Goal: Task Accomplishment & Management: Use online tool/utility

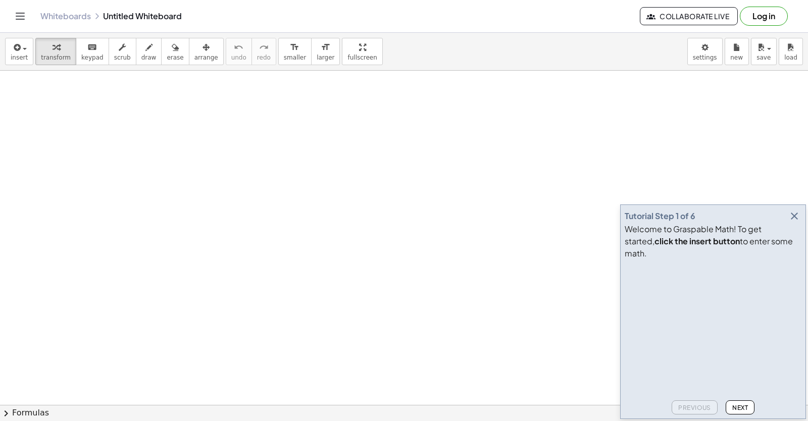
click at [799, 222] on icon "button" at bounding box center [795, 216] width 12 height 12
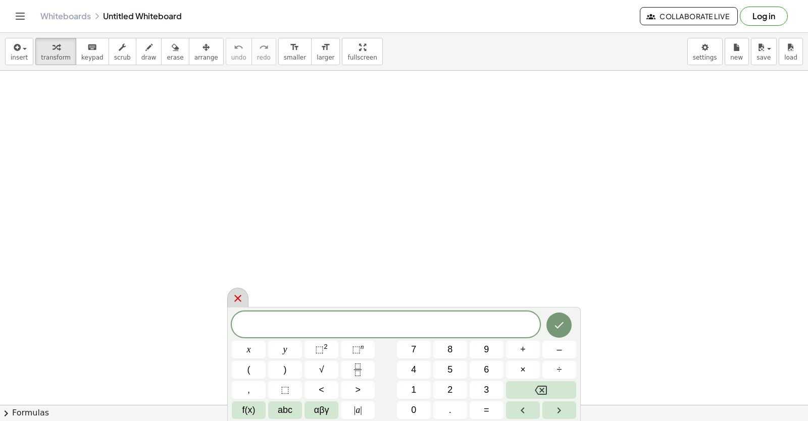
click at [238, 300] on icon at bounding box center [237, 298] width 7 height 7
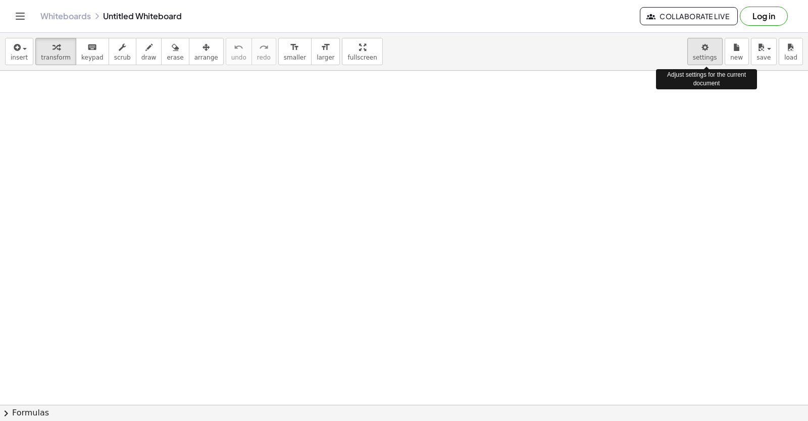
click at [694, 45] on body "Graspable Math Activities Get Started Activity Bank Assigned Work Classes White…" at bounding box center [404, 210] width 808 height 421
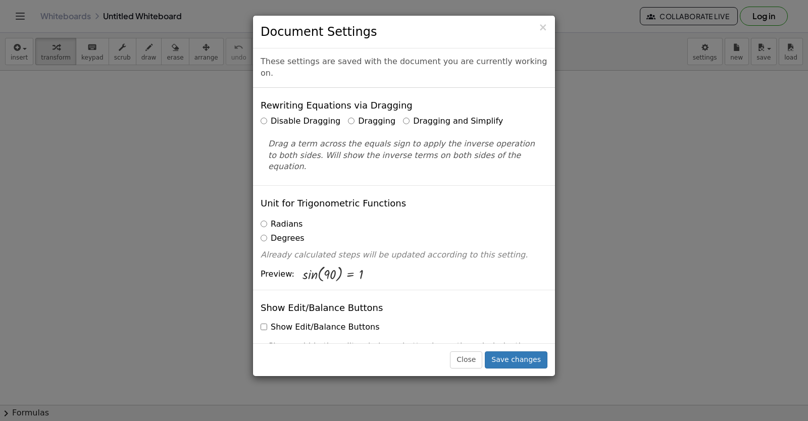
click at [403, 116] on label "Dragging and Simplify" at bounding box center [453, 122] width 100 height 12
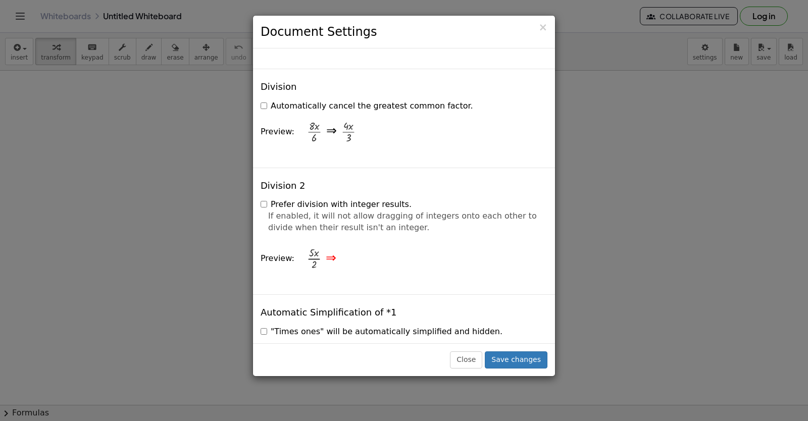
scroll to position [1061, 0]
click at [518, 359] on button "Save changes" at bounding box center [516, 360] width 63 height 17
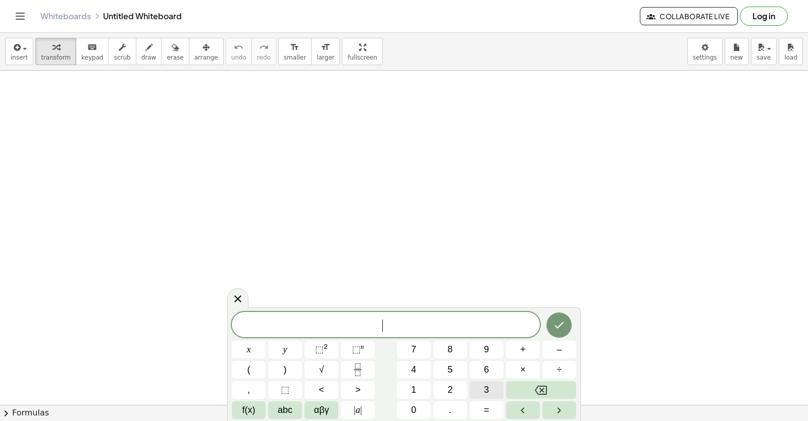
click at [480, 392] on button "3" at bounding box center [487, 390] width 34 height 18
click at [520, 377] on button "×" at bounding box center [523, 370] width 34 height 18
click at [523, 381] on button "Backspace" at bounding box center [541, 390] width 70 height 18
click at [247, 355] on span "x" at bounding box center [249, 350] width 4 height 14
click at [521, 352] on span "+" at bounding box center [523, 350] width 6 height 14
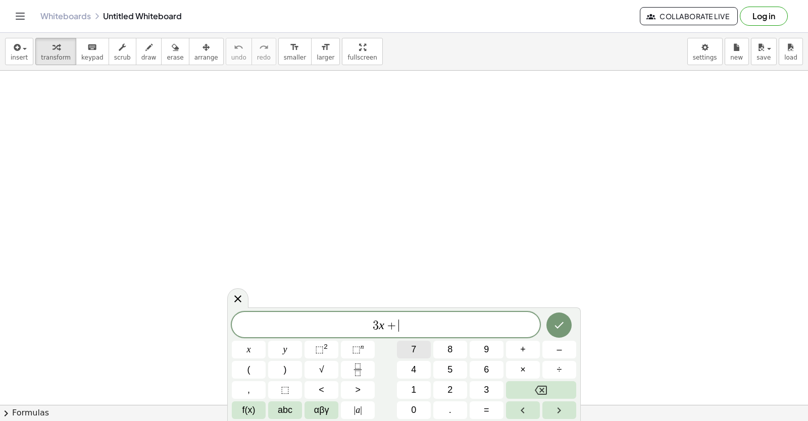
click at [414, 350] on button "7" at bounding box center [414, 350] width 34 height 18
click at [498, 411] on button "=" at bounding box center [487, 411] width 34 height 18
click at [550, 356] on button "–" at bounding box center [560, 350] width 34 height 18
click at [406, 396] on button "1" at bounding box center [414, 390] width 34 height 18
click at [411, 360] on div "3 x + 7 = − 1 x y ⬚ 2 ⬚ n 7 8 9 + – ( ) √ 4 5 6 × ÷ , ⬚ < > 1 2 3 f(x) abc αβγ …" at bounding box center [404, 365] width 344 height 107
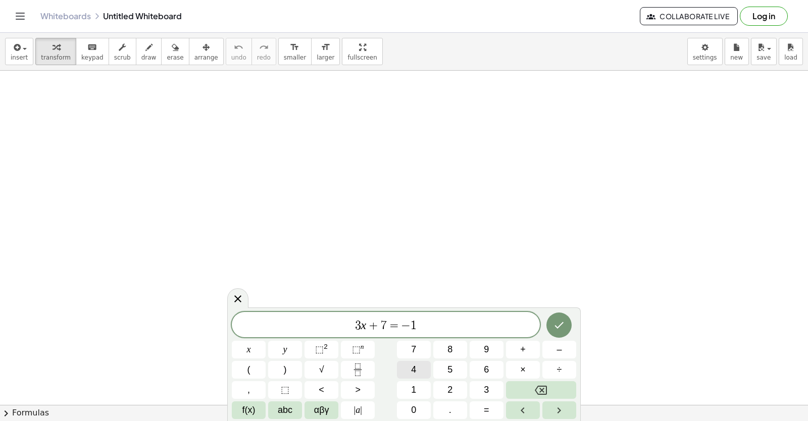
click at [411, 368] on button "4" at bounding box center [414, 370] width 34 height 18
click at [556, 325] on icon "Done" at bounding box center [559, 325] width 12 height 12
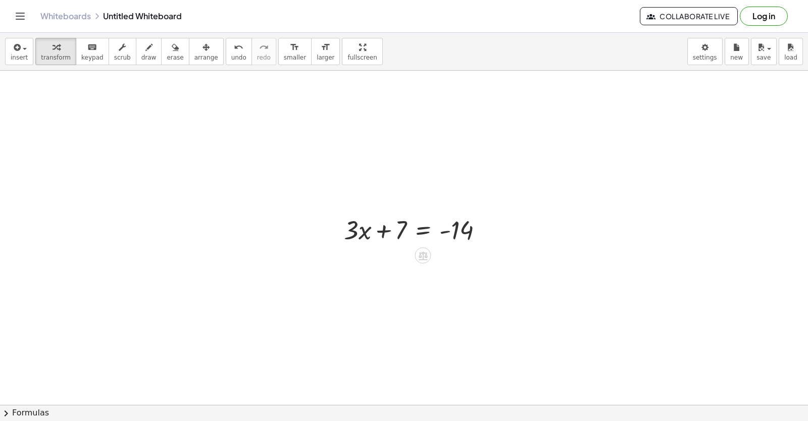
scroll to position [101, 0]
drag, startPoint x: 397, startPoint y: 191, endPoint x: 486, endPoint y: 188, distance: 89.5
click at [481, 187] on div at bounding box center [418, 185] width 158 height 34
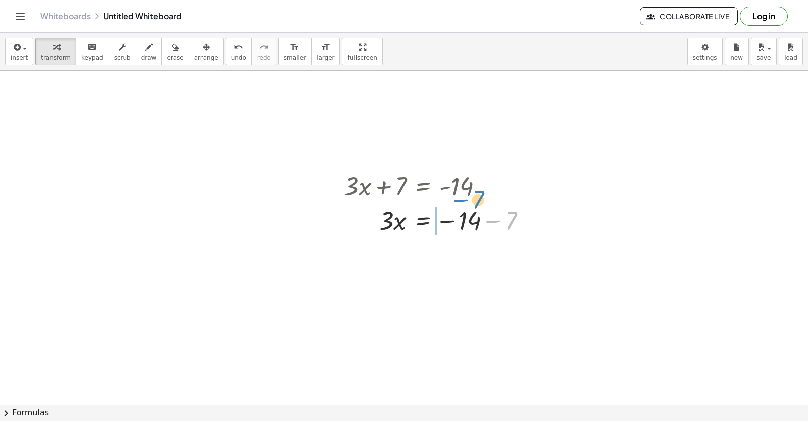
drag, startPoint x: 509, startPoint y: 218, endPoint x: 476, endPoint y: 196, distance: 39.4
drag, startPoint x: 503, startPoint y: 262, endPoint x: 473, endPoint y: 261, distance: 30.3
click at [473, 261] on div at bounding box center [439, 254] width 201 height 34
click at [461, 254] on div at bounding box center [439, 254] width 201 height 34
drag, startPoint x: 506, startPoint y: 218, endPoint x: 451, endPoint y: 220, distance: 55.1
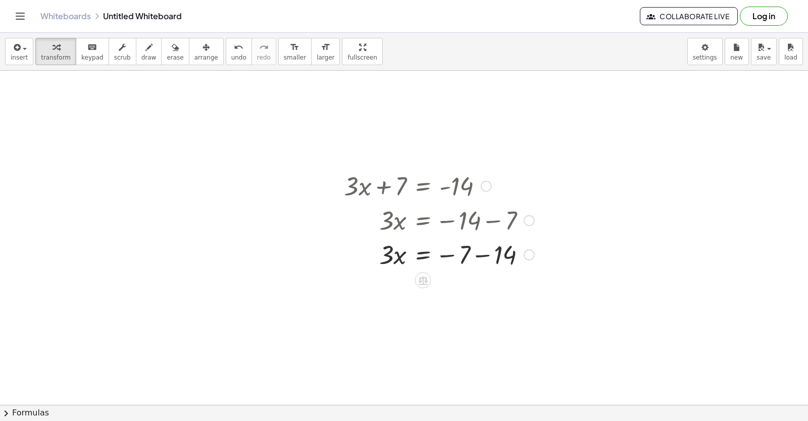
click at [452, 219] on div at bounding box center [439, 220] width 201 height 34
drag, startPoint x: 499, startPoint y: 249, endPoint x: 455, endPoint y: 249, distance: 43.9
click at [455, 249] on div at bounding box center [439, 254] width 201 height 34
drag, startPoint x: 385, startPoint y: 289, endPoint x: 460, endPoint y: 307, distance: 76.7
click at [461, 330] on div at bounding box center [439, 331] width 201 height 51
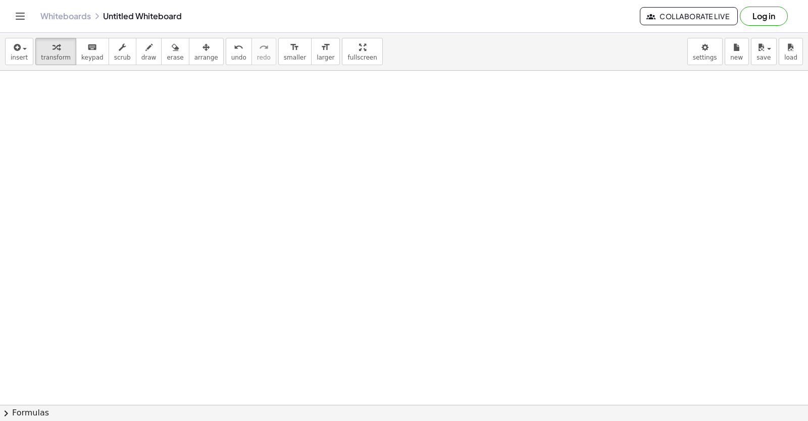
scroll to position [536, 0]
click at [360, 314] on div at bounding box center [404, 35] width 808 height 1003
drag, startPoint x: 422, startPoint y: 288, endPoint x: 428, endPoint y: 319, distance: 31.0
click at [428, 319] on div at bounding box center [404, 35] width 808 height 1003
click at [366, 315] on div at bounding box center [404, 35] width 808 height 1003
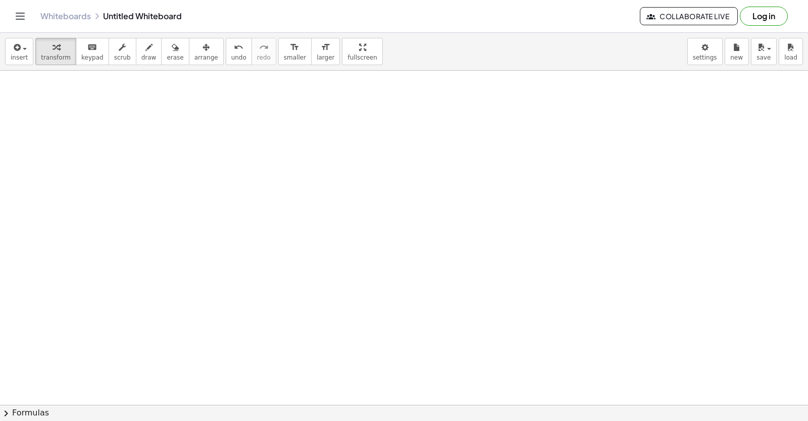
drag, startPoint x: 366, startPoint y: 314, endPoint x: 356, endPoint y: 316, distance: 9.8
click at [363, 315] on div at bounding box center [404, 35] width 808 height 1003
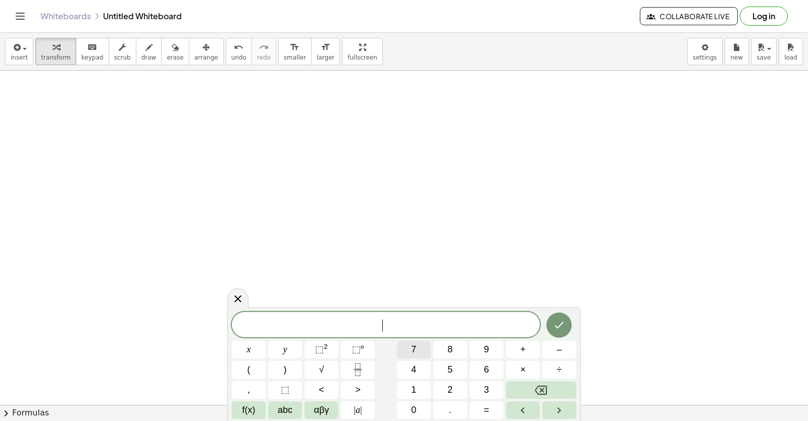
click at [402, 350] on button "7" at bounding box center [414, 350] width 34 height 18
click at [253, 345] on button "x" at bounding box center [249, 350] width 34 height 18
click at [551, 350] on button "–" at bounding box center [560, 350] width 34 height 18
click at [463, 369] on button "5" at bounding box center [450, 370] width 34 height 18
click at [486, 413] on span "=" at bounding box center [487, 411] width 6 height 14
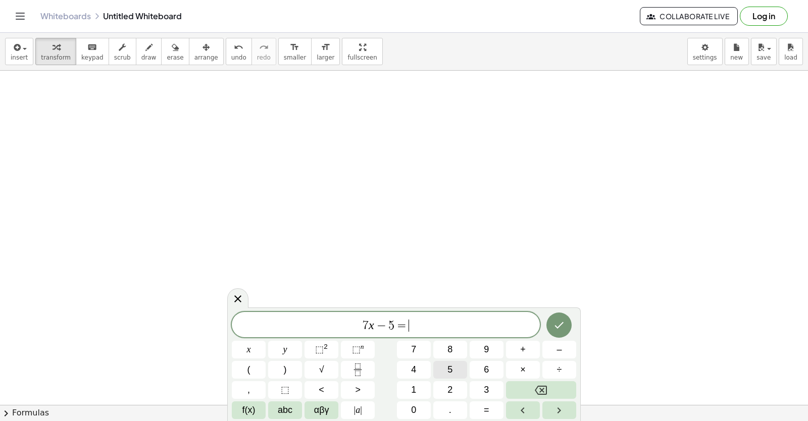
click at [484, 386] on span "3" at bounding box center [486, 390] width 5 height 14
click at [479, 392] on button "3" at bounding box center [487, 390] width 34 height 18
click at [547, 388] on icon "Backspace" at bounding box center [541, 390] width 12 height 9
click at [407, 348] on button "7" at bounding box center [414, 350] width 34 height 18
click at [565, 318] on button "Done" at bounding box center [559, 325] width 25 height 25
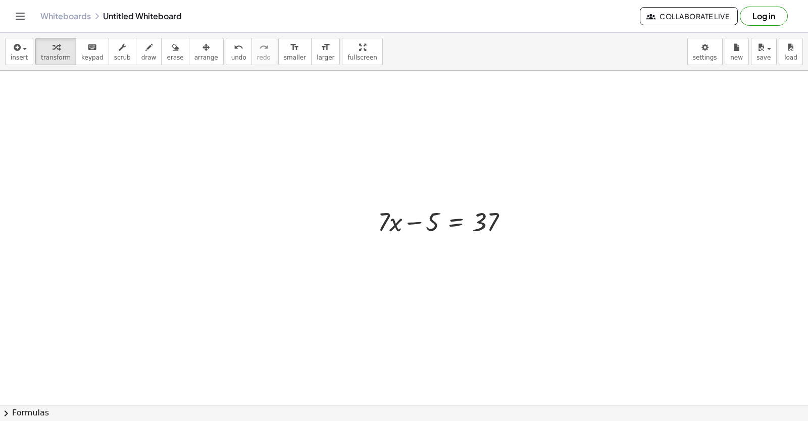
scroll to position [669, 0]
drag, startPoint x: 422, startPoint y: 204, endPoint x: 504, endPoint y: 199, distance: 82.0
click at [504, 199] on div at bounding box center [447, 202] width 149 height 34
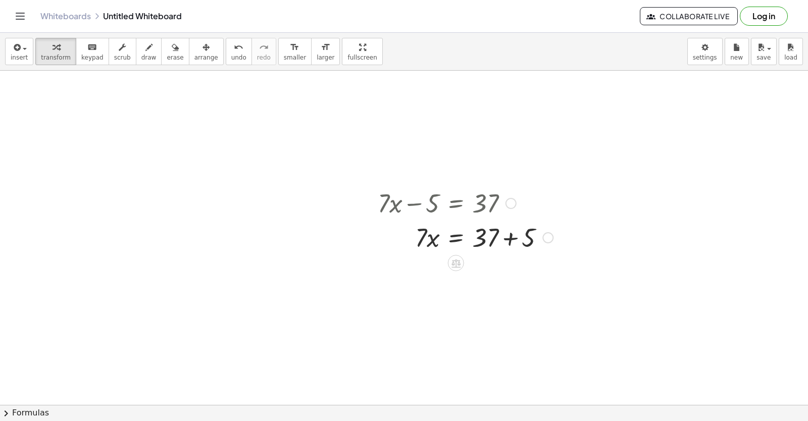
click at [505, 234] on div at bounding box center [465, 237] width 185 height 34
drag, startPoint x: 418, startPoint y: 275, endPoint x: 488, endPoint y: 298, distance: 73.8
click at [491, 314] on div at bounding box center [465, 313] width 185 height 51
drag, startPoint x: 345, startPoint y: 251, endPoint x: 367, endPoint y: 251, distance: 21.7
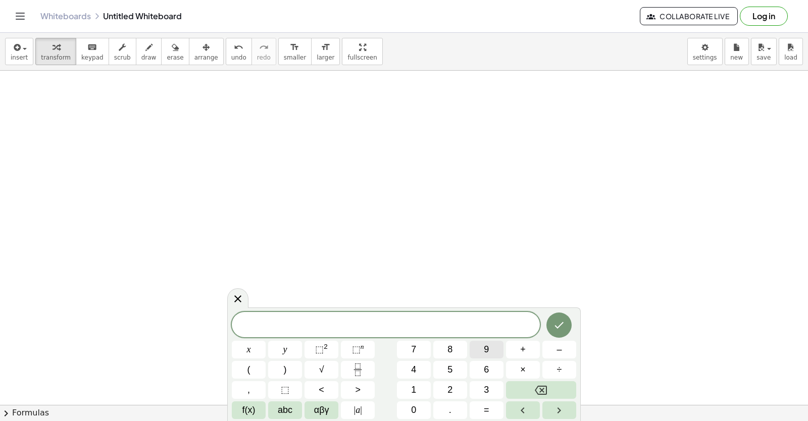
click at [485, 352] on span "9" at bounding box center [486, 350] width 5 height 14
click at [245, 352] on button "x" at bounding box center [249, 350] width 34 height 18
click at [518, 351] on button "+" at bounding box center [523, 350] width 34 height 18
click at [450, 385] on span "2" at bounding box center [450, 390] width 5 height 14
click at [416, 382] on button "1" at bounding box center [414, 390] width 34 height 18
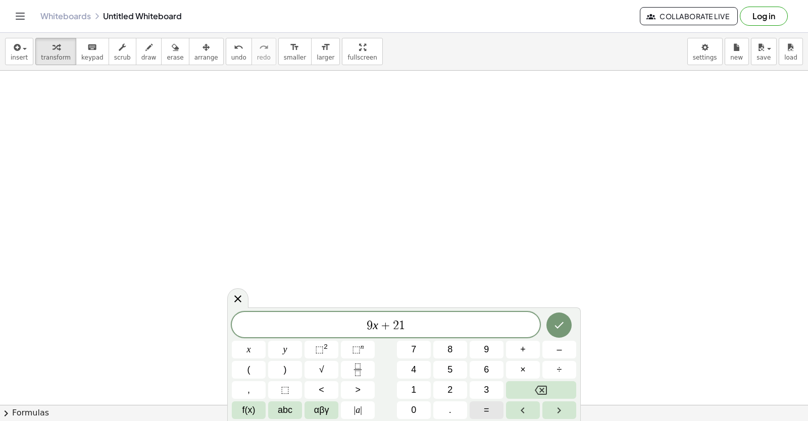
click at [488, 405] on span "=" at bounding box center [487, 411] width 6 height 14
click at [564, 353] on button "–" at bounding box center [560, 350] width 34 height 18
click at [423, 388] on button "1" at bounding box center [414, 390] width 34 height 18
click at [467, 373] on button "5" at bounding box center [450, 370] width 34 height 18
click at [552, 326] on button "Done" at bounding box center [559, 325] width 25 height 25
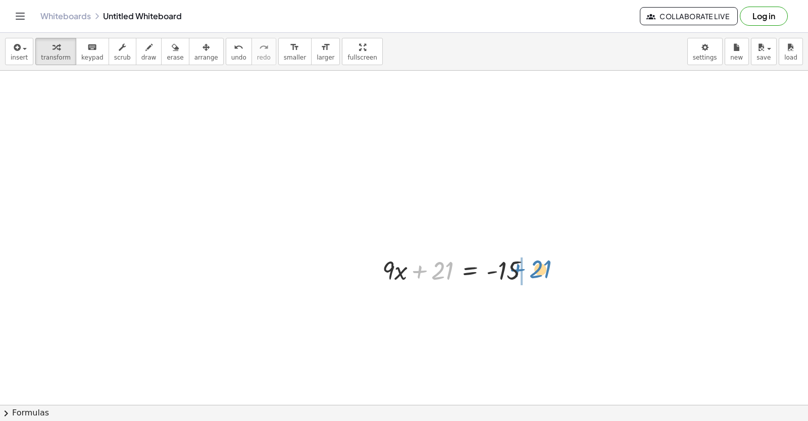
drag, startPoint x: 444, startPoint y: 267, endPoint x: 545, endPoint y: 262, distance: 100.7
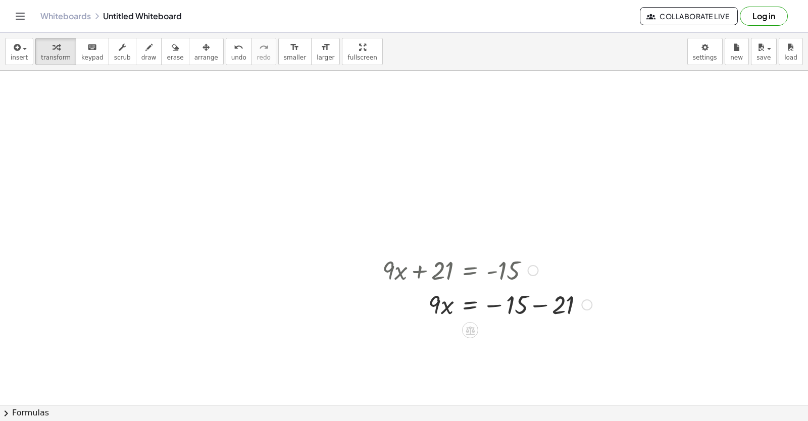
click at [540, 302] on div at bounding box center [487, 304] width 220 height 34
drag, startPoint x: 437, startPoint y: 335, endPoint x: 500, endPoint y: 353, distance: 65.1
click at [500, 353] on div at bounding box center [487, 338] width 220 height 34
click at [512, 341] on div at bounding box center [487, 338] width 220 height 51
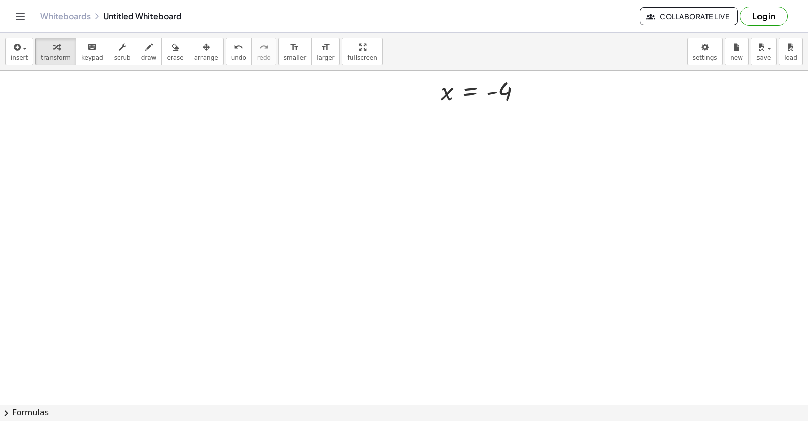
scroll to position [1338, 0]
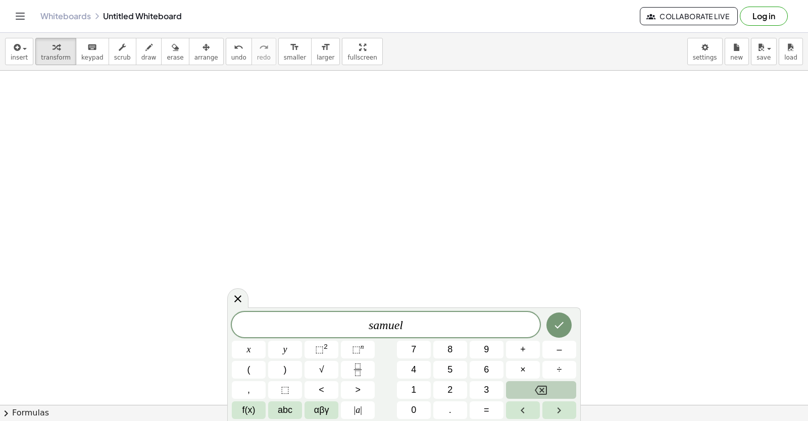
click at [546, 383] on button "Backspace" at bounding box center [541, 390] width 70 height 18
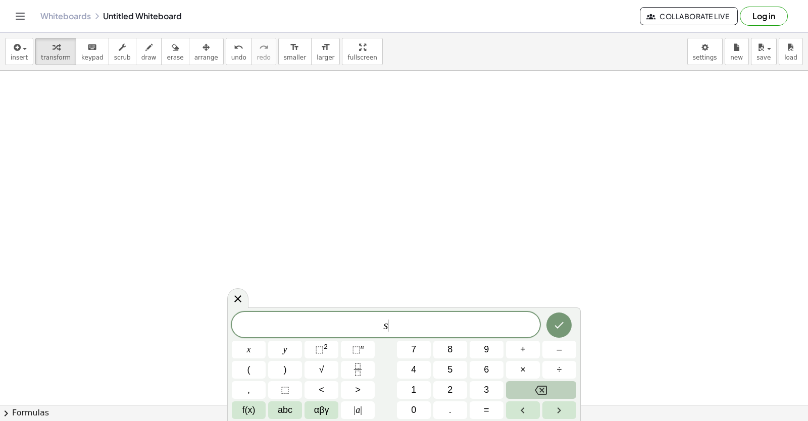
click at [546, 383] on button "Backspace" at bounding box center [541, 390] width 70 height 18
click at [494, 376] on button "6" at bounding box center [487, 370] width 34 height 18
click at [253, 344] on button "x" at bounding box center [249, 350] width 34 height 18
click at [523, 344] on span "+" at bounding box center [523, 350] width 6 height 14
click at [287, 347] on button "y" at bounding box center [285, 350] width 34 height 18
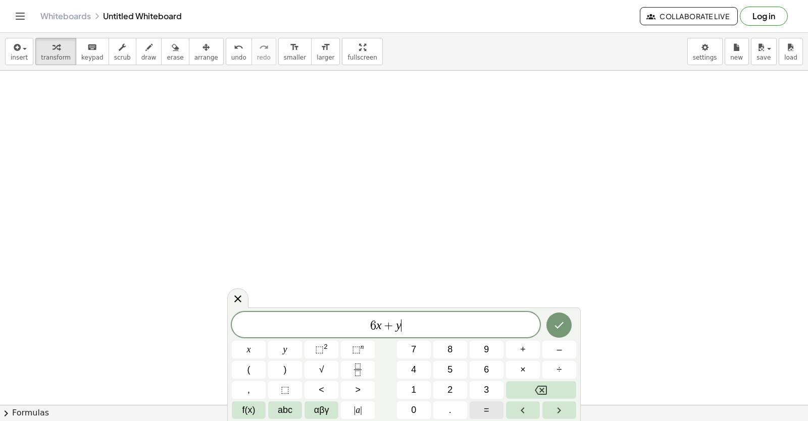
click at [480, 408] on button "=" at bounding box center [487, 411] width 34 height 18
click at [448, 364] on span "5" at bounding box center [450, 370] width 5 height 14
click at [569, 319] on button "Done" at bounding box center [559, 325] width 25 height 25
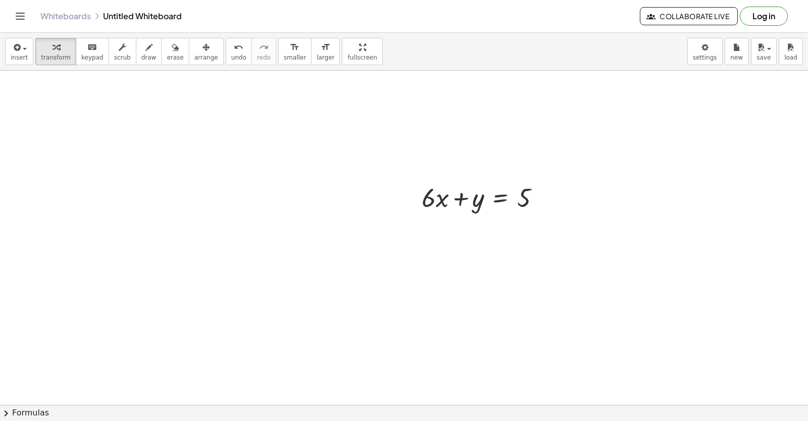
scroll to position [1388, 0]
drag, startPoint x: 430, startPoint y: 181, endPoint x: 554, endPoint y: 184, distance: 123.8
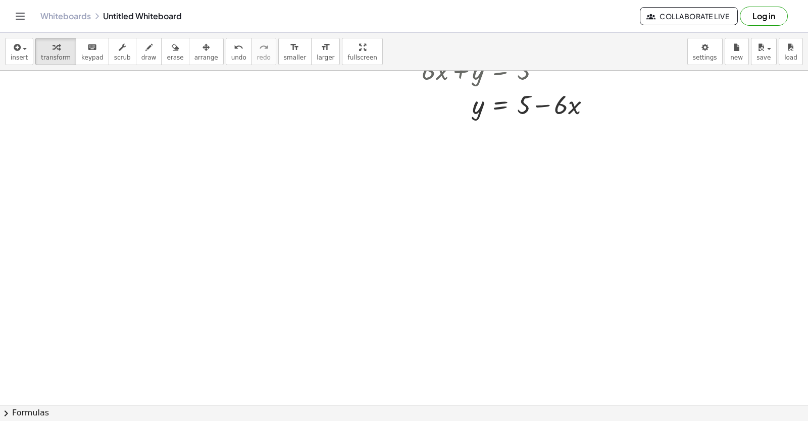
scroll to position [1641, 0]
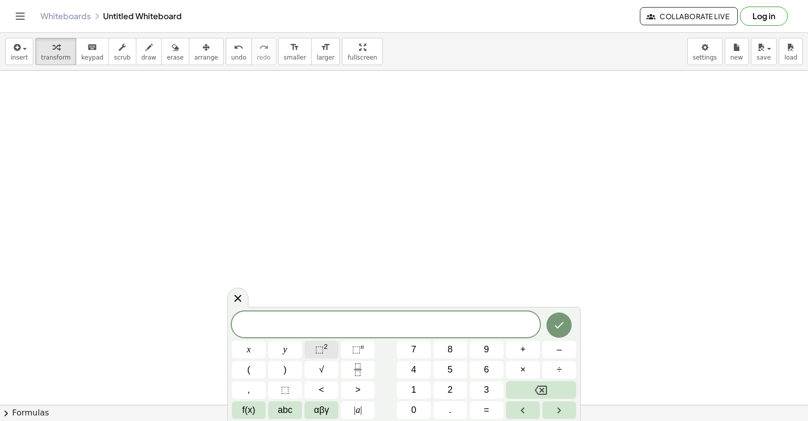
drag, startPoint x: 410, startPoint y: 338, endPoint x: 318, endPoint y: 356, distance: 93.5
click at [409, 338] on div "x y ⬚ 2 ⬚ n 7 8 9 + – ( ) √ 4 5 6 × ÷ , ⬚ < > 1 2 3 f(x) abc αβγ | a | 0 . =" at bounding box center [404, 366] width 344 height 108
click at [416, 348] on span "7" at bounding box center [413, 350] width 5 height 14
click at [249, 357] on button "x" at bounding box center [249, 350] width 34 height 18
click at [525, 347] on span "+" at bounding box center [523, 350] width 6 height 14
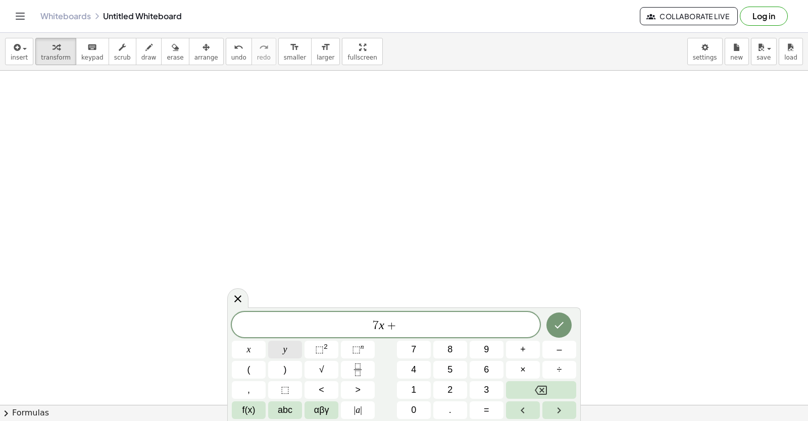
click at [284, 347] on span "y" at bounding box center [285, 350] width 4 height 14
click at [487, 409] on button "=" at bounding box center [487, 411] width 34 height 18
click at [449, 371] on span "5" at bounding box center [450, 370] width 5 height 14
click at [556, 325] on icon "Done" at bounding box center [559, 325] width 12 height 12
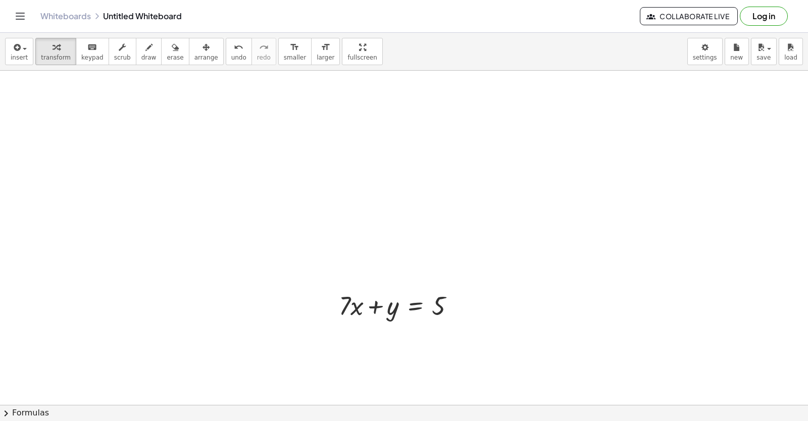
scroll to position [1672, 0]
drag, startPoint x: 341, startPoint y: 299, endPoint x: 463, endPoint y: 298, distance: 121.2
click at [463, 301] on div at bounding box center [401, 294] width 134 height 34
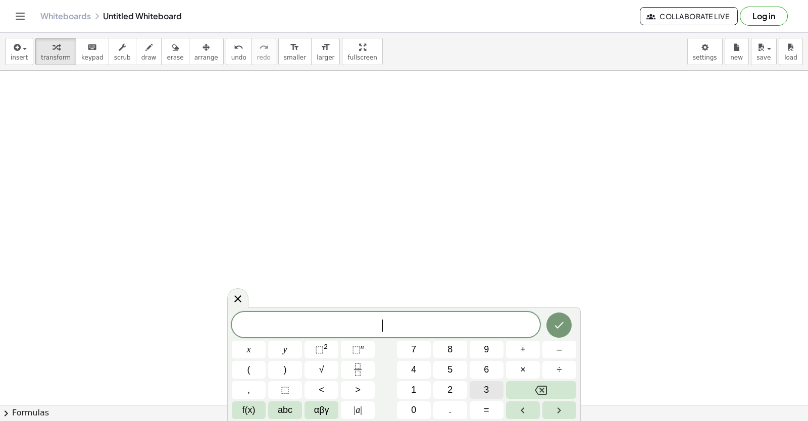
click at [484, 392] on span "3" at bounding box center [486, 390] width 5 height 14
click at [284, 346] on button "y" at bounding box center [285, 350] width 34 height 18
click at [541, 348] on div "3 y ​ x y ⬚ 2 ⬚ n 7 8 9 + – ( ) √ 4 5 6 × ÷ , ⬚ < > 1 2 3 f(x) abc αβγ | a | 0 …" at bounding box center [404, 365] width 344 height 107
click at [423, 390] on button "1" at bounding box center [414, 390] width 34 height 18
click at [437, 385] on button "2" at bounding box center [450, 390] width 34 height 18
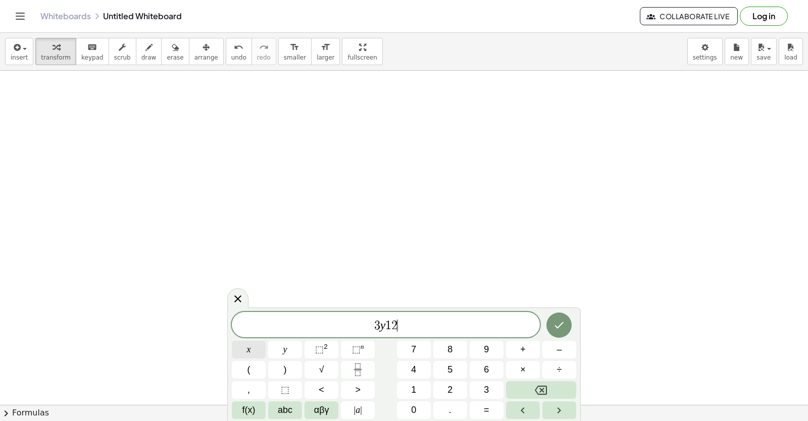
click at [261, 353] on button "x" at bounding box center [249, 350] width 34 height 18
click at [477, 403] on button "=" at bounding box center [487, 411] width 34 height 18
click at [420, 385] on button "1" at bounding box center [414, 390] width 34 height 18
click at [438, 367] on button "5" at bounding box center [450, 370] width 34 height 18
click at [266, 341] on div at bounding box center [249, 350] width 34 height 18
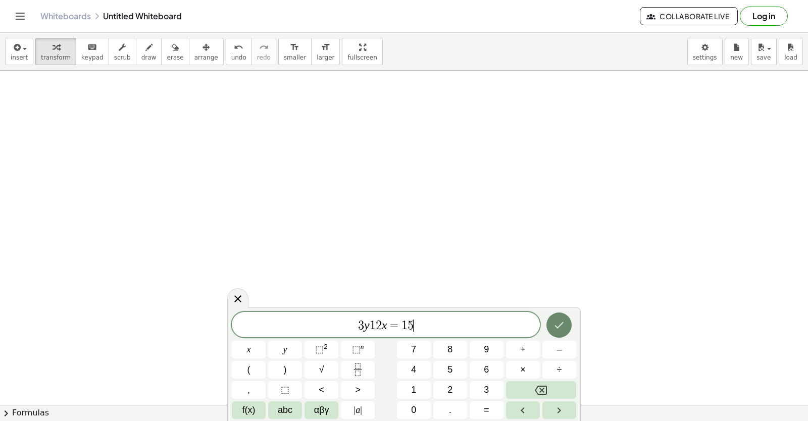
click at [552, 320] on button "Done" at bounding box center [559, 325] width 25 height 25
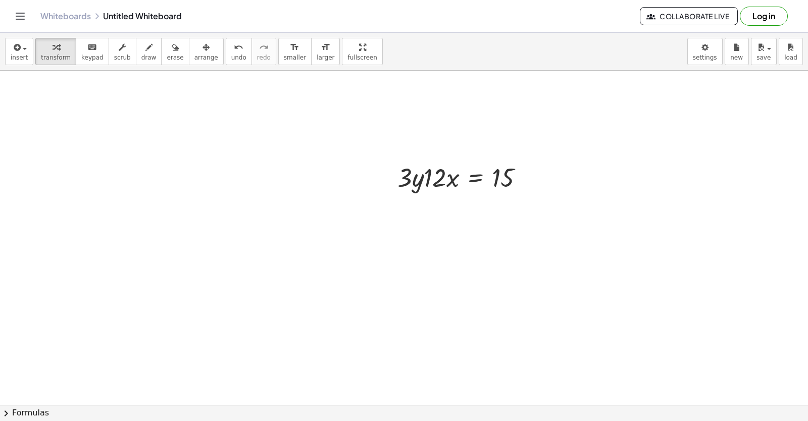
scroll to position [2158, 0]
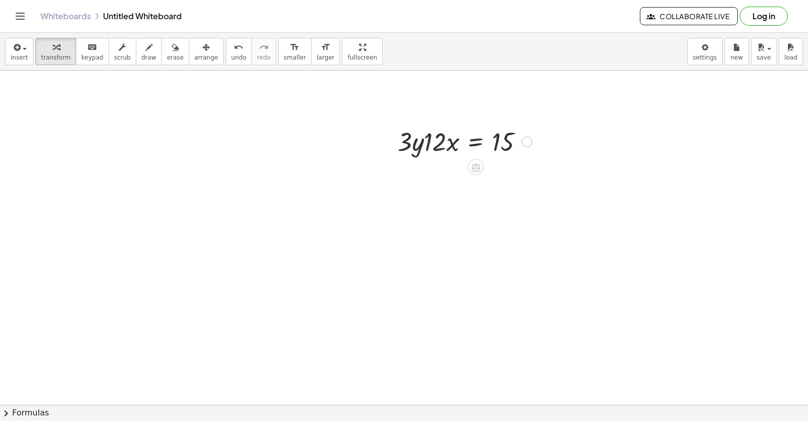
click at [427, 142] on div at bounding box center [464, 141] width 144 height 34
click at [425, 137] on div at bounding box center [464, 141] width 144 height 34
drag, startPoint x: 425, startPoint y: 137, endPoint x: 417, endPoint y: 132, distance: 10.0
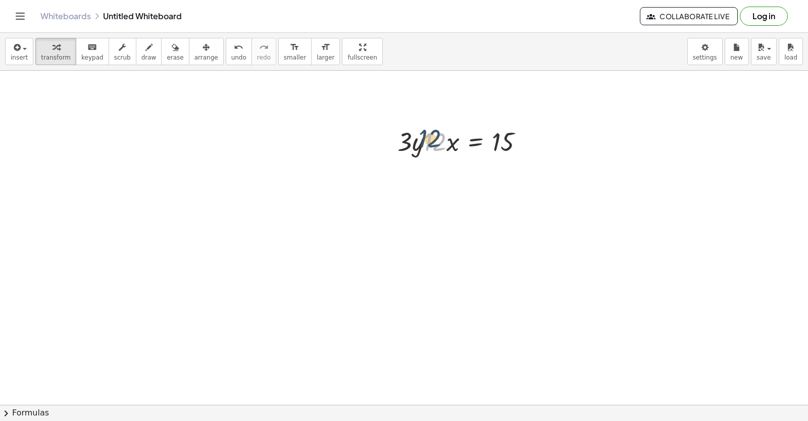
click at [417, 132] on div at bounding box center [464, 141] width 144 height 34
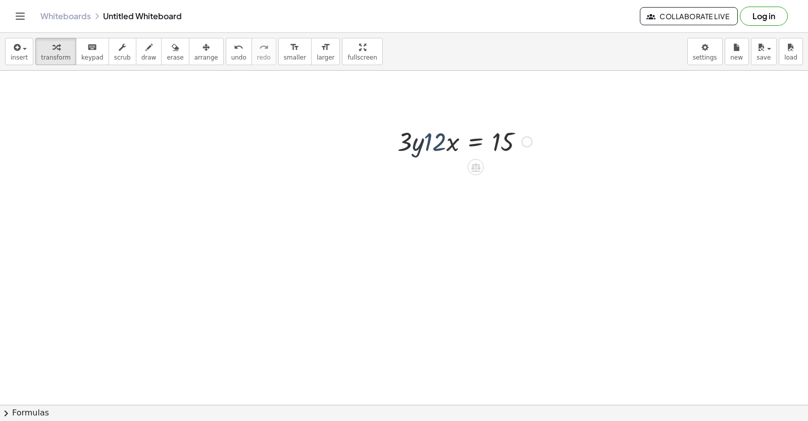
click at [417, 132] on div at bounding box center [464, 141] width 144 height 34
drag, startPoint x: 397, startPoint y: 145, endPoint x: 400, endPoint y: 155, distance: 10.1
click at [403, 155] on div at bounding box center [410, 154] width 15 height 39
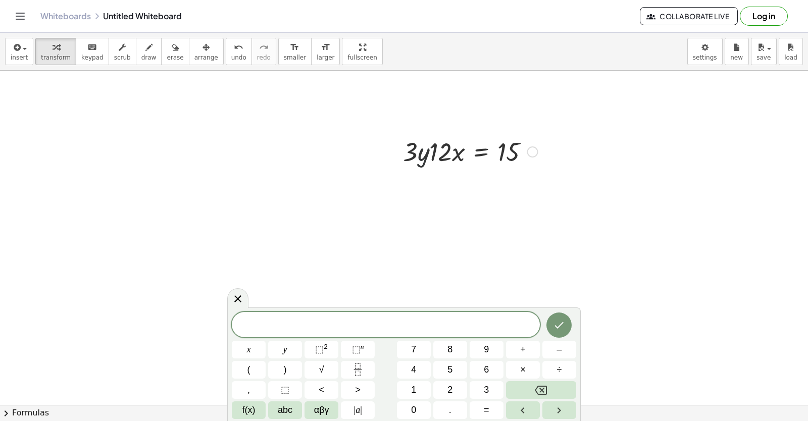
click at [429, 154] on div at bounding box center [470, 151] width 144 height 34
click at [563, 349] on button "–" at bounding box center [560, 350] width 34 height 18
click at [415, 157] on div at bounding box center [470, 151] width 144 height 34
drag, startPoint x: 435, startPoint y: 154, endPoint x: 522, endPoint y: 153, distance: 86.9
click at [526, 141] on div at bounding box center [470, 151] width 144 height 34
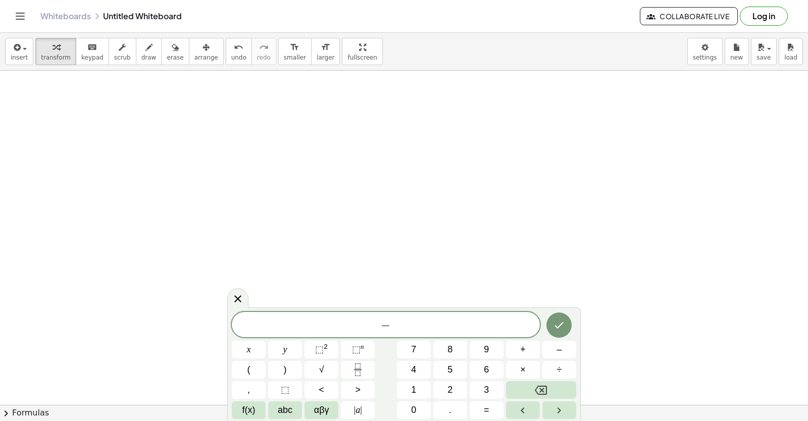
scroll to position [2442, 0]
click at [546, 393] on icon "Backspace" at bounding box center [541, 390] width 12 height 12
click at [472, 382] on button "3" at bounding box center [487, 390] width 34 height 18
click at [288, 335] on div "​ 3" at bounding box center [386, 324] width 308 height 25
click at [389, 326] on span "3 ​" at bounding box center [386, 326] width 308 height 14
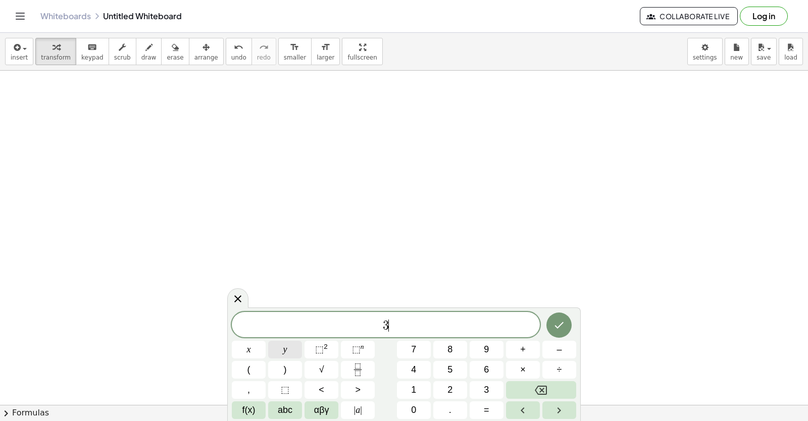
click at [274, 343] on button "y" at bounding box center [285, 350] width 34 height 18
click at [556, 347] on button "–" at bounding box center [560, 350] width 34 height 18
click at [417, 387] on button "1" at bounding box center [414, 390] width 34 height 18
click at [450, 387] on span "2" at bounding box center [450, 390] width 5 height 14
click at [249, 353] on span "x" at bounding box center [249, 350] width 4 height 14
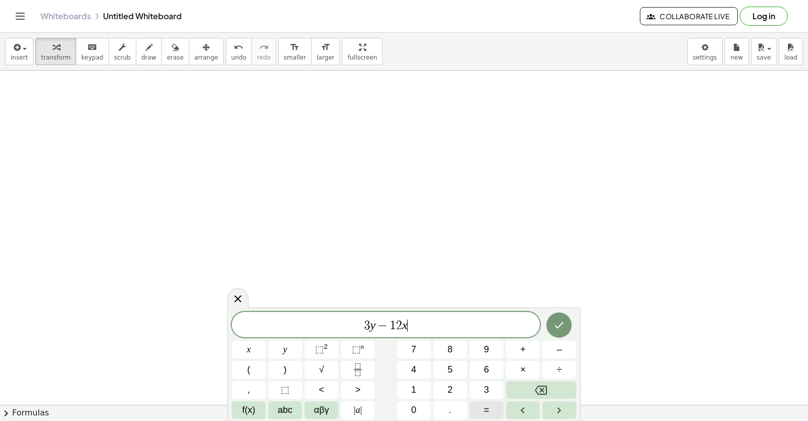
click at [467, 402] on div "3 y − 1 2 x ​ x y ⬚ 2 ⬚ n 7 8 9 + – ( ) √ 4 5 6 × ÷ , ⬚ < > 1 2 3 f(x) abc αβγ …" at bounding box center [404, 365] width 344 height 107
click at [478, 407] on button "=" at bounding box center [487, 411] width 34 height 18
click at [409, 392] on button "1" at bounding box center [414, 390] width 34 height 18
click at [442, 370] on button "5" at bounding box center [450, 370] width 34 height 18
click at [561, 325] on icon "Done" at bounding box center [559, 325] width 9 height 7
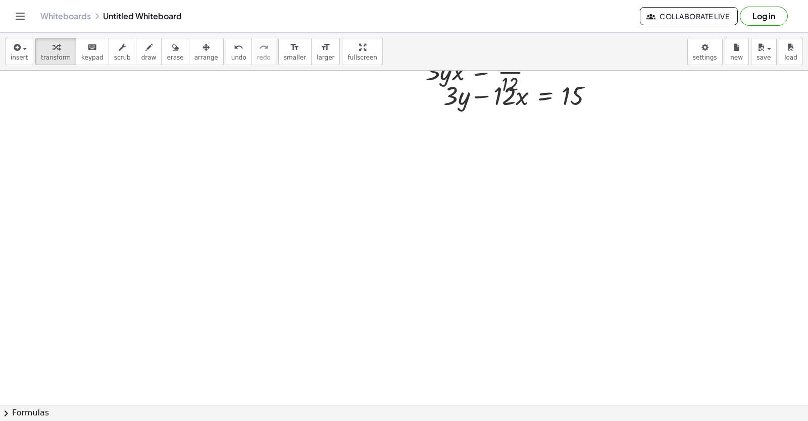
scroll to position [2341, 0]
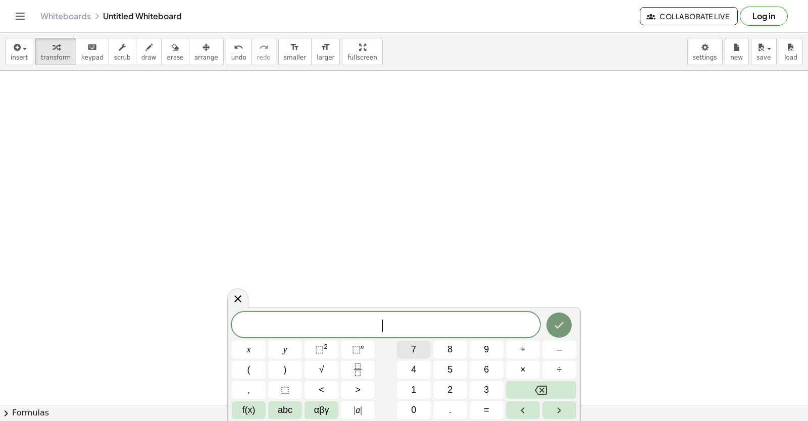
click at [430, 347] on button "7" at bounding box center [414, 350] width 34 height 18
click at [287, 346] on button "y" at bounding box center [285, 350] width 34 height 18
click at [526, 357] on button "+" at bounding box center [523, 350] width 34 height 18
click at [439, 392] on button "2" at bounding box center [450, 390] width 34 height 18
click at [426, 391] on button "1" at bounding box center [414, 390] width 34 height 18
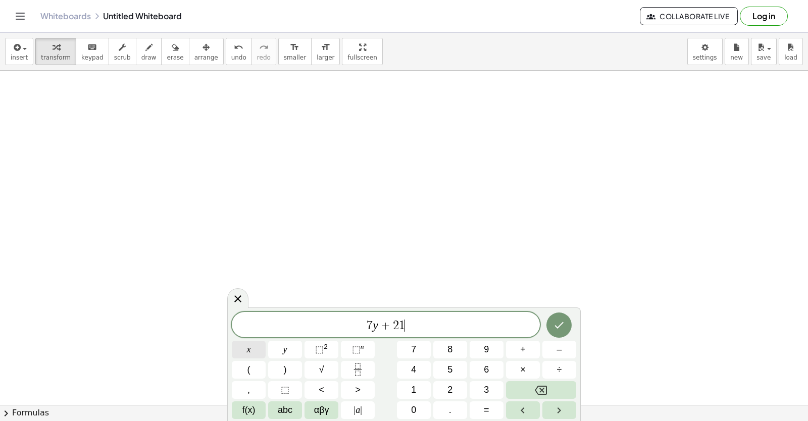
click at [240, 346] on button "x" at bounding box center [249, 350] width 34 height 18
click at [474, 411] on button "=" at bounding box center [487, 411] width 34 height 18
click at [406, 348] on button "7" at bounding box center [414, 350] width 34 height 18
click at [562, 325] on icon "Done" at bounding box center [559, 325] width 12 height 12
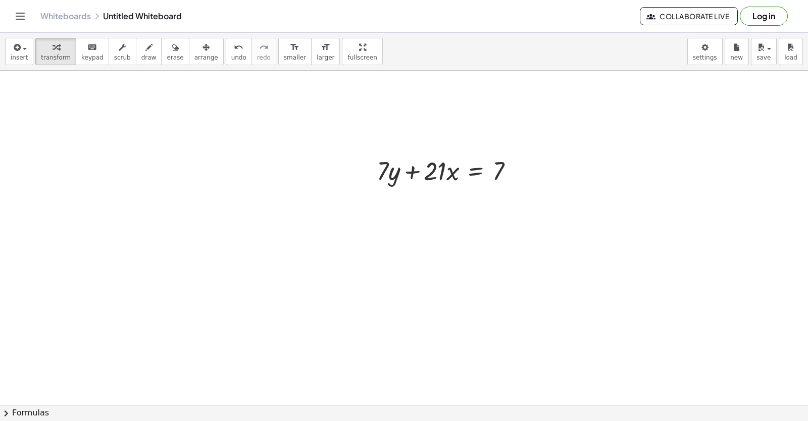
scroll to position [2543, 0]
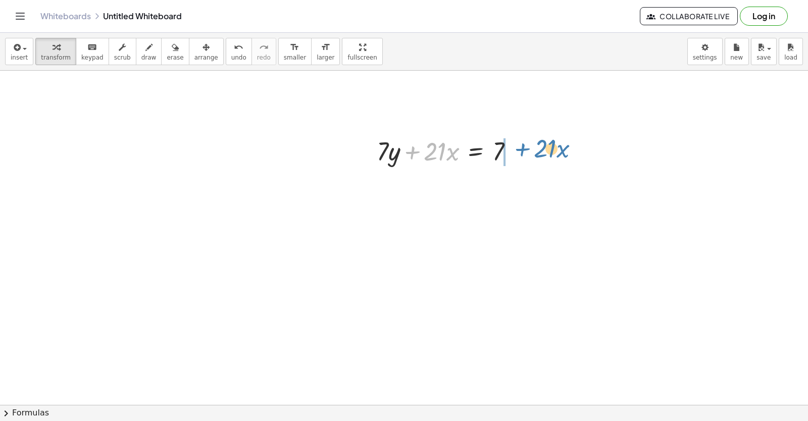
drag, startPoint x: 423, startPoint y: 151, endPoint x: 531, endPoint y: 149, distance: 108.1
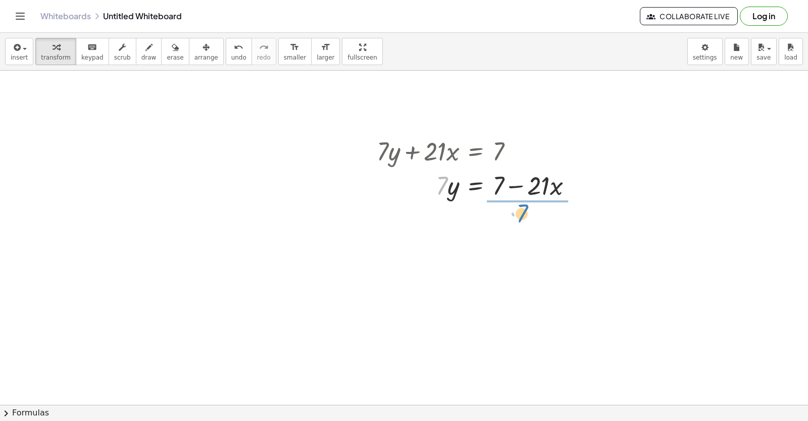
drag, startPoint x: 440, startPoint y: 184, endPoint x: 520, endPoint y: 212, distance: 84.3
drag, startPoint x: 521, startPoint y: 234, endPoint x: 511, endPoint y: 232, distance: 10.9
click at [514, 230] on div at bounding box center [479, 227] width 214 height 51
click at [538, 229] on div at bounding box center [479, 227] width 214 height 51
drag, startPoint x: 521, startPoint y: 239, endPoint x: 510, endPoint y: 221, distance: 20.9
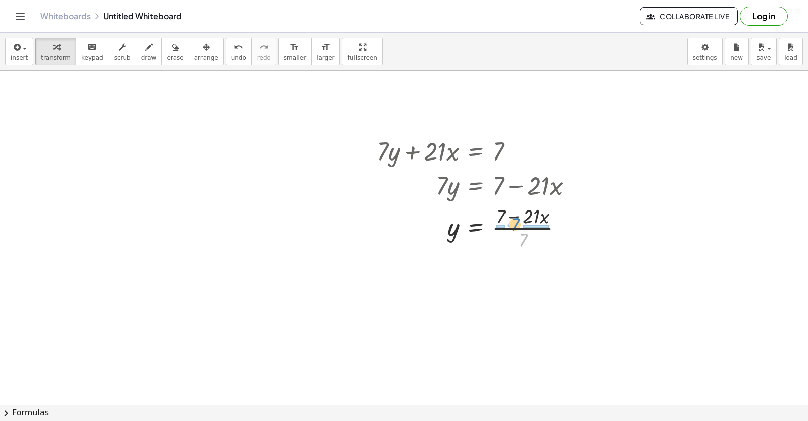
click at [511, 222] on div at bounding box center [479, 227] width 214 height 51
click at [516, 274] on div at bounding box center [481, 278] width 219 height 51
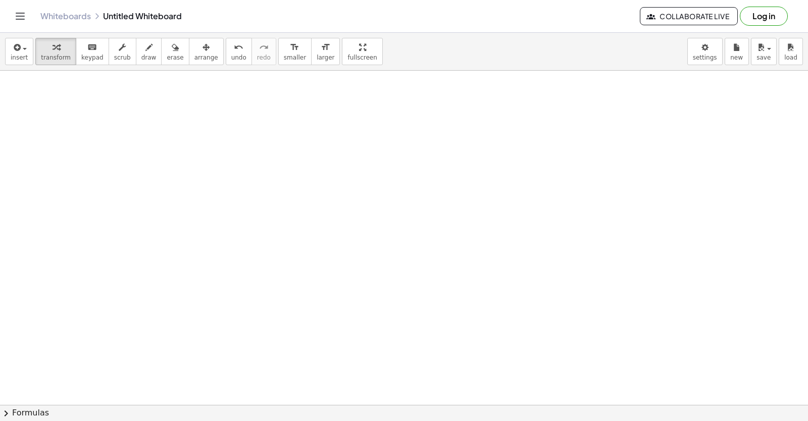
scroll to position [2978, 0]
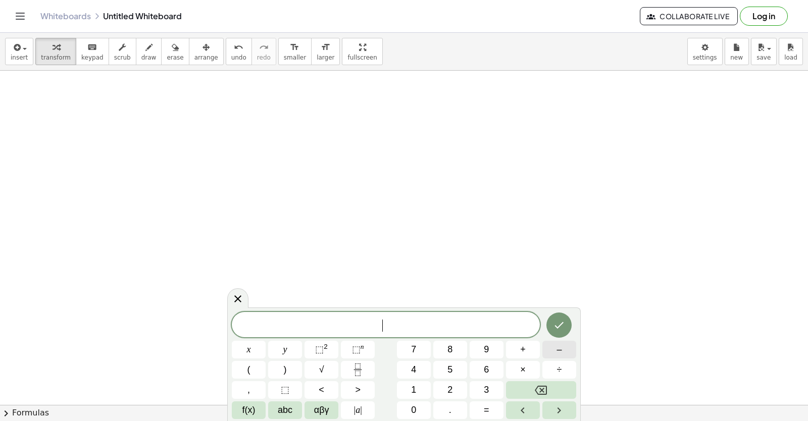
click at [562, 347] on button "–" at bounding box center [560, 350] width 34 height 18
click at [496, 390] on button "3" at bounding box center [487, 390] width 34 height 18
click at [249, 351] on span "x" at bounding box center [249, 350] width 4 height 14
click at [521, 352] on span "+" at bounding box center [523, 350] width 6 height 14
click at [434, 395] on button "2" at bounding box center [450, 390] width 34 height 18
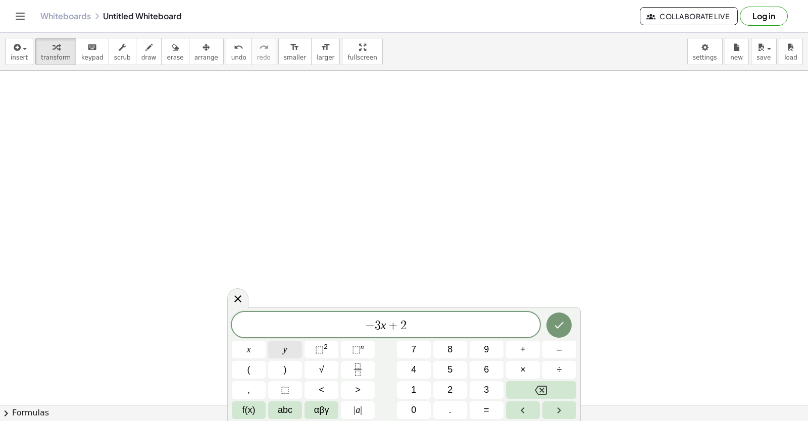
click at [291, 350] on button "y" at bounding box center [285, 350] width 34 height 18
click at [496, 416] on button "=" at bounding box center [487, 411] width 34 height 18
click at [566, 350] on button "–" at bounding box center [560, 350] width 34 height 18
click at [424, 392] on button "1" at bounding box center [414, 390] width 34 height 18
click at [552, 317] on button "Done" at bounding box center [559, 325] width 25 height 25
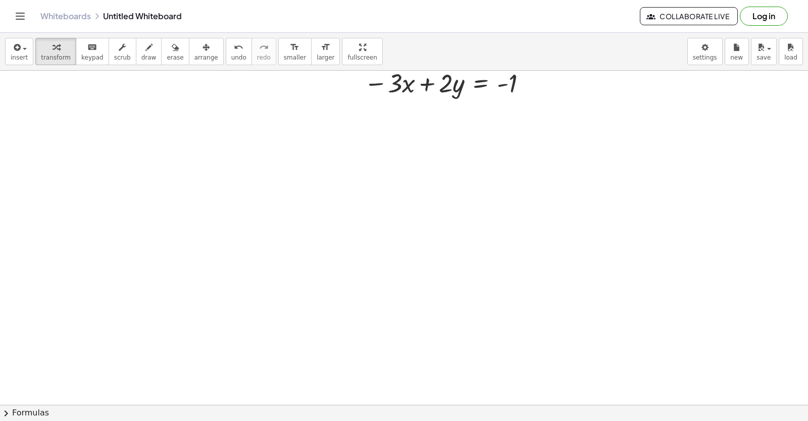
scroll to position [3142, 0]
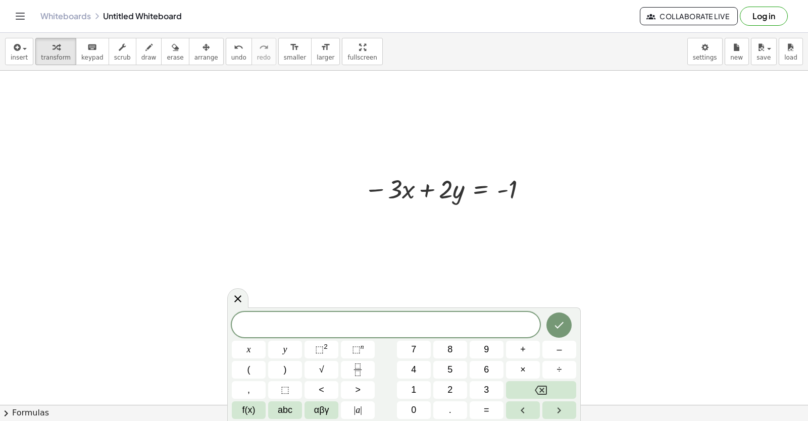
click at [493, 382] on button "3" at bounding box center [487, 390] width 34 height 18
click at [524, 365] on span "×" at bounding box center [523, 370] width 6 height 14
click at [556, 382] on button "Backspace" at bounding box center [541, 390] width 70 height 18
click at [245, 351] on button "x" at bounding box center [249, 350] width 34 height 18
click at [532, 352] on button "+" at bounding box center [523, 350] width 34 height 18
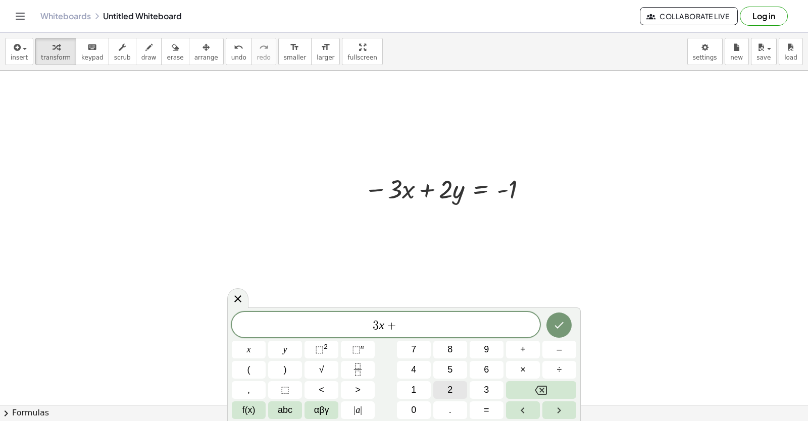
click at [450, 386] on span "2" at bounding box center [450, 390] width 5 height 14
click at [282, 353] on button "y" at bounding box center [285, 350] width 34 height 18
click at [475, 413] on button "=" at bounding box center [487, 411] width 34 height 18
click at [547, 347] on button "–" at bounding box center [560, 350] width 34 height 18
click at [423, 381] on div "3 x + 2 y = − x y ⬚ 2 ⬚ n 7 8 9 + – ( ) √ 4 5 6 × ÷ , ⬚ < > 1 2 3 f(x) abc αβγ …" at bounding box center [404, 365] width 344 height 107
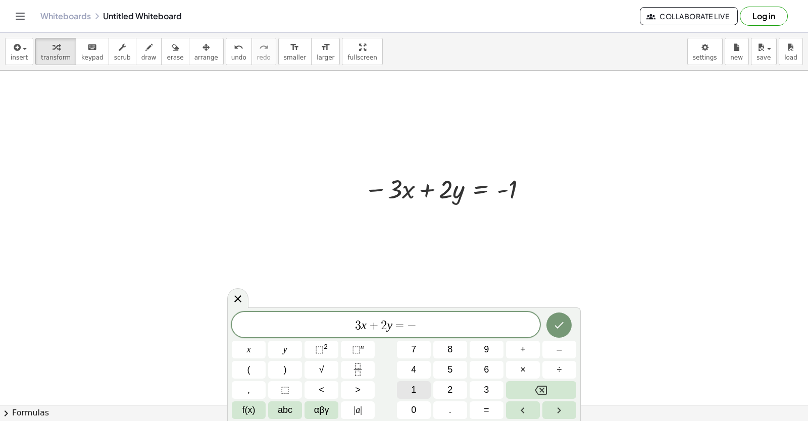
click at [413, 391] on span "1" at bounding box center [413, 390] width 5 height 14
click at [561, 320] on icon "Done" at bounding box center [559, 325] width 12 height 12
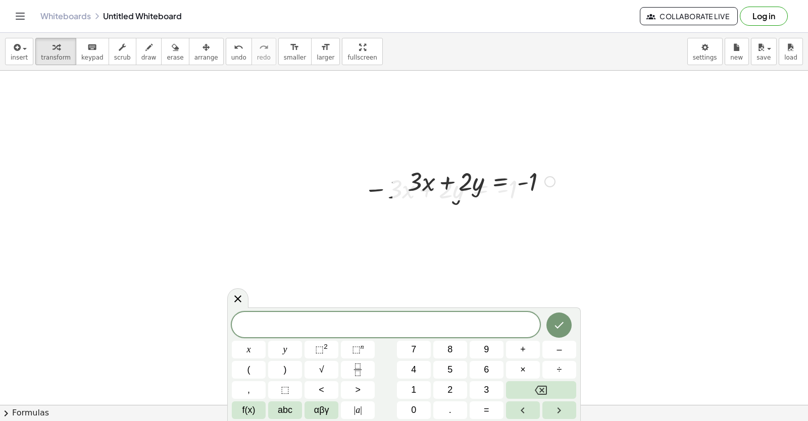
click at [549, 181] on div at bounding box center [550, 181] width 11 height 11
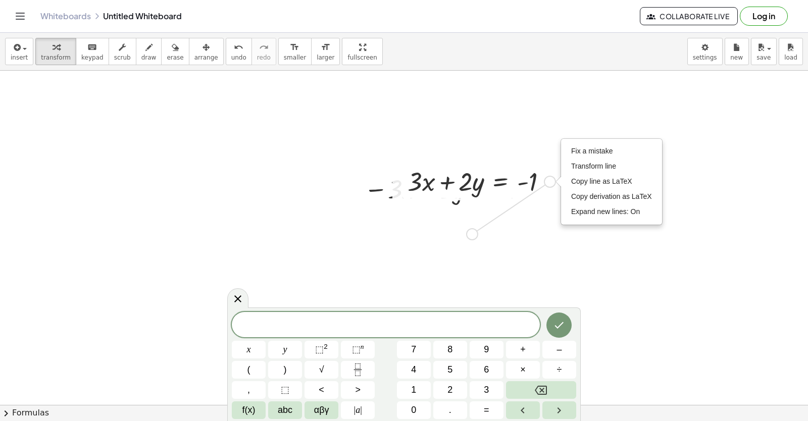
drag, startPoint x: 549, startPoint y: 181, endPoint x: 569, endPoint y: 275, distance: 96.0
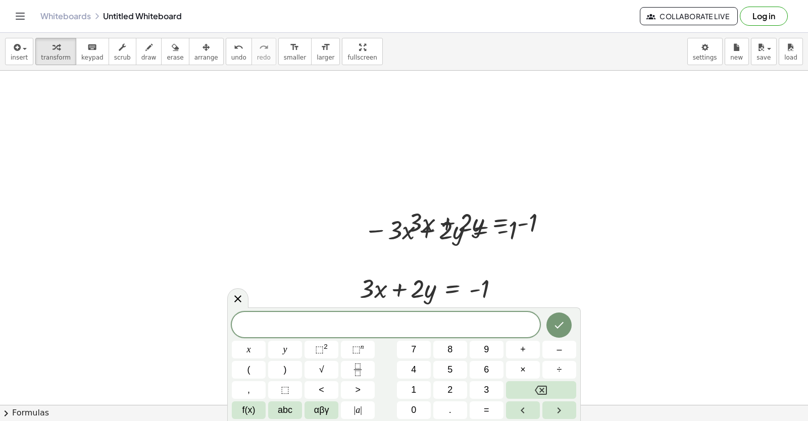
scroll to position [3091, 0]
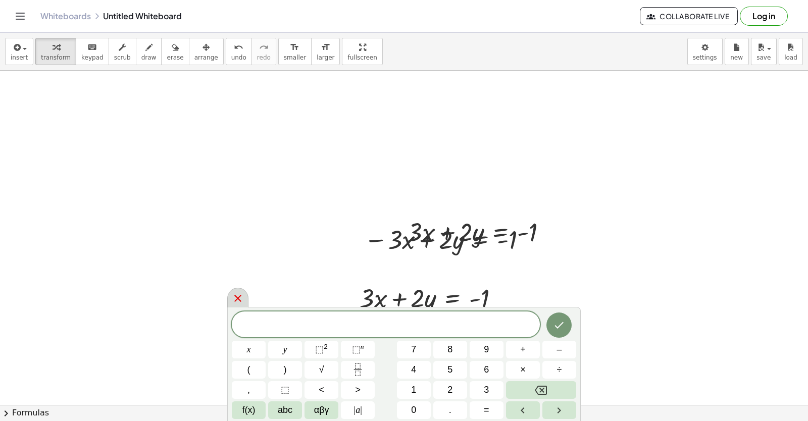
click at [238, 301] on icon at bounding box center [238, 298] width 12 height 12
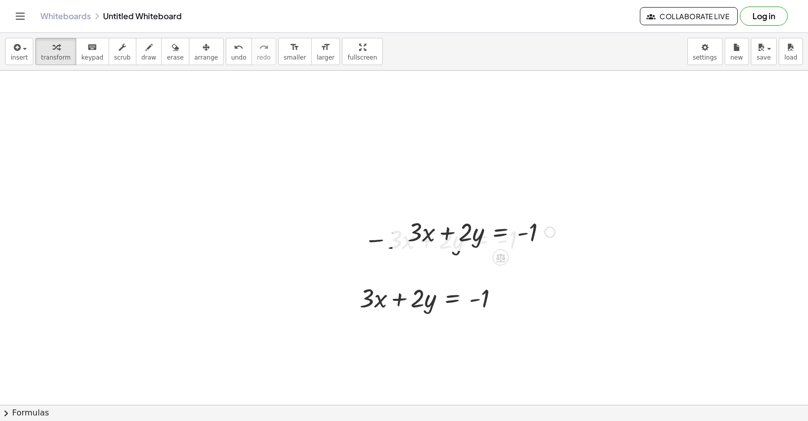
click at [456, 228] on div at bounding box center [482, 231] width 158 height 34
drag, startPoint x: 808, startPoint y: -13, endPoint x: 418, endPoint y: 396, distance: 564.5
click at [710, 0] on html "Graspable Math Activities Get Started Activity Bank Assigned Work Classes White…" at bounding box center [404, 210] width 808 height 421
click at [363, 296] on div at bounding box center [434, 297] width 158 height 34
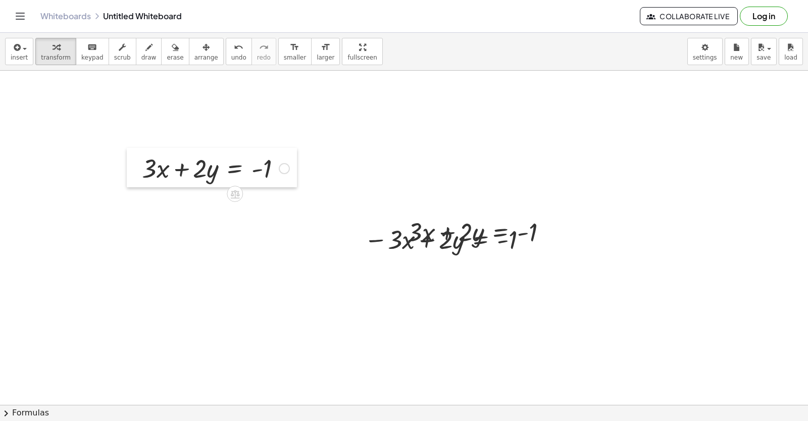
drag, startPoint x: 349, startPoint y: 300, endPoint x: 131, endPoint y: 170, distance: 253.5
click at [131, 170] on div at bounding box center [134, 167] width 15 height 39
drag, startPoint x: 244, startPoint y: 366, endPoint x: 260, endPoint y: 366, distance: 15.7
drag, startPoint x: 273, startPoint y: 331, endPoint x: 316, endPoint y: 344, distance: 45.4
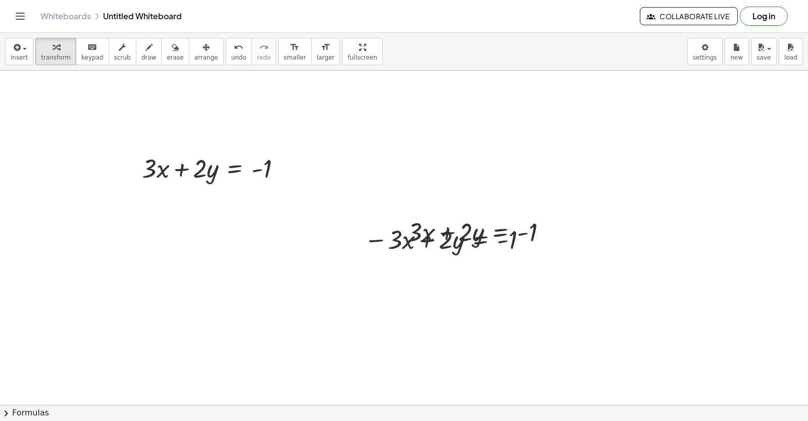
drag, startPoint x: 343, startPoint y: 343, endPoint x: 341, endPoint y: 330, distance: 13.3
drag, startPoint x: 341, startPoint y: 330, endPoint x: 327, endPoint y: 339, distance: 16.4
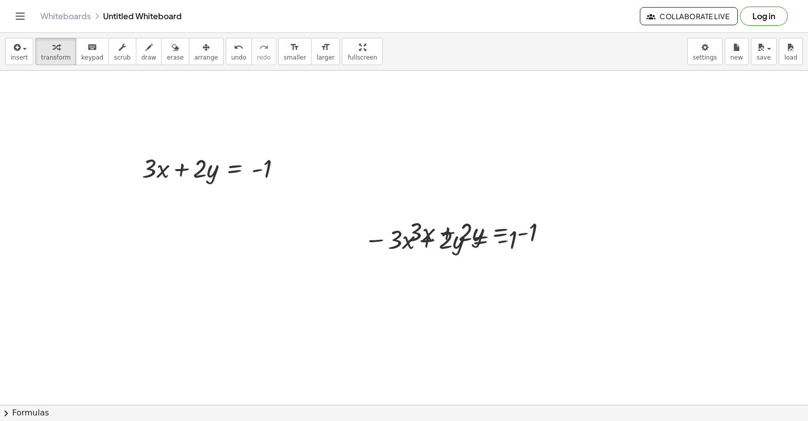
drag, startPoint x: 327, startPoint y: 339, endPoint x: 330, endPoint y: 345, distance: 6.8
drag, startPoint x: 330, startPoint y: 345, endPoint x: 317, endPoint y: 350, distance: 13.6
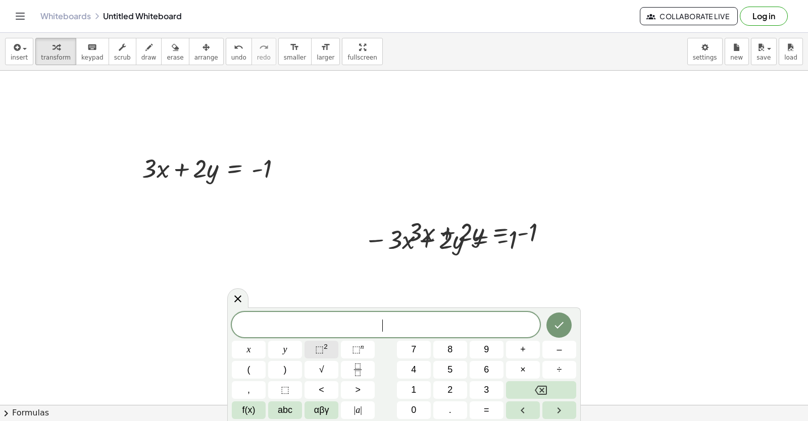
click at [322, 358] on button "⬚ 2" at bounding box center [322, 350] width 34 height 18
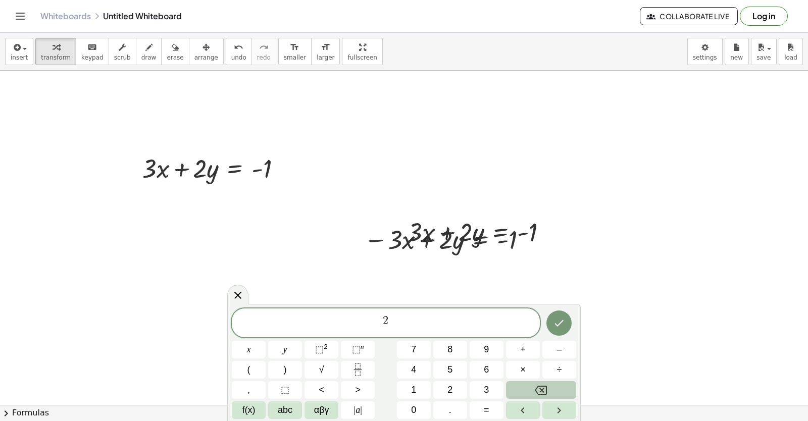
click at [541, 385] on icon "Backspace" at bounding box center [541, 390] width 12 height 12
click at [554, 390] on button "Backspace" at bounding box center [541, 390] width 70 height 18
click at [463, 232] on div at bounding box center [482, 231] width 158 height 34
drag, startPoint x: 463, startPoint y: 232, endPoint x: 120, endPoint y: 330, distance: 356.2
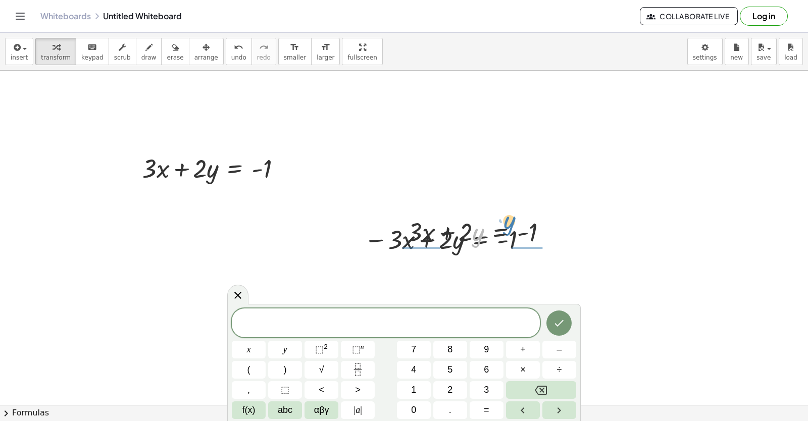
drag, startPoint x: 474, startPoint y: 242, endPoint x: 506, endPoint y: 240, distance: 31.9
click at [506, 240] on div at bounding box center [482, 231] width 158 height 34
click at [489, 390] on button "3" at bounding box center [487, 390] width 34 height 18
click at [254, 354] on button "x" at bounding box center [249, 350] width 34 height 18
click at [525, 347] on span "+" at bounding box center [523, 350] width 6 height 14
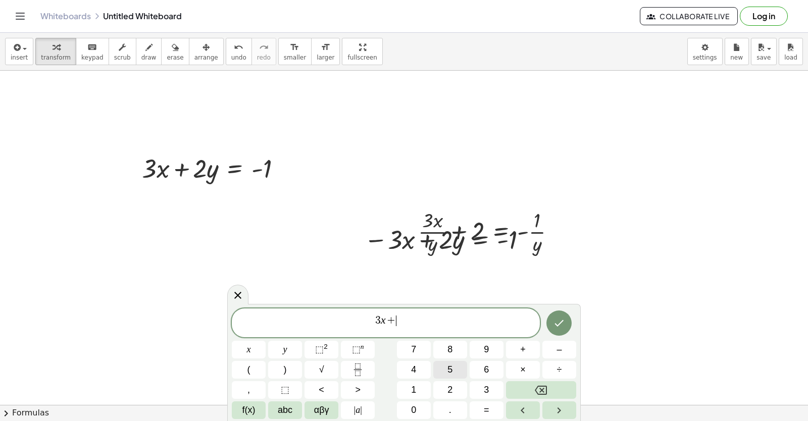
click at [440, 363] on button "5" at bounding box center [450, 370] width 34 height 18
click at [280, 347] on button "y" at bounding box center [285, 350] width 34 height 18
click at [492, 416] on button "=" at bounding box center [487, 411] width 34 height 18
click at [453, 346] on button "8" at bounding box center [450, 350] width 34 height 18
click at [559, 325] on icon "Done" at bounding box center [559, 323] width 9 height 7
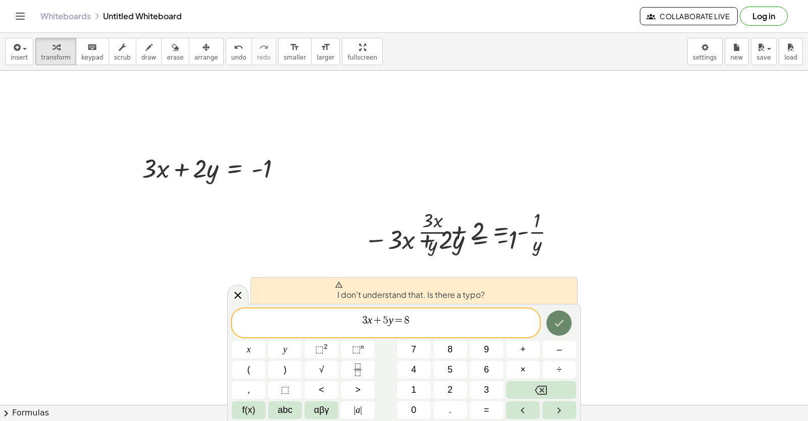
click at [559, 323] on icon "Done" at bounding box center [559, 323] width 12 height 12
click at [558, 323] on icon "Done" at bounding box center [559, 323] width 12 height 12
click at [563, 328] on icon "Done" at bounding box center [559, 323] width 12 height 12
click at [565, 332] on button "Done" at bounding box center [559, 323] width 25 height 25
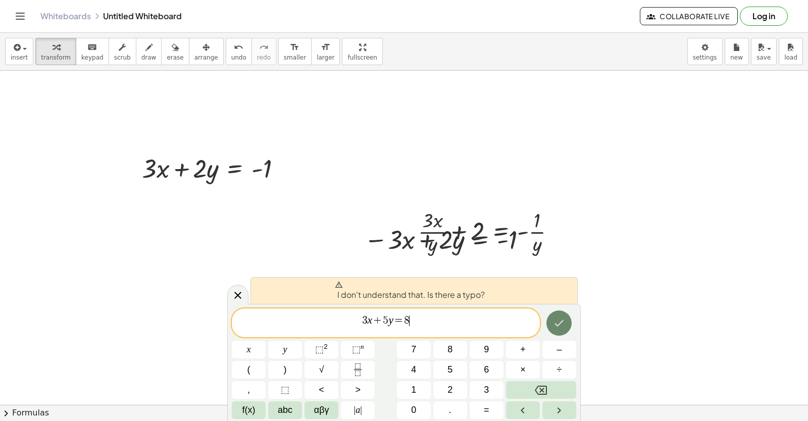
click at [529, 312] on div "3 x + 5 y = 8 ​ x y ⬚ 2 ⬚ n 7 8 9 + – ( ) √ 4 5 6 × ÷ , ⬚ < > 1 2 3 f(x) abc αβ…" at bounding box center [404, 364] width 344 height 111
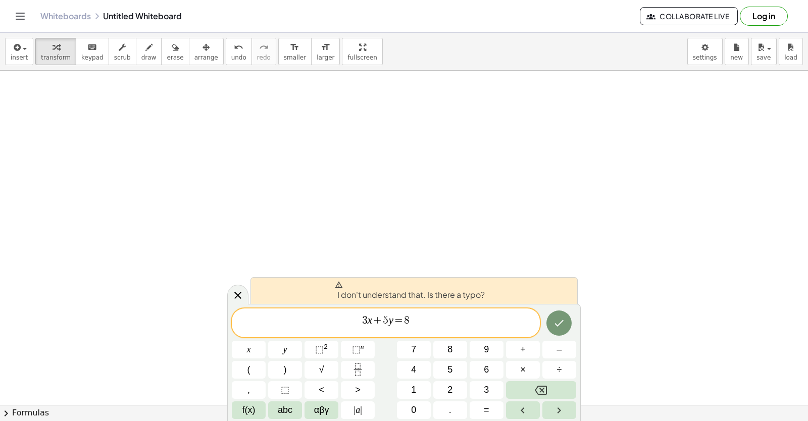
scroll to position [7022, 0]
drag, startPoint x: 800, startPoint y: 241, endPoint x: 806, endPoint y: 250, distance: 10.2
click at [550, 390] on button "Backspace" at bounding box center [541, 390] width 70 height 18
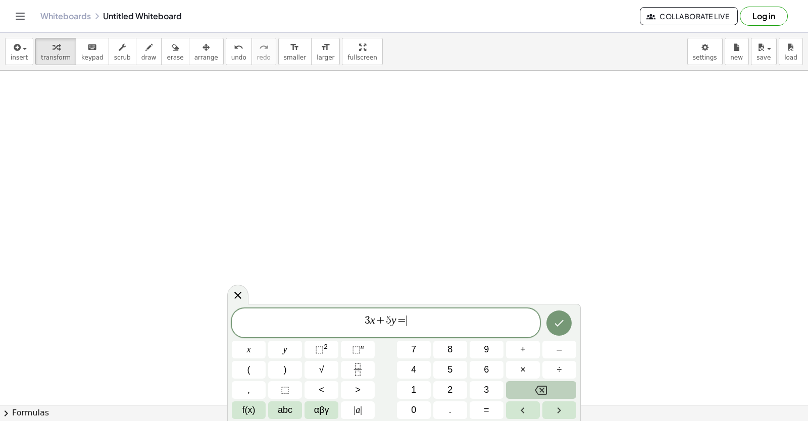
click at [552, 385] on button "Backspace" at bounding box center [541, 390] width 70 height 18
drag, startPoint x: 596, startPoint y: 386, endPoint x: 522, endPoint y: 353, distance: 80.7
click at [544, 387] on icon "Backspace" at bounding box center [541, 390] width 12 height 12
click at [539, 388] on icon "Backspace" at bounding box center [541, 390] width 12 height 12
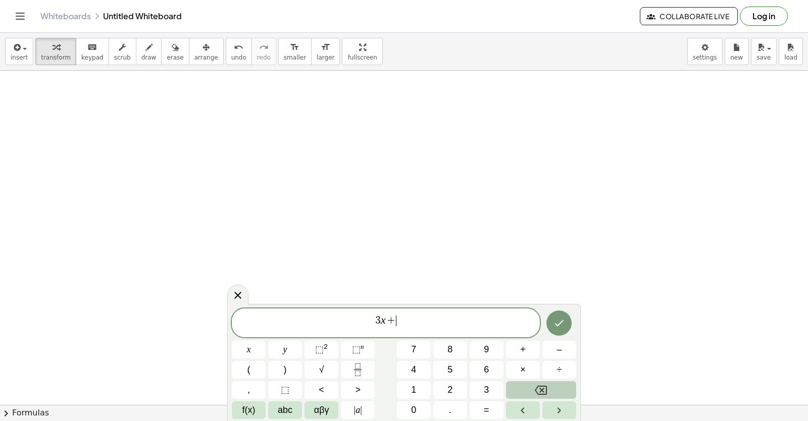
click at [536, 388] on icon "Backspace" at bounding box center [541, 390] width 12 height 12
click at [534, 389] on button "Backspace" at bounding box center [541, 390] width 70 height 18
click at [533, 389] on button "Backspace" at bounding box center [541, 390] width 70 height 18
click at [564, 343] on button "–" at bounding box center [560, 350] width 34 height 18
click at [416, 371] on div "− ​ x y ⬚ 2 ⬚ n 7 8 9 + – ( ) √ 4 5 6 × ÷ , ⬚ < > 1 2 3 f(x) abc αβγ | a | 0 . =" at bounding box center [404, 364] width 344 height 111
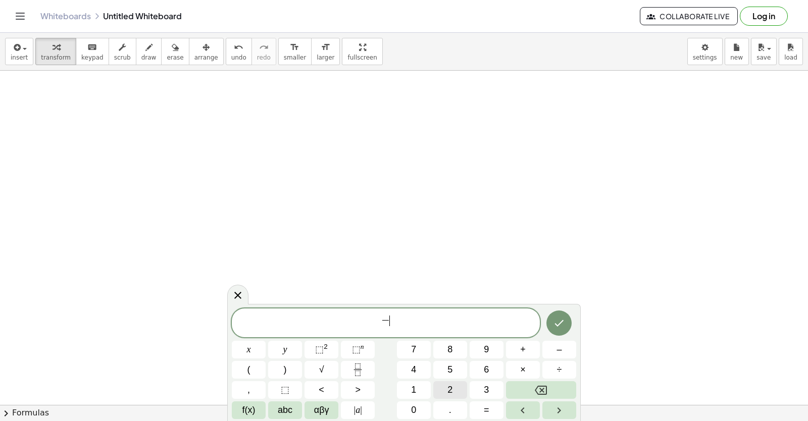
click at [442, 388] on button "2" at bounding box center [450, 390] width 34 height 18
click at [253, 343] on button "x" at bounding box center [249, 350] width 34 height 18
click at [494, 347] on div "− 2 x ​ x y ⬚ 2 ⬚ n 7 8 9 + – ( ) √ 4 5 6 × ÷ , ⬚ < > 1 2 3 f(x) abc αβγ | a | …" at bounding box center [404, 364] width 344 height 111
click at [518, 347] on button "+" at bounding box center [523, 350] width 34 height 18
click at [480, 387] on button "3" at bounding box center [487, 390] width 34 height 18
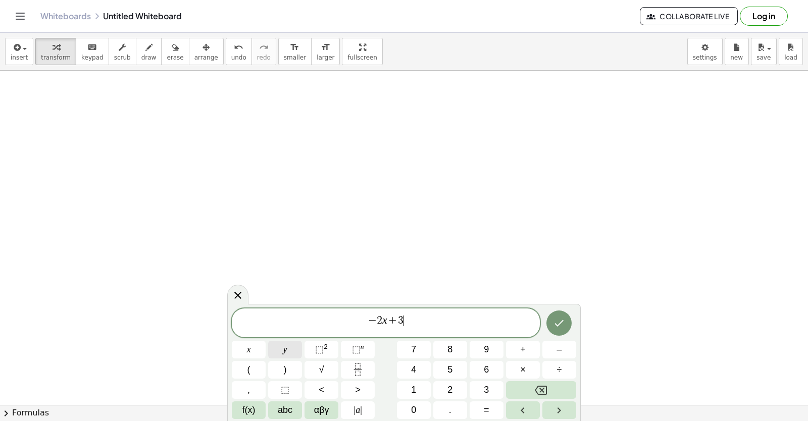
click at [295, 346] on button "y" at bounding box center [285, 350] width 34 height 18
click at [510, 379] on div "− 2 x + 3 y ​ x y ⬚ 2 ⬚ n 7 8 9 + – ( ) √ 4 5 6 × ÷ , ⬚ < > 1 2 3 f(x) abc αβγ …" at bounding box center [404, 364] width 344 height 111
click at [481, 393] on div "− 2 x + 3 y ​ x y ⬚ 2 ⬚ n 7 8 9 + – ( ) √ 4 5 6 × ÷ , ⬚ < > 1 2 3 f(x) abc αβγ …" at bounding box center [404, 364] width 344 height 111
click at [500, 395] on div "− 2 x + 3 y ​ x y ⬚ 2 ⬚ n 7 8 9 + – ( ) √ 4 5 6 × ÷ , ⬚ < > 1 2 3 f(x) abc αβγ …" at bounding box center [404, 364] width 344 height 111
click at [501, 410] on div "− 2 x + 3 y ​ x y ⬚ 2 ⬚ n 7 8 9 + – ( ) √ 4 5 6 × ÷ , ⬚ < > 1 2 3 f(x) abc αβγ …" at bounding box center [404, 364] width 344 height 111
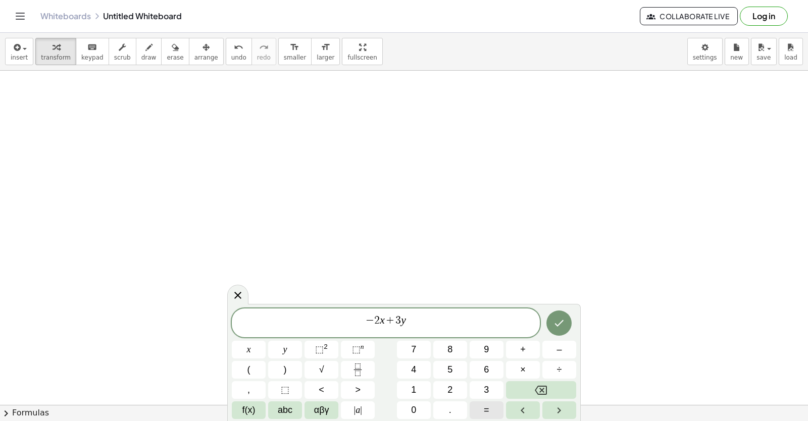
click at [503, 410] on button "=" at bounding box center [487, 411] width 34 height 18
click at [444, 343] on button "8" at bounding box center [450, 350] width 34 height 18
click at [266, 341] on div at bounding box center [249, 350] width 34 height 18
click at [566, 318] on button "Done" at bounding box center [559, 323] width 25 height 25
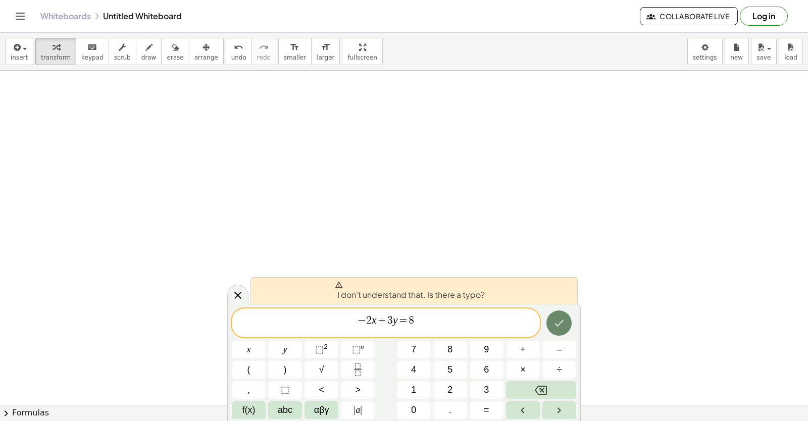
click at [563, 318] on icon "Done" at bounding box center [559, 323] width 12 height 12
click at [565, 318] on icon "Done" at bounding box center [559, 323] width 12 height 12
click at [567, 316] on button "Done" at bounding box center [559, 323] width 25 height 25
click at [266, 341] on div at bounding box center [249, 350] width 34 height 18
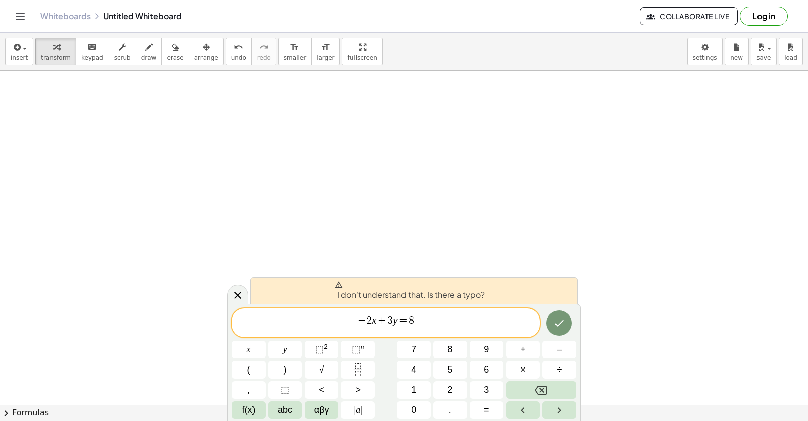
click at [569, 307] on div "I don't understand that. Is there a typo? − 2 x + 3 y = 8 x y ⬚ 2 ⬚ n 7 8 9 + –…" at bounding box center [404, 362] width 354 height 117
click at [568, 305] on div "I don't understand that. Is there a typo? − 2 x + 3 y = 8 x y ⬚ 2 ⬚ n 7 8 9 + –…" at bounding box center [404, 362] width 354 height 117
click at [567, 305] on div "I don't understand that. Is there a typo? − 2 x + 3 y = 8 x y ⬚ 2 ⬚ n 7 8 9 + –…" at bounding box center [404, 362] width 354 height 117
click at [566, 305] on div "I don't understand that. Is there a typo? − 2 x + 3 y = 8 x y ⬚ 2 ⬚ n 7 8 9 + –…" at bounding box center [404, 362] width 354 height 117
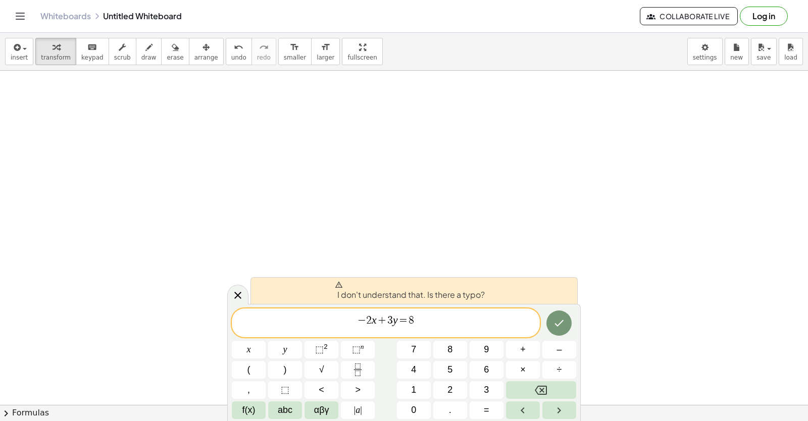
click at [566, 305] on div "I don't understand that. Is there a typo? − 2 x + 3 y = 8 x y ⬚ 2 ⬚ n 7 8 9 + –…" at bounding box center [404, 362] width 354 height 117
click at [266, 341] on div at bounding box center [249, 350] width 34 height 18
click at [560, 324] on icon "Done" at bounding box center [559, 323] width 9 height 7
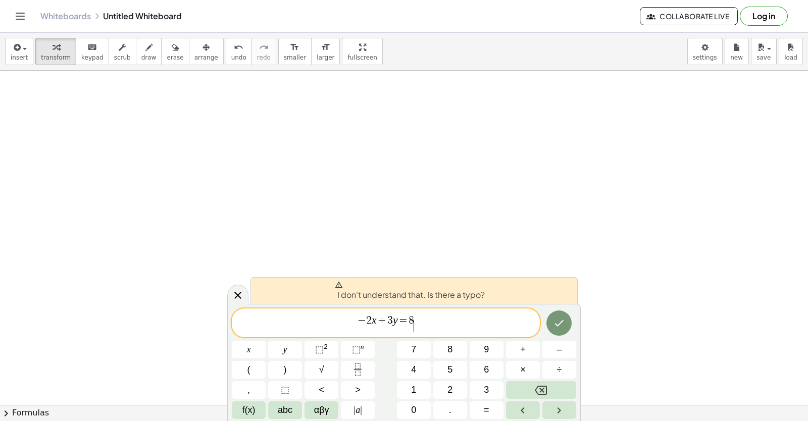
drag, startPoint x: 560, startPoint y: 325, endPoint x: 482, endPoint y: 327, distance: 77.8
click at [482, 327] on span "− 2 x + 3 y = 8 ​" at bounding box center [386, 324] width 308 height 18
click at [266, 341] on div at bounding box center [249, 350] width 34 height 18
click at [554, 312] on button "Done" at bounding box center [559, 323] width 25 height 25
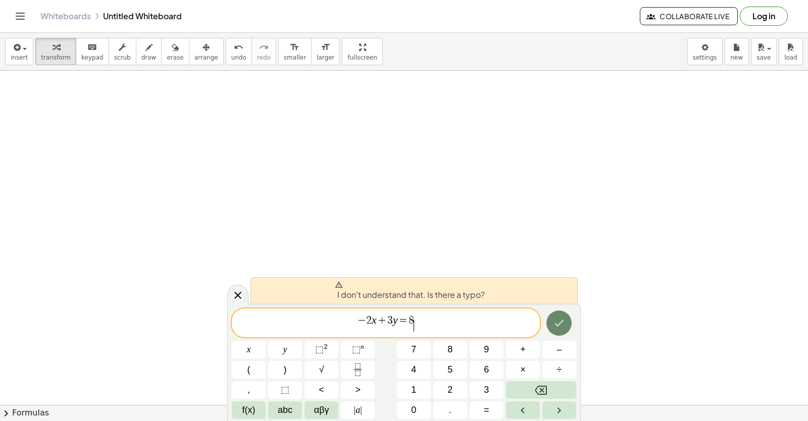
click at [552, 306] on div "I don't understand that. Is there a typo? − 2 x + 3 y = 8 ​ x y ⬚ 2 ⬚ n 7 8 9 +…" at bounding box center [404, 362] width 354 height 117
click at [552, 306] on div "I don't understand that. Is there a typo? − 2 x + 3 y = 8 x y ⬚ 2 ⬚ n 7 8 9 + –…" at bounding box center [404, 362] width 354 height 117
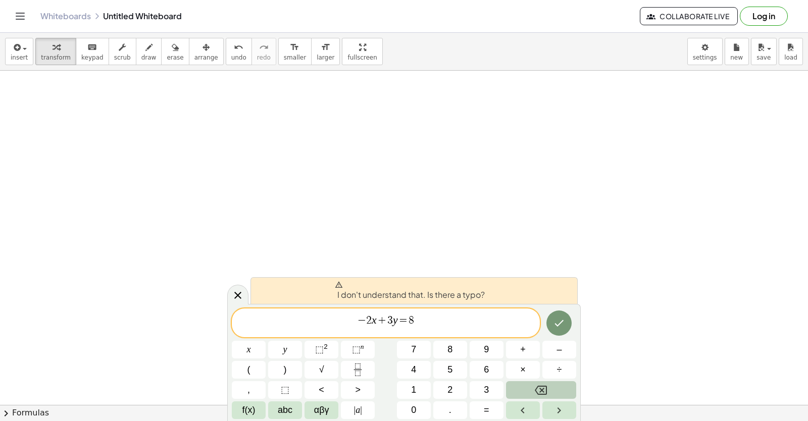
click at [471, 28] on body "Graspable Math Activities Get Started Activity Bank Assigned Work Classes White…" at bounding box center [404, 210] width 808 height 421
drag, startPoint x: 332, startPoint y: 293, endPoint x: 331, endPoint y: 267, distance: 26.3
click at [329, 280] on div "I don't understand that. Is there a typo?" at bounding box center [414, 290] width 327 height 27
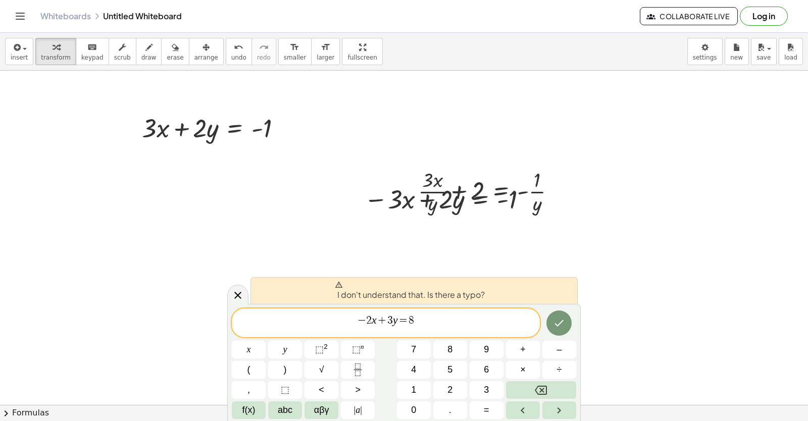
scroll to position [3142, 0]
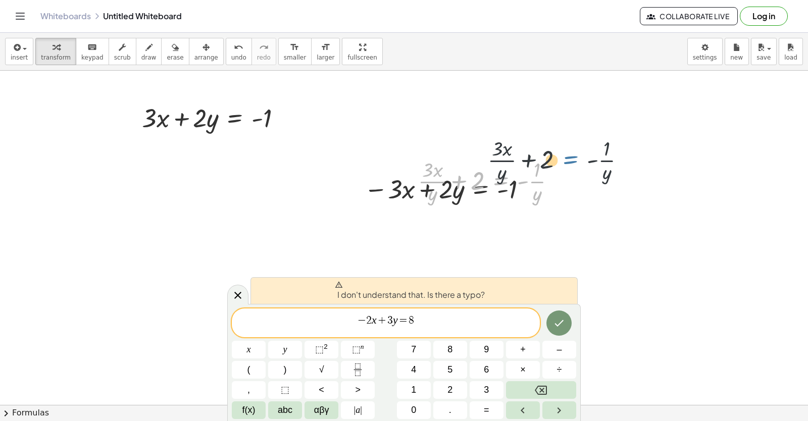
drag, startPoint x: 490, startPoint y: 180, endPoint x: 590, endPoint y: 150, distance: 104.5
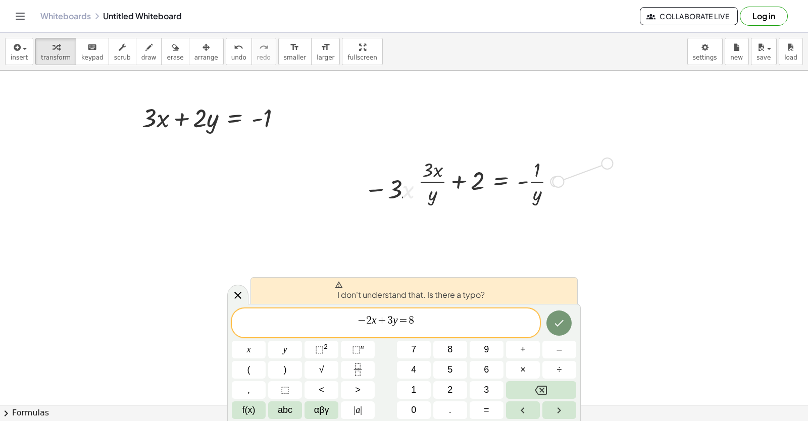
drag, startPoint x: 556, startPoint y: 177, endPoint x: 597, endPoint y: 171, distance: 41.4
drag, startPoint x: 510, startPoint y: 174, endPoint x: 519, endPoint y: 173, distance: 9.1
click at [512, 173] on div at bounding box center [521, 168] width 156 height 51
drag, startPoint x: 544, startPoint y: 161, endPoint x: 614, endPoint y: 144, distance: 72.7
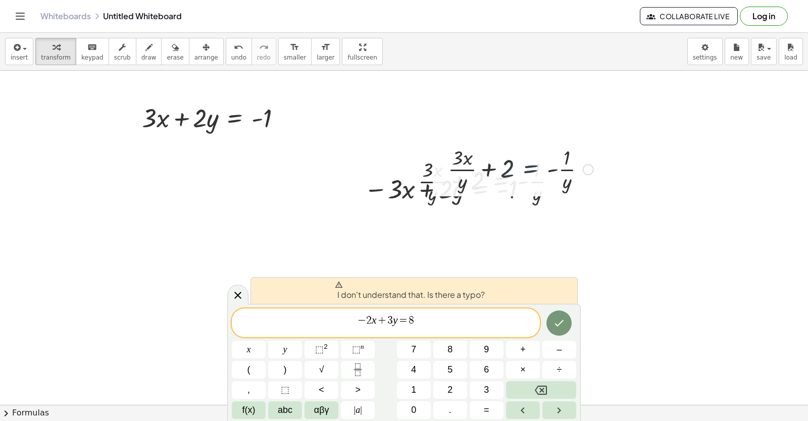
click at [553, 160] on div at bounding box center [521, 168] width 156 height 51
drag, startPoint x: 583, startPoint y: 154, endPoint x: 583, endPoint y: 145, distance: 8.6
click at [586, 148] on div at bounding box center [521, 168] width 156 height 51
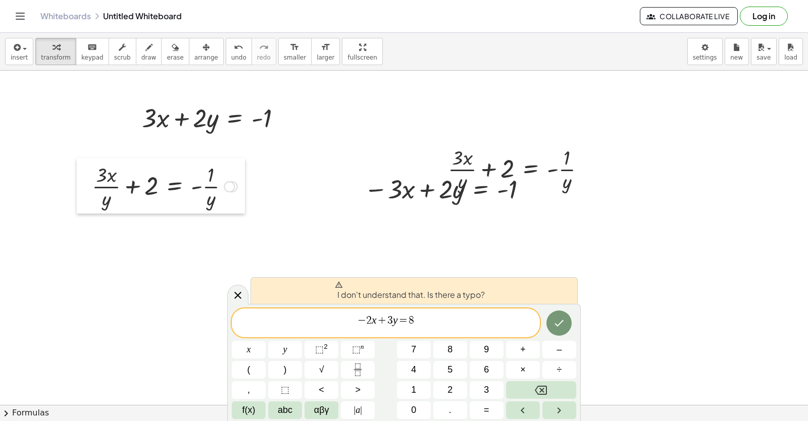
drag, startPoint x: 407, startPoint y: 175, endPoint x: 81, endPoint y: 179, distance: 325.8
click at [81, 179] on div at bounding box center [84, 186] width 15 height 56
click at [386, 192] on div at bounding box center [447, 188] width 177 height 34
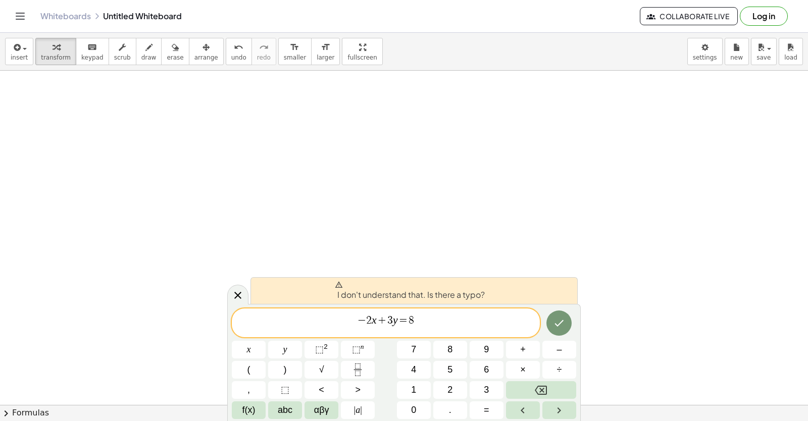
scroll to position [3344, 0]
drag, startPoint x: 491, startPoint y: 291, endPoint x: 479, endPoint y: 293, distance: 11.7
click at [479, 293] on div "I don't understand that. Is there a typo?" at bounding box center [414, 290] width 327 height 27
drag, startPoint x: 467, startPoint y: 293, endPoint x: 466, endPoint y: 301, distance: 8.1
click at [529, 387] on button "Backspace" at bounding box center [541, 390] width 70 height 18
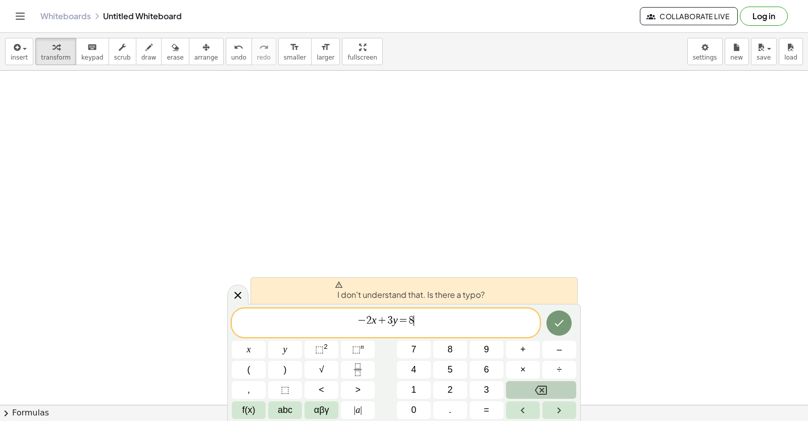
click at [529, 387] on button "Backspace" at bounding box center [541, 390] width 70 height 18
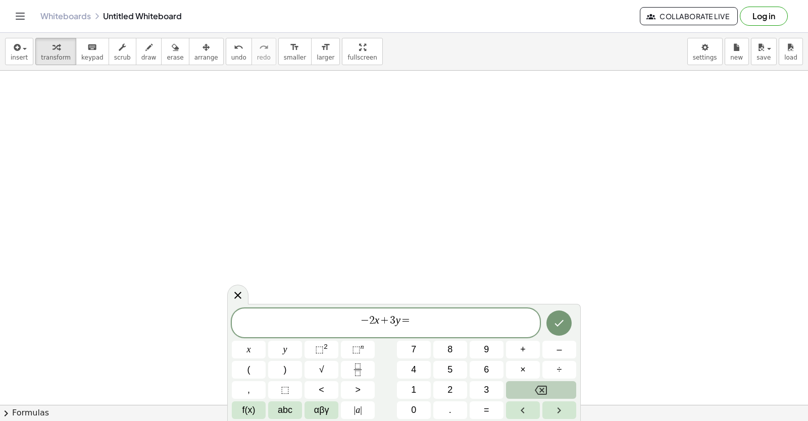
click at [521, 372] on div "− 2 x + 3 y = ​ x y ⬚ 2 ⬚ n 7 8 9 + – ( ) √ 4 5 6 × ÷ , ⬚ < > 1 2 3 f(x) abc αβ…" at bounding box center [404, 364] width 344 height 111
click at [523, 369] on span "×" at bounding box center [523, 370] width 6 height 14
click at [528, 358] on button "+" at bounding box center [523, 350] width 34 height 18
click at [530, 391] on button "Backspace" at bounding box center [541, 390] width 70 height 18
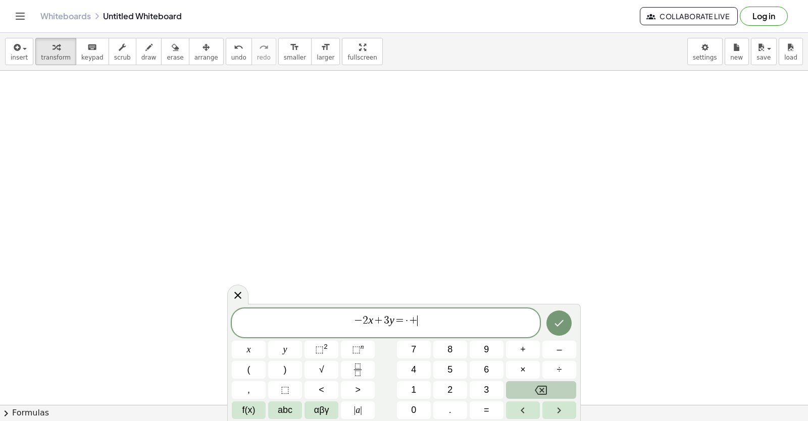
click at [530, 391] on button "Backspace" at bounding box center [541, 390] width 70 height 18
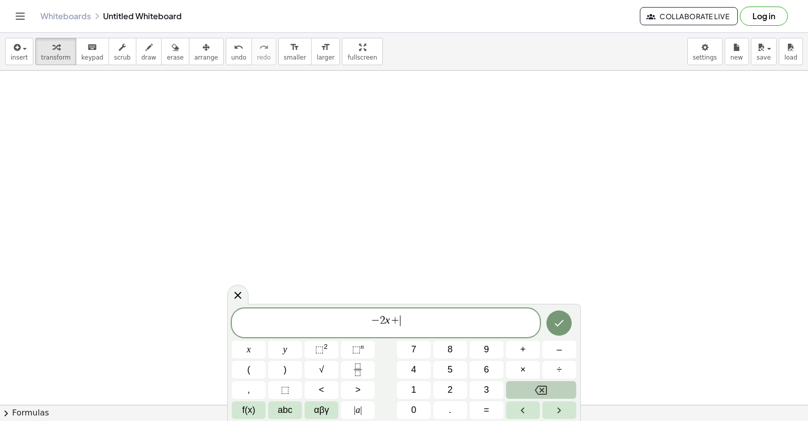
click at [530, 391] on button "Backspace" at bounding box center [541, 390] width 70 height 18
click at [409, 349] on button "7" at bounding box center [414, 350] width 34 height 18
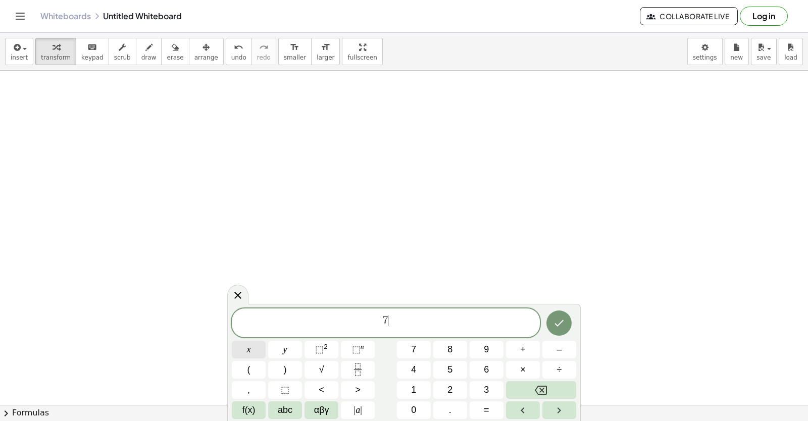
click at [246, 342] on button "x" at bounding box center [249, 350] width 34 height 18
click at [551, 345] on button "–" at bounding box center [560, 350] width 34 height 18
click at [446, 388] on button "2" at bounding box center [450, 390] width 34 height 18
click at [291, 349] on button "y" at bounding box center [285, 350] width 34 height 18
click at [483, 407] on button "=" at bounding box center [487, 411] width 34 height 18
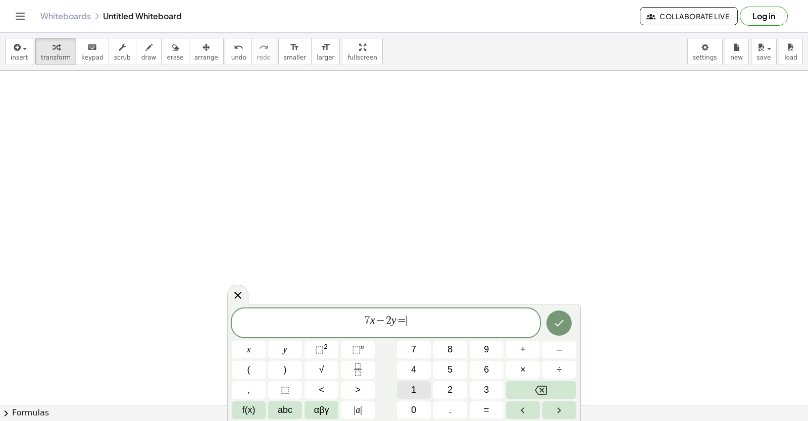
click at [407, 387] on button "1" at bounding box center [414, 390] width 34 height 18
click at [408, 406] on button "0" at bounding box center [414, 411] width 34 height 18
click at [266, 341] on div at bounding box center [249, 350] width 34 height 18
click at [565, 321] on icon "Done" at bounding box center [559, 323] width 12 height 12
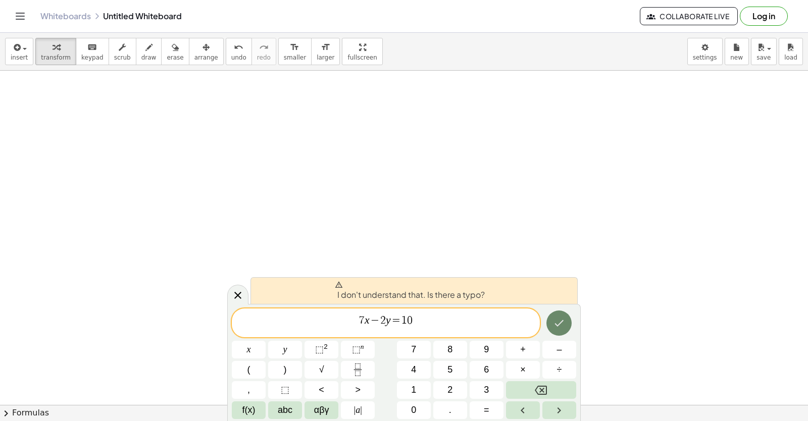
click at [565, 321] on icon "Done" at bounding box center [559, 323] width 12 height 12
click at [557, 317] on button "Done" at bounding box center [559, 323] width 25 height 25
click at [566, 385] on button "Backspace" at bounding box center [541, 390] width 70 height 18
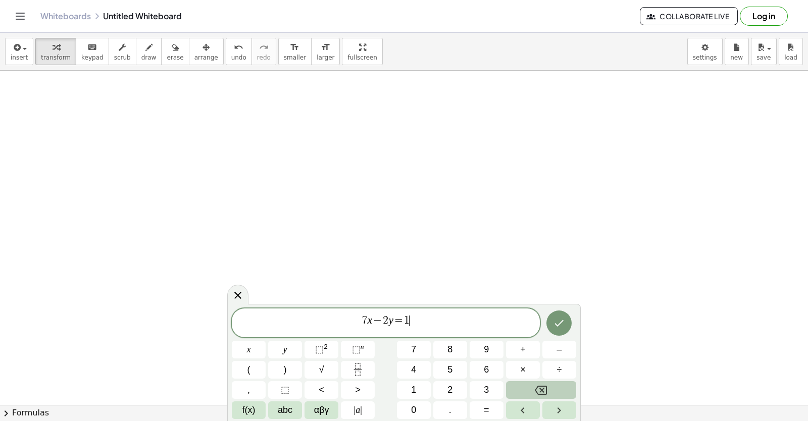
click at [566, 385] on button "Backspace" at bounding box center [541, 390] width 70 height 18
drag, startPoint x: 566, startPoint y: 379, endPoint x: 566, endPoint y: 370, distance: 9.1
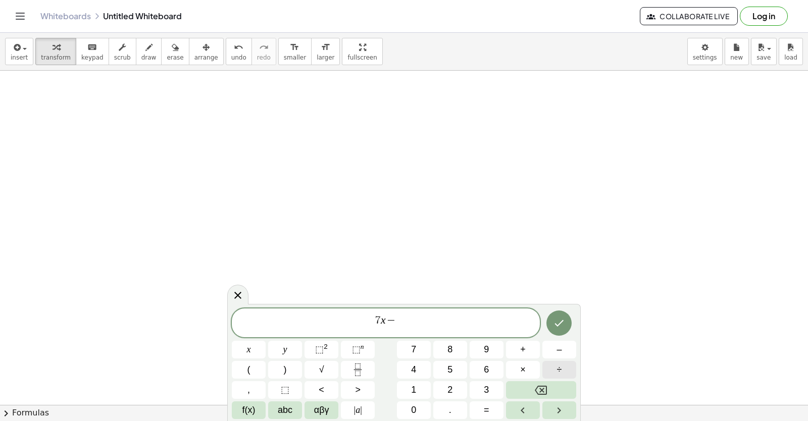
click at [566, 377] on div "7 x − x y ⬚ 2 ⬚ n 7 8 9 + – ( ) √ 4 5 6 × ÷ , ⬚ < > 1 2 3 f(x) abc αβγ | a | 0 …" at bounding box center [404, 364] width 344 height 111
click at [566, 370] on button "÷" at bounding box center [560, 370] width 34 height 18
click at [565, 380] on div "7 x − ÷ x y ⬚ 2 ⬚ n 7 8 9 + – ( ) √ 4 5 6 × ÷ , ⬚ < > 1 2 3 f(x) abc αβγ | a | …" at bounding box center [404, 364] width 344 height 111
click at [565, 391] on button "Backspace" at bounding box center [541, 390] width 70 height 18
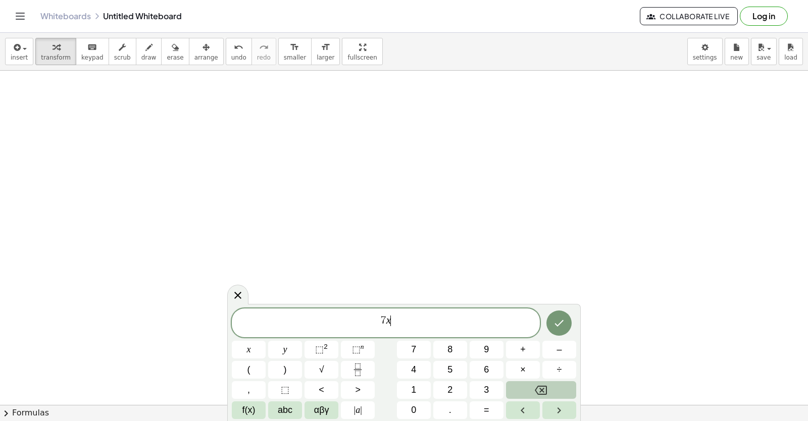
click at [565, 391] on button "Backspace" at bounding box center [541, 390] width 70 height 18
click at [567, 391] on button "Backspace" at bounding box center [541, 390] width 70 height 18
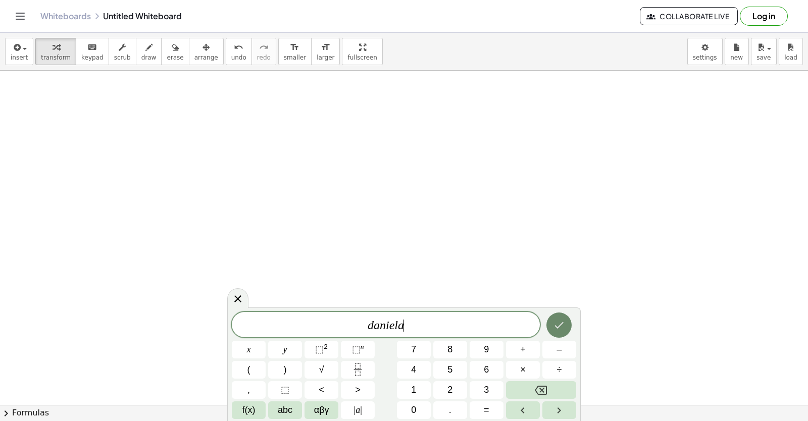
click at [562, 328] on icon "Done" at bounding box center [559, 325] width 12 height 12
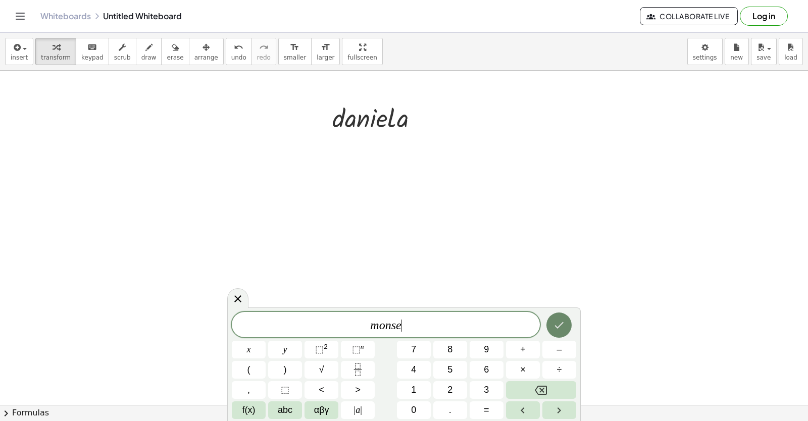
click at [567, 324] on button "Done" at bounding box center [559, 325] width 25 height 25
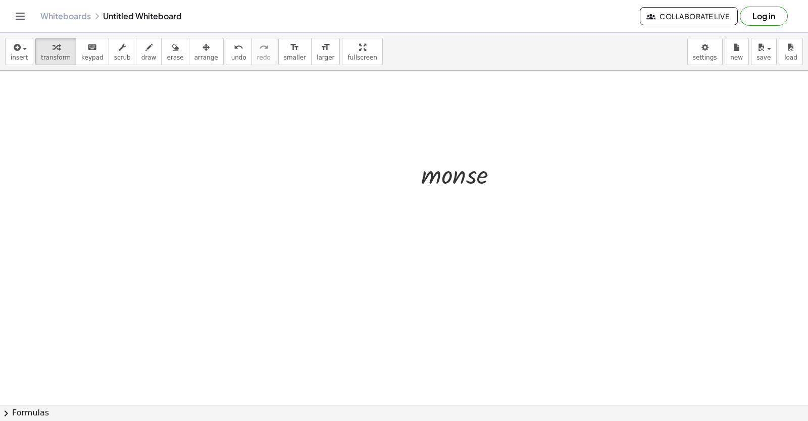
scroll to position [3546, 0]
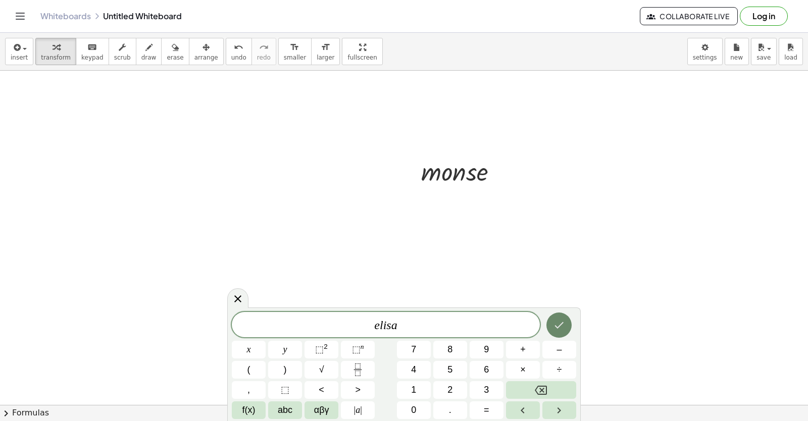
click at [547, 324] on button "Done" at bounding box center [559, 325] width 25 height 25
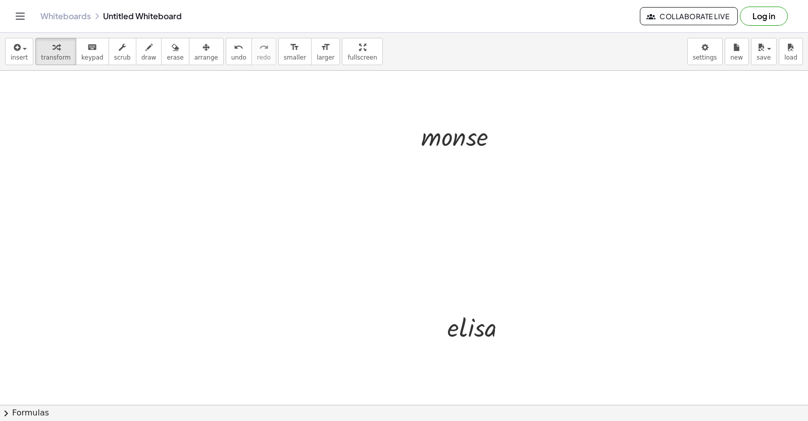
scroll to position [3596, 0]
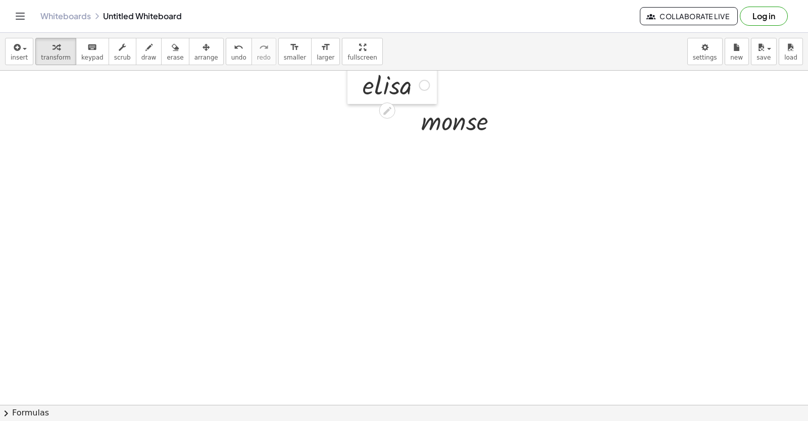
drag, startPoint x: 446, startPoint y: 299, endPoint x: 361, endPoint y: 72, distance: 242.2
click at [361, 72] on div at bounding box center [355, 84] width 15 height 39
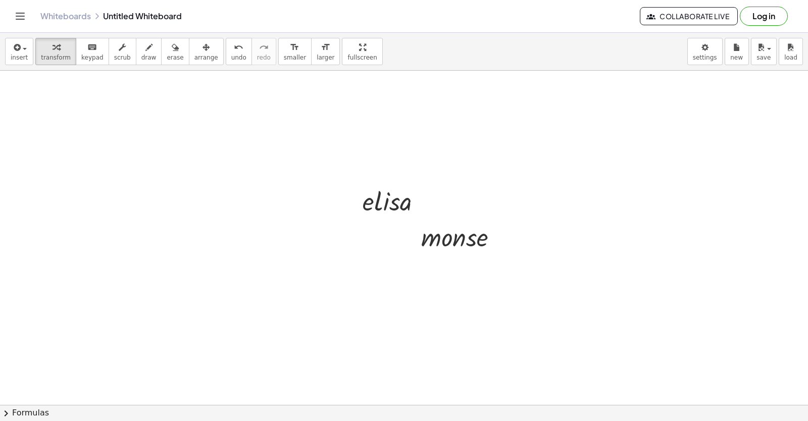
scroll to position [3476, 0]
drag, startPoint x: 421, startPoint y: 235, endPoint x: 389, endPoint y: 90, distance: 148.4
click at [389, 90] on div at bounding box center [382, 94] width 15 height 39
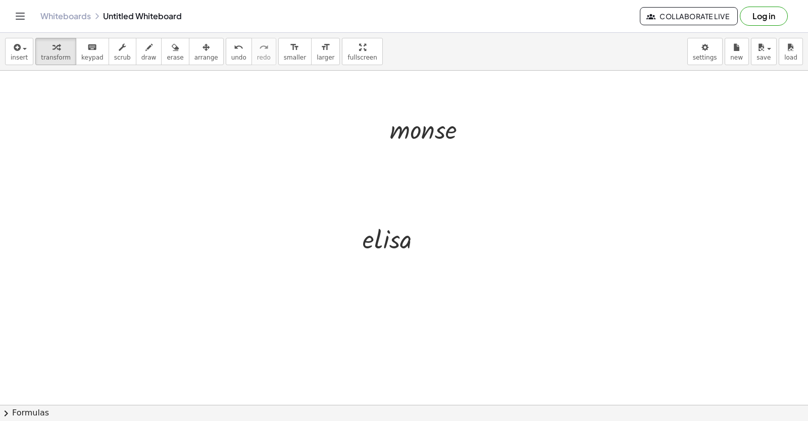
scroll to position [3426, 0]
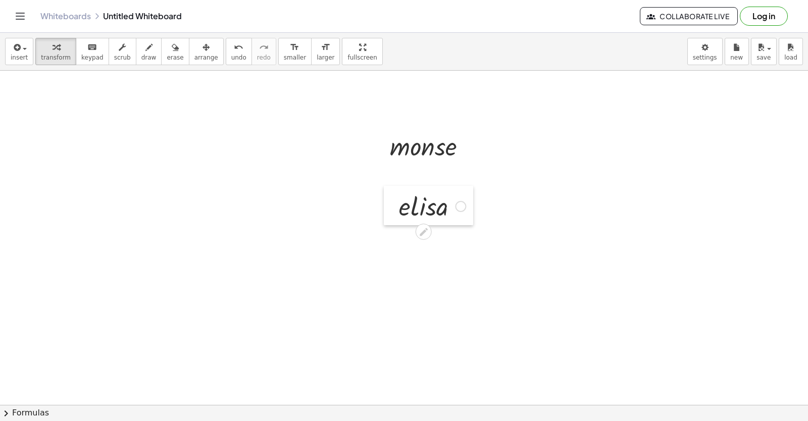
drag, startPoint x: 356, startPoint y: 246, endPoint x: 390, endPoint y: 192, distance: 64.0
click at [390, 192] on div at bounding box center [391, 205] width 15 height 39
drag, startPoint x: 426, startPoint y: 168, endPoint x: 431, endPoint y: 186, distance: 18.5
click at [426, 170] on icon at bounding box center [424, 172] width 8 height 8
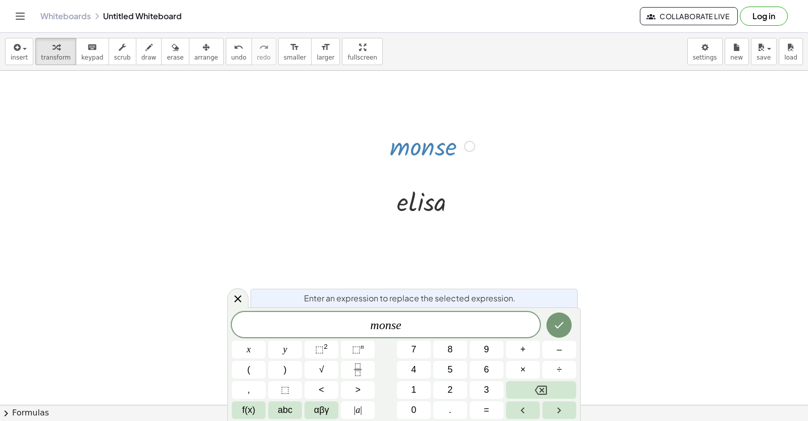
drag, startPoint x: 558, startPoint y: 311, endPoint x: 497, endPoint y: 277, distance: 69.6
click at [558, 310] on div "Enter an expression to replace the selected expression. m o n s e x y ⬚ 2 ⬚ n 7…" at bounding box center [404, 365] width 354 height 114
click at [550, 325] on button "Done" at bounding box center [559, 325] width 25 height 25
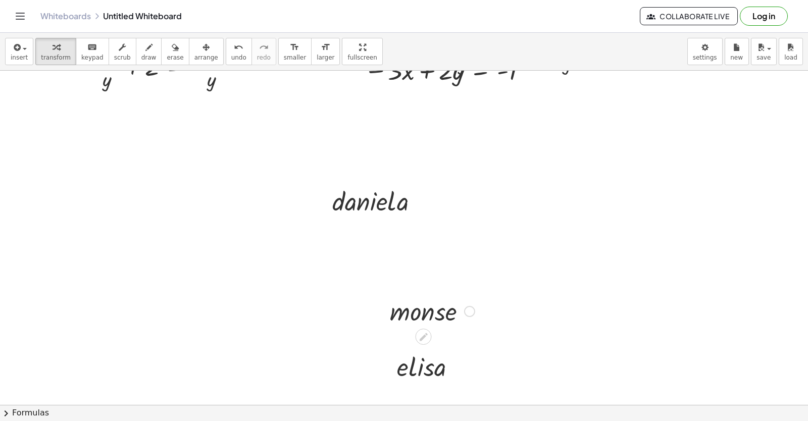
scroll to position [3224, 0]
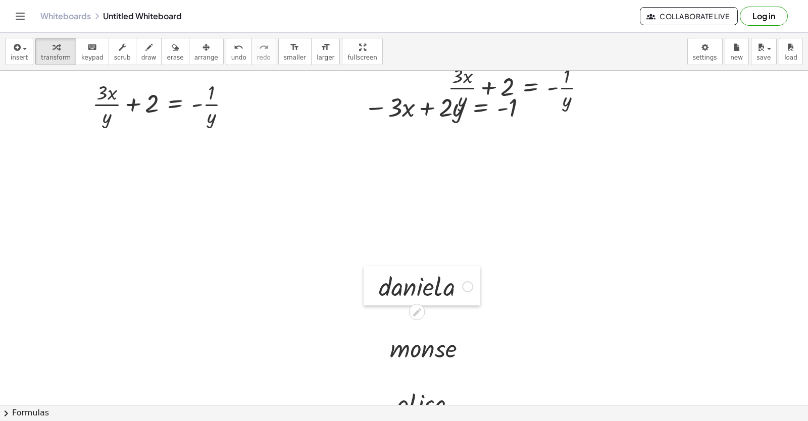
drag, startPoint x: 326, startPoint y: 247, endPoint x: 372, endPoint y: 295, distance: 67.2
click at [372, 295] on div at bounding box center [371, 285] width 15 height 39
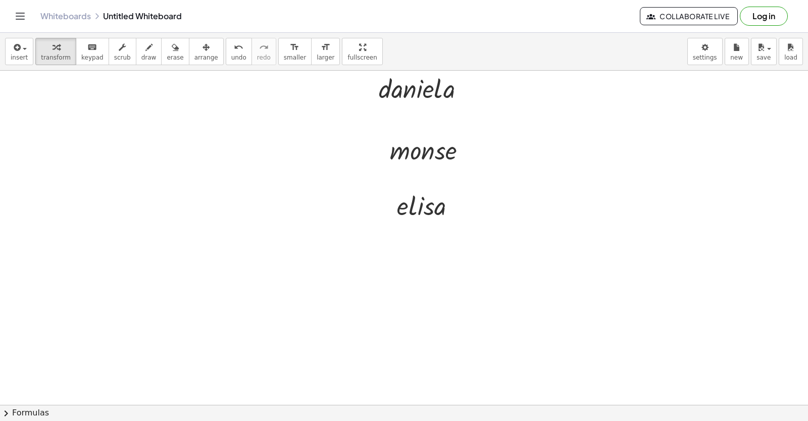
scroll to position [3426, 0]
drag, startPoint x: 390, startPoint y: 265, endPoint x: 390, endPoint y: 270, distance: 5.6
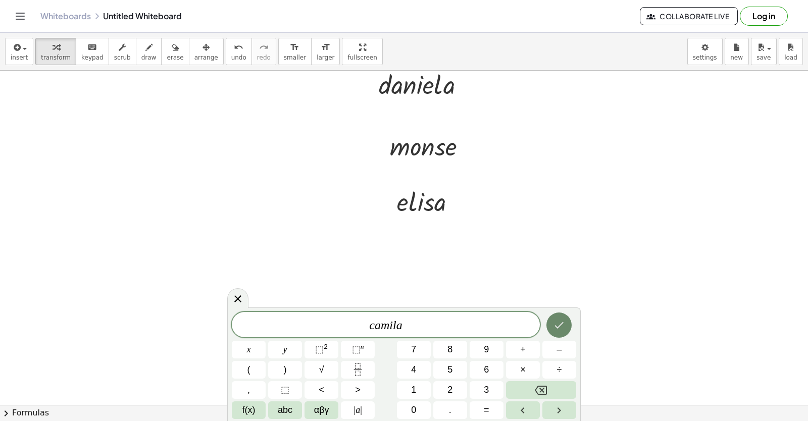
click at [566, 322] on button "Done" at bounding box center [559, 325] width 25 height 25
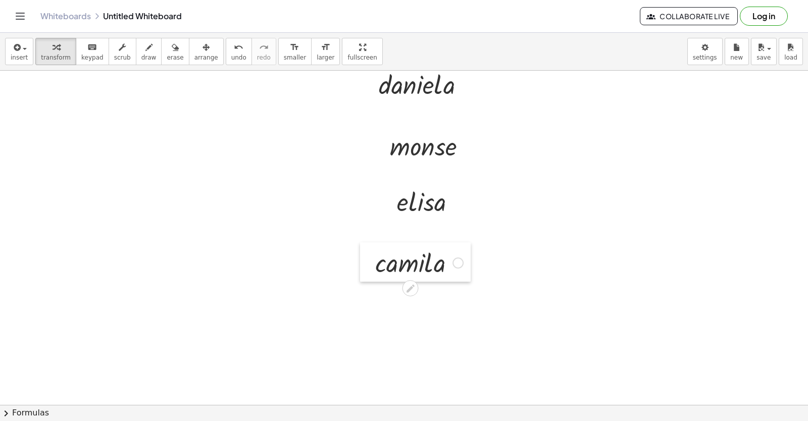
drag, startPoint x: 417, startPoint y: 305, endPoint x: 377, endPoint y: 272, distance: 51.3
click at [374, 266] on div at bounding box center [367, 261] width 15 height 39
drag, startPoint x: 396, startPoint y: 322, endPoint x: 389, endPoint y: 326, distance: 7.7
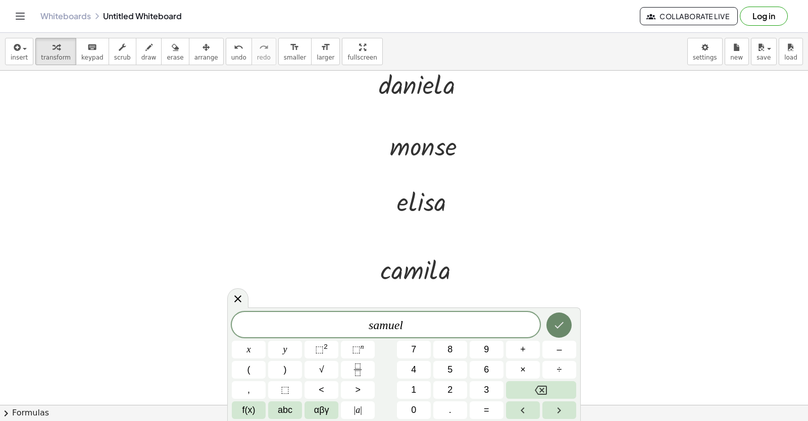
click at [557, 325] on icon "Done" at bounding box center [559, 325] width 12 height 12
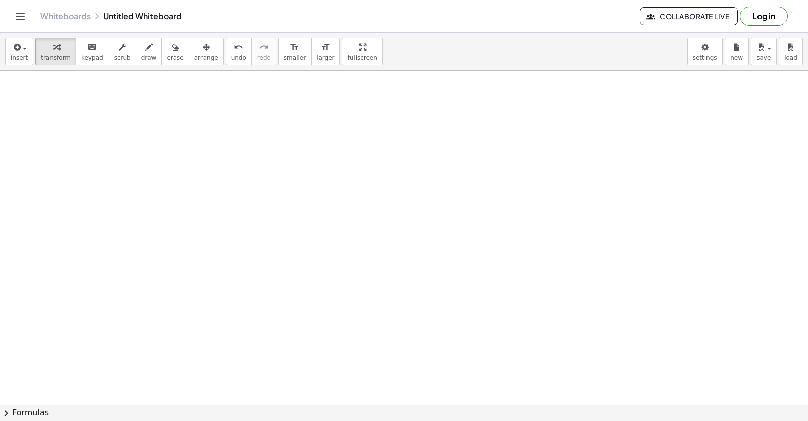
scroll to position [3880, 0]
click at [51, 65] on button "transform" at bounding box center [55, 51] width 41 height 27
click at [51, 60] on span "transform" at bounding box center [56, 57] width 30 height 7
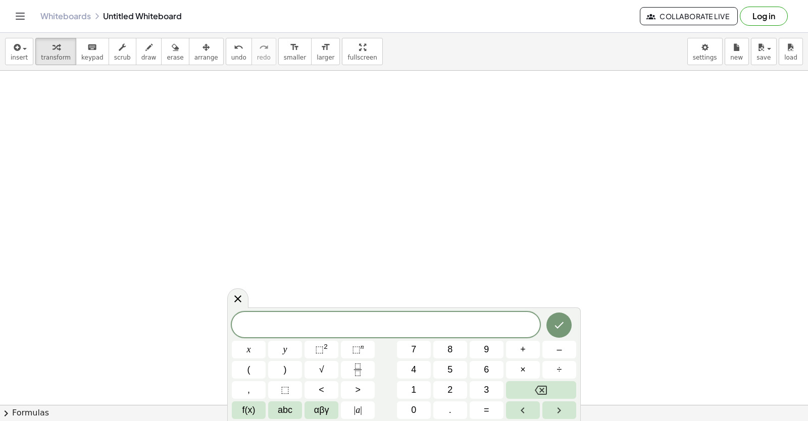
scroll to position [4561, 0]
click at [231, 61] on span "undo" at bounding box center [238, 57] width 15 height 7
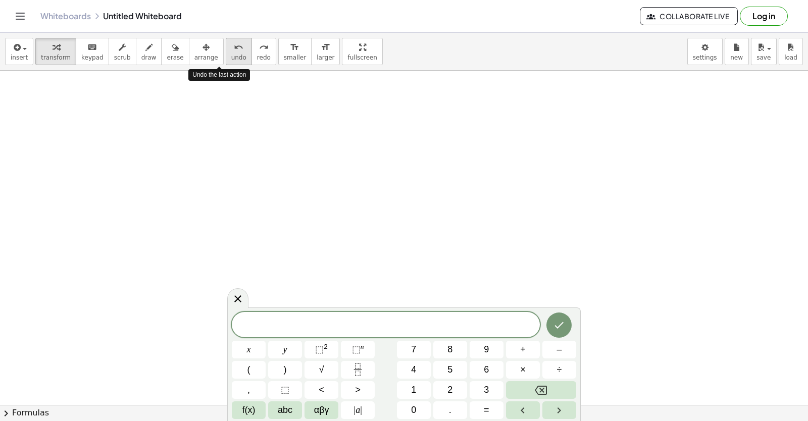
click at [231, 61] on span "undo" at bounding box center [238, 57] width 15 height 7
click at [226, 63] on button "undo undo" at bounding box center [239, 51] width 26 height 27
click at [226, 64] on button "undo undo" at bounding box center [239, 51] width 26 height 27
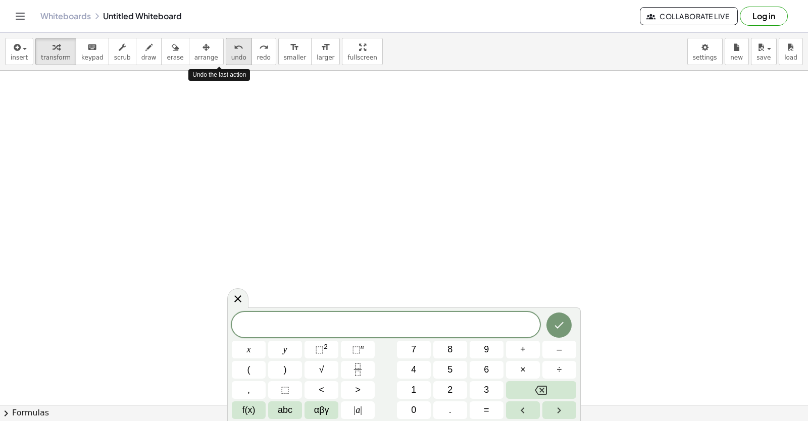
click at [226, 64] on button "undo undo" at bounding box center [239, 51] width 26 height 27
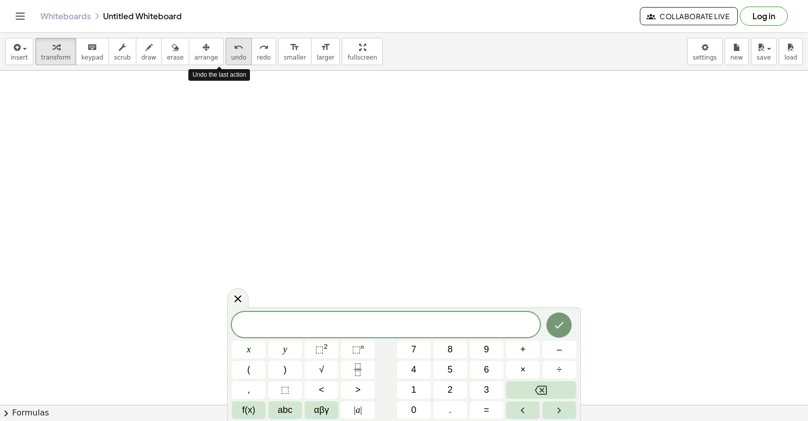
click at [226, 64] on button "undo undo" at bounding box center [239, 51] width 26 height 27
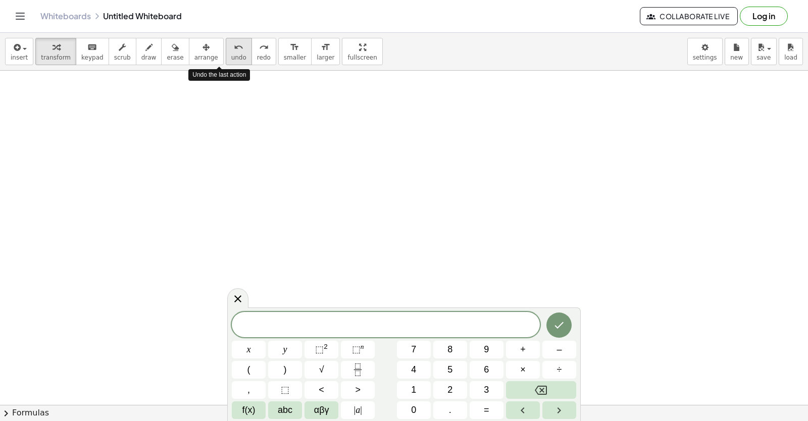
click at [226, 64] on button "undo undo" at bounding box center [239, 51] width 26 height 27
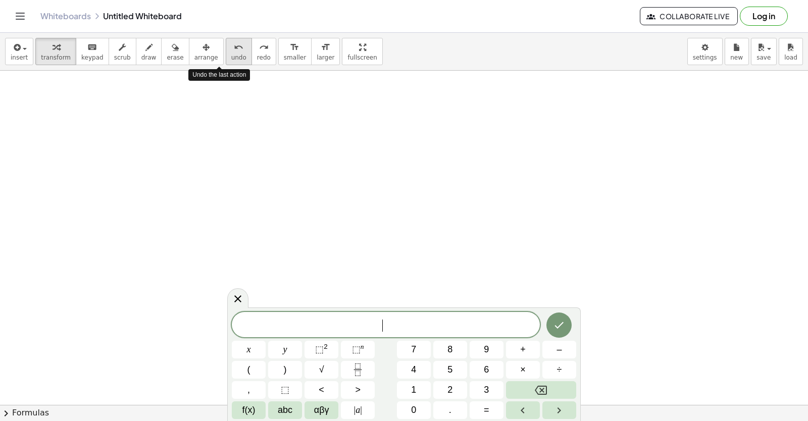
click at [226, 64] on button "undo undo" at bounding box center [239, 51] width 26 height 27
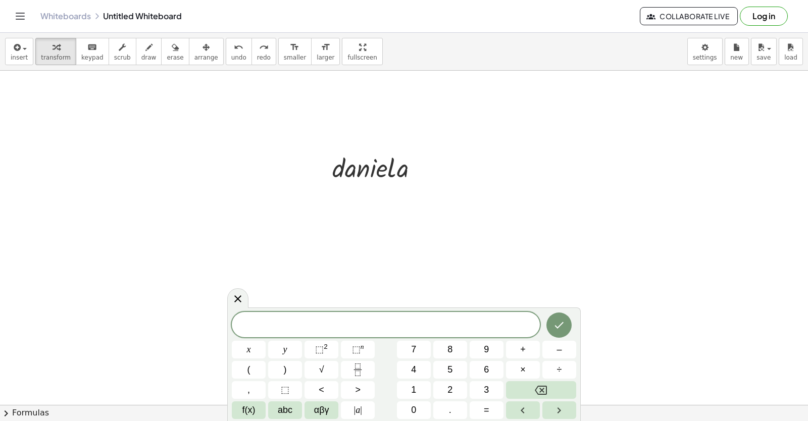
scroll to position [3298, 0]
click at [689, 52] on div "insert select one: Math Expression Function Text Youtube Video Graphing Geometr…" at bounding box center [404, 52] width 808 height 38
click at [694, 52] on body "Graspable Math Activities Get Started Activity Bank Assigned Work Classes White…" at bounding box center [404, 210] width 808 height 421
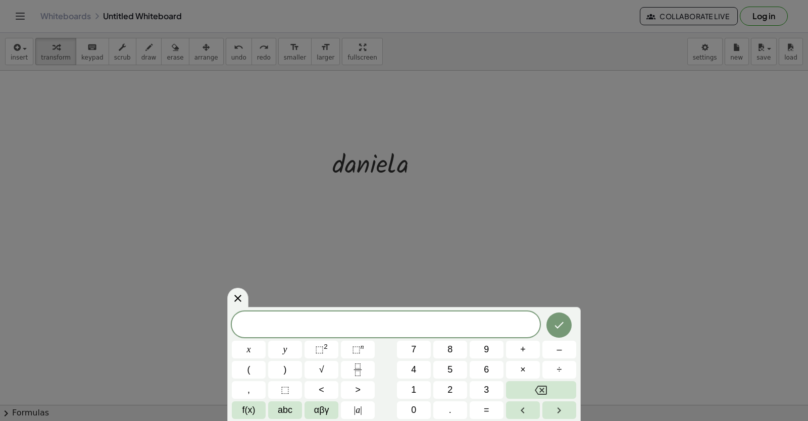
drag, startPoint x: 701, startPoint y: 54, endPoint x: 503, endPoint y: 277, distance: 297.7
click at [700, 55] on body "Graspable Math Activities Get Started Activity Bank Assigned Work Classes White…" at bounding box center [404, 210] width 808 height 421
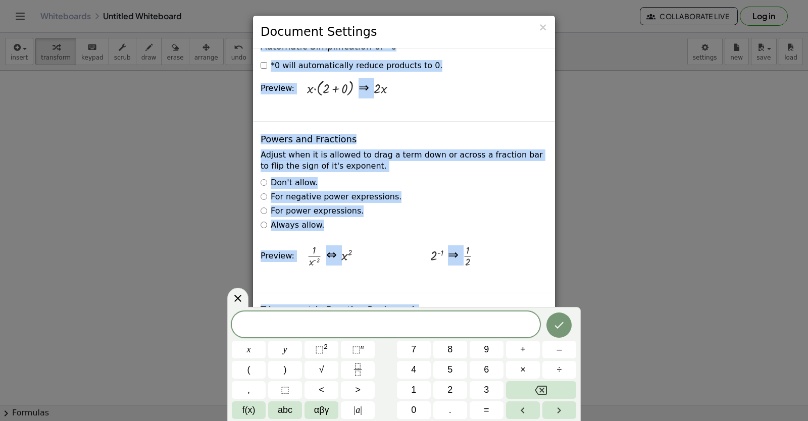
scroll to position [1768, 0]
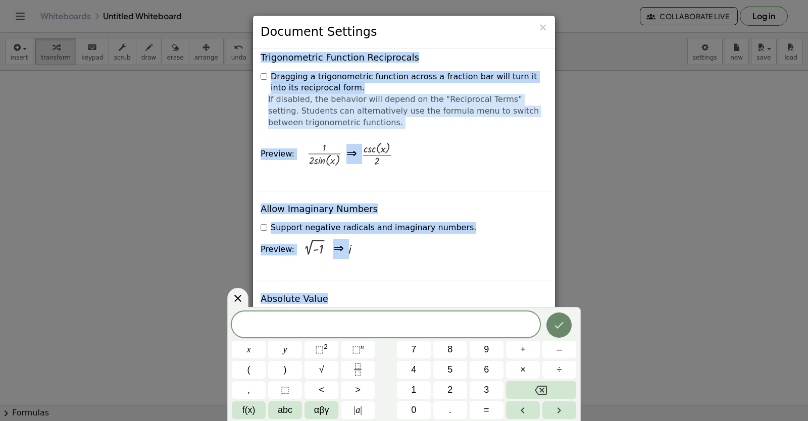
click at [553, 326] on button "Done" at bounding box center [559, 325] width 25 height 25
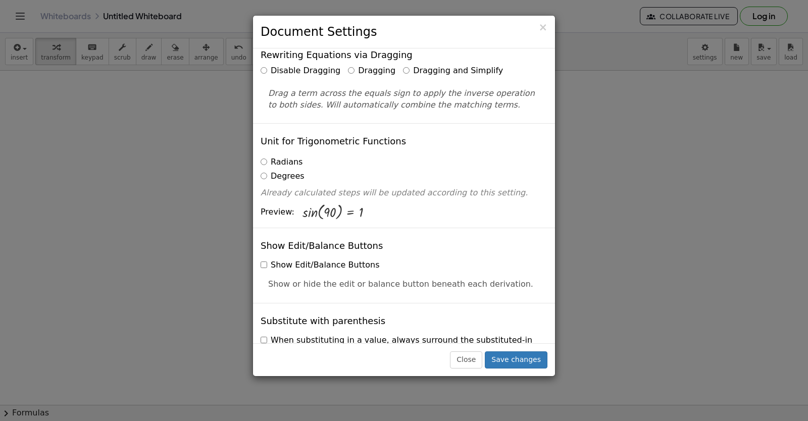
scroll to position [0, 0]
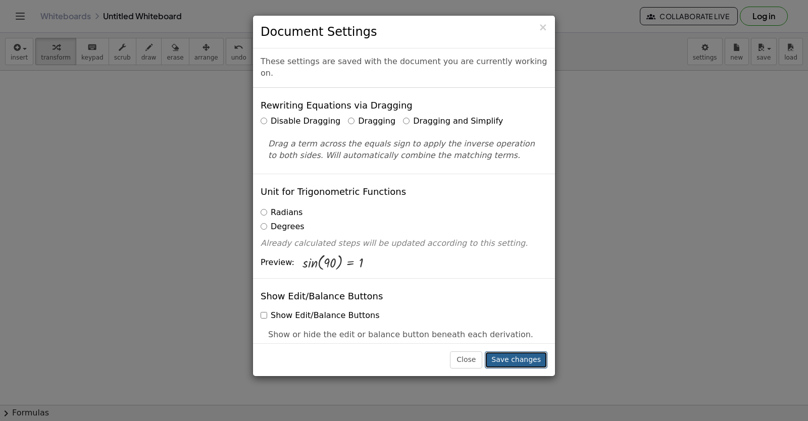
click at [541, 369] on button "Save changes" at bounding box center [516, 360] width 63 height 17
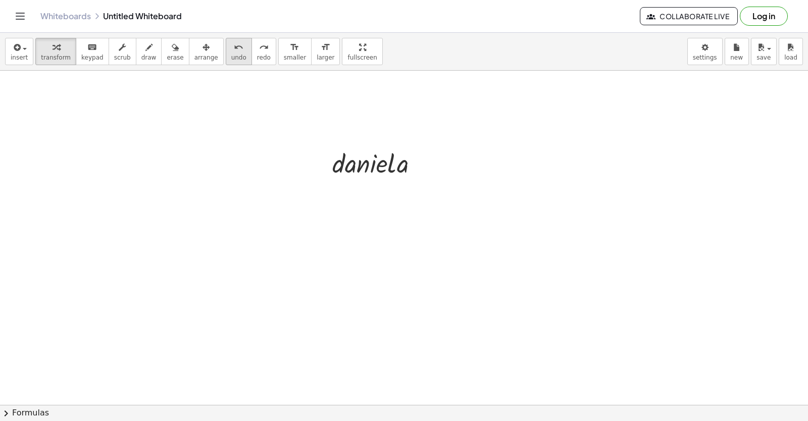
click at [234, 50] on icon "undo" at bounding box center [239, 47] width 10 height 12
click at [234, 51] on icon "undo" at bounding box center [239, 47] width 10 height 12
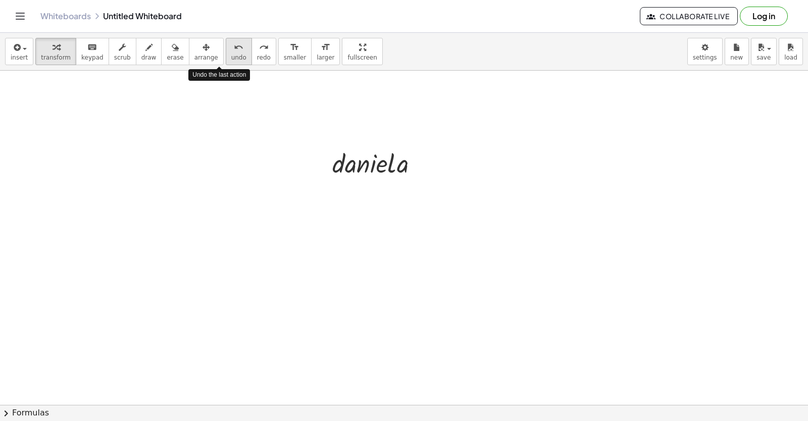
click at [234, 52] on icon "undo" at bounding box center [239, 47] width 10 height 12
click at [234, 53] on icon "undo" at bounding box center [239, 47] width 10 height 12
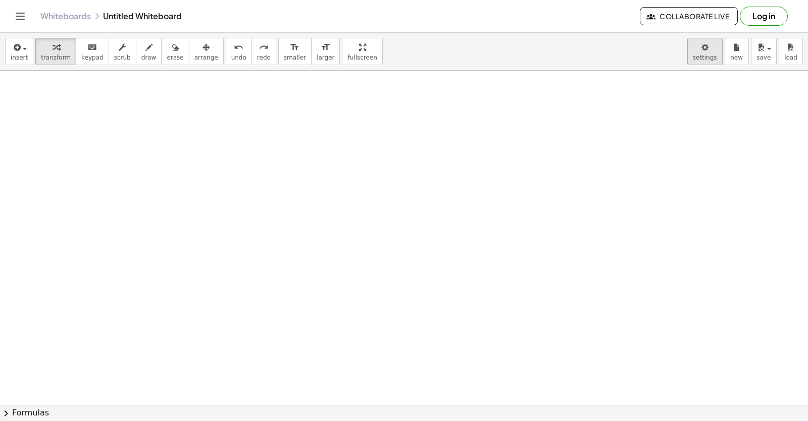
click at [706, 57] on body "Graspable Math Activities Get Started Activity Bank Assigned Work Classes White…" at bounding box center [404, 210] width 808 height 421
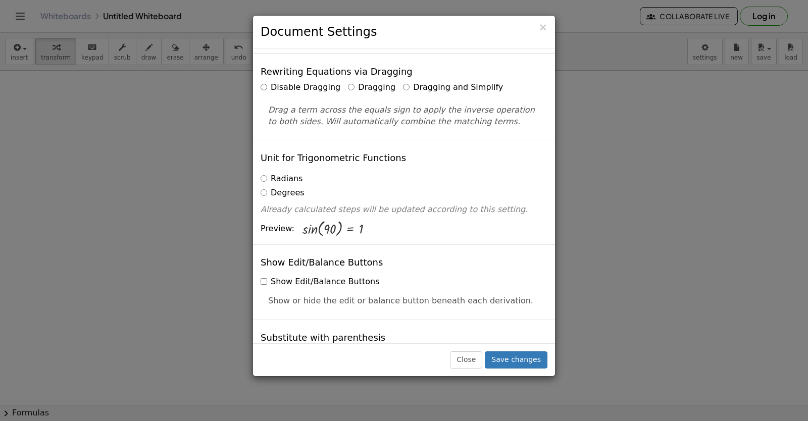
scroll to position [0, 0]
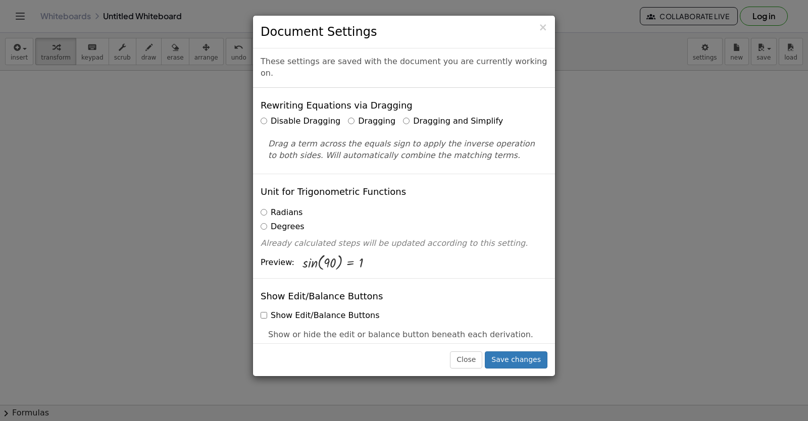
click at [539, 29] on h3 "Document Settings" at bounding box center [404, 31] width 287 height 17
click at [505, 354] on button "Save changes" at bounding box center [516, 360] width 63 height 17
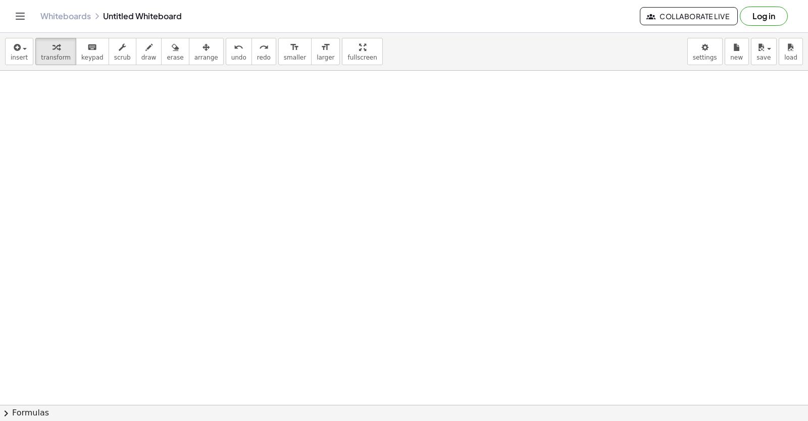
scroll to position [3861, 0]
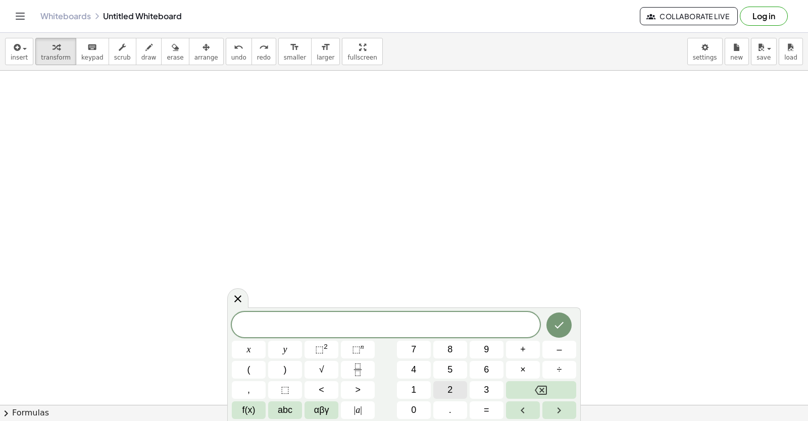
click at [452, 391] on span "2" at bounding box center [450, 390] width 5 height 14
click at [430, 398] on button "1" at bounding box center [414, 390] width 34 height 18
click at [537, 383] on button "Backspace" at bounding box center [541, 390] width 70 height 18
click at [536, 384] on button "Backspace" at bounding box center [541, 390] width 70 height 18
click at [536, 384] on icon "Backspace" at bounding box center [541, 390] width 12 height 12
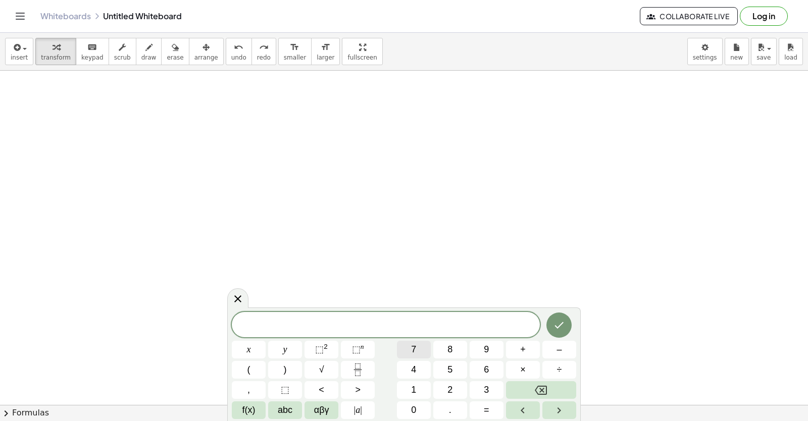
click at [424, 352] on button "7" at bounding box center [414, 350] width 34 height 18
click at [526, 371] on button "×" at bounding box center [523, 370] width 34 height 18
click at [541, 391] on icon "Backspace" at bounding box center [541, 390] width 12 height 9
click at [516, 355] on button "+" at bounding box center [523, 350] width 34 height 18
click at [492, 415] on button "=" at bounding box center [487, 411] width 34 height 18
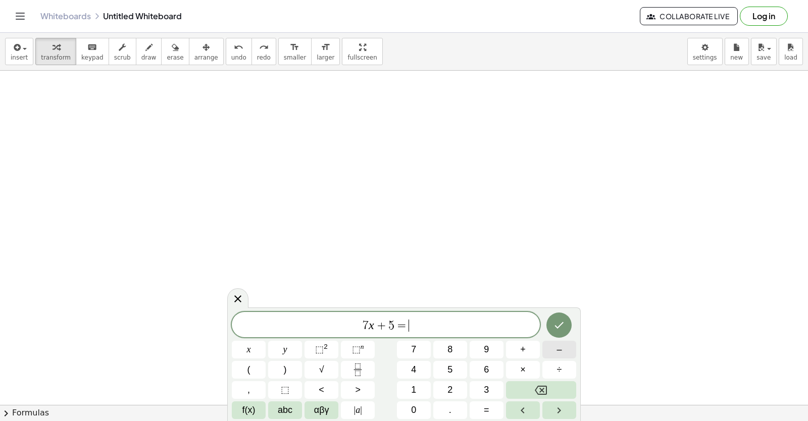
click at [553, 356] on button "–" at bounding box center [560, 350] width 34 height 18
click at [458, 388] on button "2" at bounding box center [450, 390] width 34 height 18
click at [489, 384] on span "3" at bounding box center [486, 390] width 5 height 14
click at [558, 320] on icon "Done" at bounding box center [559, 325] width 12 height 12
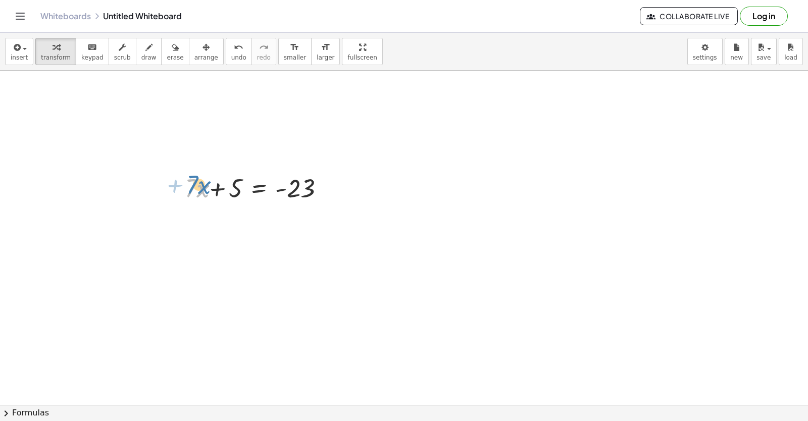
drag, startPoint x: 196, startPoint y: 219, endPoint x: 200, endPoint y: 189, distance: 30.5
click at [200, 189] on div at bounding box center [255, 187] width 158 height 34
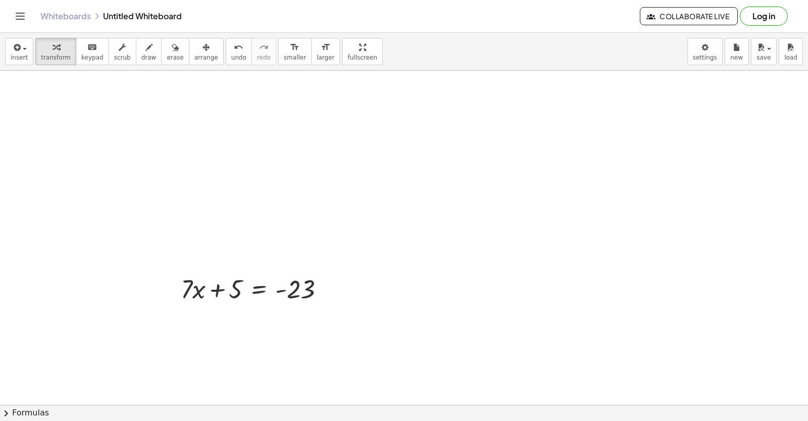
scroll to position [3811, 0]
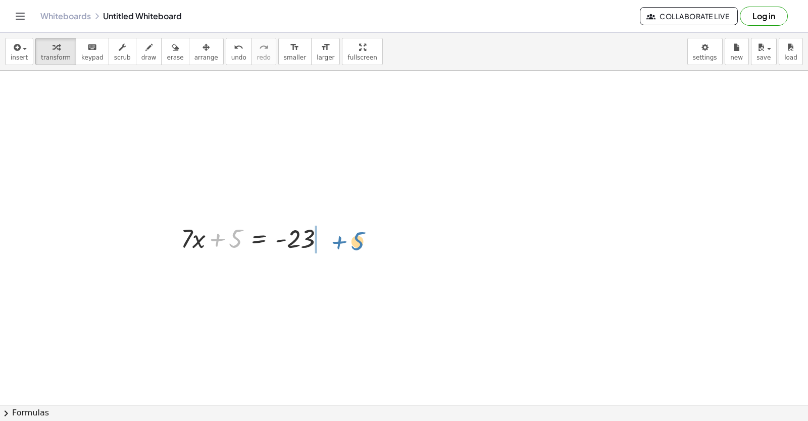
drag, startPoint x: 219, startPoint y: 241, endPoint x: 336, endPoint y: 241, distance: 117.2
click at [335, 243] on div at bounding box center [257, 238] width 162 height 34
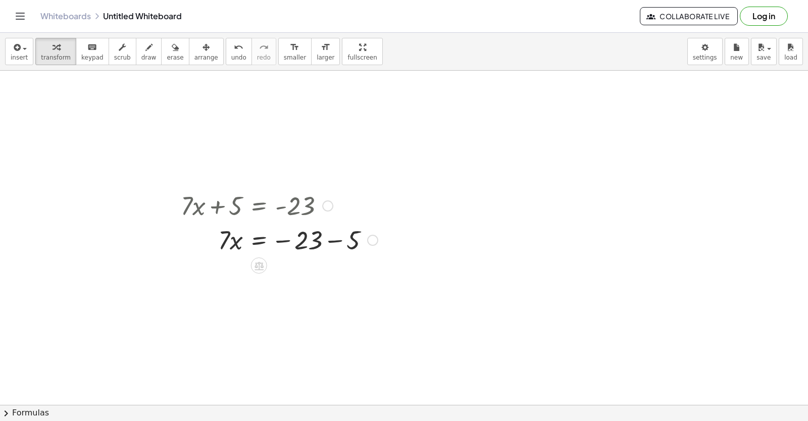
scroll to position [3861, 0]
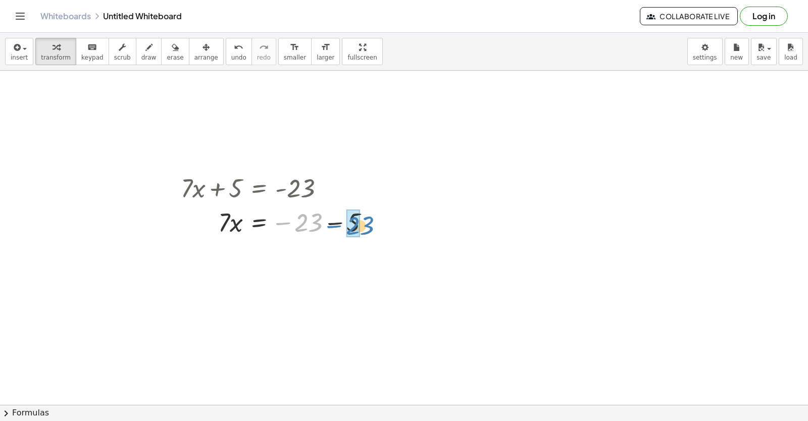
drag, startPoint x: 287, startPoint y: 226, endPoint x: 337, endPoint y: 229, distance: 50.6
click at [337, 229] on div at bounding box center [279, 222] width 207 height 34
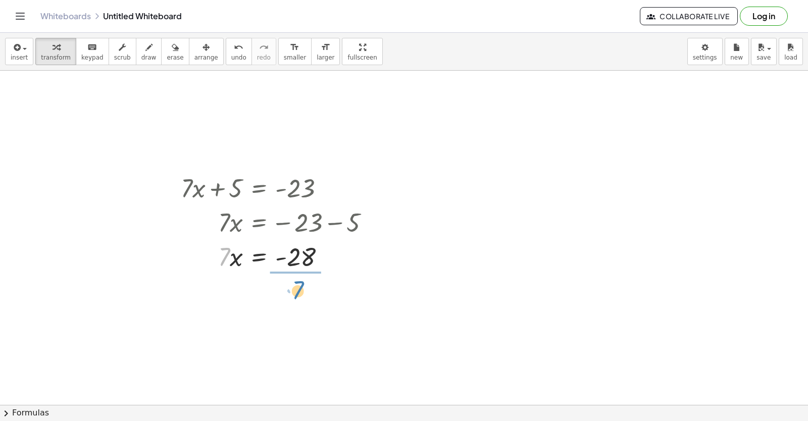
drag, startPoint x: 219, startPoint y: 257, endPoint x: 295, endPoint y: 278, distance: 79.3
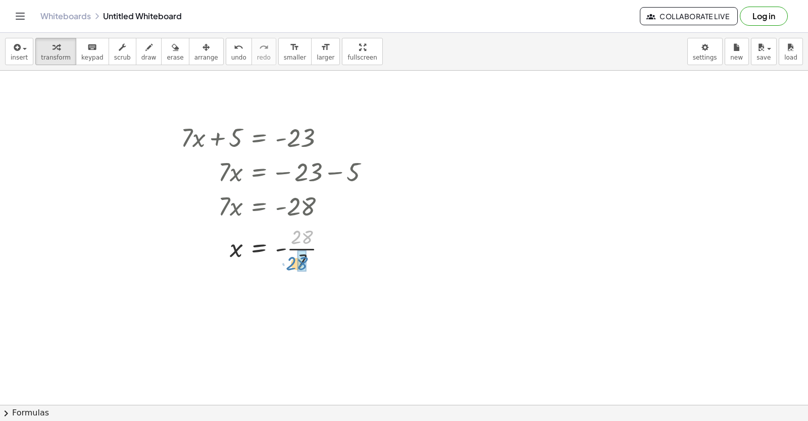
drag, startPoint x: 299, startPoint y: 263, endPoint x: 304, endPoint y: 268, distance: 7.1
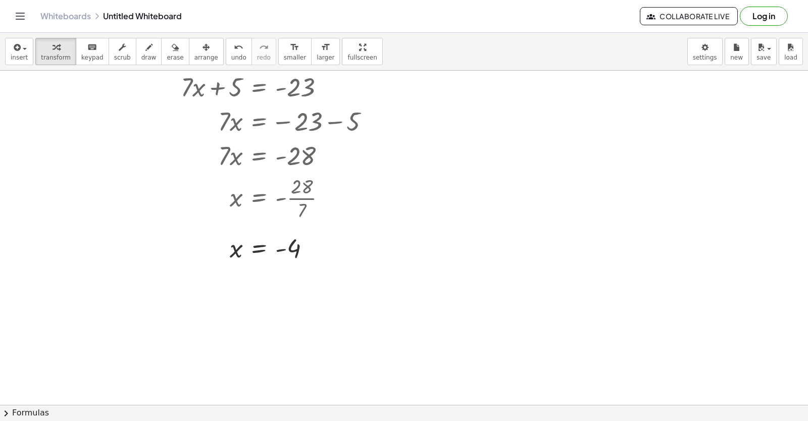
scroll to position [3861, 0]
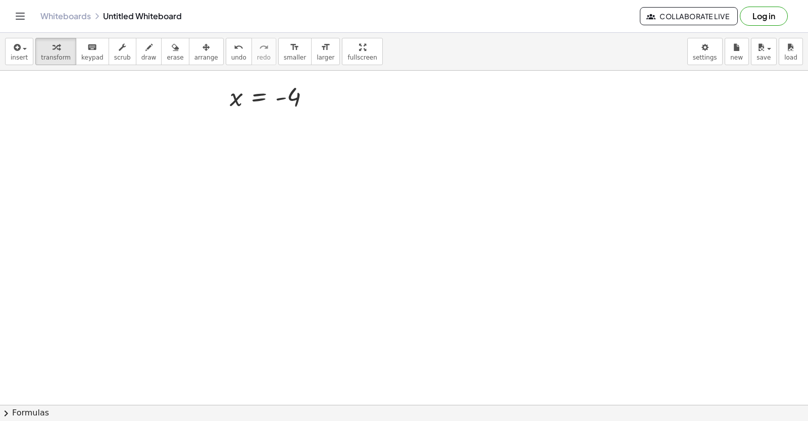
scroll to position [4063, 0]
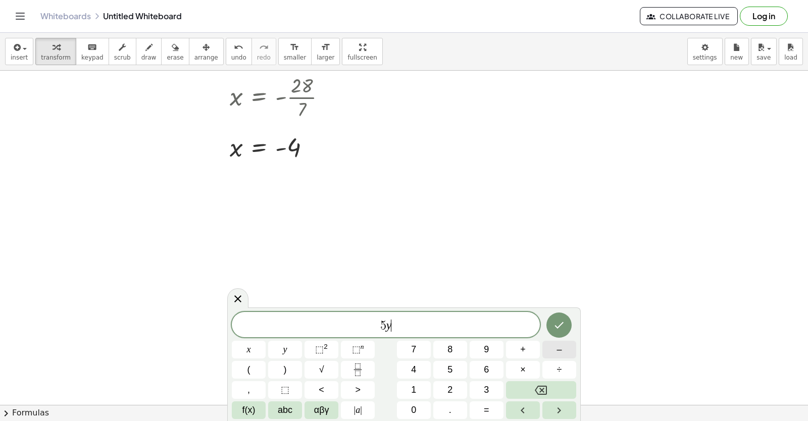
click at [553, 350] on button "–" at bounding box center [560, 350] width 34 height 18
click at [499, 408] on button "=" at bounding box center [487, 411] width 34 height 18
click at [476, 373] on button "6" at bounding box center [487, 370] width 34 height 18
click at [561, 319] on button "Done" at bounding box center [559, 325] width 25 height 25
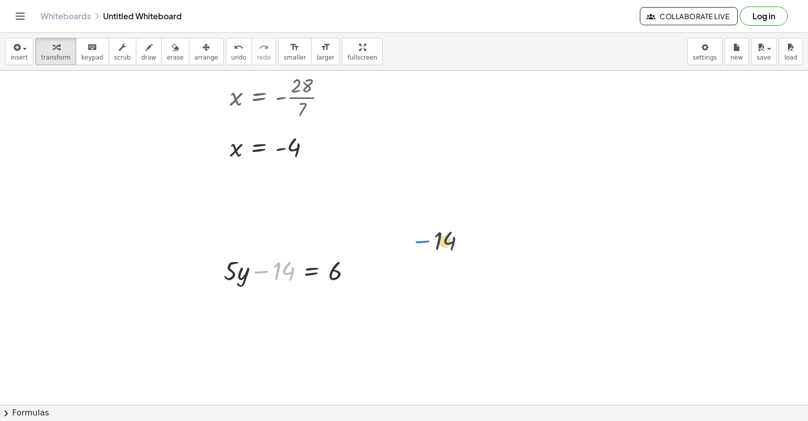
drag, startPoint x: 272, startPoint y: 277, endPoint x: 401, endPoint y: 277, distance: 128.3
drag, startPoint x: 259, startPoint y: 271, endPoint x: 348, endPoint y: 270, distance: 88.9
click at [348, 270] on div at bounding box center [292, 270] width 146 height 34
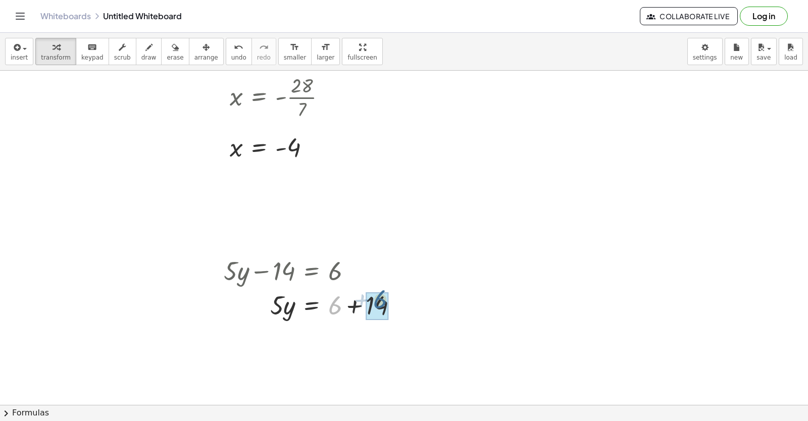
drag, startPoint x: 360, startPoint y: 289, endPoint x: 379, endPoint y: 302, distance: 23.4
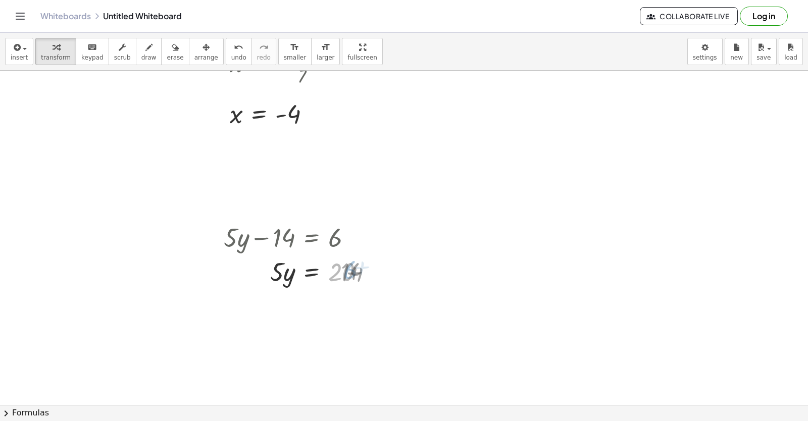
scroll to position [4114, 0]
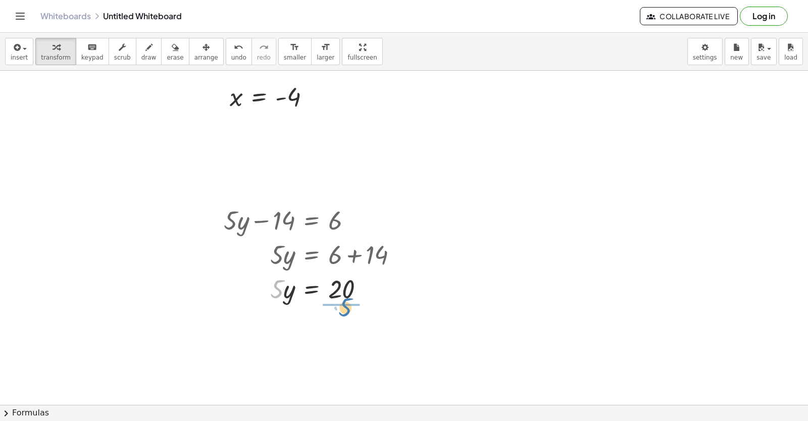
drag, startPoint x: 278, startPoint y: 285, endPoint x: 346, endPoint y: 310, distance: 71.4
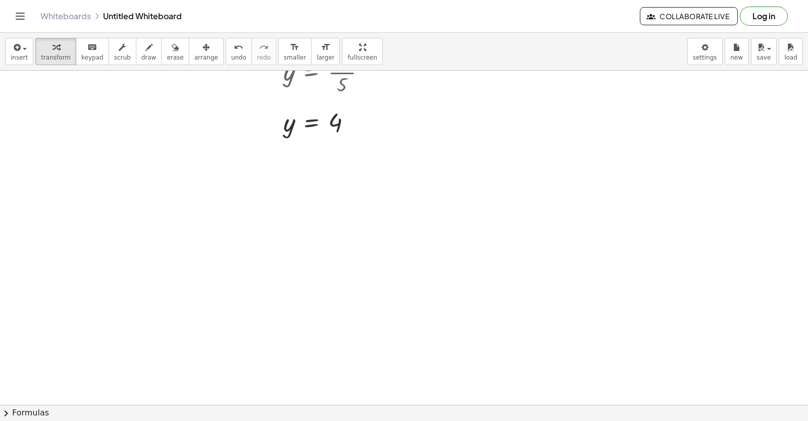
scroll to position [4398, 0]
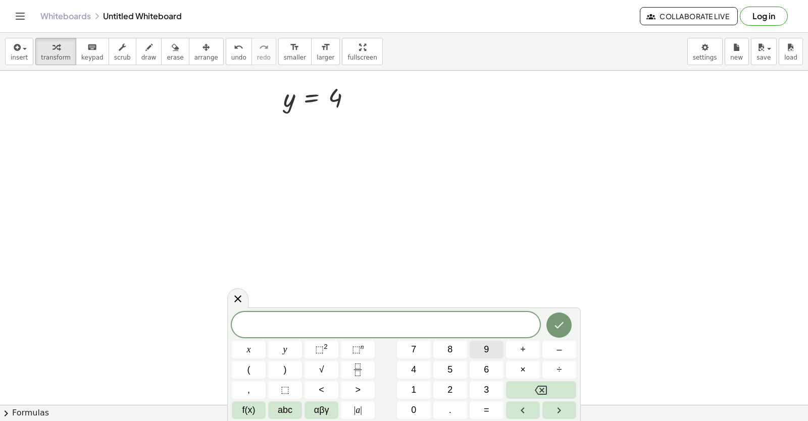
click at [480, 344] on button "9" at bounding box center [487, 350] width 34 height 18
click at [548, 348] on button "–" at bounding box center [560, 350] width 34 height 18
click at [443, 391] on button "2" at bounding box center [450, 390] width 34 height 18
click at [414, 403] on button "0" at bounding box center [414, 411] width 34 height 18
click at [477, 408] on button "=" at bounding box center [487, 411] width 34 height 18
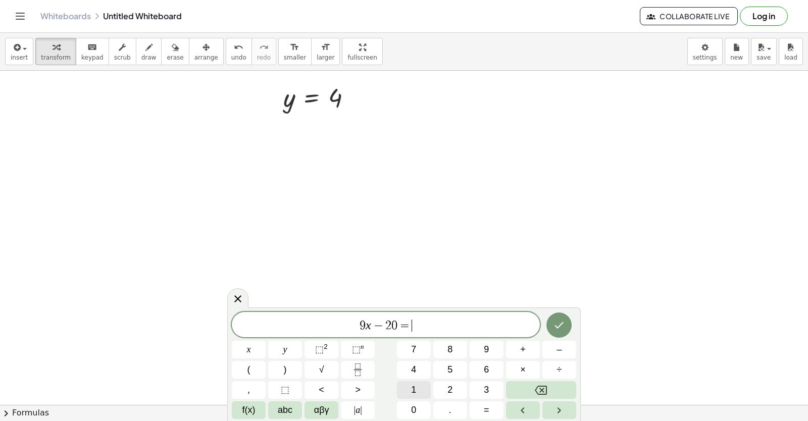
click at [421, 392] on button "1" at bounding box center [414, 390] width 34 height 18
click at [491, 368] on button "6" at bounding box center [487, 370] width 34 height 18
click at [565, 325] on icon "Done" at bounding box center [559, 325] width 12 height 12
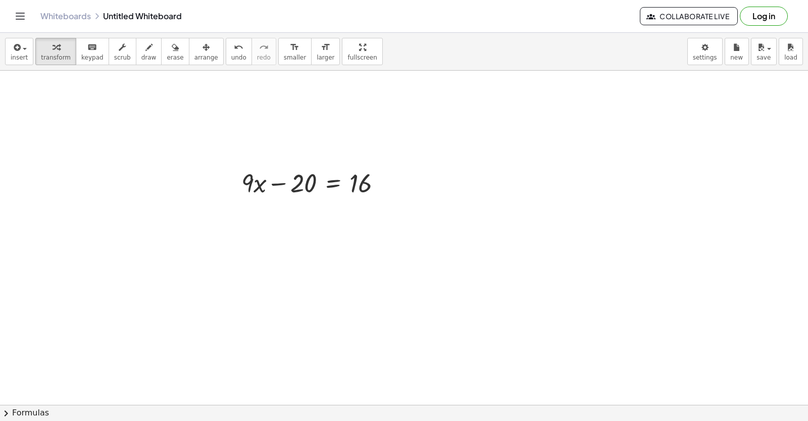
scroll to position [4549, 0]
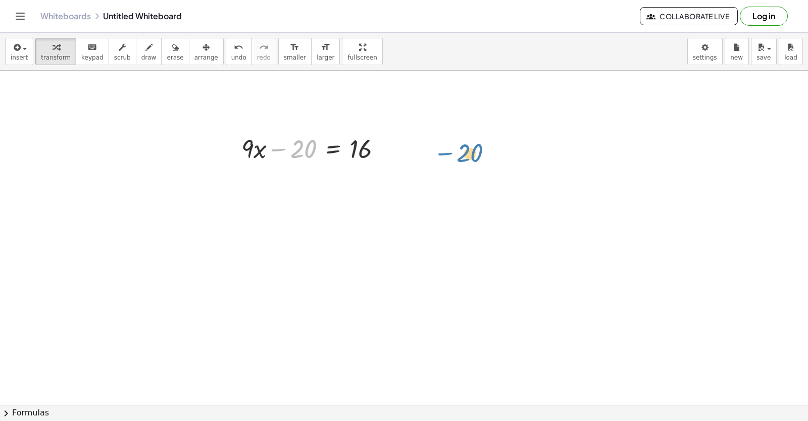
drag, startPoint x: 285, startPoint y: 146, endPoint x: 392, endPoint y: 150, distance: 106.6
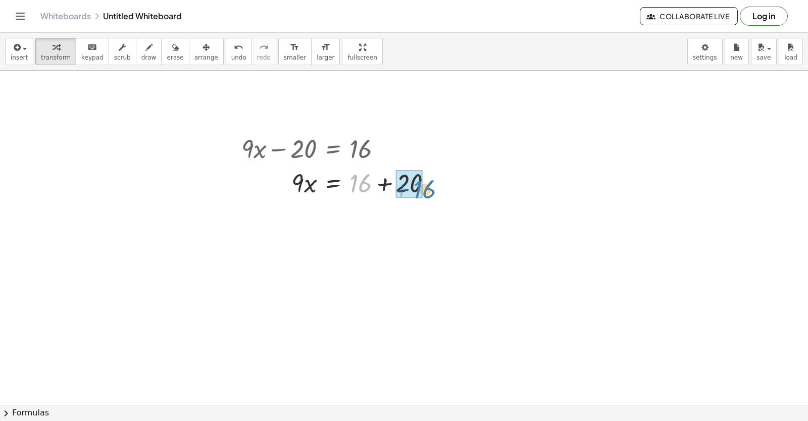
drag, startPoint x: 361, startPoint y: 191, endPoint x: 421, endPoint y: 196, distance: 60.3
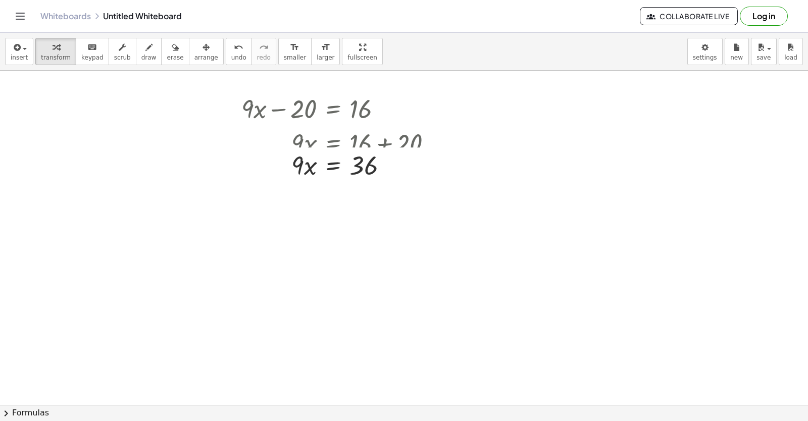
scroll to position [4600, 0]
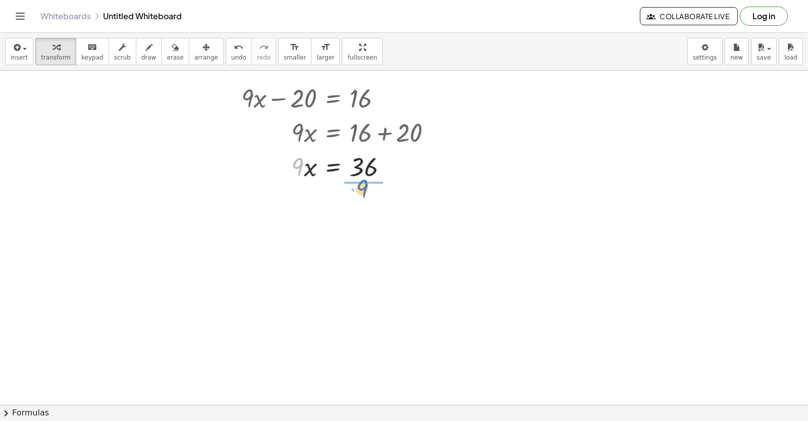
drag, startPoint x: 303, startPoint y: 177, endPoint x: 368, endPoint y: 198, distance: 68.4
drag, startPoint x: 367, startPoint y: 203, endPoint x: 405, endPoint y: 229, distance: 46.1
click at [370, 228] on div at bounding box center [340, 208] width 209 height 51
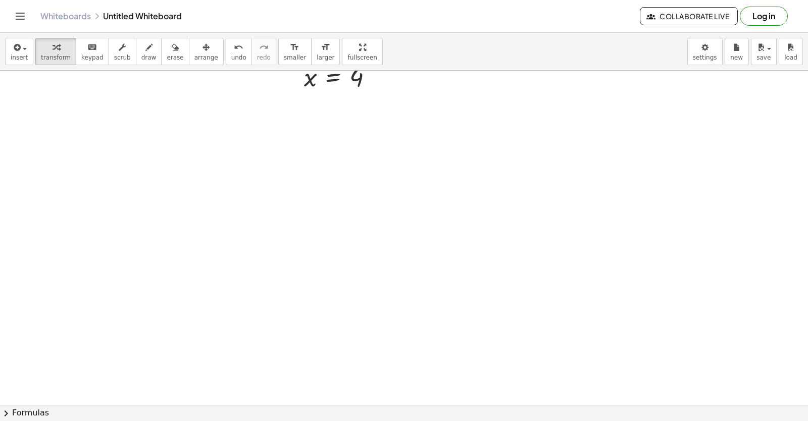
scroll to position [4783, 0]
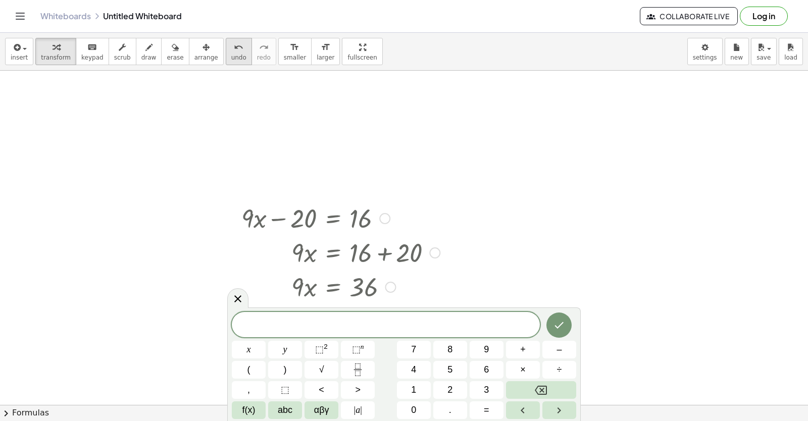
scroll to position [4580, 0]
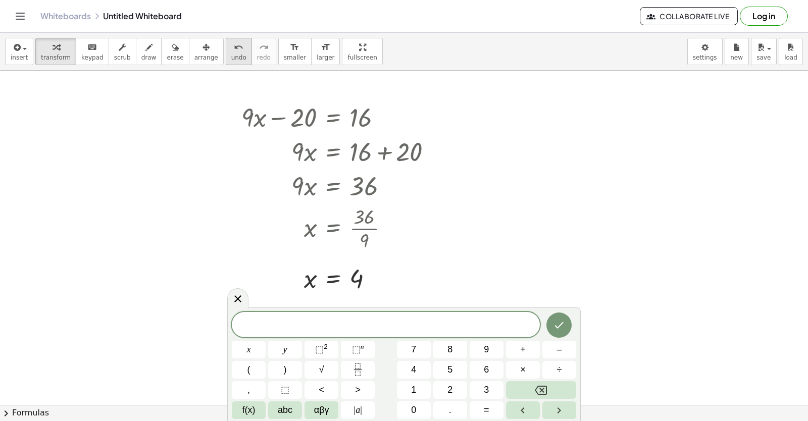
click at [231, 59] on span "undo" at bounding box center [238, 57] width 15 height 7
click at [364, 225] on div at bounding box center [339, 228] width 206 height 51
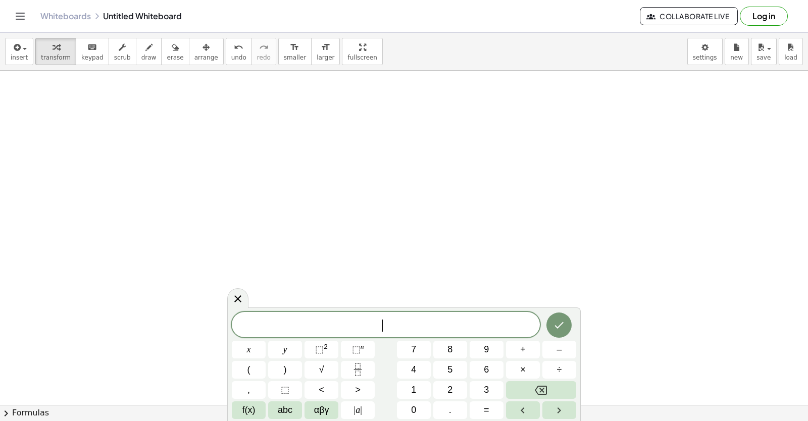
scroll to position [4985, 0]
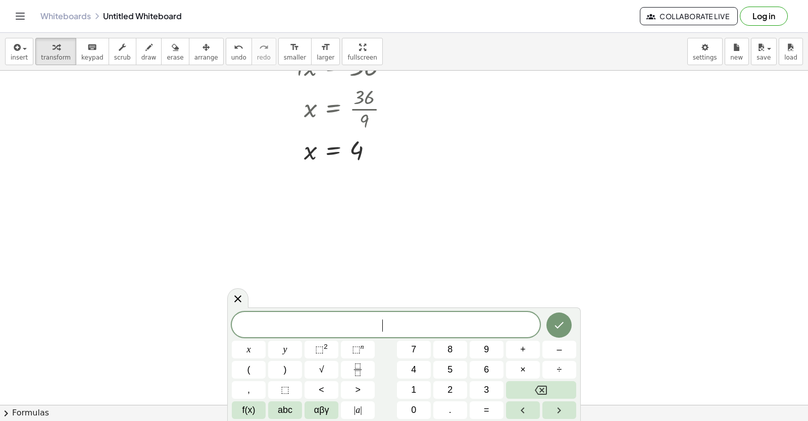
scroll to position [4682, 0]
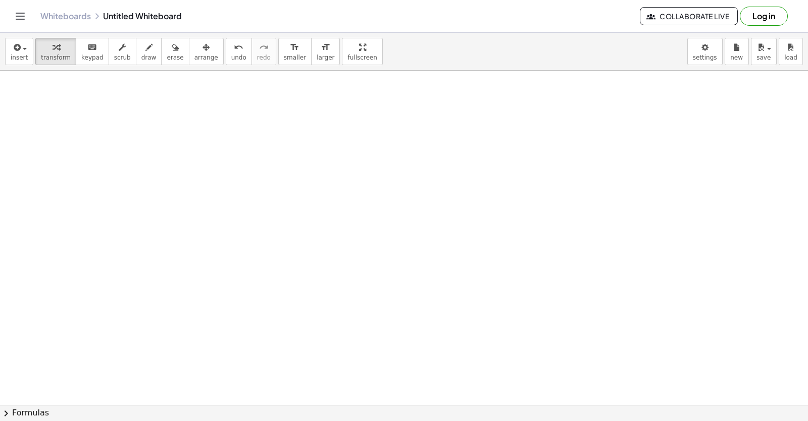
scroll to position [5016, 0]
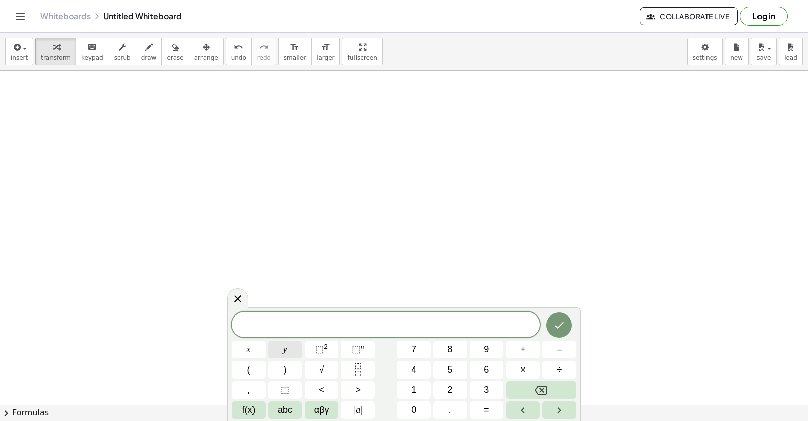
click at [290, 349] on button "y" at bounding box center [285, 350] width 34 height 18
click at [549, 349] on button "–" at bounding box center [560, 350] width 34 height 18
click at [452, 391] on span "2" at bounding box center [450, 390] width 5 height 14
click at [247, 355] on span "x" at bounding box center [249, 350] width 4 height 14
click at [488, 410] on span "=" at bounding box center [487, 411] width 6 height 14
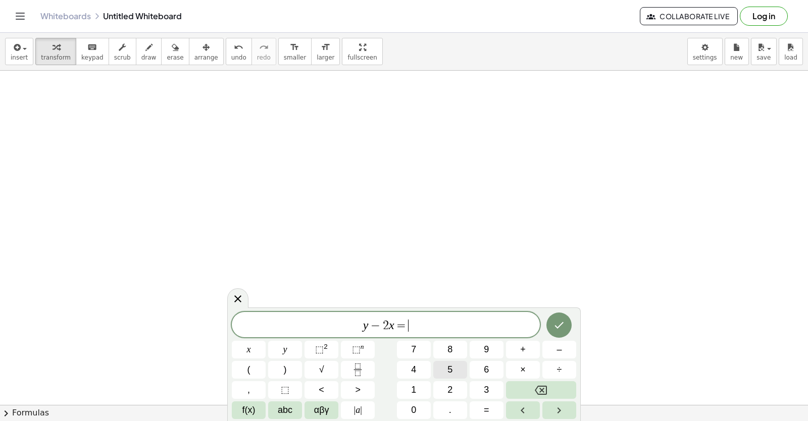
click at [456, 370] on button "5" at bounding box center [450, 370] width 34 height 18
click at [558, 328] on icon "Done" at bounding box center [559, 325] width 9 height 7
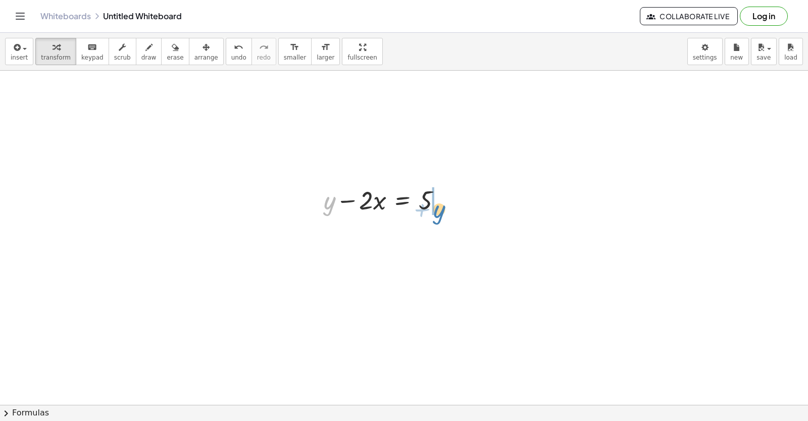
drag, startPoint x: 327, startPoint y: 207, endPoint x: 321, endPoint y: 235, distance: 29.4
click at [234, 53] on icon "undo" at bounding box center [239, 47] width 10 height 12
drag, startPoint x: 366, startPoint y: 253, endPoint x: 389, endPoint y: 245, distance: 24.8
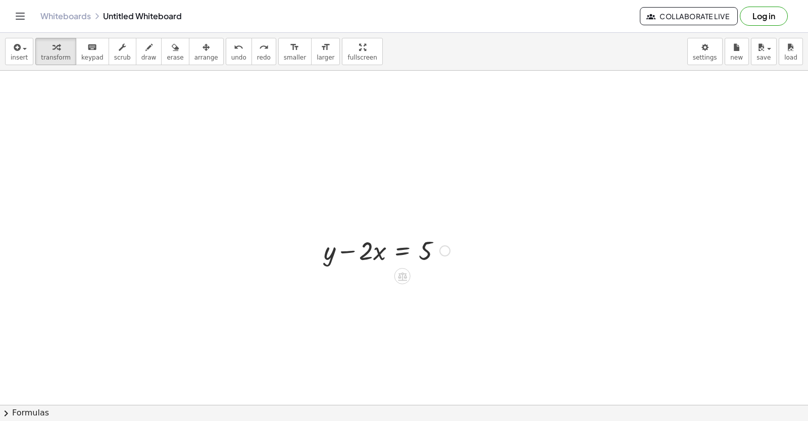
click at [378, 249] on div at bounding box center [387, 250] width 136 height 34
drag, startPoint x: 389, startPoint y: 245, endPoint x: 376, endPoint y: 248, distance: 13.4
click at [398, 242] on div at bounding box center [387, 250] width 136 height 34
drag, startPoint x: 361, startPoint y: 256, endPoint x: 412, endPoint y: 214, distance: 66.0
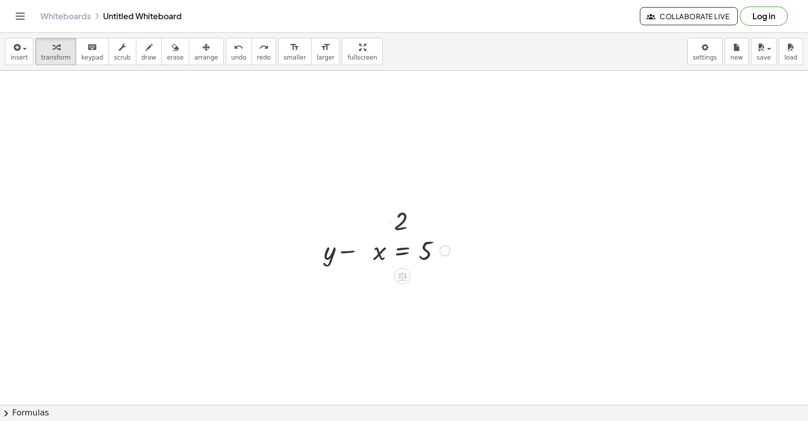
drag, startPoint x: 412, startPoint y: 214, endPoint x: 450, endPoint y: 233, distance: 42.5
drag, startPoint x: 365, startPoint y: 257, endPoint x: 468, endPoint y: 264, distance: 103.3
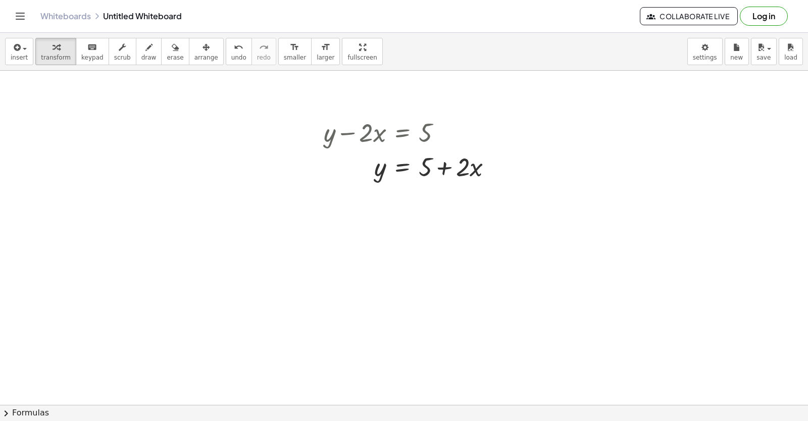
scroll to position [5066, 0]
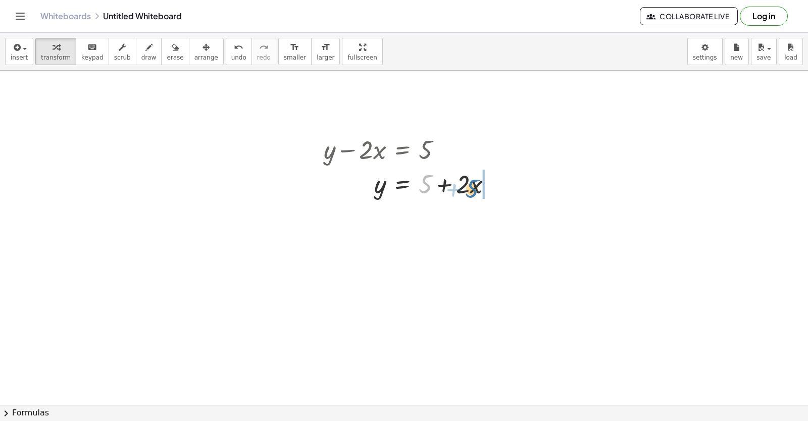
drag, startPoint x: 444, startPoint y: 182, endPoint x: 478, endPoint y: 194, distance: 36.6
click at [478, 194] on div at bounding box center [412, 183] width 187 height 34
click at [231, 51] on div "undo" at bounding box center [238, 47] width 15 height 12
drag, startPoint x: 428, startPoint y: 176, endPoint x: 471, endPoint y: 200, distance: 48.8
click at [470, 201] on div "+ y − · 2 · x = 5 + 5 y = + 5 + · 2 · x" at bounding box center [409, 166] width 200 height 74
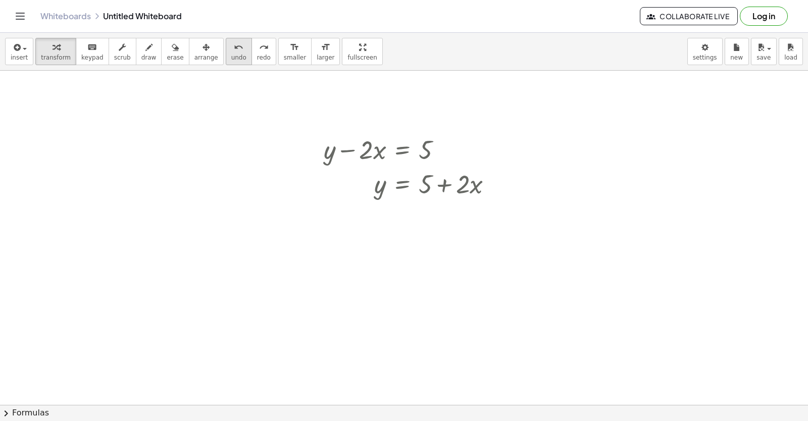
click at [231, 54] on span "undo" at bounding box center [238, 57] width 15 height 7
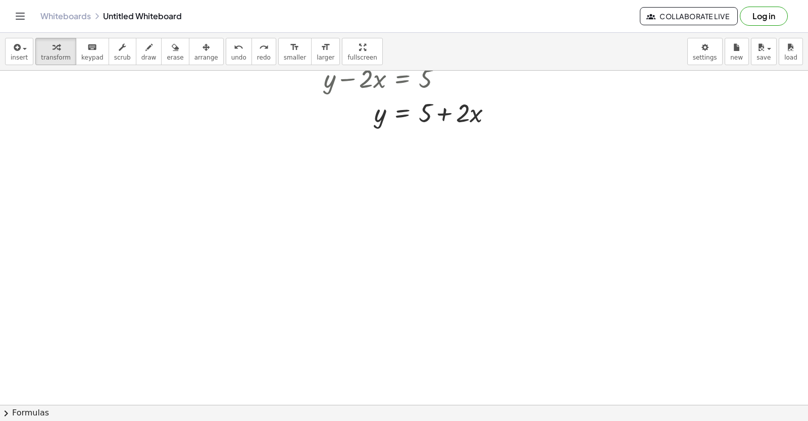
scroll to position [5268, 0]
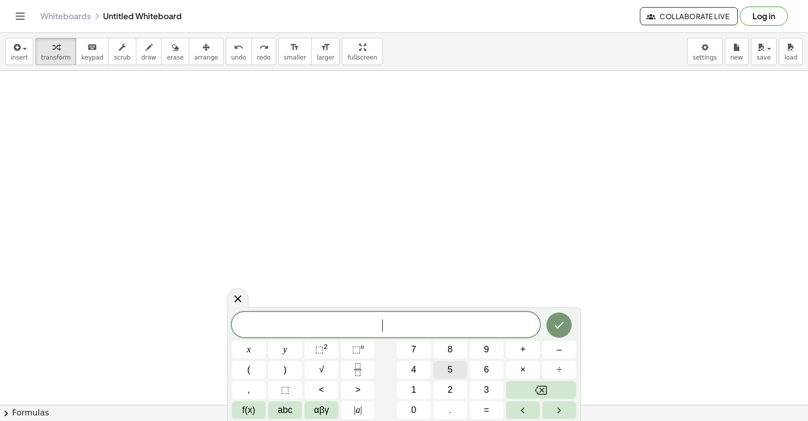
click at [447, 371] on button "5" at bounding box center [450, 370] width 34 height 18
click at [249, 350] on span "x" at bounding box center [249, 350] width 4 height 14
click at [554, 387] on button "Backspace" at bounding box center [541, 390] width 70 height 18
click at [288, 356] on button "y" at bounding box center [285, 350] width 34 height 18
click at [521, 352] on span "+" at bounding box center [523, 350] width 6 height 14
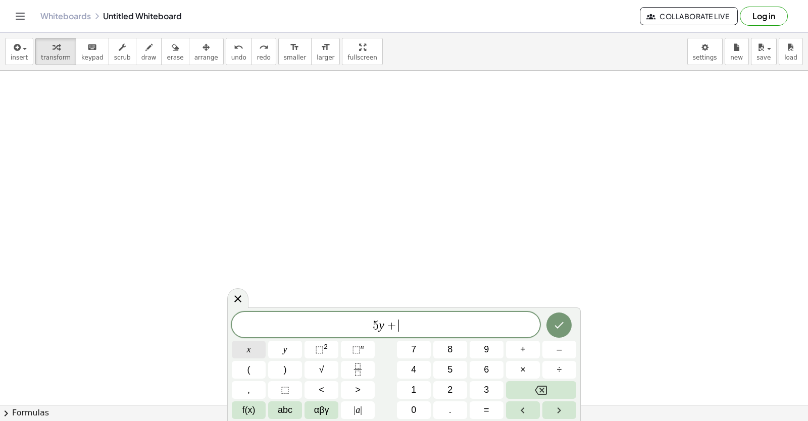
click at [239, 351] on button "x" at bounding box center [249, 350] width 34 height 18
click at [487, 407] on span "=" at bounding box center [487, 411] width 6 height 14
click at [476, 347] on button "9" at bounding box center [487, 350] width 34 height 18
click at [553, 325] on icon "Done" at bounding box center [559, 325] width 12 height 12
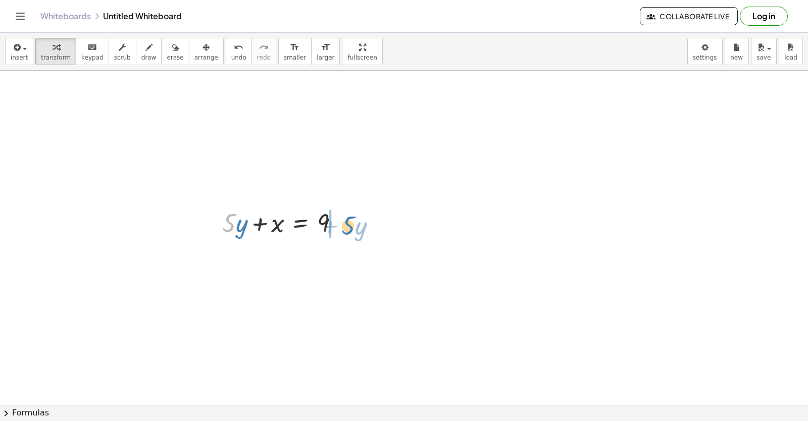
drag, startPoint x: 232, startPoint y: 226, endPoint x: 352, endPoint y: 229, distance: 119.2
click at [352, 229] on div at bounding box center [284, 222] width 135 height 34
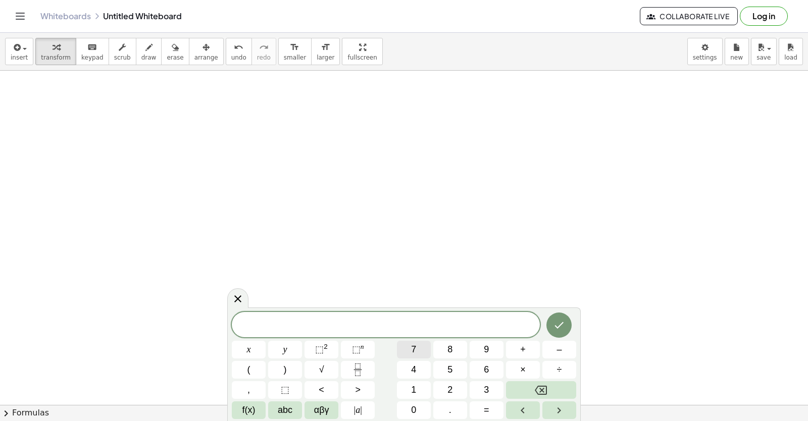
click at [414, 350] on span "7" at bounding box center [413, 350] width 5 height 14
click at [244, 347] on button "x" at bounding box center [249, 350] width 34 height 18
click at [518, 353] on button "+" at bounding box center [523, 350] width 34 height 18
click at [291, 348] on button "y" at bounding box center [285, 350] width 34 height 18
click at [490, 405] on button "=" at bounding box center [487, 411] width 34 height 18
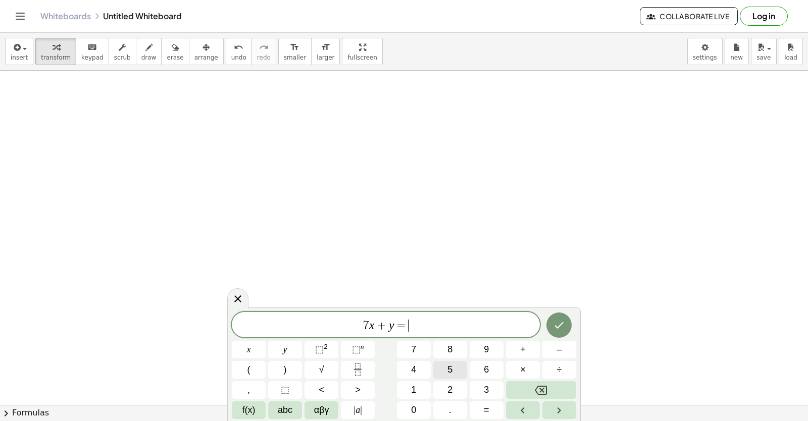
click at [449, 368] on span "5" at bounding box center [450, 370] width 5 height 14
click at [564, 330] on icon "Done" at bounding box center [559, 325] width 12 height 12
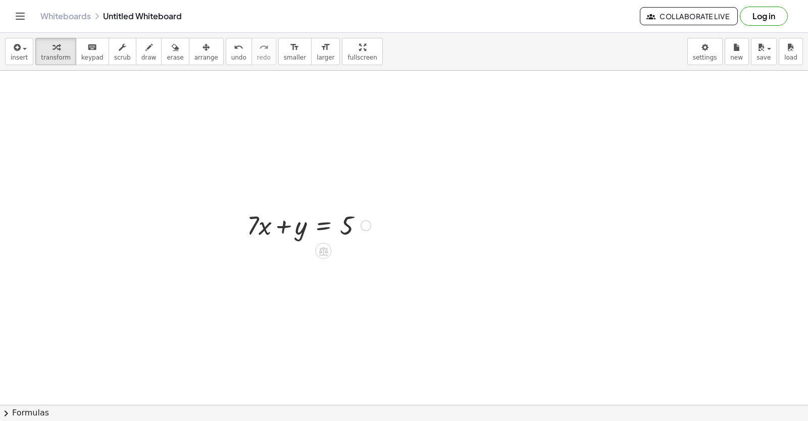
click at [247, 233] on div at bounding box center [239, 224] width 15 height 39
drag, startPoint x: 278, startPoint y: 233, endPoint x: 325, endPoint y: 240, distance: 48.0
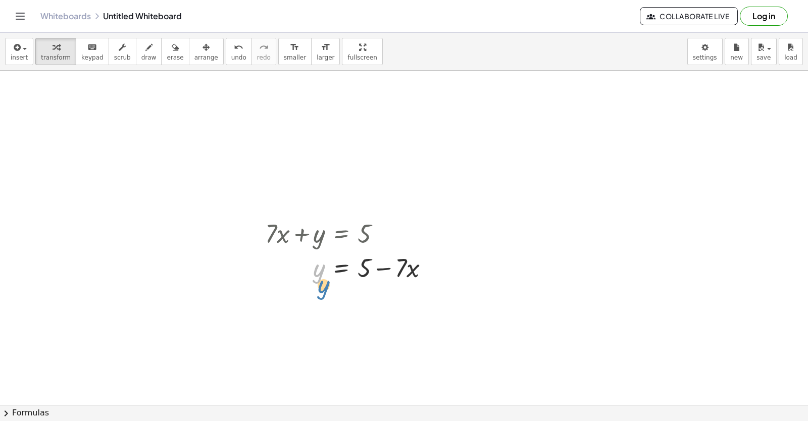
click at [341, 234] on div "+ · 7 · x + y = 5 y · 7 · x y = 5 + −" at bounding box center [341, 234] width 0 height 0
drag, startPoint x: 361, startPoint y: 265, endPoint x: 372, endPoint y: 266, distance: 10.7
click at [372, 266] on div at bounding box center [351, 267] width 182 height 34
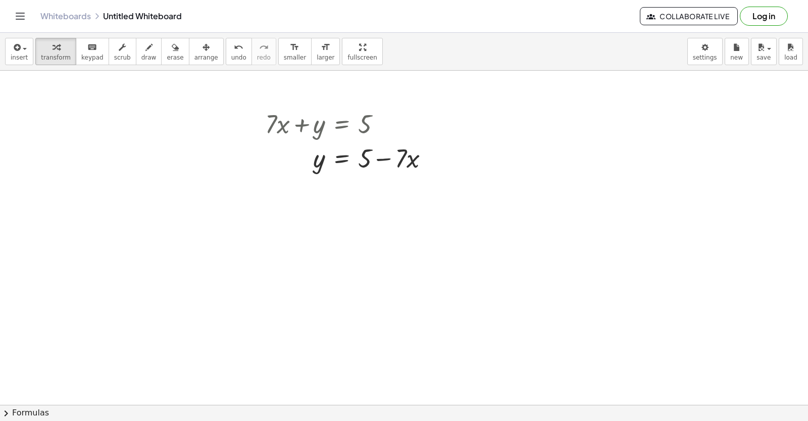
scroll to position [5685, 0]
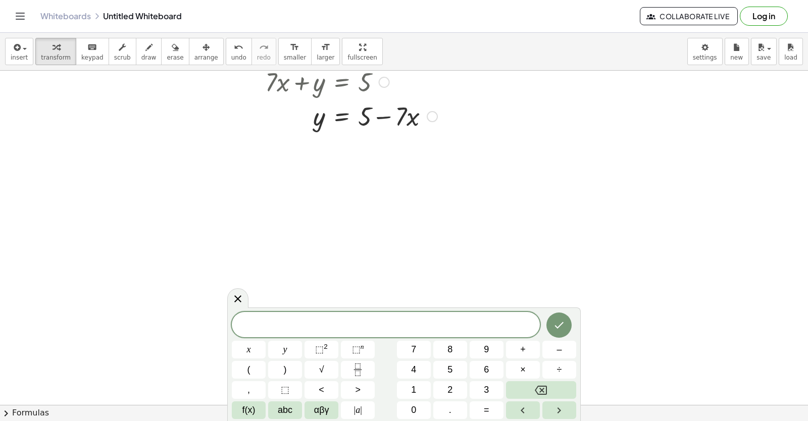
click at [270, 76] on div at bounding box center [351, 81] width 182 height 34
drag, startPoint x: 286, startPoint y: 81, endPoint x: 305, endPoint y: 88, distance: 19.8
click at [305, 88] on div at bounding box center [351, 81] width 182 height 34
drag, startPoint x: 283, startPoint y: 88, endPoint x: 439, endPoint y: 80, distance: 155.8
click at [438, 77] on div at bounding box center [351, 81] width 182 height 34
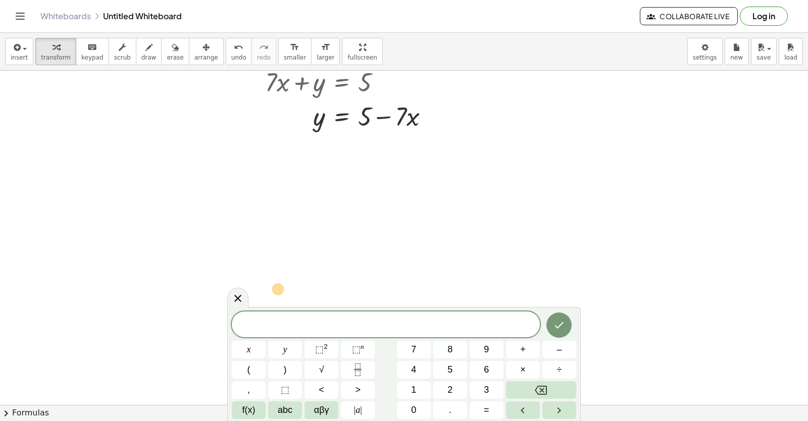
drag, startPoint x: 410, startPoint y: 118, endPoint x: 397, endPoint y: 290, distance: 172.2
drag, startPoint x: 314, startPoint y: 180, endPoint x: 306, endPoint y: 180, distance: 7.6
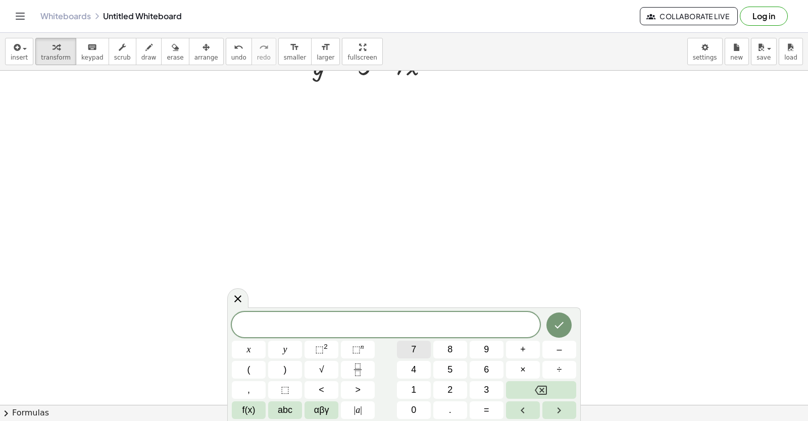
click at [410, 351] on button "7" at bounding box center [414, 350] width 34 height 18
click at [259, 354] on button "x" at bounding box center [249, 350] width 34 height 18
click at [532, 352] on button "+" at bounding box center [523, 350] width 34 height 18
click at [477, 390] on button "3" at bounding box center [487, 390] width 34 height 18
click at [286, 351] on span "y" at bounding box center [285, 350] width 4 height 14
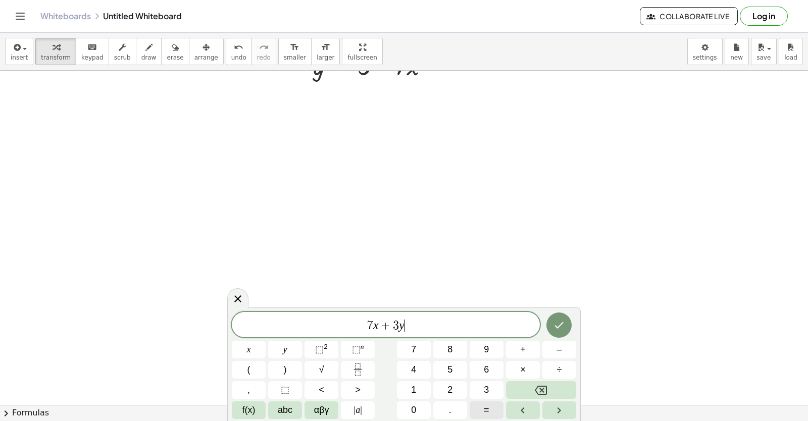
click at [490, 405] on button "=" at bounding box center [487, 411] width 34 height 18
click at [423, 392] on button "1" at bounding box center [414, 390] width 34 height 18
click at [412, 395] on div "7 x + 3 y = 1 ​ x y ⬚ 2 ⬚ n 7 8 9 + – ( ) √ 4 5 6 × ÷ , ⬚ < > 1 2 3 f(x) abc αβ…" at bounding box center [404, 365] width 344 height 107
click at [417, 410] on button "0" at bounding box center [414, 411] width 34 height 18
click at [551, 331] on button "Done" at bounding box center [559, 325] width 25 height 25
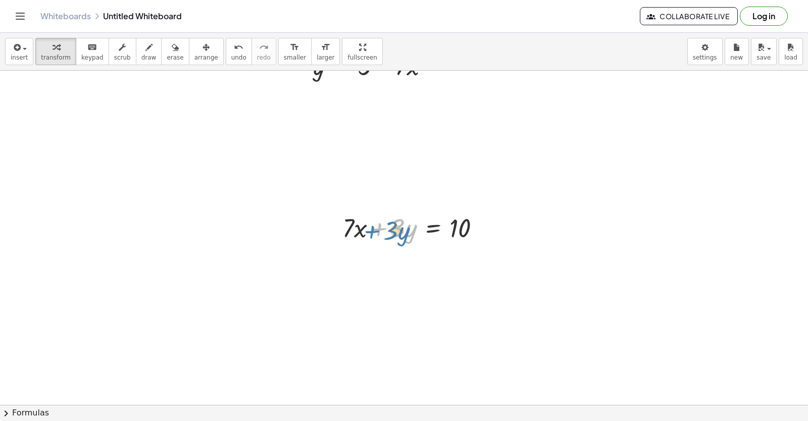
drag, startPoint x: 383, startPoint y: 234, endPoint x: 377, endPoint y: 236, distance: 6.4
click at [377, 236] on div at bounding box center [415, 227] width 157 height 34
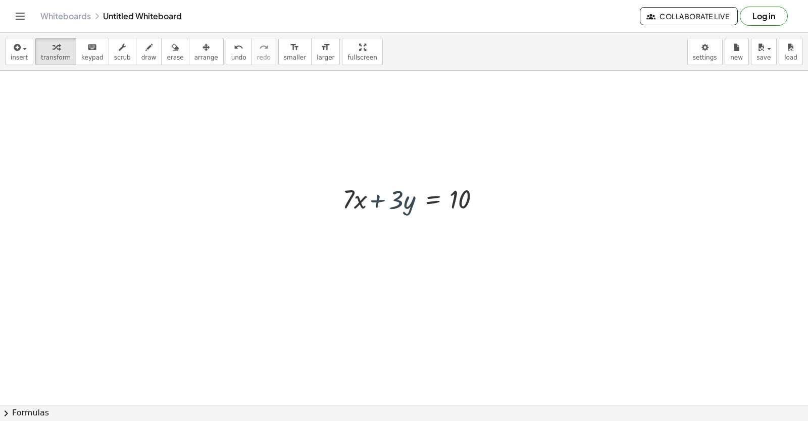
scroll to position [5786, 0]
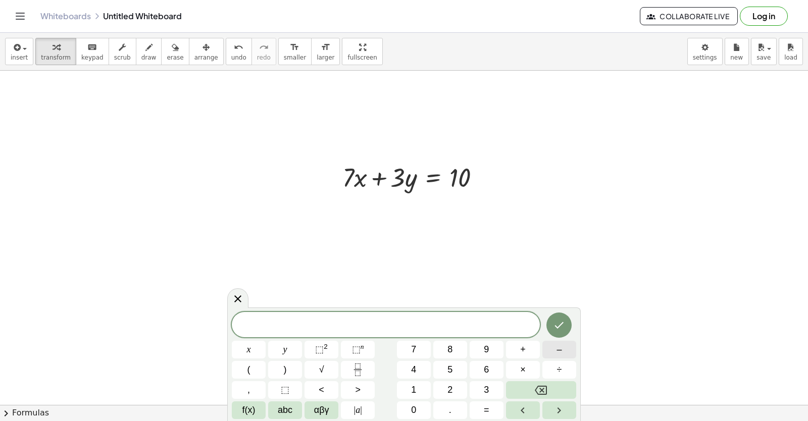
click at [553, 348] on button "–" at bounding box center [560, 350] width 34 height 18
click at [408, 351] on button "7" at bounding box center [414, 350] width 34 height 18
click at [251, 354] on span "x" at bounding box center [249, 350] width 4 height 14
click at [558, 346] on span "–" at bounding box center [559, 350] width 5 height 14
click at [436, 370] on button "5" at bounding box center [450, 370] width 34 height 18
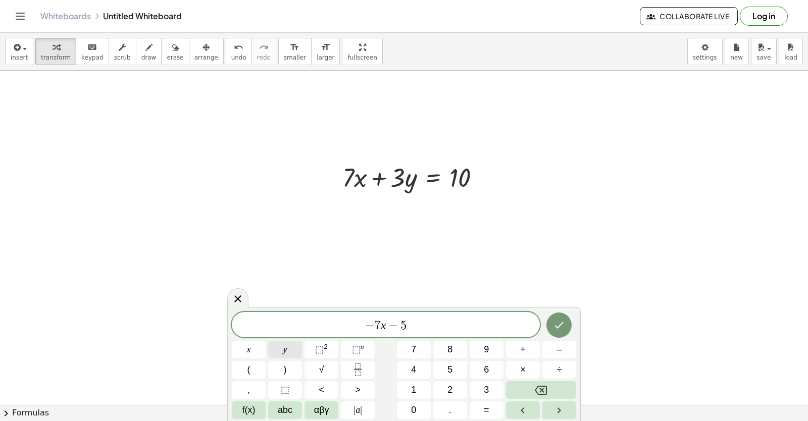
click at [293, 347] on button "y" at bounding box center [285, 350] width 34 height 18
click at [493, 408] on button "=" at bounding box center [487, 411] width 34 height 18
click at [563, 347] on button "–" at bounding box center [560, 350] width 34 height 18
click at [418, 395] on button "1" at bounding box center [414, 390] width 34 height 18
click at [454, 389] on button "2" at bounding box center [450, 390] width 34 height 18
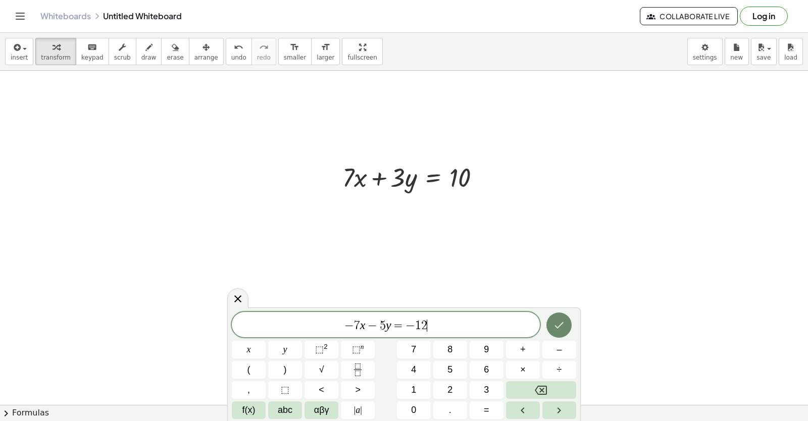
click at [550, 328] on button "Done" at bounding box center [559, 325] width 25 height 25
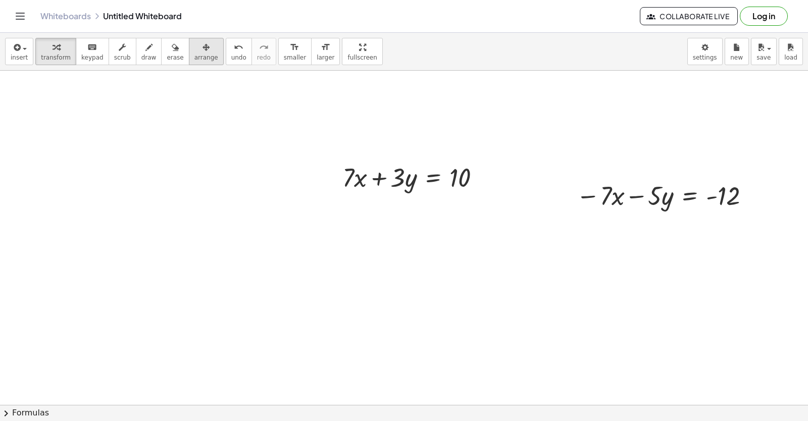
click at [194, 59] on span "arrange" at bounding box center [206, 57] width 24 height 7
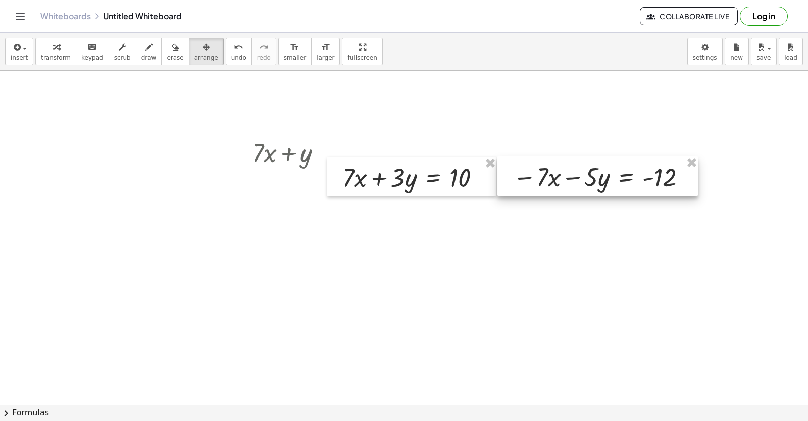
drag, startPoint x: 571, startPoint y: 198, endPoint x: 508, endPoint y: 179, distance: 66.3
click at [508, 179] on div at bounding box center [598, 176] width 201 height 39
click at [189, 53] on button "arrange" at bounding box center [206, 51] width 35 height 27
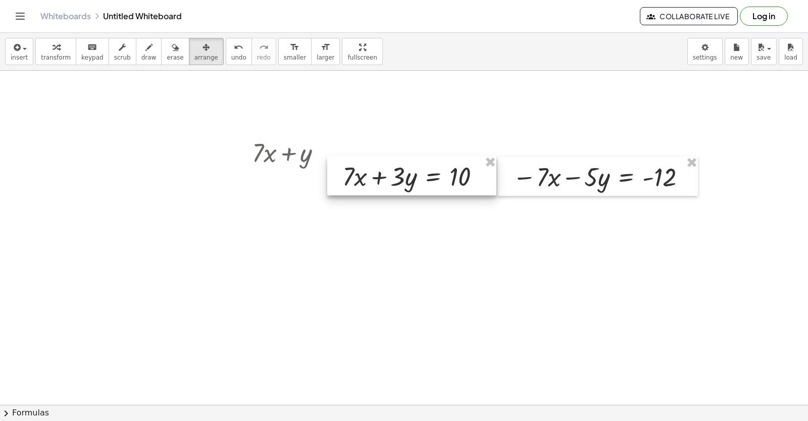
click at [449, 176] on div at bounding box center [411, 175] width 169 height 39
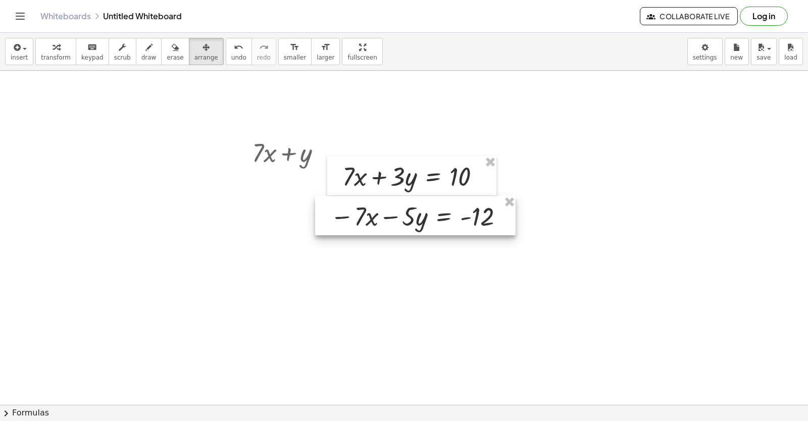
drag, startPoint x: 528, startPoint y: 205, endPoint x: 343, endPoint y: 222, distance: 186.2
click at [343, 222] on div at bounding box center [415, 215] width 201 height 39
click at [194, 60] on span "arrange" at bounding box center [206, 57] width 24 height 7
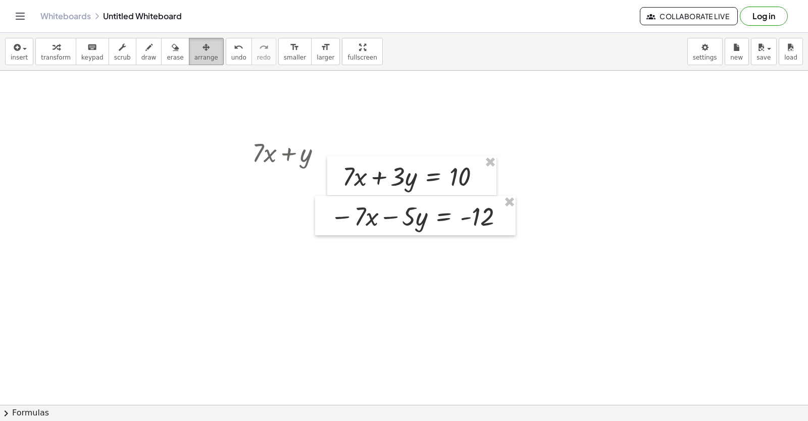
click at [194, 60] on span "arrange" at bounding box center [206, 57] width 24 height 7
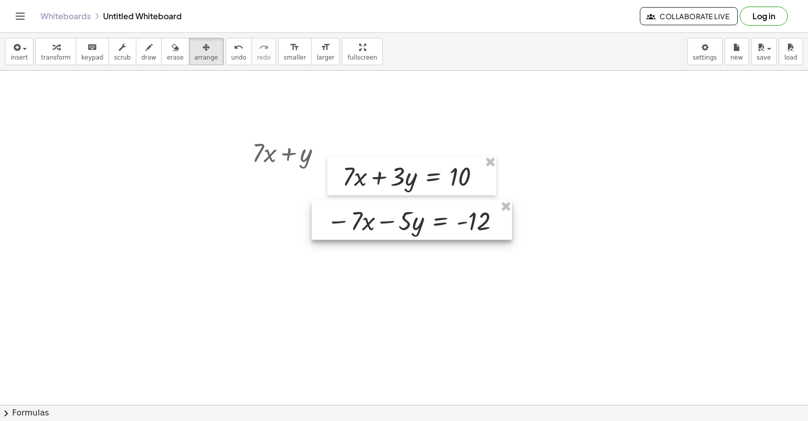
drag, startPoint x: 321, startPoint y: 230, endPoint x: 317, endPoint y: 235, distance: 5.8
click at [317, 235] on div at bounding box center [412, 220] width 201 height 39
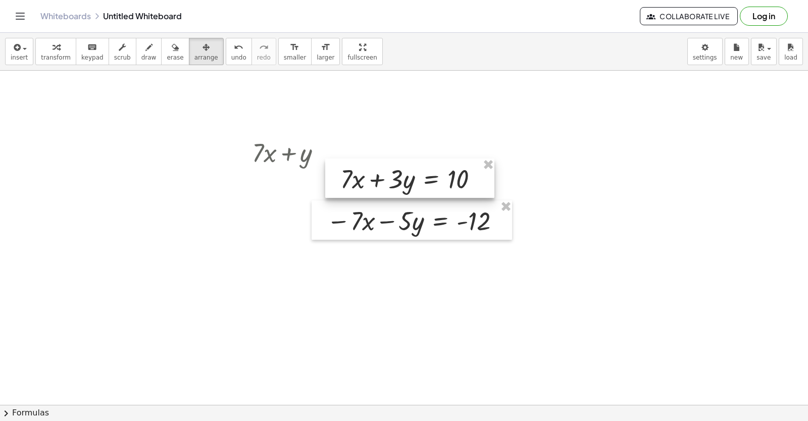
click at [390, 171] on div at bounding box center [409, 178] width 169 height 39
click at [146, 49] on button "draw" at bounding box center [149, 51] width 26 height 27
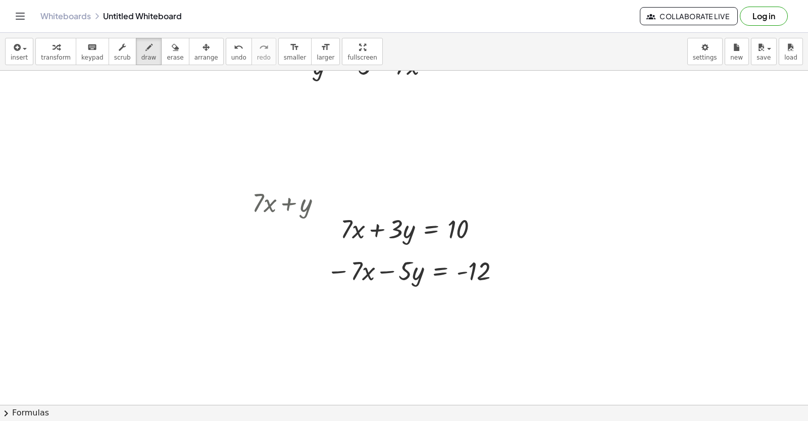
scroll to position [5735, 0]
drag, startPoint x: 282, startPoint y: 206, endPoint x: 228, endPoint y: 186, distance: 57.4
drag, startPoint x: 276, startPoint y: 213, endPoint x: 257, endPoint y: 230, distance: 26.1
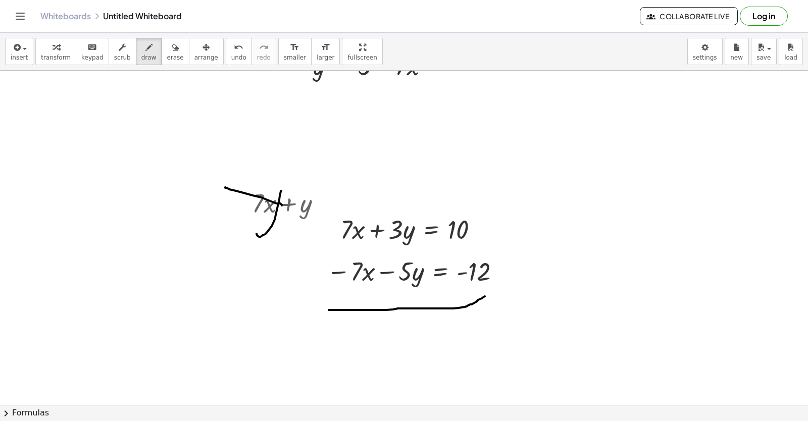
drag, startPoint x: 485, startPoint y: 297, endPoint x: 320, endPoint y: 307, distance: 165.5
drag, startPoint x: 334, startPoint y: 336, endPoint x: 351, endPoint y: 336, distance: 16.7
drag, startPoint x: 362, startPoint y: 332, endPoint x: 397, endPoint y: 343, distance: 37.1
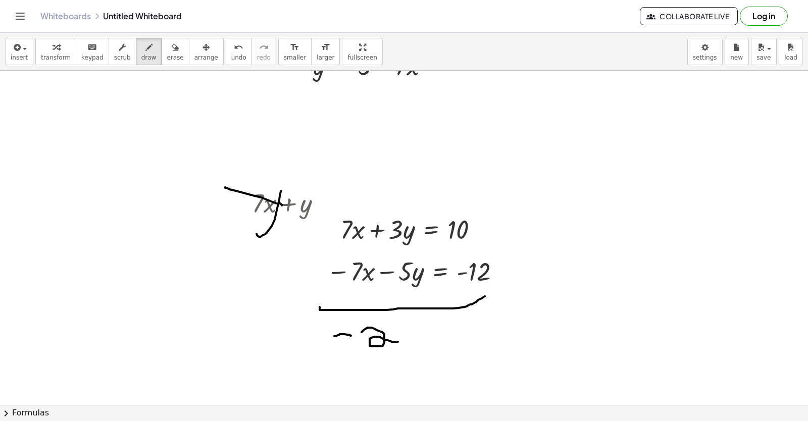
drag, startPoint x: 404, startPoint y: 333, endPoint x: 410, endPoint y: 348, distance: 15.9
drag, startPoint x: 408, startPoint y: 351, endPoint x: 403, endPoint y: 388, distance: 38.3
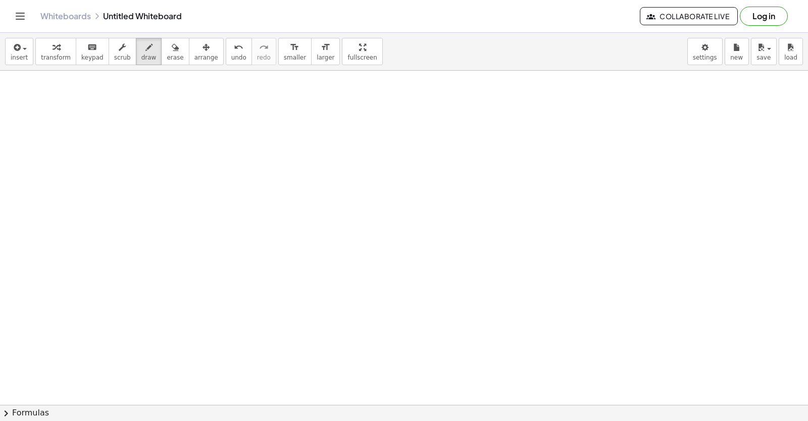
scroll to position [6322, 0]
click at [97, 49] on button "keyboard keypad" at bounding box center [92, 51] width 33 height 27
click at [61, 57] on span "transform" at bounding box center [56, 57] width 30 height 7
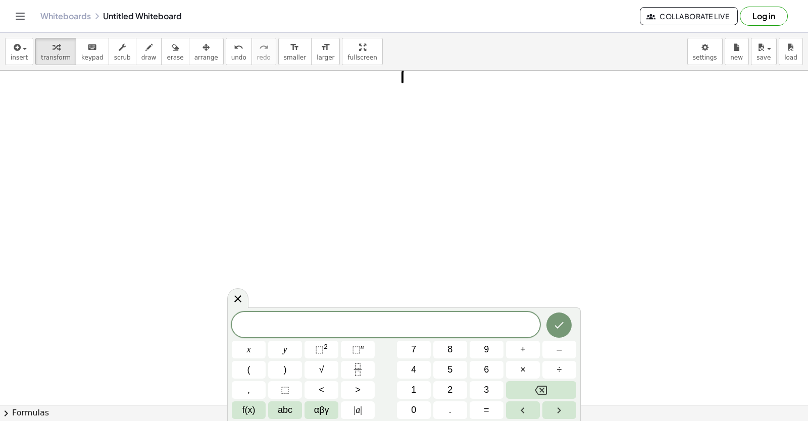
scroll to position [6050, 0]
click at [145, 51] on icon "button" at bounding box center [148, 47] width 7 height 12
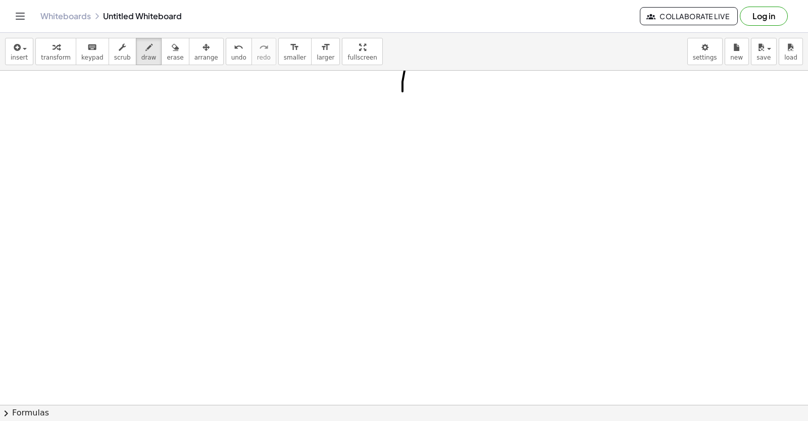
click at [167, 60] on span "erase" at bounding box center [175, 57] width 17 height 7
drag, startPoint x: 404, startPoint y: 73, endPoint x: 259, endPoint y: 131, distance: 156.5
click at [81, 51] on div "keyboard" at bounding box center [92, 47] width 22 height 12
drag, startPoint x: 53, startPoint y: 42, endPoint x: 296, endPoint y: 239, distance: 312.5
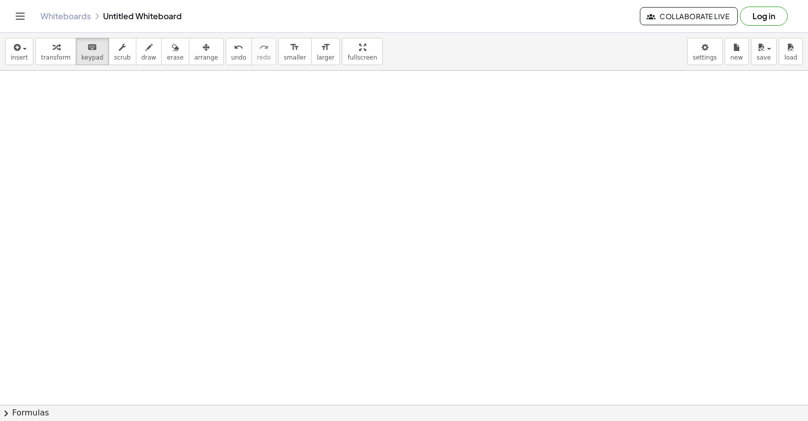
click at [53, 42] on icon "button" at bounding box center [56, 47] width 7 height 12
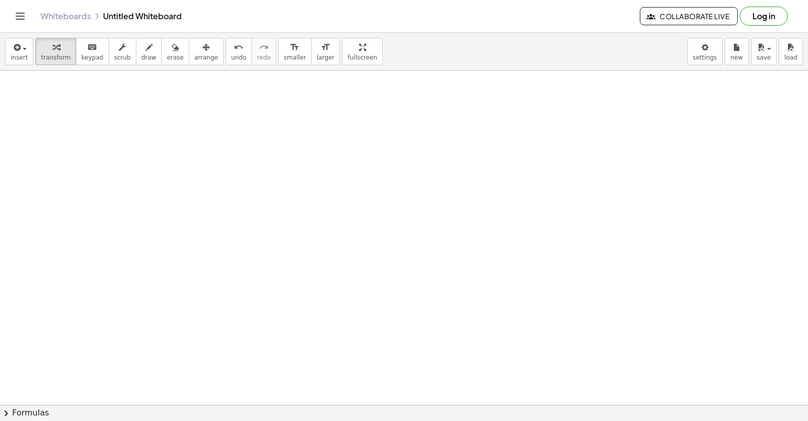
drag, startPoint x: 206, startPoint y: 81, endPoint x: 199, endPoint y: 66, distance: 16.5
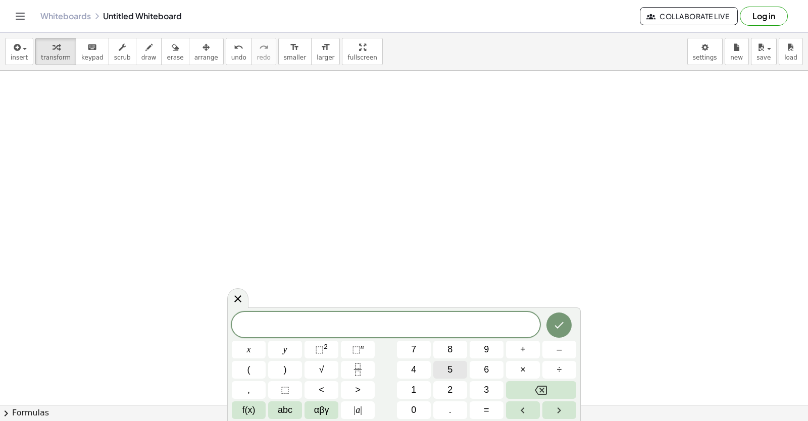
click at [445, 365] on button "5" at bounding box center [450, 370] width 34 height 18
click at [249, 347] on span "x" at bounding box center [249, 350] width 4 height 14
click at [539, 348] on button "+" at bounding box center [523, 350] width 34 height 18
click at [565, 391] on button "Backspace" at bounding box center [541, 390] width 70 height 18
click at [562, 352] on button "–" at bounding box center [560, 350] width 34 height 18
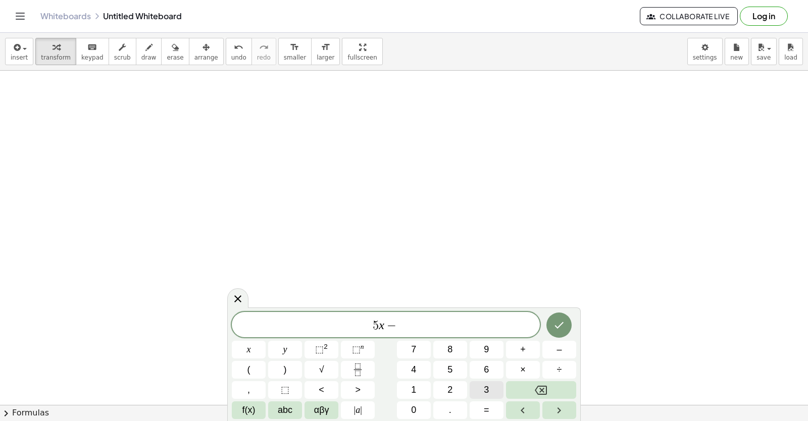
click at [492, 385] on button "3" at bounding box center [487, 390] width 34 height 18
click at [277, 350] on button "y" at bounding box center [285, 350] width 34 height 18
click at [483, 410] on button "=" at bounding box center [487, 411] width 34 height 18
click at [411, 350] on button "7" at bounding box center [414, 350] width 34 height 18
click at [570, 325] on button "Done" at bounding box center [559, 325] width 25 height 25
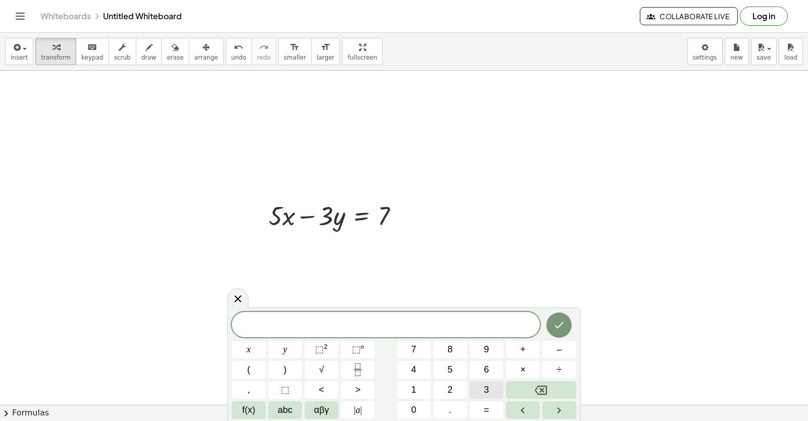
click at [479, 384] on button "3" at bounding box center [487, 390] width 34 height 18
click at [249, 349] on span "x" at bounding box center [249, 350] width 4 height 14
click at [514, 351] on button "+" at bounding box center [523, 350] width 34 height 18
click at [477, 395] on button "3" at bounding box center [487, 390] width 34 height 18
click at [281, 353] on button "y" at bounding box center [285, 350] width 34 height 18
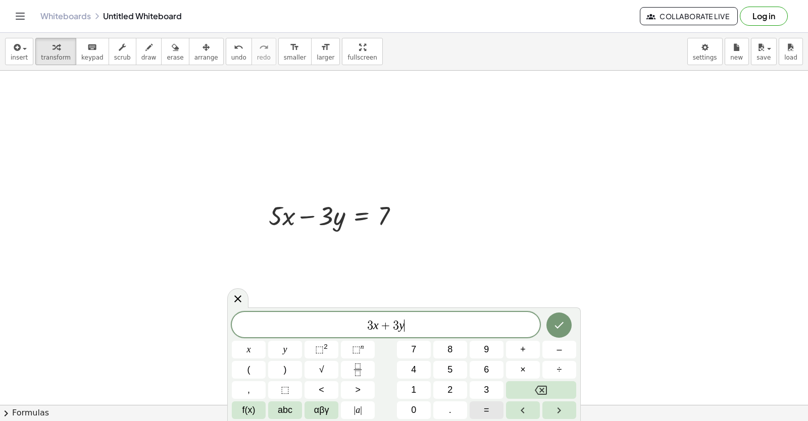
click at [476, 412] on button "=" at bounding box center [487, 411] width 34 height 18
click at [418, 355] on button "7" at bounding box center [414, 350] width 34 height 18
click at [567, 320] on button "Done" at bounding box center [559, 325] width 25 height 25
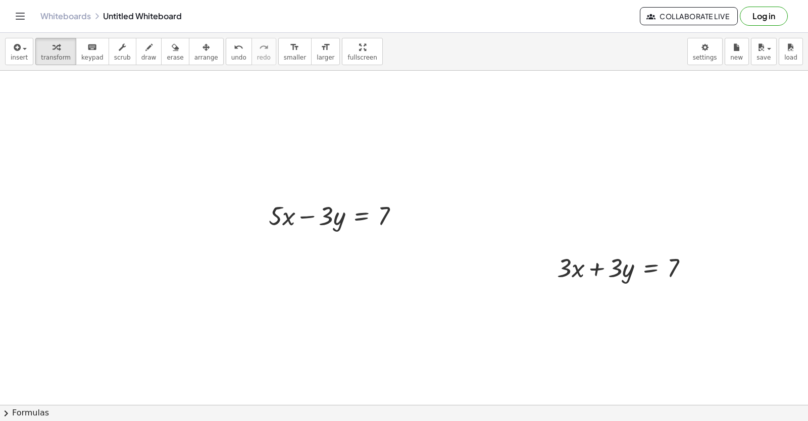
drag, startPoint x: 187, startPoint y: 59, endPoint x: 262, endPoint y: 125, distance: 99.5
click at [194, 59] on span "arrange" at bounding box center [206, 57] width 24 height 7
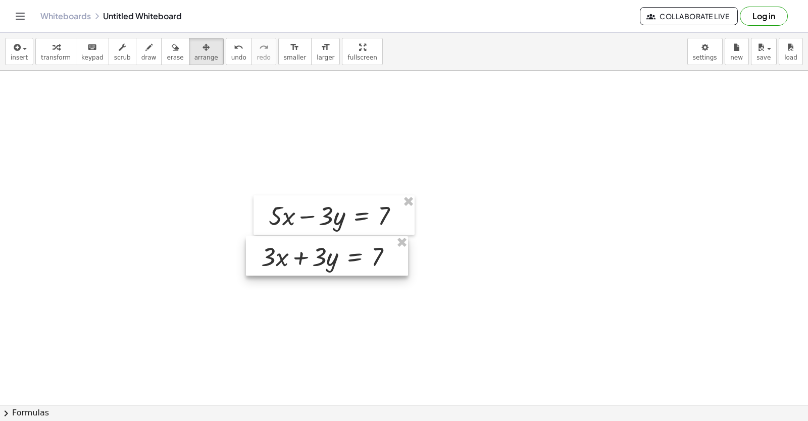
drag, startPoint x: 549, startPoint y: 276, endPoint x: 359, endPoint y: 263, distance: 190.9
click at [366, 263] on div at bounding box center [327, 255] width 162 height 39
drag, startPoint x: 355, startPoint y: 263, endPoint x: 337, endPoint y: 258, distance: 17.9
click at [337, 258] on div at bounding box center [334, 255] width 162 height 39
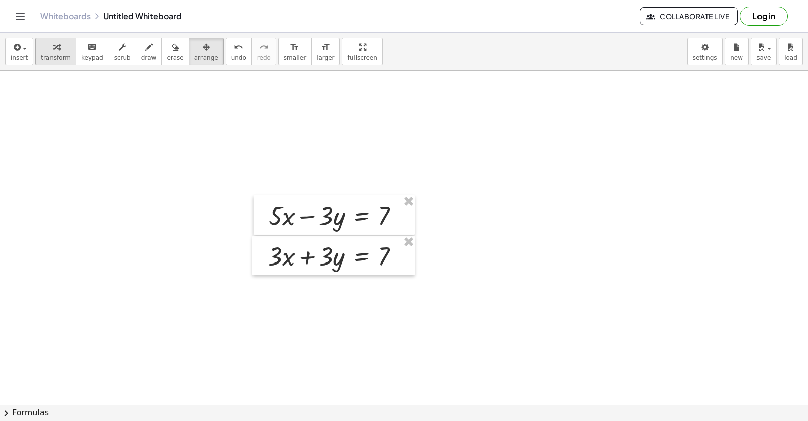
click at [57, 60] on span "transform" at bounding box center [56, 57] width 30 height 7
click at [381, 256] on div at bounding box center [338, 255] width 150 height 34
click at [382, 255] on div at bounding box center [338, 255] width 150 height 34
click at [167, 50] on div "button" at bounding box center [175, 47] width 17 height 12
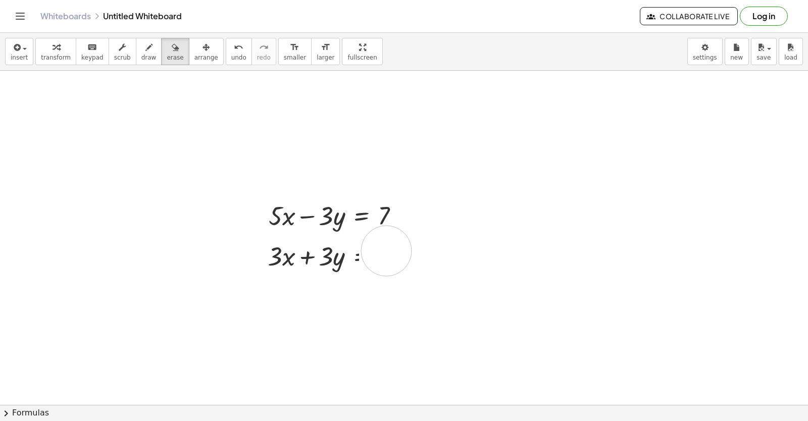
drag, startPoint x: 381, startPoint y: 238, endPoint x: 382, endPoint y: 243, distance: 5.3
click at [51, 56] on span "transform" at bounding box center [56, 57] width 30 height 7
click at [365, 281] on icon at bounding box center [361, 282] width 9 height 9
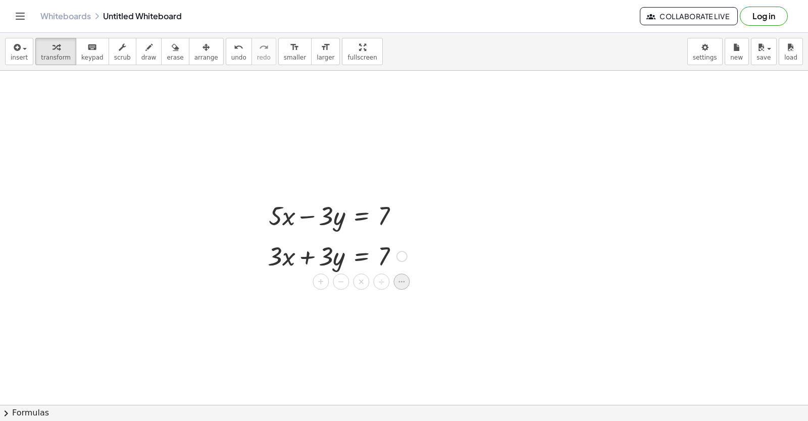
click at [397, 285] on icon at bounding box center [401, 281] width 9 height 9
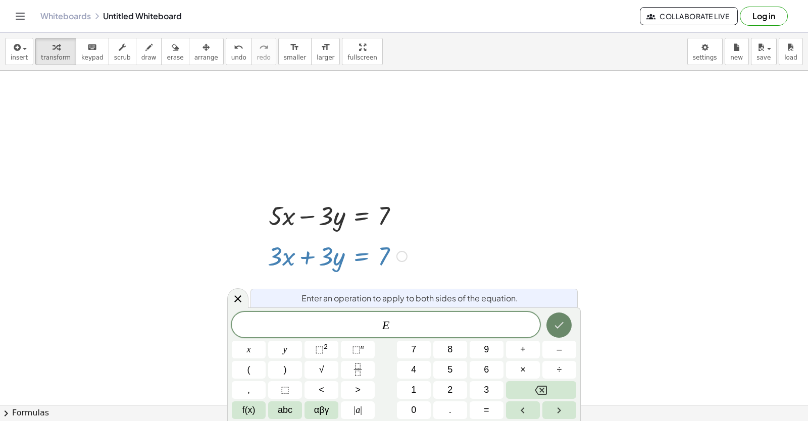
click at [554, 326] on button "Done" at bounding box center [559, 325] width 25 height 25
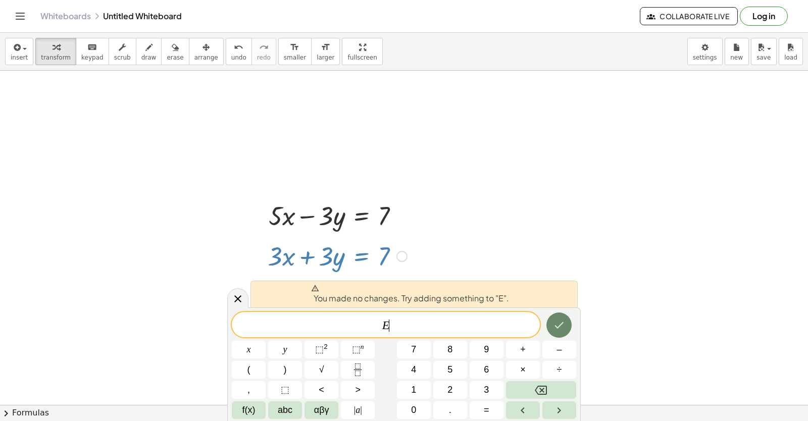
click at [552, 323] on button "Done" at bounding box center [559, 325] width 25 height 25
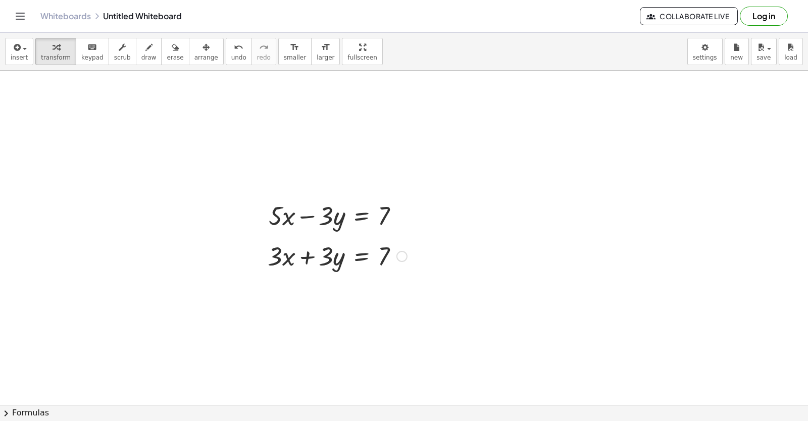
click at [141, 63] on button "draw" at bounding box center [149, 51] width 26 height 27
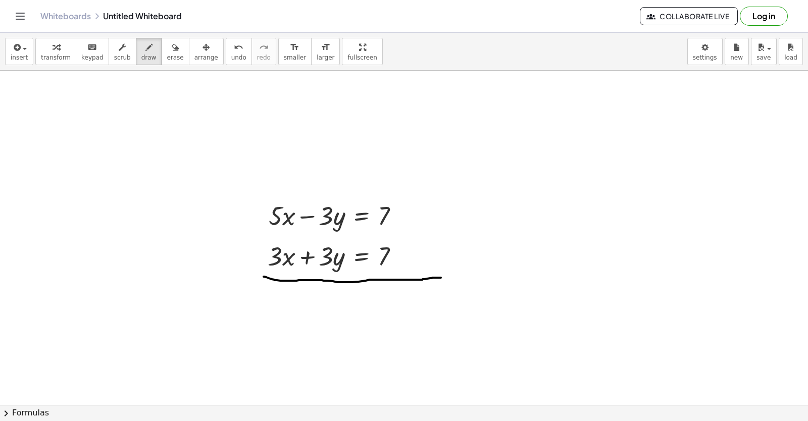
drag, startPoint x: 264, startPoint y: 277, endPoint x: 443, endPoint y: 276, distance: 179.3
drag, startPoint x: 342, startPoint y: 208, endPoint x: 330, endPoint y: 232, distance: 27.6
drag, startPoint x: 337, startPoint y: 260, endPoint x: 331, endPoint y: 272, distance: 14.0
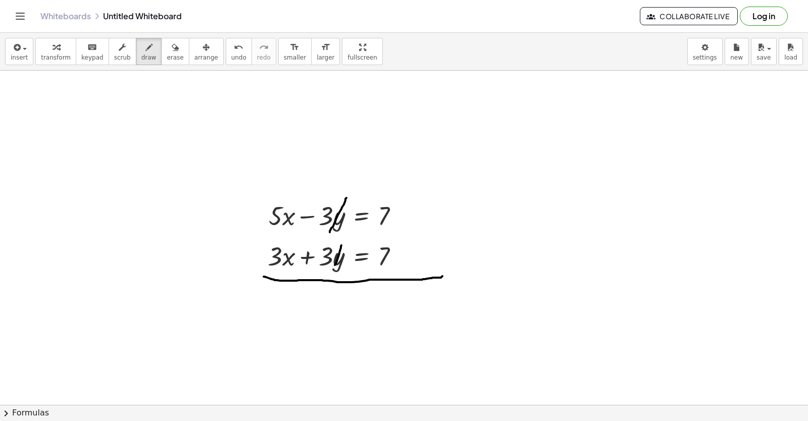
click at [79, 62] on button "keyboard keypad" at bounding box center [92, 51] width 33 height 27
click at [47, 61] on span "transform" at bounding box center [56, 57] width 30 height 7
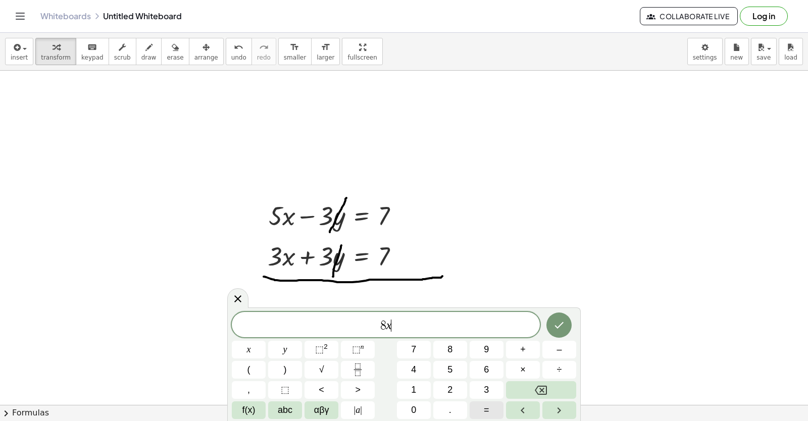
click at [488, 410] on span "=" at bounding box center [487, 411] width 6 height 14
click at [424, 395] on button "1" at bounding box center [414, 390] width 34 height 18
click at [489, 371] on span "6" at bounding box center [486, 370] width 5 height 14
click at [552, 331] on button "Done" at bounding box center [559, 325] width 25 height 25
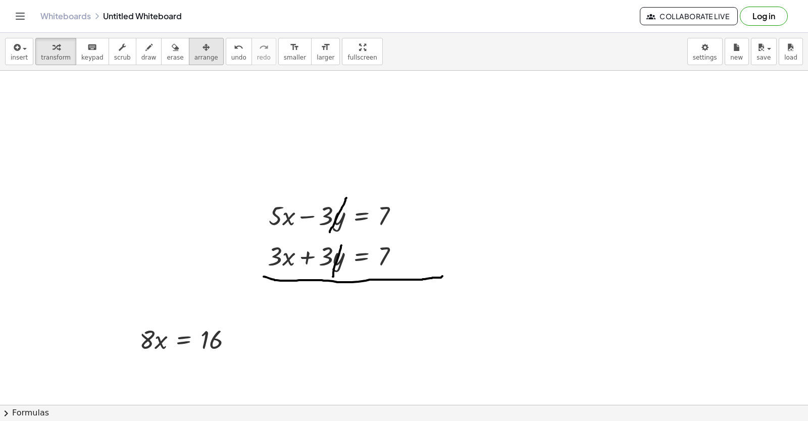
click at [198, 51] on div "button" at bounding box center [206, 47] width 24 height 12
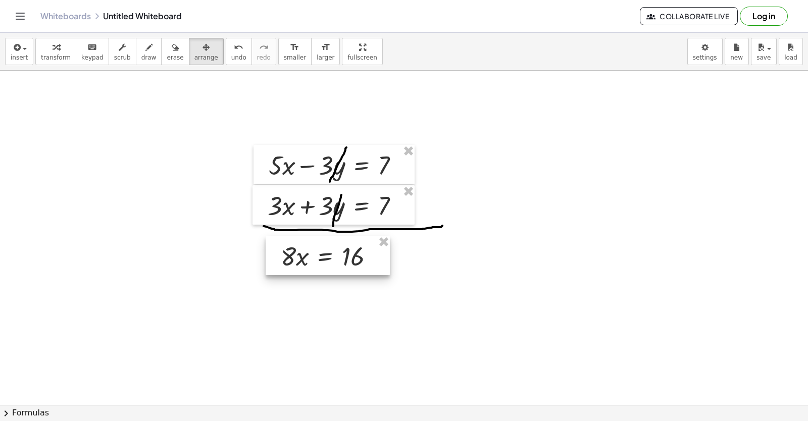
drag, startPoint x: 183, startPoint y: 301, endPoint x: 316, endPoint y: 271, distance: 136.6
click at [316, 271] on div at bounding box center [328, 255] width 124 height 39
click at [56, 57] on span "transform" at bounding box center [56, 57] width 30 height 7
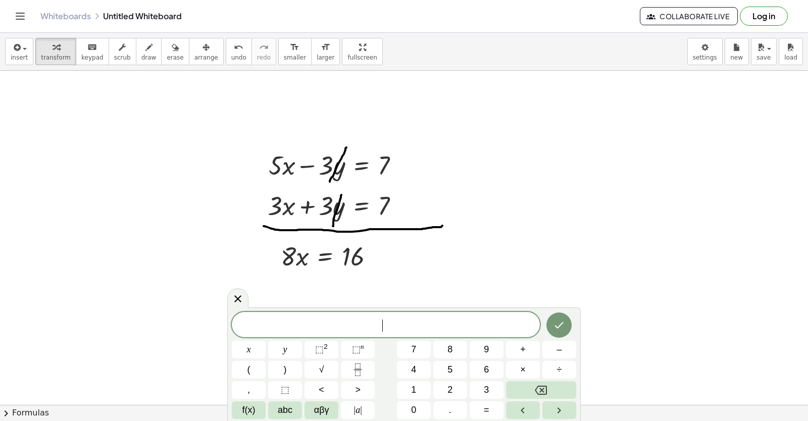
scroll to position [6202, 0]
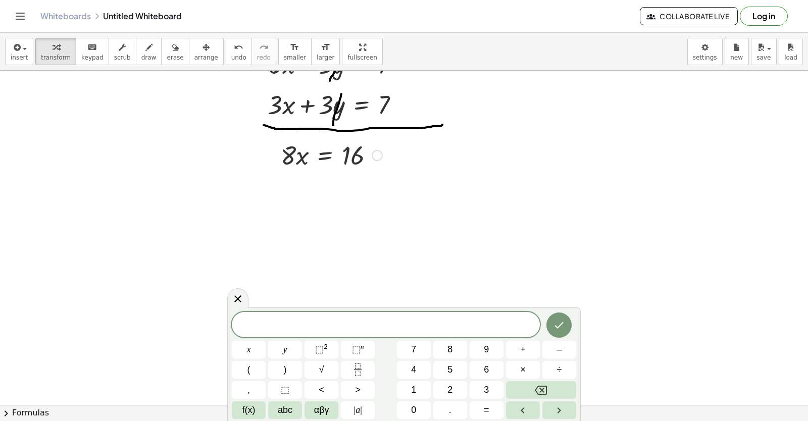
drag, startPoint x: 284, startPoint y: 158, endPoint x: 350, endPoint y: 194, distance: 75.3
click at [359, 195] on div at bounding box center [333, 197] width 114 height 51
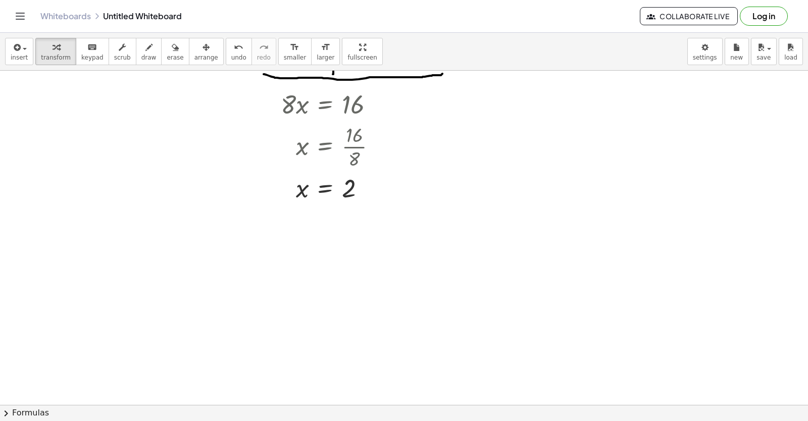
scroll to position [6252, 0]
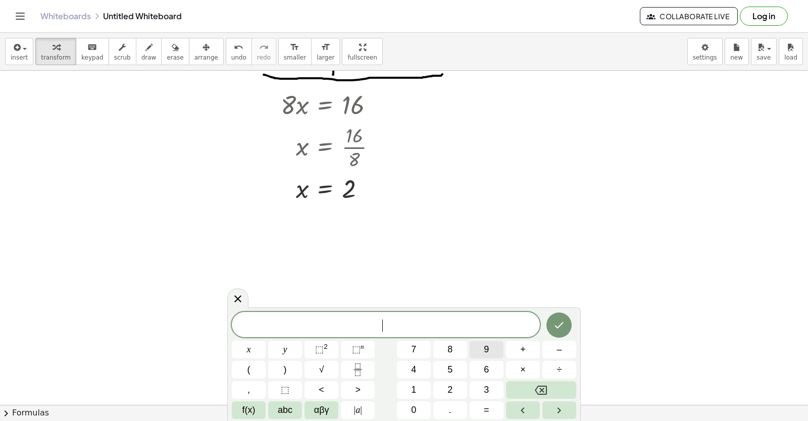
click at [483, 352] on button "9" at bounding box center [487, 350] width 34 height 18
click at [528, 365] on button "×" at bounding box center [523, 370] width 34 height 18
click at [560, 396] on button "Backspace" at bounding box center [541, 390] width 70 height 18
click at [247, 352] on span "x" at bounding box center [249, 350] width 4 height 14
click at [567, 354] on button "–" at bounding box center [560, 350] width 34 height 18
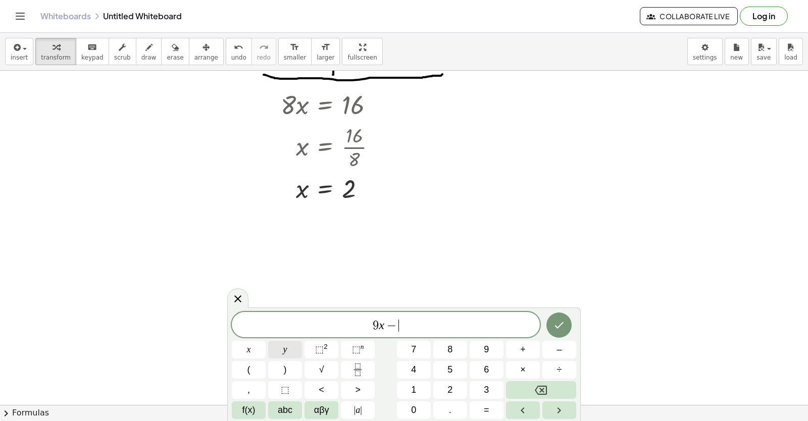
click at [281, 343] on button "y" at bounding box center [285, 350] width 34 height 18
click at [490, 407] on button "=" at bounding box center [487, 411] width 34 height 18
click at [416, 388] on span "1" at bounding box center [413, 390] width 5 height 14
click at [266, 341] on div at bounding box center [249, 350] width 34 height 18
click at [551, 329] on button "Done" at bounding box center [559, 325] width 25 height 25
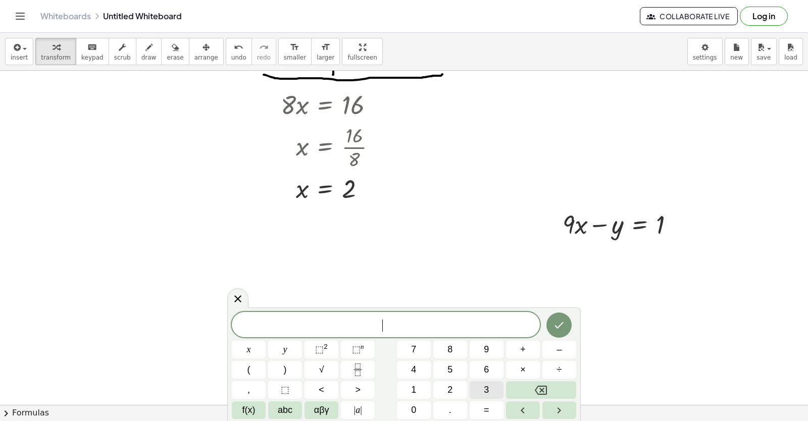
click at [495, 387] on button "3" at bounding box center [487, 390] width 34 height 18
click at [248, 343] on span "x" at bounding box center [249, 350] width 4 height 14
click at [524, 352] on span "+" at bounding box center [523, 350] width 6 height 14
click at [289, 355] on button "y" at bounding box center [285, 350] width 34 height 18
click at [480, 406] on button "=" at bounding box center [487, 411] width 34 height 18
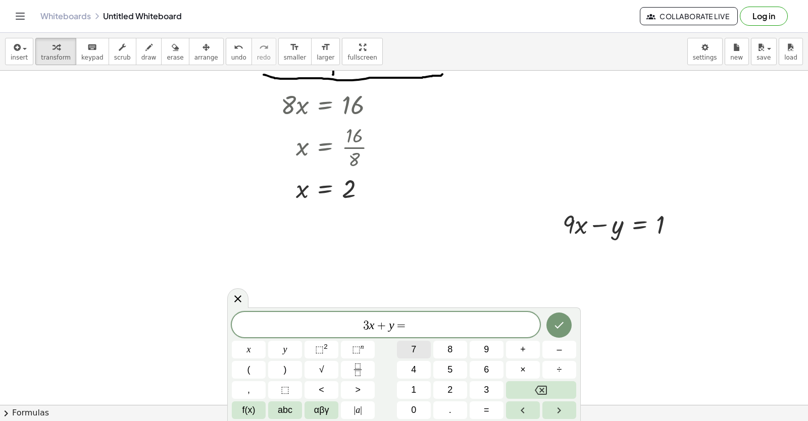
click at [420, 350] on button "7" at bounding box center [414, 350] width 34 height 18
click at [563, 324] on icon "Done" at bounding box center [559, 325] width 12 height 12
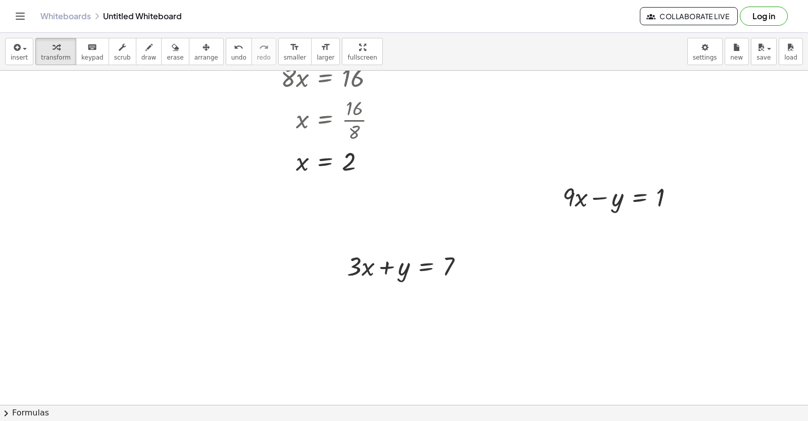
scroll to position [6353, 0]
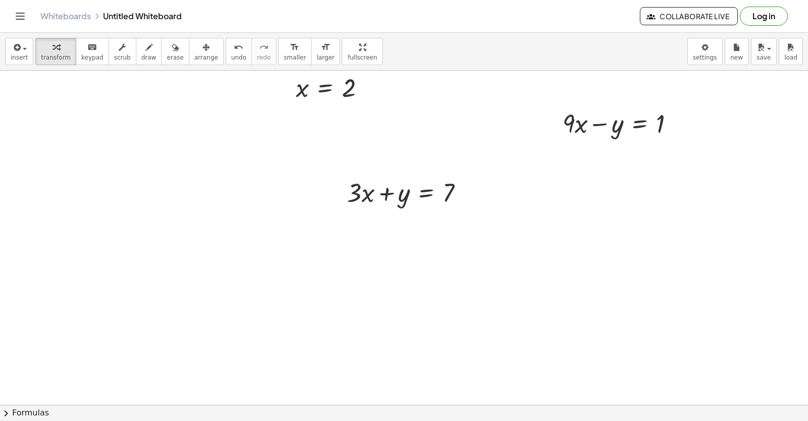
click at [197, 52] on div "button" at bounding box center [206, 47] width 24 height 12
drag, startPoint x: 376, startPoint y: 359, endPoint x: 653, endPoint y: 9, distance: 446.4
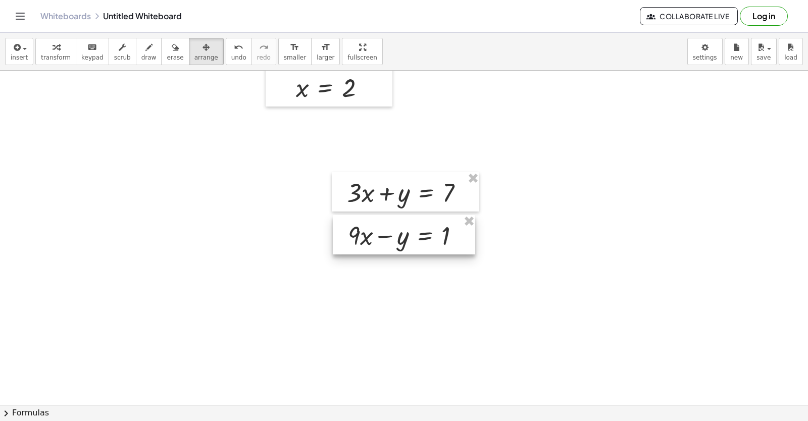
drag, startPoint x: 595, startPoint y: 123, endPoint x: 380, endPoint y: 231, distance: 240.4
click at [380, 231] on div at bounding box center [404, 234] width 142 height 39
click at [136, 50] on button "draw" at bounding box center [149, 51] width 26 height 27
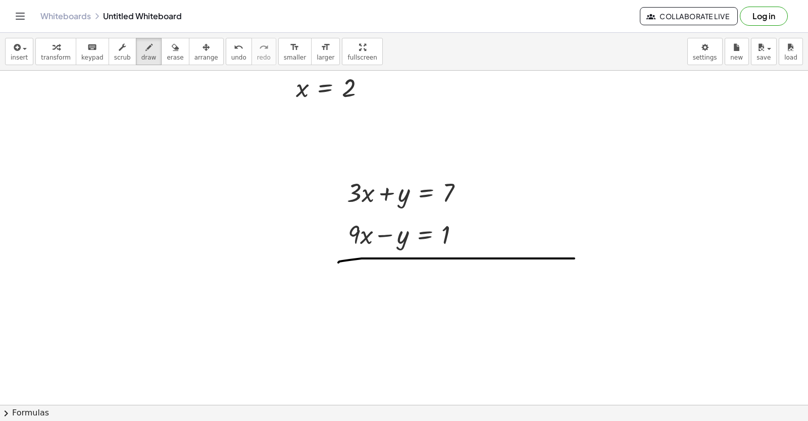
drag, startPoint x: 338, startPoint y: 263, endPoint x: 590, endPoint y: 259, distance: 252.1
click at [45, 56] on span "transform" at bounding box center [56, 57] width 30 height 7
drag, startPoint x: 407, startPoint y: 188, endPoint x: 405, endPoint y: 244, distance: 56.1
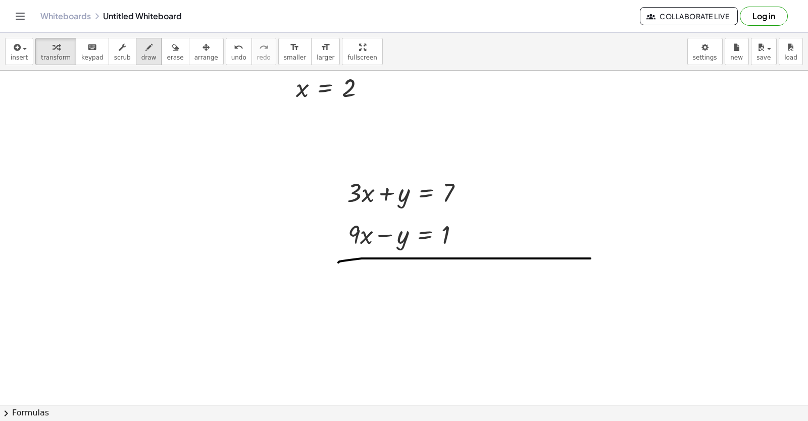
click at [143, 57] on button "draw" at bounding box center [149, 51] width 26 height 27
drag, startPoint x: 402, startPoint y: 189, endPoint x: 391, endPoint y: 248, distance: 59.5
click at [81, 60] on span "keypad" at bounding box center [92, 57] width 22 height 7
click at [46, 60] on span "transform" at bounding box center [56, 57] width 30 height 7
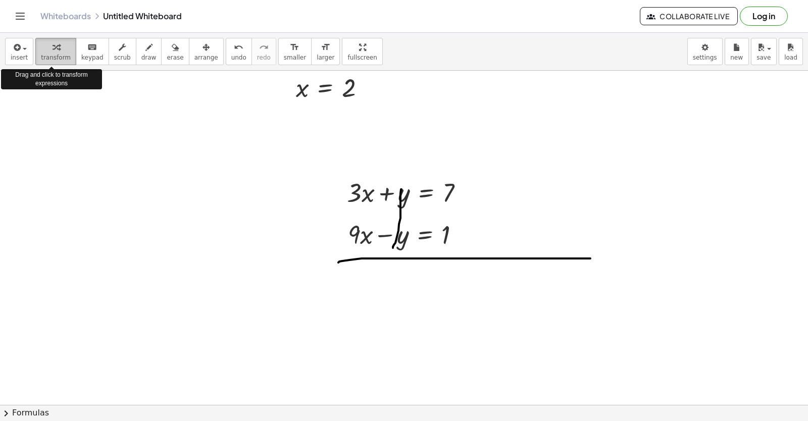
click at [53, 57] on span "transform" at bounding box center [56, 57] width 30 height 7
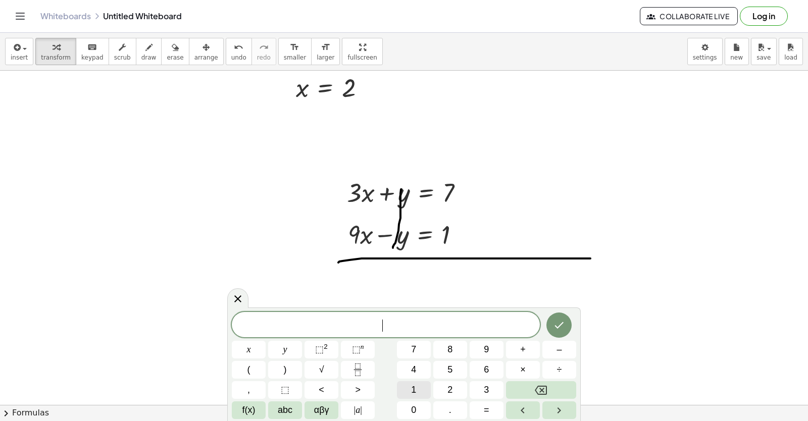
click at [399, 392] on button "1" at bounding box center [414, 390] width 34 height 18
click at [443, 385] on button "2" at bounding box center [450, 390] width 34 height 18
click at [523, 352] on span "+" at bounding box center [523, 350] width 6 height 14
click at [545, 389] on icon "Backspace" at bounding box center [541, 390] width 12 height 12
click at [486, 413] on span "=" at bounding box center [487, 411] width 6 height 14
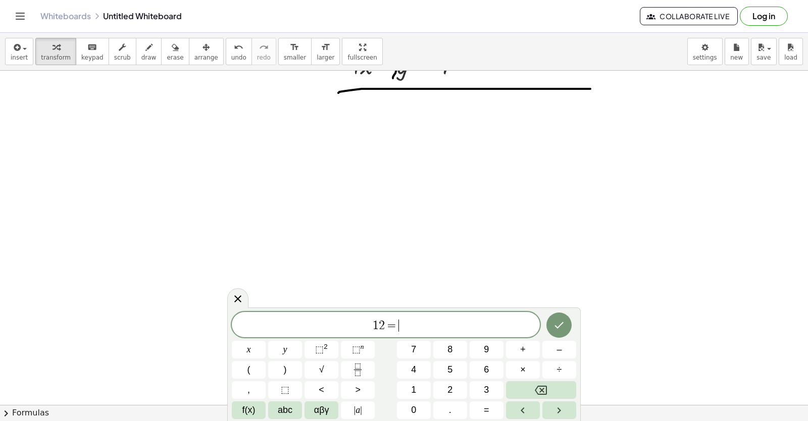
scroll to position [6556, 0]
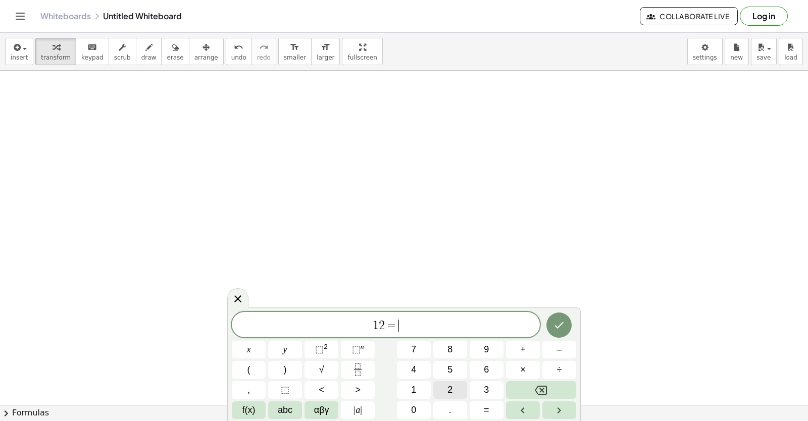
click at [446, 385] on button "2" at bounding box center [450, 390] width 34 height 18
click at [421, 376] on button "4" at bounding box center [414, 370] width 34 height 18
click at [551, 333] on button "Done" at bounding box center [559, 325] width 25 height 25
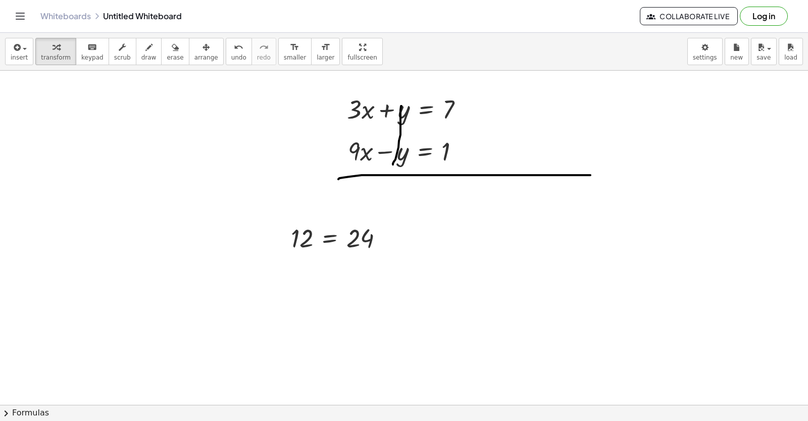
scroll to position [6455, 0]
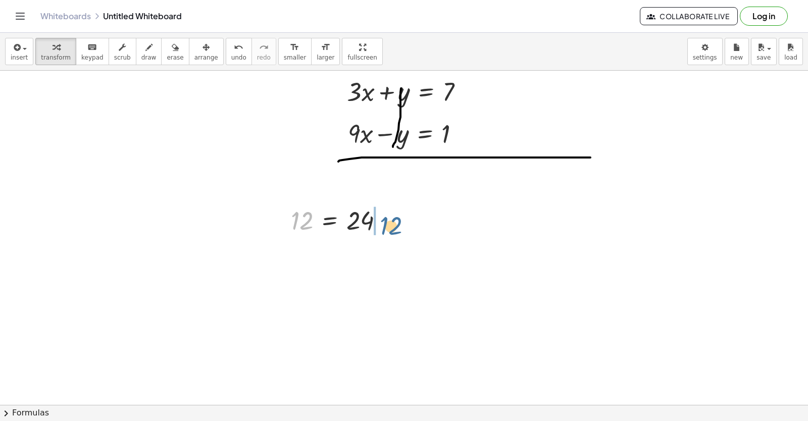
drag, startPoint x: 295, startPoint y: 227, endPoint x: 397, endPoint y: 243, distance: 102.8
click at [373, 232] on div at bounding box center [341, 220] width 111 height 33
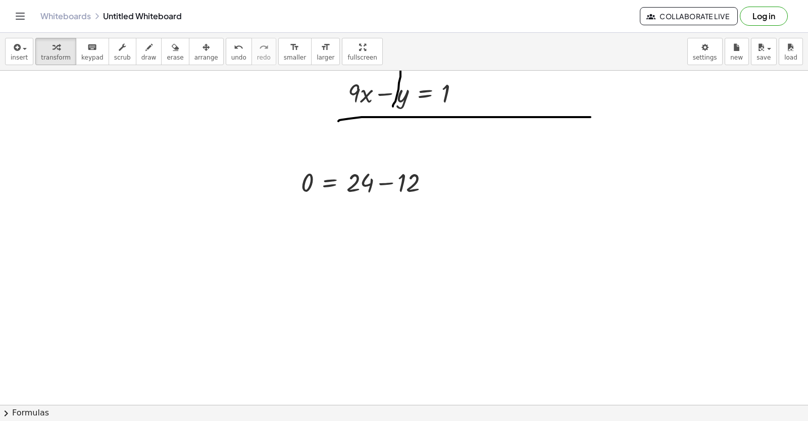
scroll to position [6505, 0]
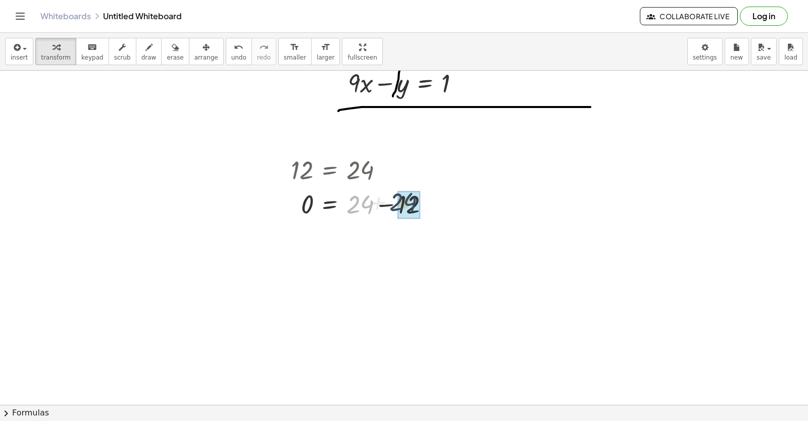
drag, startPoint x: 358, startPoint y: 210, endPoint x: 402, endPoint y: 208, distance: 44.5
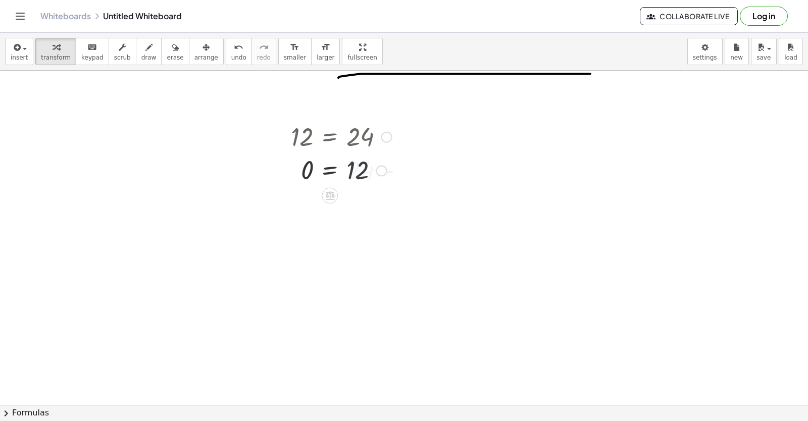
scroll to position [6556, 0]
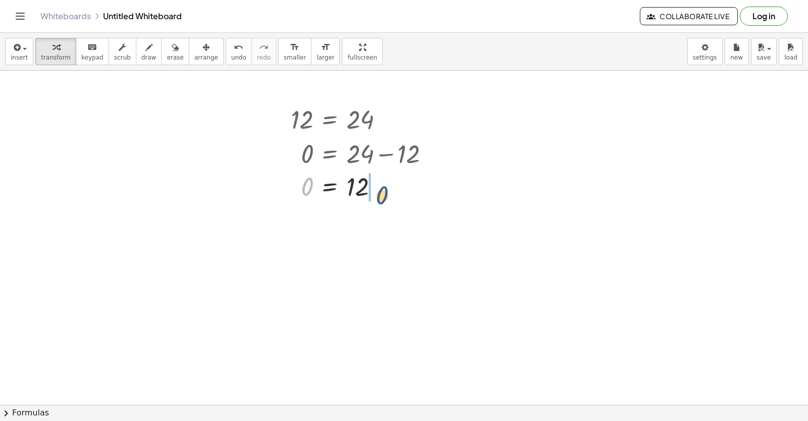
drag, startPoint x: 299, startPoint y: 189, endPoint x: 413, endPoint y: 241, distance: 125.0
click at [375, 202] on div at bounding box center [364, 186] width 157 height 33
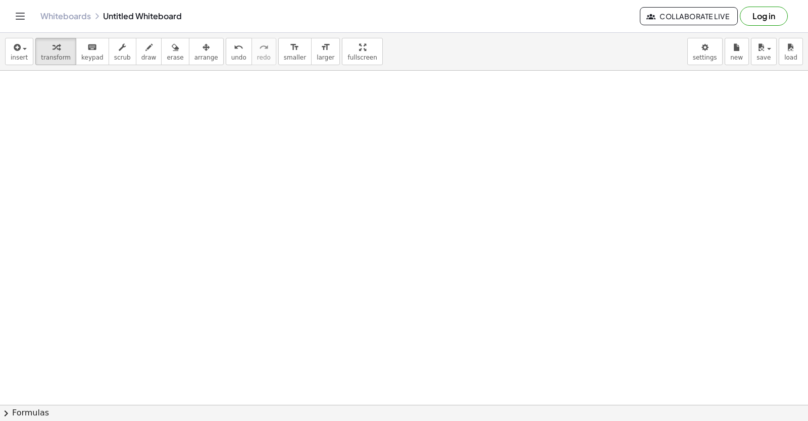
scroll to position [6890, 0]
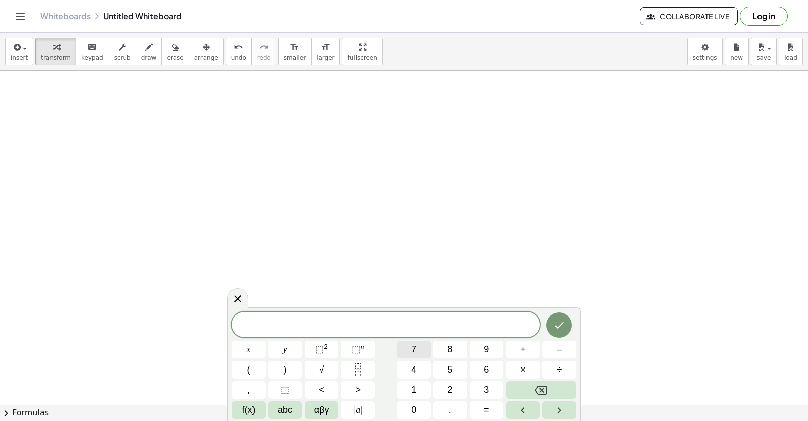
click at [416, 348] on span "7" at bounding box center [413, 350] width 5 height 14
click at [518, 371] on button "×" at bounding box center [523, 370] width 34 height 18
click at [560, 389] on button "Backspace" at bounding box center [541, 390] width 70 height 18
click at [252, 344] on button "x" at bounding box center [249, 350] width 34 height 18
click at [515, 351] on button "+" at bounding box center [523, 350] width 34 height 18
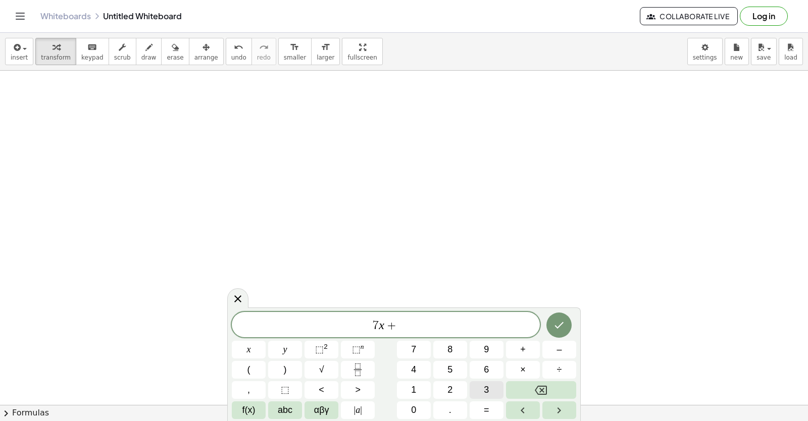
click at [480, 387] on button "3" at bounding box center [487, 390] width 34 height 18
click at [294, 353] on button "y" at bounding box center [285, 350] width 34 height 18
click at [480, 414] on button "=" at bounding box center [487, 411] width 34 height 18
click at [424, 386] on button "1" at bounding box center [414, 390] width 34 height 18
click at [426, 371] on button "4" at bounding box center [414, 370] width 34 height 18
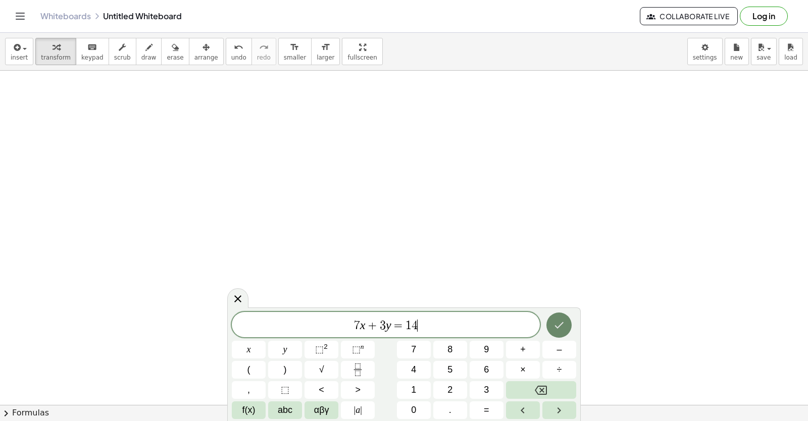
click at [550, 333] on button "Done" at bounding box center [559, 325] width 25 height 25
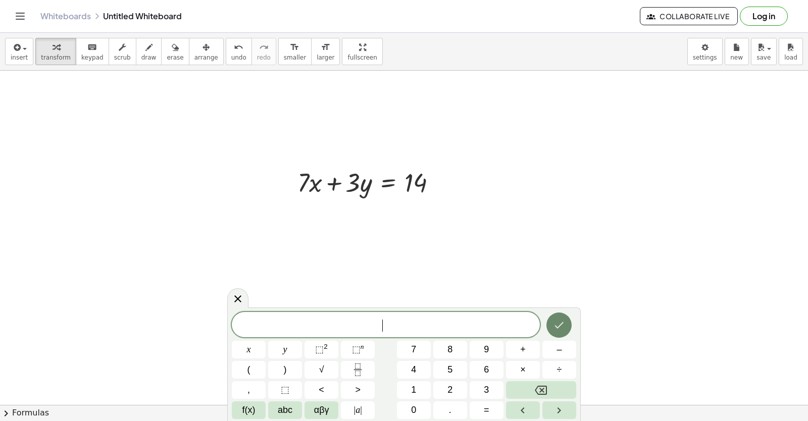
click at [562, 318] on button "Done" at bounding box center [559, 325] width 25 height 25
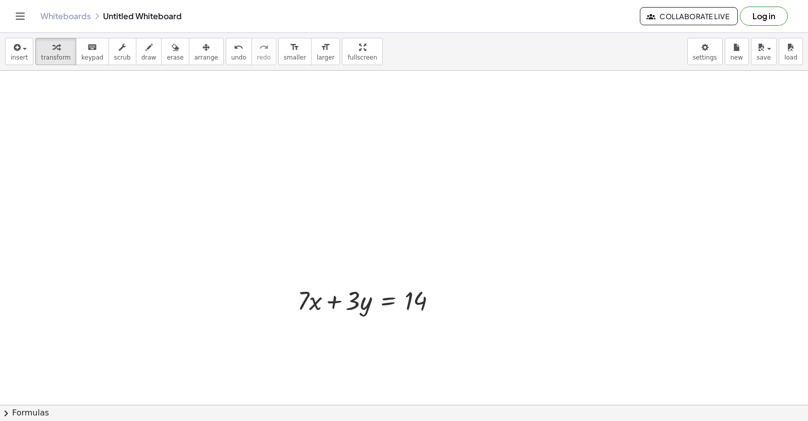
scroll to position [6789, 0]
drag, startPoint x: 310, startPoint y: 287, endPoint x: 298, endPoint y: 289, distance: 12.3
click at [298, 289] on div at bounding box center [371, 283] width 158 height 34
drag, startPoint x: 304, startPoint y: 283, endPoint x: 341, endPoint y: 289, distance: 37.9
click at [341, 289] on div at bounding box center [369, 283] width 154 height 34
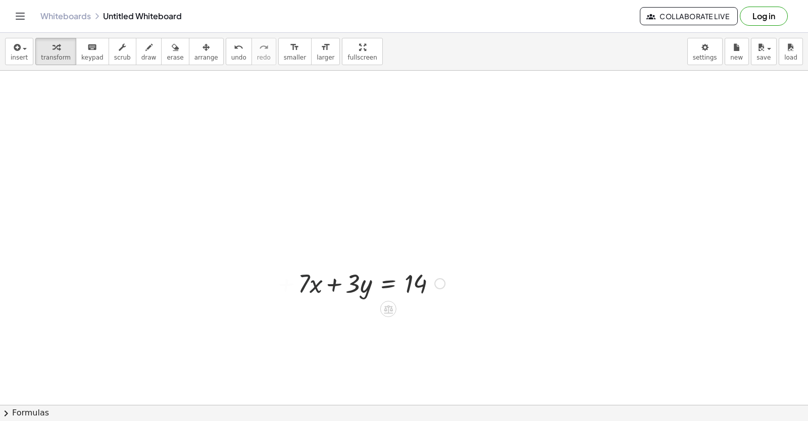
scroll to position [6839, 0]
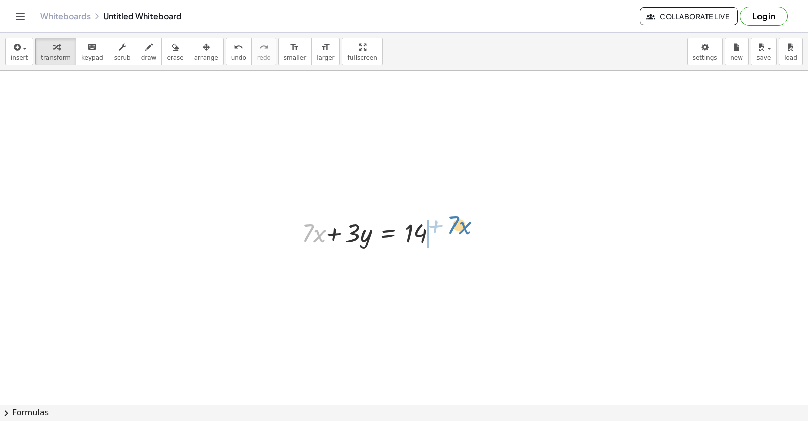
drag, startPoint x: 302, startPoint y: 232, endPoint x: 447, endPoint y: 224, distance: 145.7
click at [447, 224] on div "· 7 + · x + · 7 · x + · 3 · y = 14" at bounding box center [367, 232] width 170 height 39
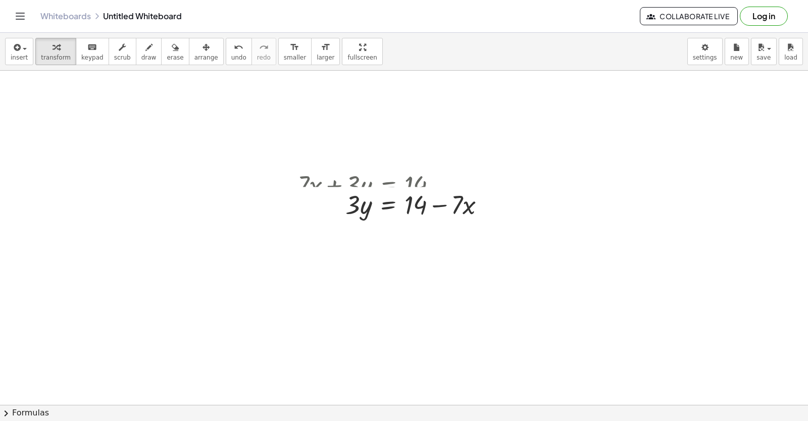
scroll to position [6890, 0]
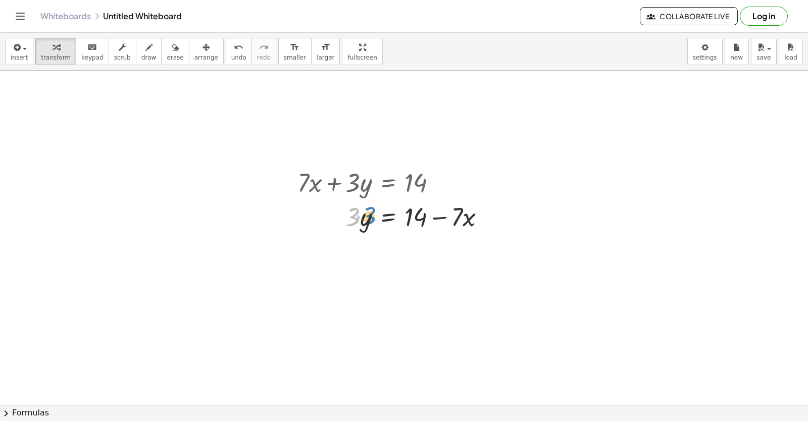
drag, startPoint x: 354, startPoint y: 228, endPoint x: 346, endPoint y: 227, distance: 8.1
click at [346, 227] on div at bounding box center [395, 216] width 206 height 34
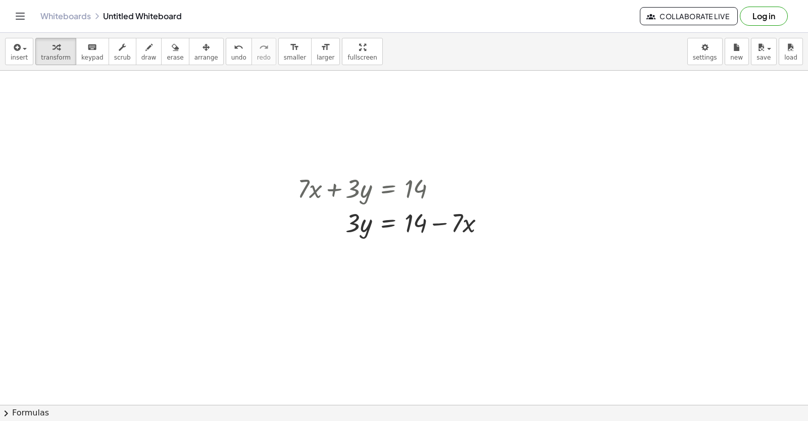
scroll to position [6972, 0]
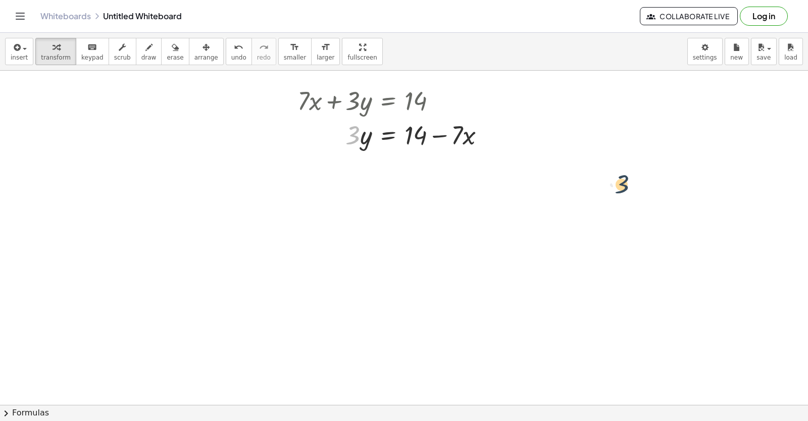
drag, startPoint x: 346, startPoint y: 140, endPoint x: 507, endPoint y: 178, distance: 165.5
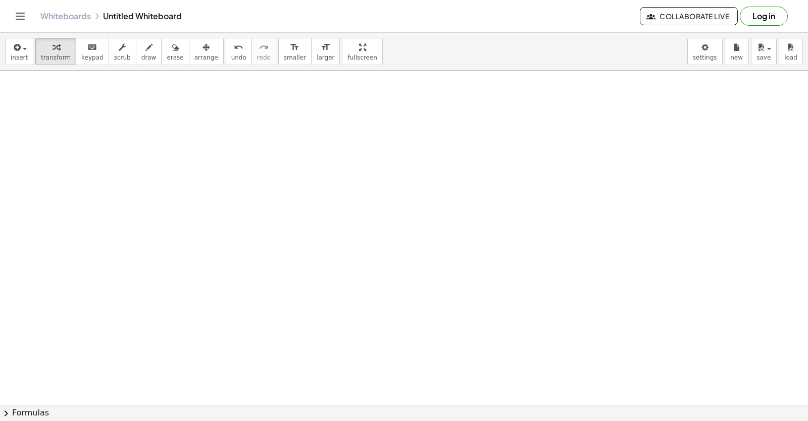
scroll to position [7174, 0]
drag, startPoint x: 240, startPoint y: 135, endPoint x: 245, endPoint y: 143, distance: 9.1
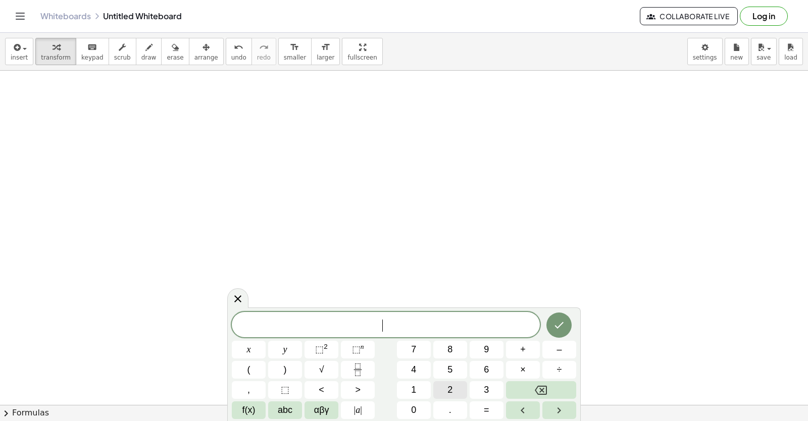
click at [456, 387] on button "2" at bounding box center [450, 390] width 34 height 18
click at [517, 368] on button "×" at bounding box center [523, 370] width 34 height 18
click at [554, 351] on button "–" at bounding box center [560, 350] width 34 height 18
click at [537, 391] on icon "Backspace" at bounding box center [541, 390] width 12 height 9
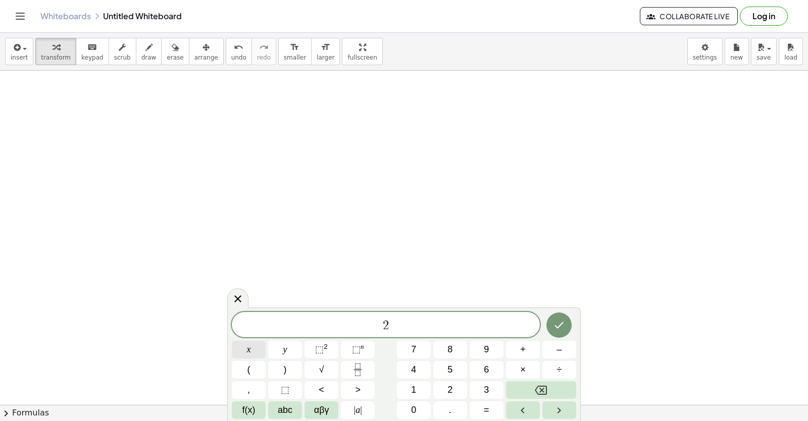
click at [249, 353] on span "x" at bounding box center [249, 350] width 4 height 14
click at [562, 352] on button "–" at bounding box center [560, 350] width 34 height 18
click at [464, 389] on button "2" at bounding box center [450, 390] width 34 height 18
click at [270, 347] on button "y" at bounding box center [285, 350] width 34 height 18
click at [495, 407] on button "=" at bounding box center [487, 411] width 34 height 18
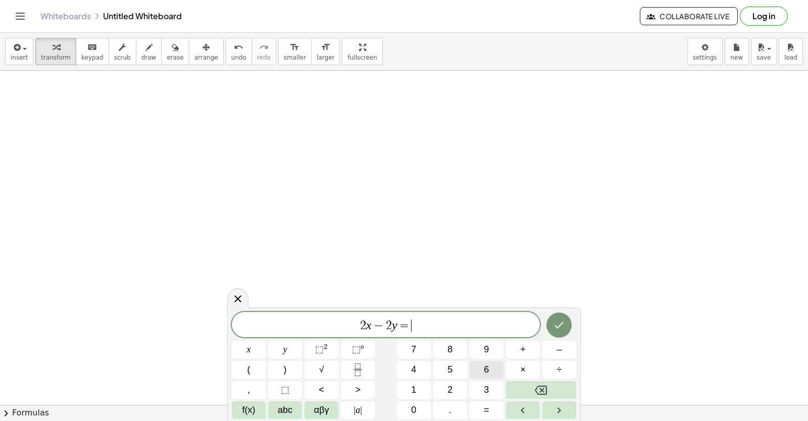
click at [488, 376] on span "6" at bounding box center [486, 370] width 5 height 14
click at [567, 324] on button "Done" at bounding box center [559, 325] width 25 height 25
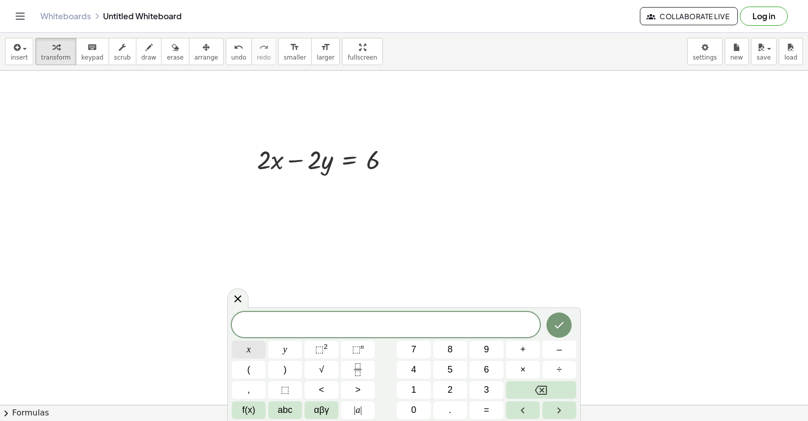
click at [254, 352] on button "x" at bounding box center [249, 350] width 34 height 18
click at [487, 409] on span "=" at bounding box center [487, 411] width 6 height 14
click at [478, 396] on button "3" at bounding box center [487, 390] width 34 height 18
click at [557, 330] on icon "Done" at bounding box center [559, 325] width 12 height 12
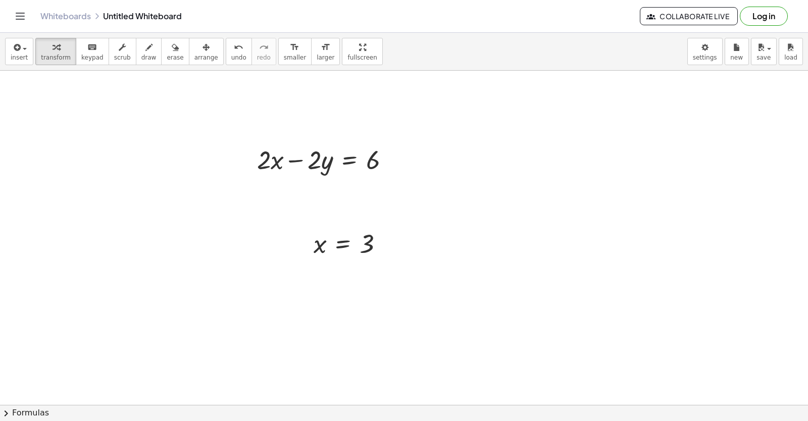
drag, startPoint x: 199, startPoint y: 47, endPoint x: 342, endPoint y: 280, distance: 273.3
click at [198, 48] on div "button" at bounding box center [206, 47] width 24 height 12
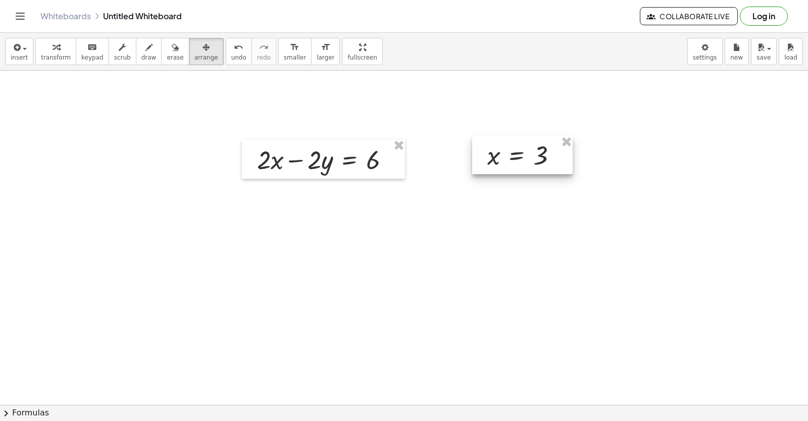
drag, startPoint x: 335, startPoint y: 253, endPoint x: 509, endPoint y: 165, distance: 195.0
click at [509, 165] on div at bounding box center [522, 155] width 101 height 38
click at [55, 60] on span "transform" at bounding box center [56, 57] width 30 height 7
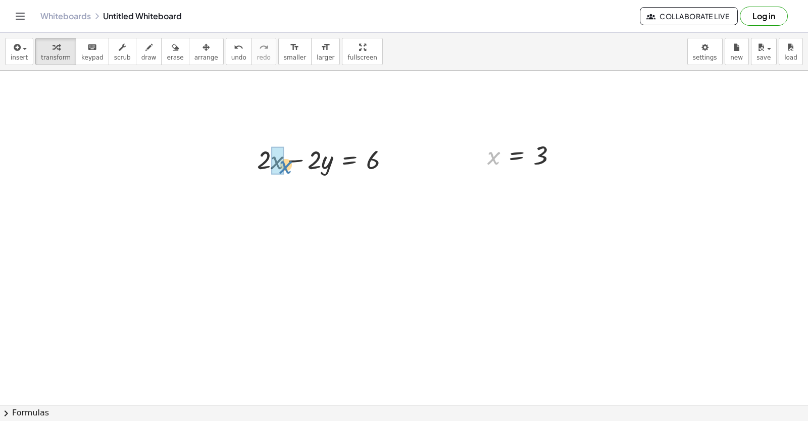
drag, startPoint x: 491, startPoint y: 159, endPoint x: 288, endPoint y: 176, distance: 203.7
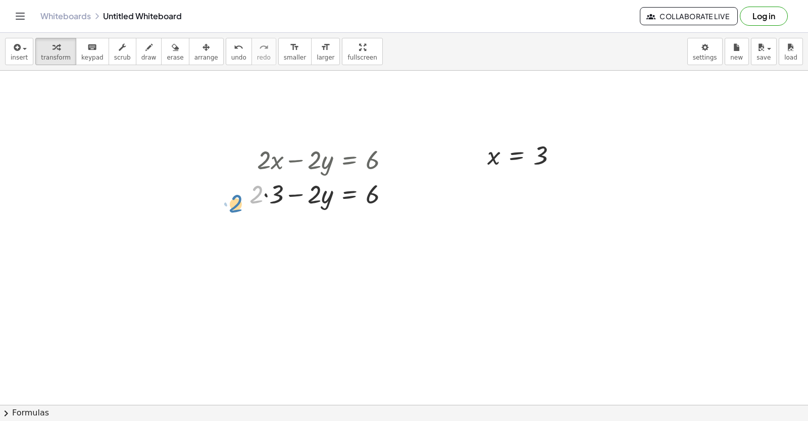
drag, startPoint x: 255, startPoint y: 194, endPoint x: 250, endPoint y: 196, distance: 5.4
click at [250, 196] on div at bounding box center [323, 193] width 158 height 34
drag, startPoint x: 254, startPoint y: 204, endPoint x: 273, endPoint y: 201, distance: 19.4
drag, startPoint x: 296, startPoint y: 241, endPoint x: 392, endPoint y: 240, distance: 96.5
click at [397, 238] on div at bounding box center [323, 228] width 158 height 34
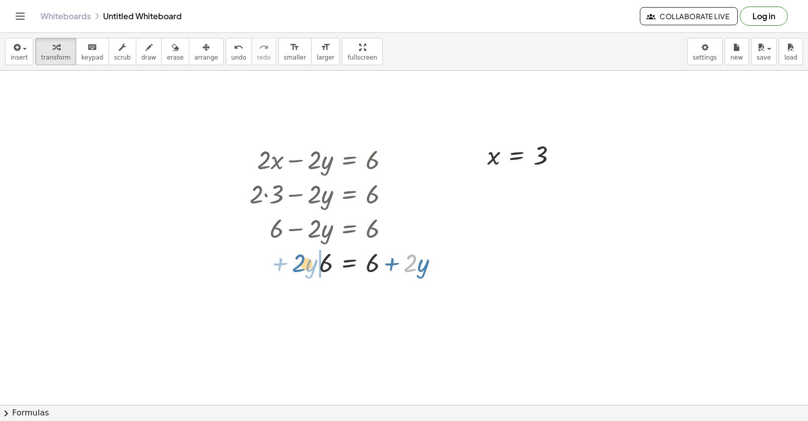
drag, startPoint x: 318, startPoint y: 268, endPoint x: 323, endPoint y: 267, distance: 5.6
click at [286, 267] on div at bounding box center [348, 262] width 208 height 34
drag, startPoint x: 323, startPoint y: 267, endPoint x: 385, endPoint y: 272, distance: 61.8
click at [385, 272] on div at bounding box center [322, 262] width 162 height 34
click at [317, 270] on div at bounding box center [342, 262] width 196 height 34
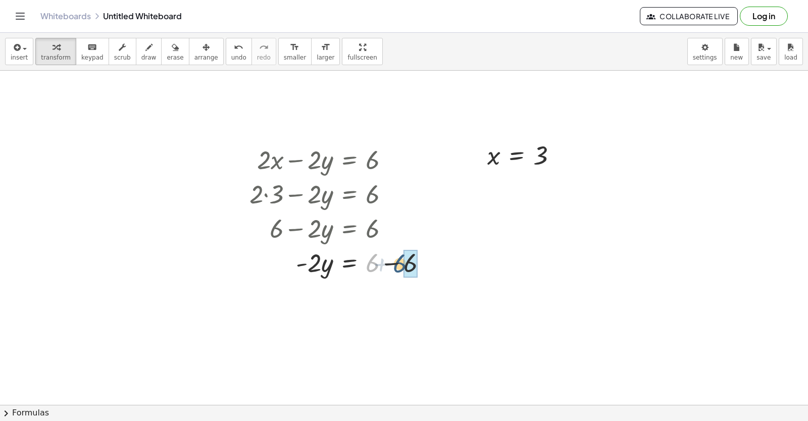
drag, startPoint x: 374, startPoint y: 266, endPoint x: 402, endPoint y: 266, distance: 28.3
click at [402, 266] on div at bounding box center [342, 262] width 196 height 34
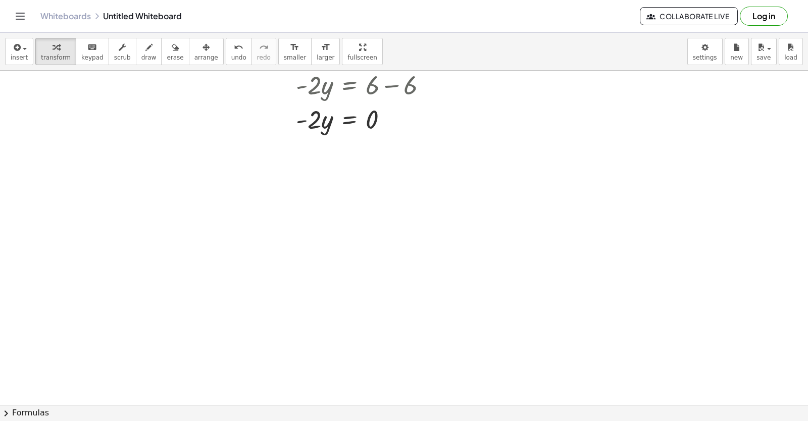
scroll to position [7357, 0]
drag, startPoint x: 317, startPoint y: 118, endPoint x: 395, endPoint y: 153, distance: 85.4
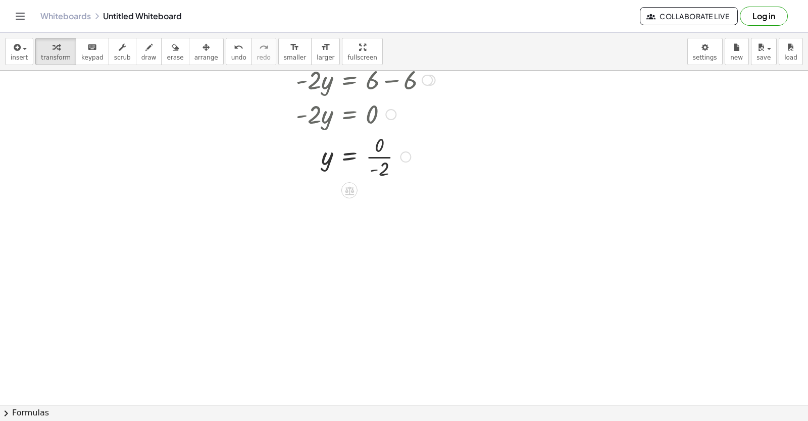
click at [379, 158] on div at bounding box center [342, 156] width 196 height 51
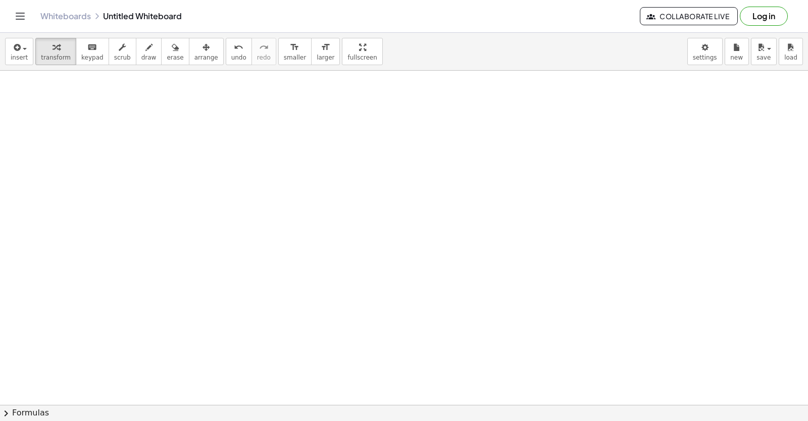
scroll to position [7691, 0]
drag, startPoint x: 375, startPoint y: 171, endPoint x: 351, endPoint y: 159, distance: 27.8
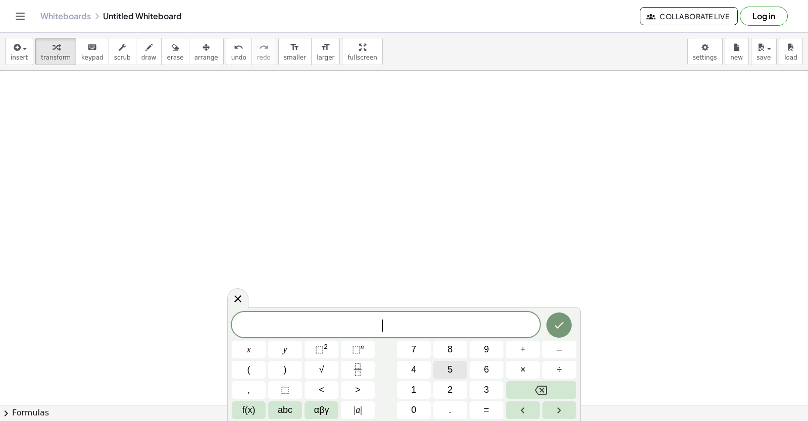
click at [455, 363] on button "5" at bounding box center [450, 370] width 34 height 18
click at [260, 347] on button "x" at bounding box center [249, 350] width 34 height 18
click at [516, 348] on button "+" at bounding box center [523, 350] width 34 height 18
click at [445, 391] on button "2" at bounding box center [450, 390] width 34 height 18
click at [294, 354] on button "y" at bounding box center [285, 350] width 34 height 18
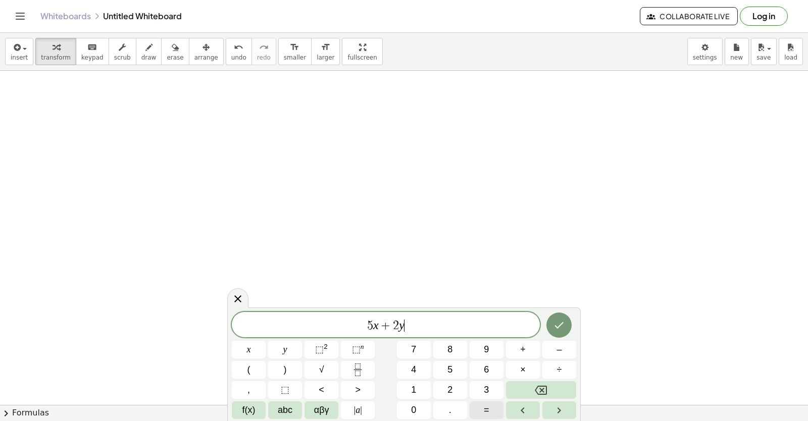
click at [478, 412] on button "=" at bounding box center [487, 411] width 34 height 18
click at [428, 381] on button "1" at bounding box center [414, 390] width 34 height 18
click at [454, 388] on button "2" at bounding box center [450, 390] width 34 height 18
click at [562, 327] on icon "Done" at bounding box center [559, 325] width 12 height 12
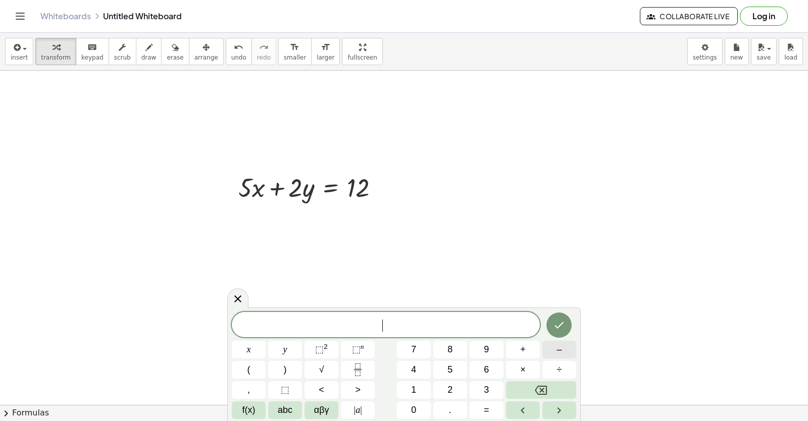
click at [553, 346] on button "–" at bounding box center [560, 350] width 34 height 18
click at [447, 368] on button "5" at bounding box center [450, 370] width 34 height 18
click at [251, 346] on button "x" at bounding box center [249, 350] width 34 height 18
click at [519, 351] on button "+" at bounding box center [523, 350] width 34 height 18
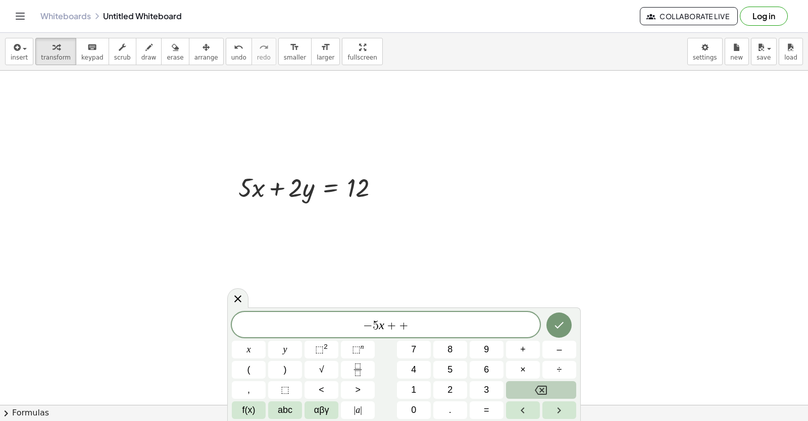
click at [543, 384] on icon "Backspace" at bounding box center [541, 390] width 12 height 12
click at [417, 369] on button "4" at bounding box center [414, 370] width 34 height 18
click at [274, 349] on button "y" at bounding box center [285, 350] width 34 height 18
click at [498, 405] on div "− 5 x + 4 y x y ⬚ 2 ⬚ n 7 8 9 + – ( ) √ 4 5 6 × ÷ , ⬚ < > 1 2 3 f(x) abc αβγ | …" at bounding box center [404, 365] width 344 height 107
click at [483, 409] on button "=" at bounding box center [487, 411] width 34 height 18
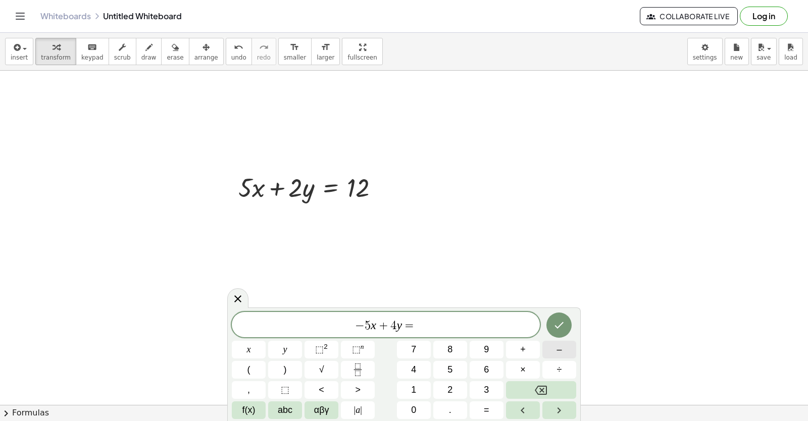
click at [552, 350] on button "–" at bounding box center [560, 350] width 34 height 18
click at [483, 372] on button "6" at bounding box center [487, 370] width 34 height 18
click at [559, 316] on button "Done" at bounding box center [559, 325] width 25 height 25
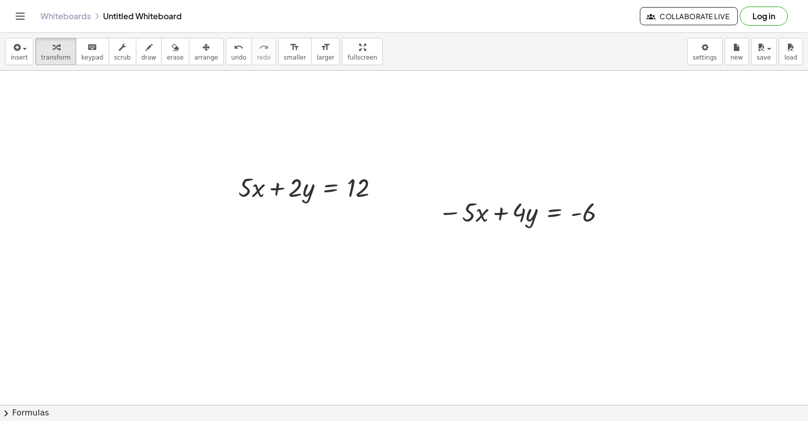
click at [194, 55] on span "arrange" at bounding box center [206, 57] width 24 height 7
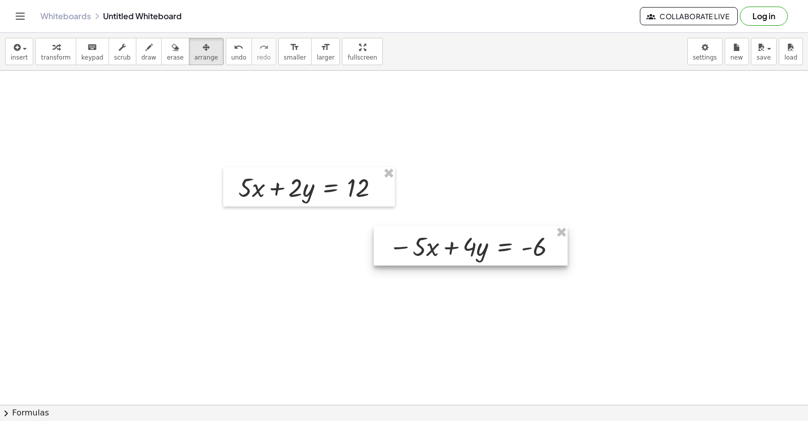
drag, startPoint x: 444, startPoint y: 225, endPoint x: 190, endPoint y: 220, distance: 254.1
click at [374, 263] on div at bounding box center [471, 245] width 194 height 39
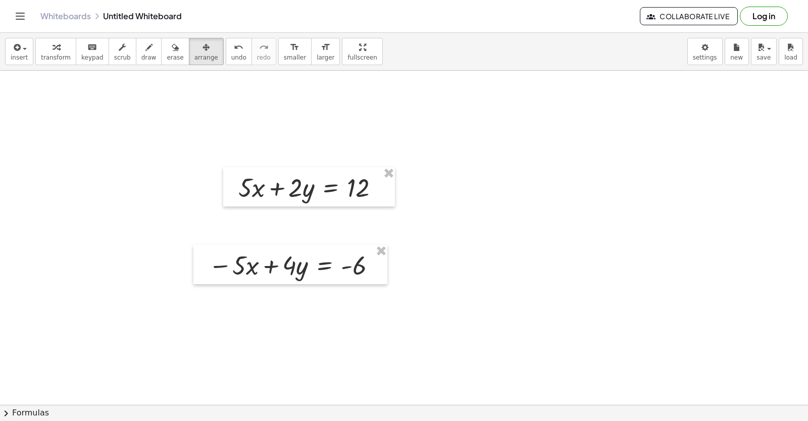
drag, startPoint x: 198, startPoint y: 202, endPoint x: 240, endPoint y: 222, distance: 46.3
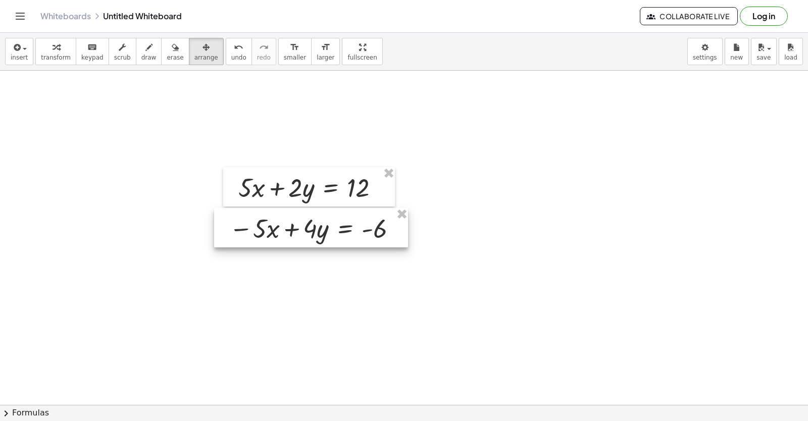
drag, startPoint x: 251, startPoint y: 265, endPoint x: 271, endPoint y: 228, distance: 42.3
click at [271, 228] on div at bounding box center [311, 227] width 194 height 39
click at [145, 53] on icon "button" at bounding box center [148, 47] width 7 height 12
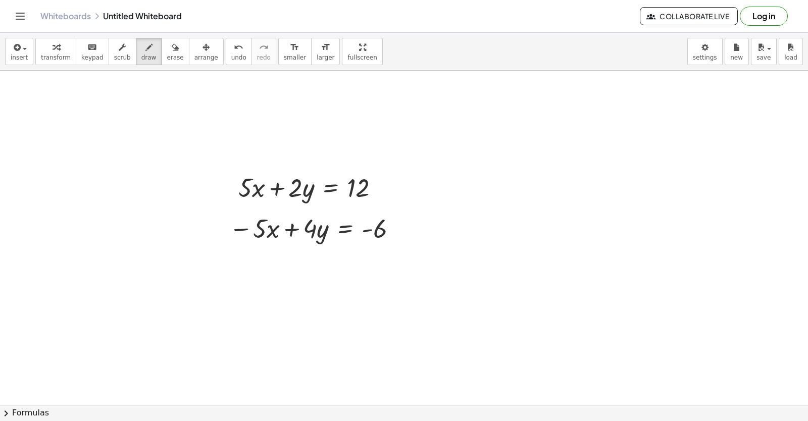
drag, startPoint x: 214, startPoint y: 248, endPoint x: 145, endPoint y: 200, distance: 83.7
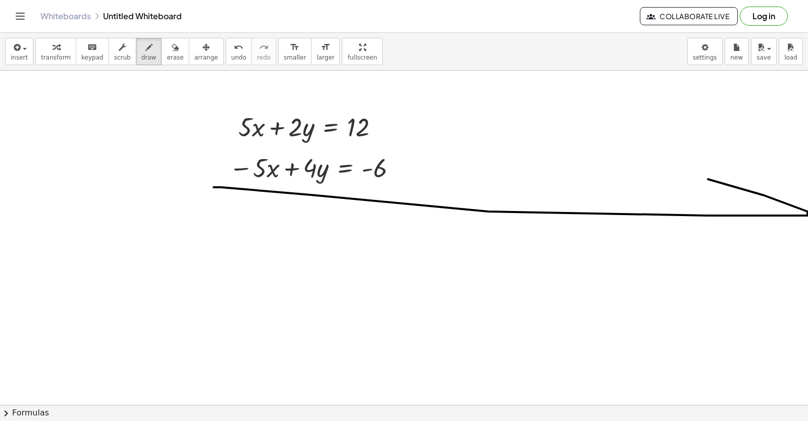
scroll to position [7792, 0]
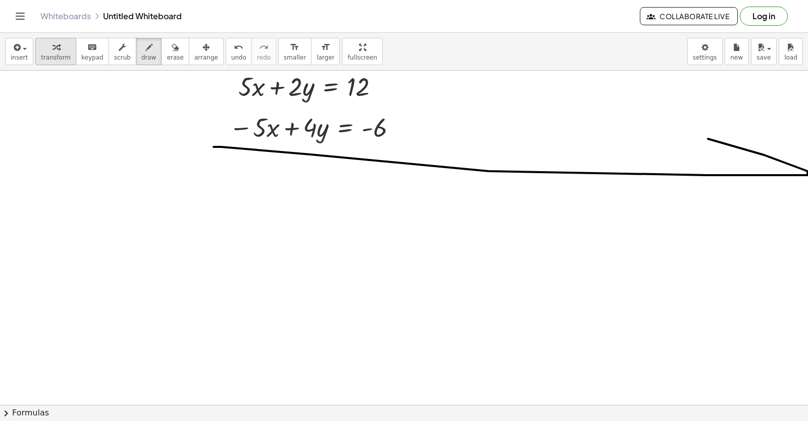
click at [51, 57] on span "transform" at bounding box center [56, 57] width 30 height 7
drag, startPoint x: 248, startPoint y: 84, endPoint x: 242, endPoint y: 89, distance: 7.5
click at [242, 89] on div at bounding box center [312, 86] width 159 height 34
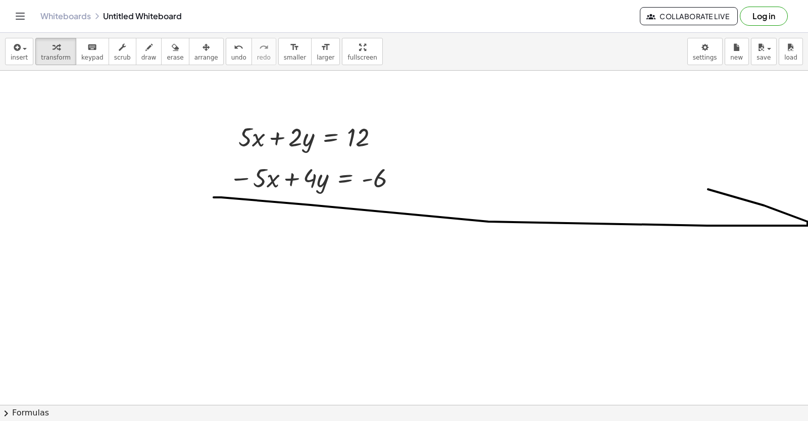
click at [144, 50] on button "draw" at bounding box center [149, 51] width 26 height 27
drag, startPoint x: 204, startPoint y: 250, endPoint x: 212, endPoint y: 262, distance: 14.6
click at [54, 64] on button "transform" at bounding box center [55, 51] width 41 height 27
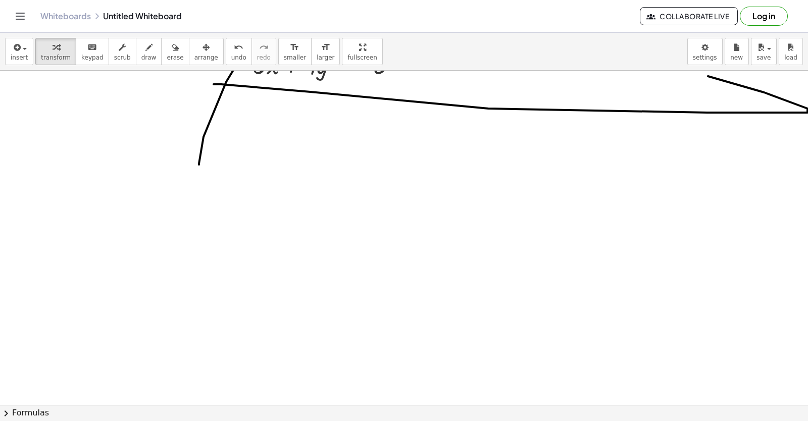
scroll to position [7893, 0]
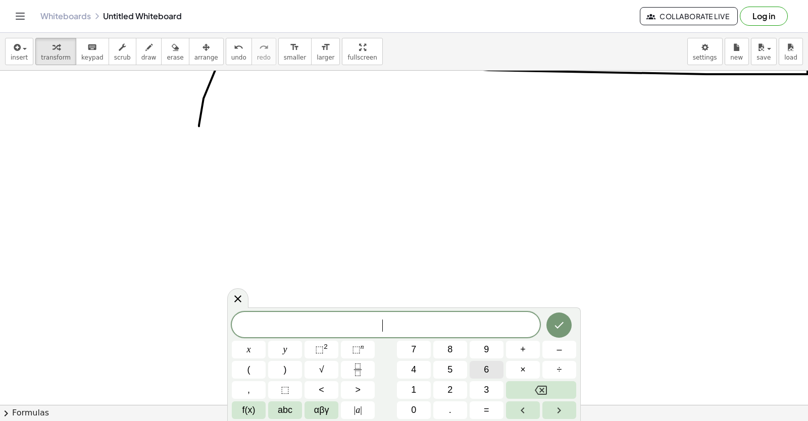
click at [496, 368] on button "6" at bounding box center [487, 370] width 34 height 18
click at [279, 349] on button "y" at bounding box center [285, 350] width 34 height 18
click at [482, 407] on button "=" at bounding box center [487, 411] width 34 height 18
click at [554, 355] on button "–" at bounding box center [560, 350] width 34 height 18
click at [496, 373] on button "6" at bounding box center [487, 370] width 34 height 18
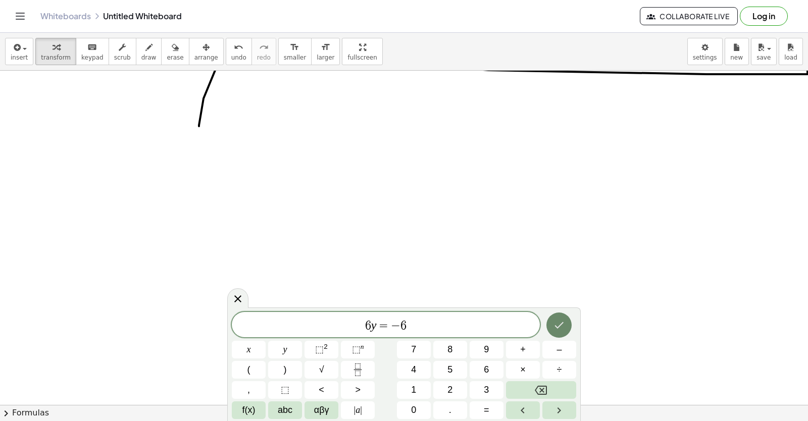
click at [563, 319] on button "Done" at bounding box center [559, 325] width 25 height 25
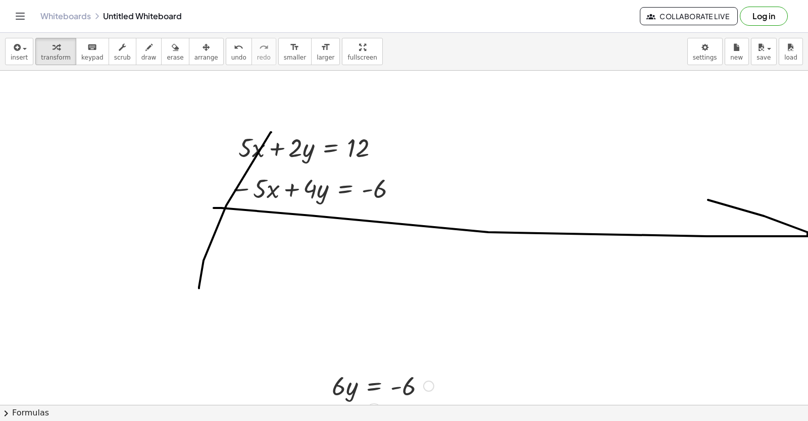
scroll to position [7742, 0]
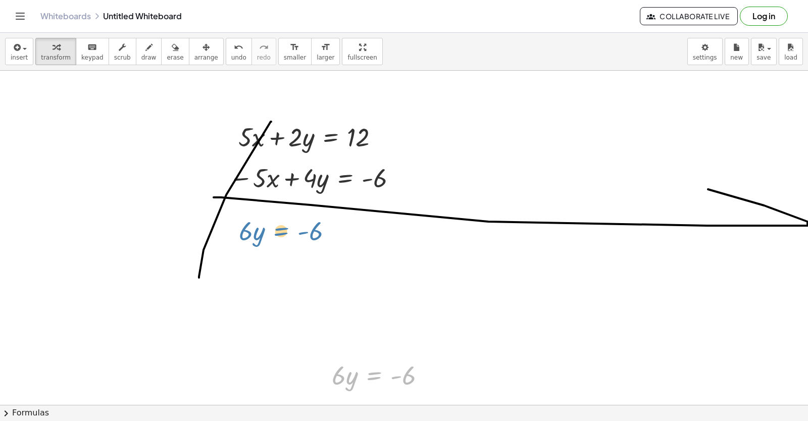
drag, startPoint x: 371, startPoint y: 376, endPoint x: 273, endPoint y: 223, distance: 182.2
drag, startPoint x: 337, startPoint y: 381, endPoint x: 442, endPoint y: 378, distance: 105.6
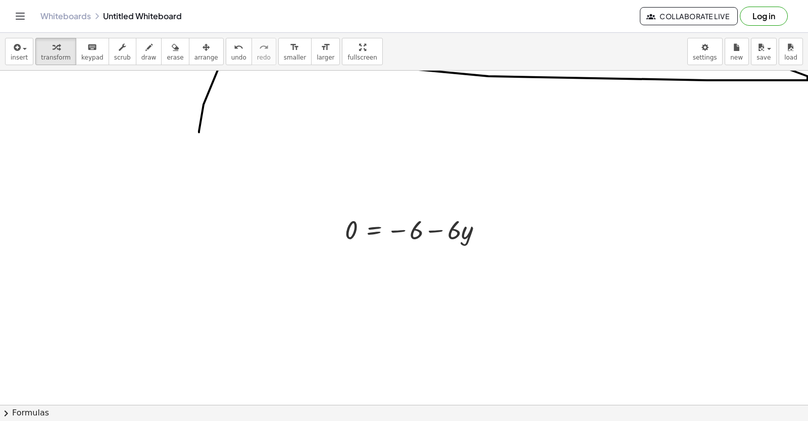
scroll to position [7893, 0]
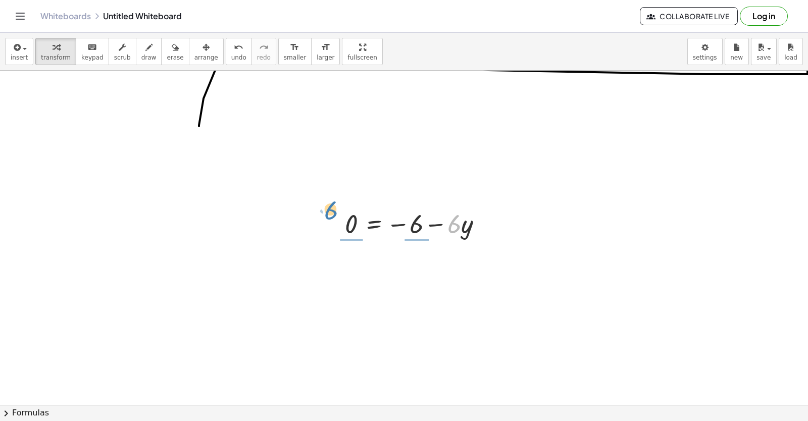
drag, startPoint x: 328, startPoint y: 216, endPoint x: 333, endPoint y: 232, distance: 17.4
click at [335, 225] on div "· 6 · y = - 6 · 6 − · y · 6 · y = − 6 0 −" at bounding box center [414, 223] width 169 height 39
click at [206, 57] on div "insert select one: Math Expression Function Text Youtube Video Graphing Geometr…" at bounding box center [404, 52] width 808 height 38
click at [226, 55] on button "undo undo" at bounding box center [239, 51] width 26 height 27
drag, startPoint x: 330, startPoint y: 242, endPoint x: 421, endPoint y: 232, distance: 91.9
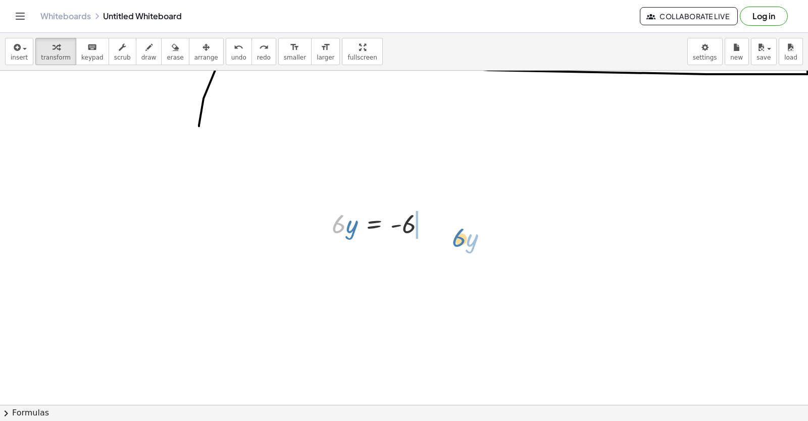
click at [429, 232] on div at bounding box center [383, 223] width 112 height 34
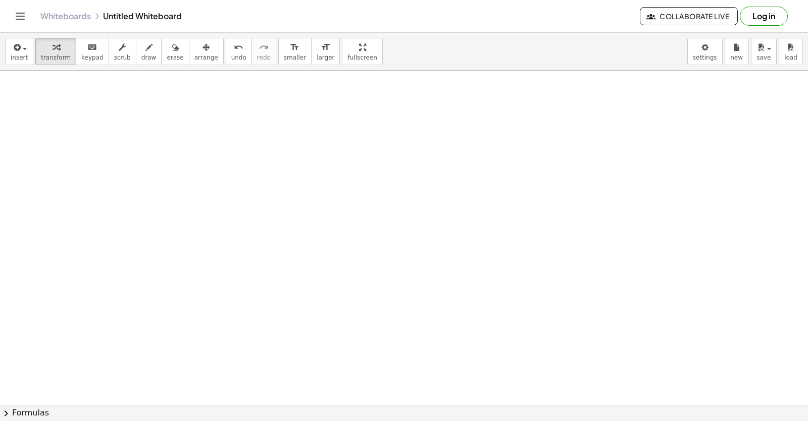
scroll to position [8367, 0]
drag, startPoint x: 262, startPoint y: 330, endPoint x: 550, endPoint y: 435, distance: 306.7
drag, startPoint x: 550, startPoint y: 435, endPoint x: 136, endPoint y: 253, distance: 452.3
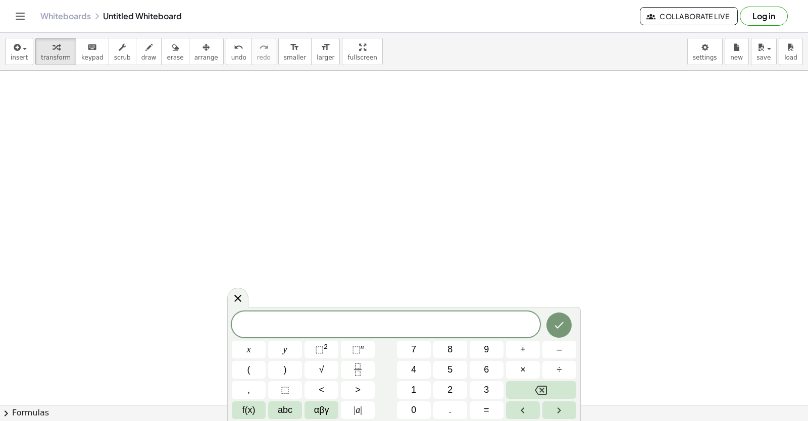
scroll to position [9036, 0]
click at [449, 348] on span "8" at bounding box center [450, 350] width 5 height 14
click at [450, 347] on span "8" at bounding box center [450, 350] width 5 height 14
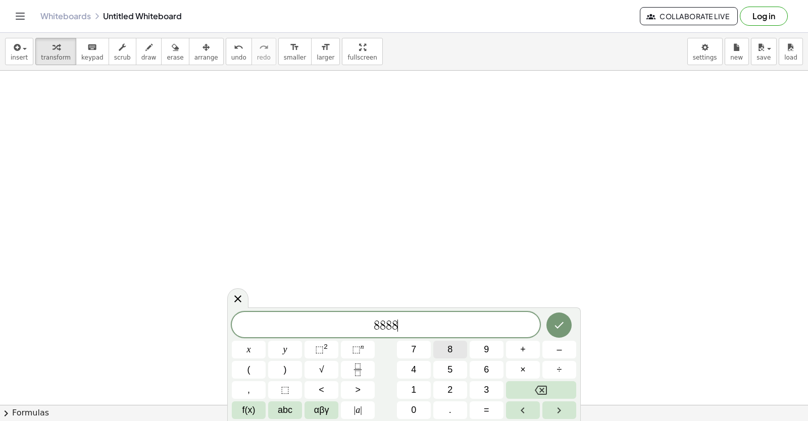
click at [450, 347] on span "8" at bounding box center [450, 350] width 5 height 14
click at [266, 341] on div at bounding box center [249, 350] width 34 height 18
click at [555, 328] on icon "Done" at bounding box center [559, 325] width 12 height 12
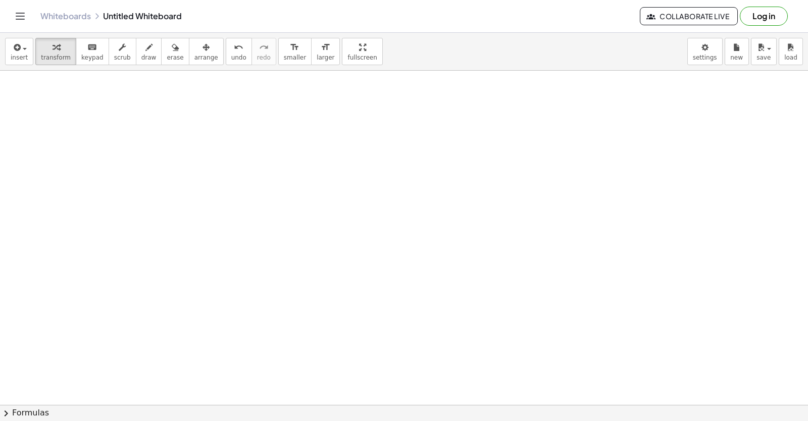
scroll to position [8683, 0]
click at [808, 1] on header "Whiteboards Untitled Whiteboard Collaborate Live Log in" at bounding box center [404, 16] width 808 height 33
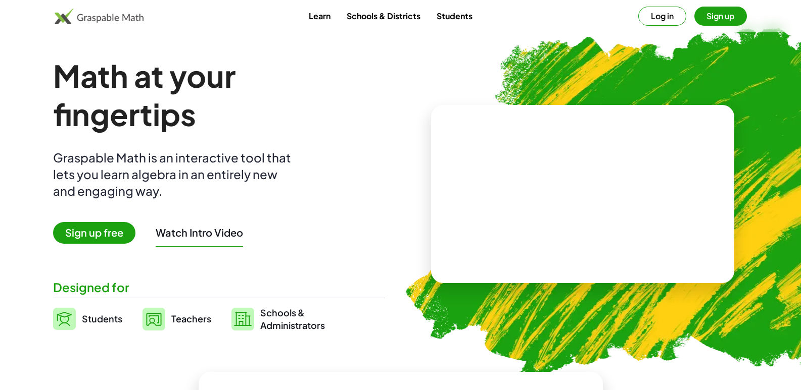
click at [76, 319] on link "Students" at bounding box center [87, 319] width 69 height 25
click at [107, 228] on span "Sign up free" at bounding box center [94, 233] width 82 height 22
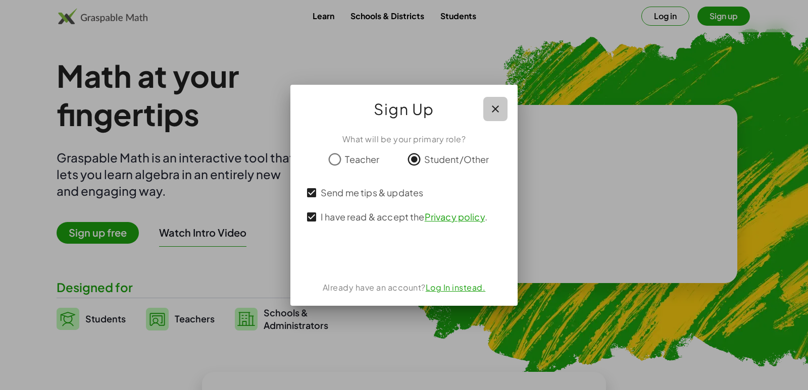
click at [495, 114] on icon "button" at bounding box center [495, 109] width 12 height 12
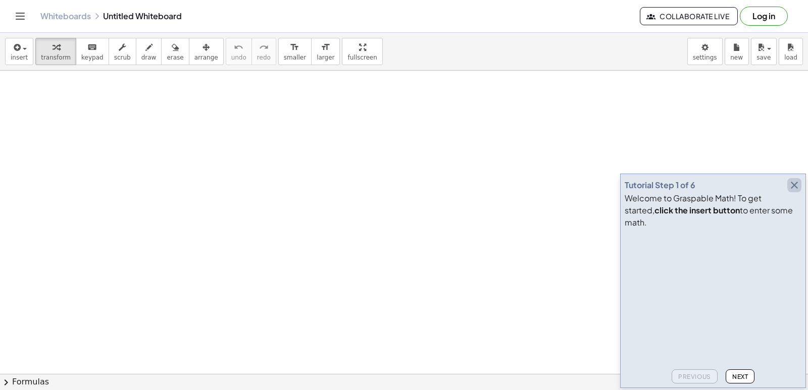
click at [792, 191] on icon "button" at bounding box center [795, 185] width 12 height 12
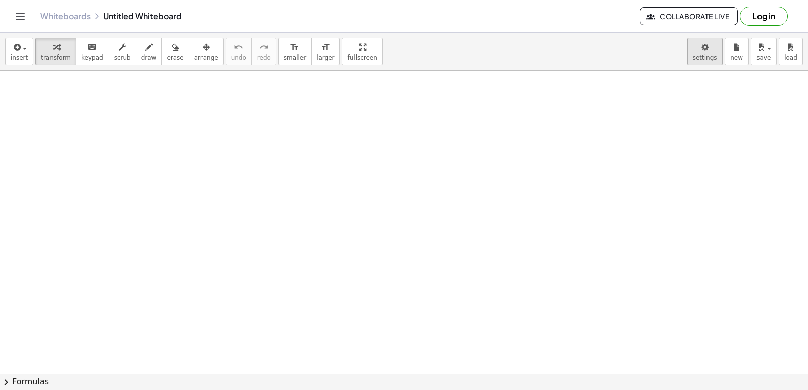
click at [712, 50] on body "Graspable Math Activities Get Started Activity Bank Assigned Work Classes White…" at bounding box center [404, 195] width 808 height 390
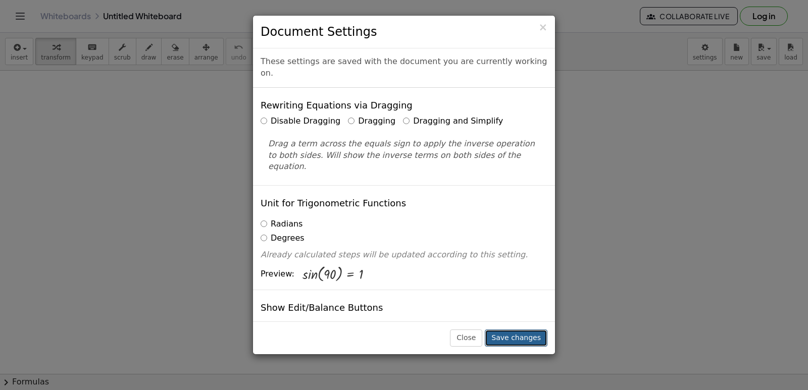
click at [523, 334] on button "Save changes" at bounding box center [516, 338] width 63 height 17
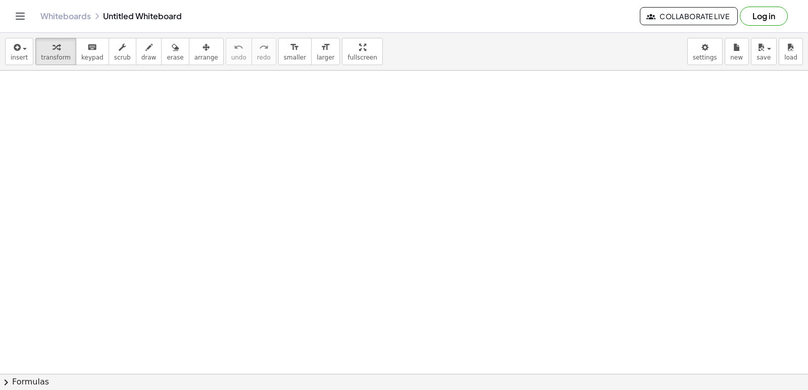
drag, startPoint x: 333, startPoint y: 233, endPoint x: 91, endPoint y: 111, distance: 271.5
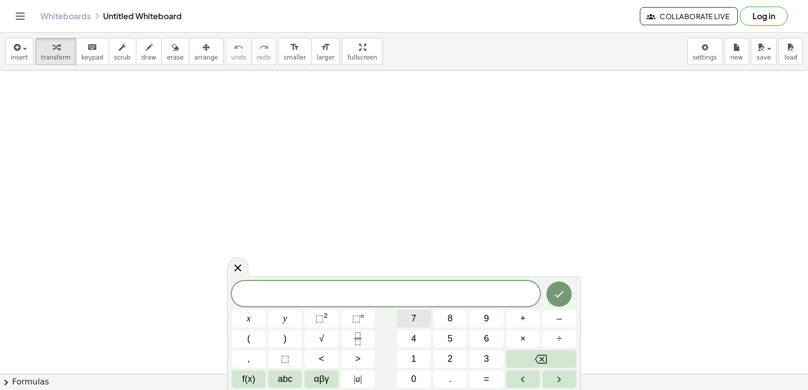
click at [421, 317] on button "7" at bounding box center [414, 319] width 34 height 18
click at [261, 321] on button "x" at bounding box center [249, 319] width 34 height 18
click at [553, 322] on button "–" at bounding box center [560, 319] width 34 height 18
click at [419, 359] on button "1" at bounding box center [414, 360] width 34 height 18
click at [416, 377] on button "0" at bounding box center [414, 380] width 34 height 18
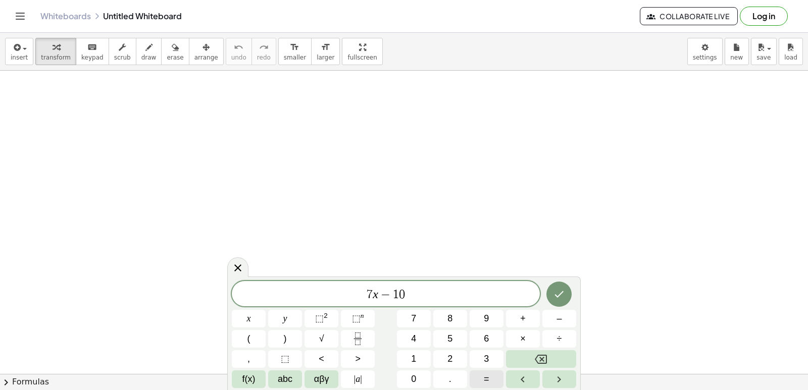
click at [475, 376] on button "=" at bounding box center [487, 380] width 34 height 18
click at [410, 354] on button "1" at bounding box center [414, 360] width 34 height 18
click at [409, 354] on button "1" at bounding box center [414, 360] width 34 height 18
click at [569, 295] on button "Done" at bounding box center [559, 294] width 25 height 25
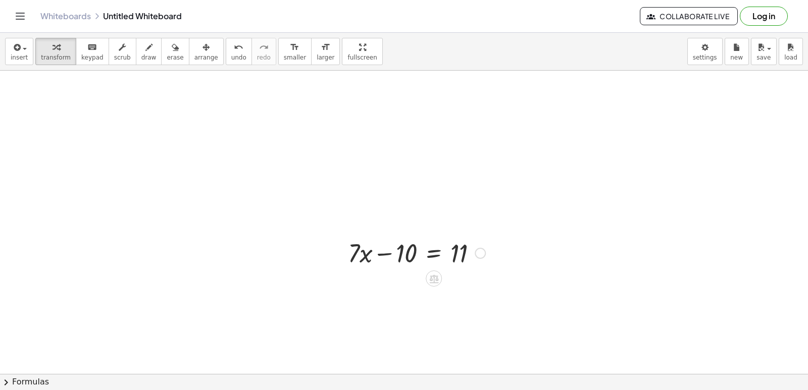
click at [367, 259] on div at bounding box center [416, 252] width 147 height 34
click at [368, 256] on div at bounding box center [416, 252] width 147 height 34
drag, startPoint x: 367, startPoint y: 255, endPoint x: 417, endPoint y: 256, distance: 50.5
click at [416, 256] on div at bounding box center [416, 252] width 147 height 34
click at [390, 283] on div at bounding box center [404, 287] width 171 height 34
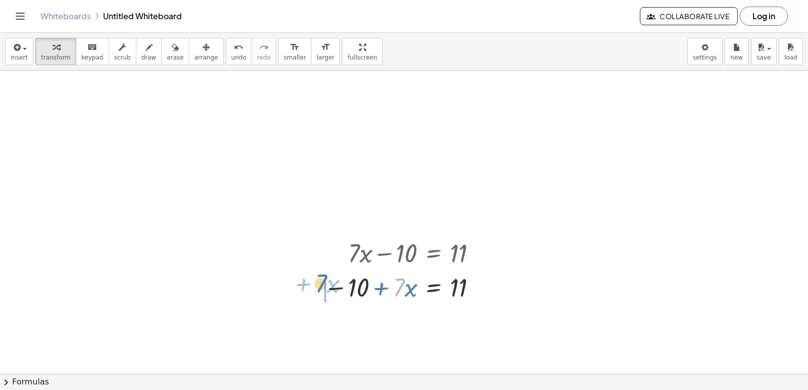
drag, startPoint x: 395, startPoint y: 282, endPoint x: 317, endPoint y: 278, distance: 77.9
click at [317, 278] on div "+ · 7 · x − 10 = 11 · 7 + · x + · 7 · x − 10 = 11" at bounding box center [401, 270] width 184 height 74
drag, startPoint x: 352, startPoint y: 289, endPoint x: 409, endPoint y: 290, distance: 57.1
click at [409, 290] on div at bounding box center [416, 287] width 147 height 34
drag, startPoint x: 403, startPoint y: 279, endPoint x: 334, endPoint y: 276, distance: 68.2
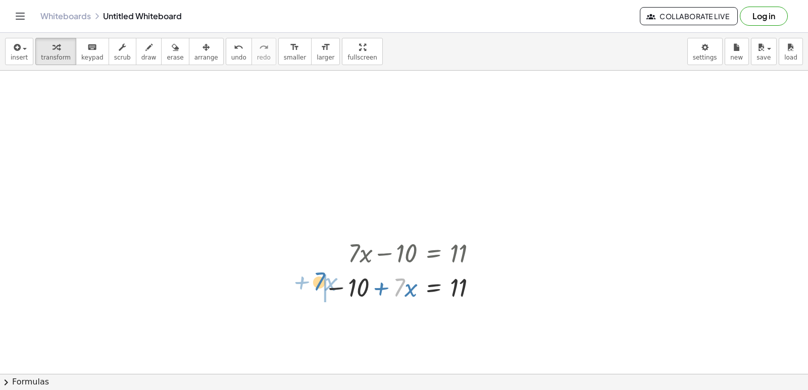
click at [328, 276] on div at bounding box center [404, 287] width 171 height 34
click at [430, 293] on div at bounding box center [416, 287] width 147 height 34
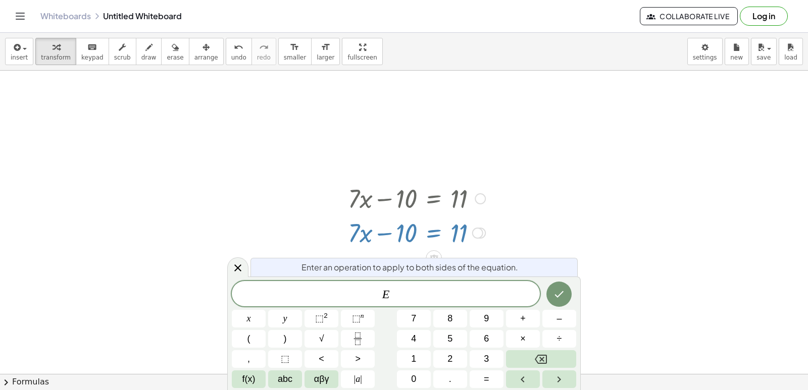
scroll to position [55, 0]
click at [510, 221] on div at bounding box center [404, 352] width 808 height 673
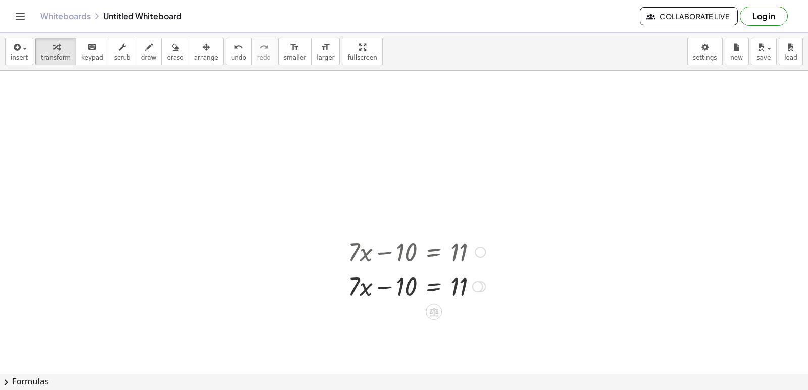
scroll to position [0, 0]
click at [437, 287] on div at bounding box center [416, 287] width 147 height 34
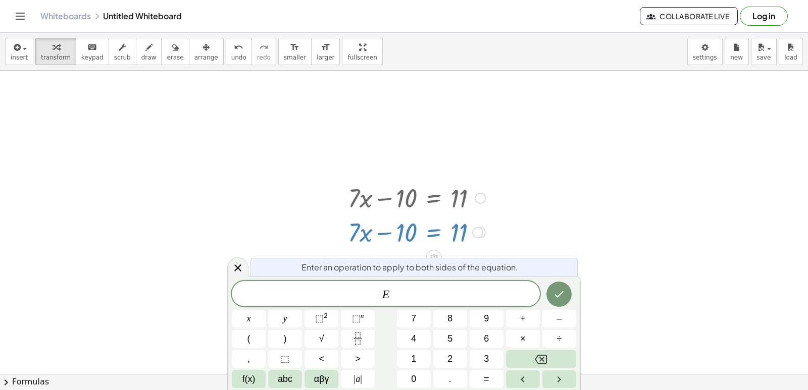
click at [569, 207] on div at bounding box center [404, 352] width 808 height 673
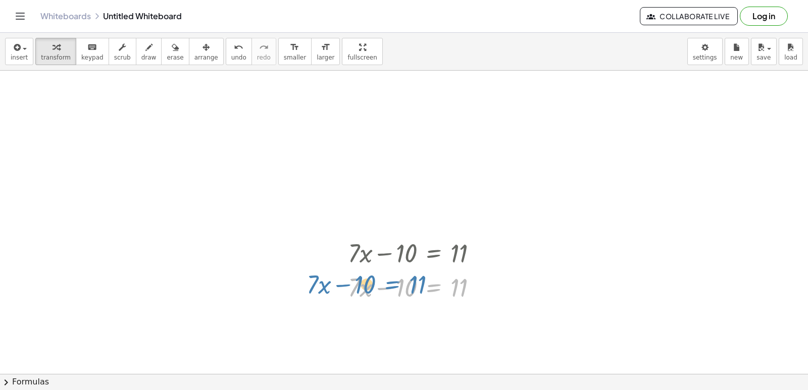
drag, startPoint x: 439, startPoint y: 288, endPoint x: 398, endPoint y: 285, distance: 41.5
click at [398, 285] on div at bounding box center [416, 287] width 147 height 34
click at [437, 287] on div at bounding box center [416, 287] width 147 height 34
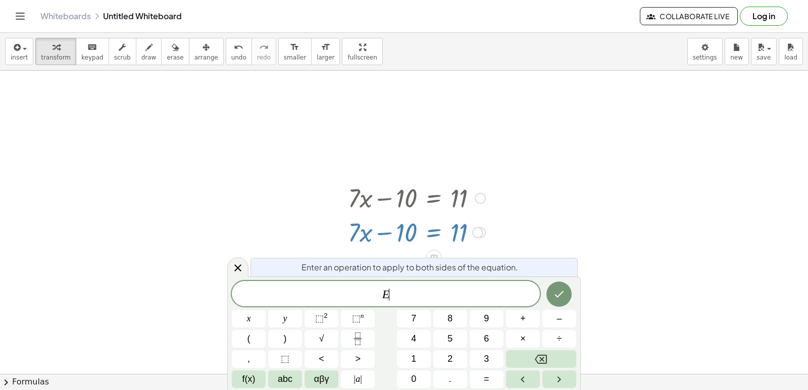
scroll to position [55, 0]
click at [533, 229] on div at bounding box center [404, 352] width 808 height 673
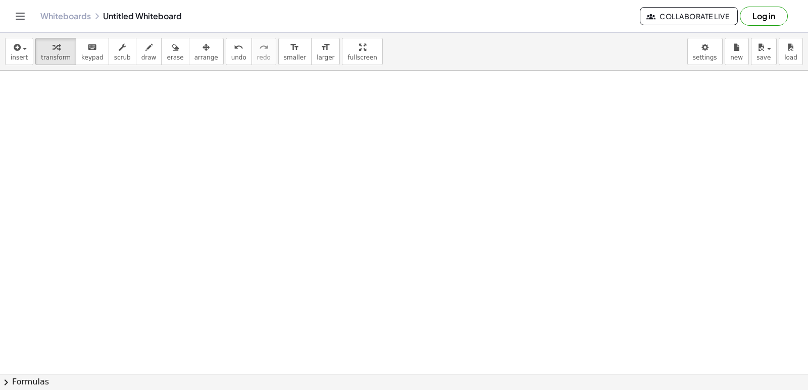
scroll to position [293, 0]
click at [262, 127] on div at bounding box center [404, 114] width 808 height 673
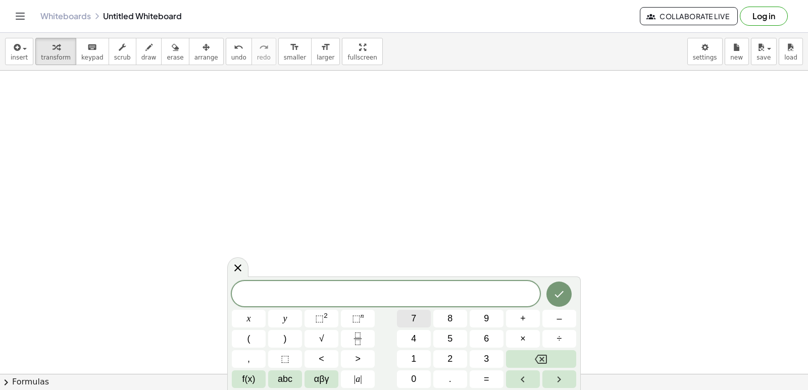
click at [412, 313] on span "7" at bounding box center [413, 319] width 5 height 14
click at [251, 319] on span "x" at bounding box center [249, 319] width 4 height 14
click at [549, 320] on button "–" at bounding box center [560, 319] width 34 height 18
click at [414, 365] on span "1" at bounding box center [413, 360] width 5 height 14
click at [409, 374] on button "0" at bounding box center [414, 380] width 34 height 18
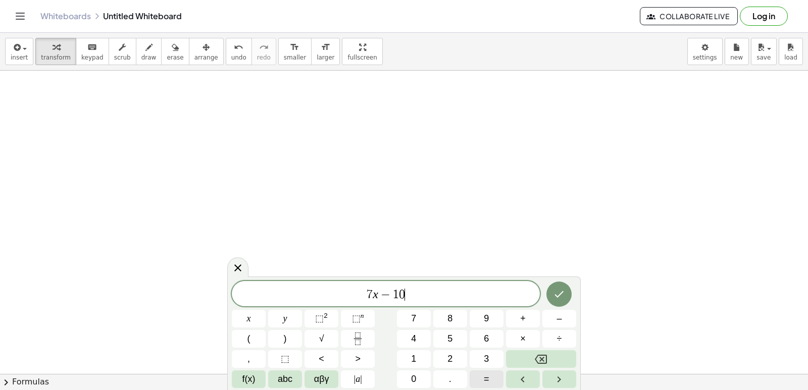
click at [473, 376] on button "=" at bounding box center [487, 380] width 34 height 18
click at [421, 362] on button "1" at bounding box center [414, 360] width 34 height 18
click at [563, 292] on icon "Done" at bounding box center [559, 294] width 9 height 7
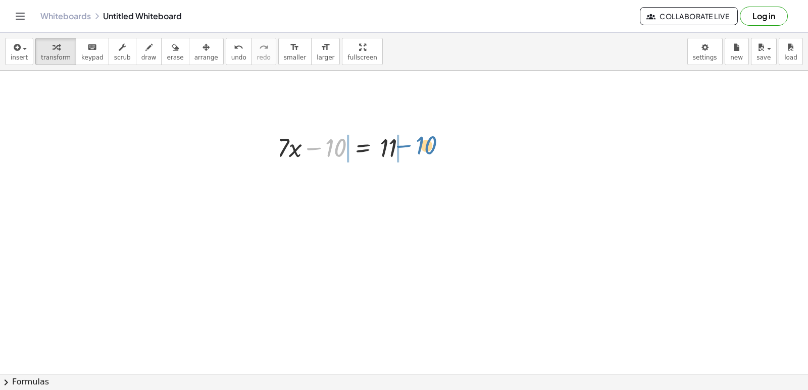
drag, startPoint x: 333, startPoint y: 148, endPoint x: 427, endPoint y: 152, distance: 93.5
click at [226, 60] on button "undo undo" at bounding box center [239, 51] width 26 height 27
drag, startPoint x: 298, startPoint y: 152, endPoint x: 310, endPoint y: 144, distance: 14.3
click at [293, 151] on div at bounding box center [345, 147] width 147 height 34
drag, startPoint x: 312, startPoint y: 150, endPoint x: 422, endPoint y: 156, distance: 110.3
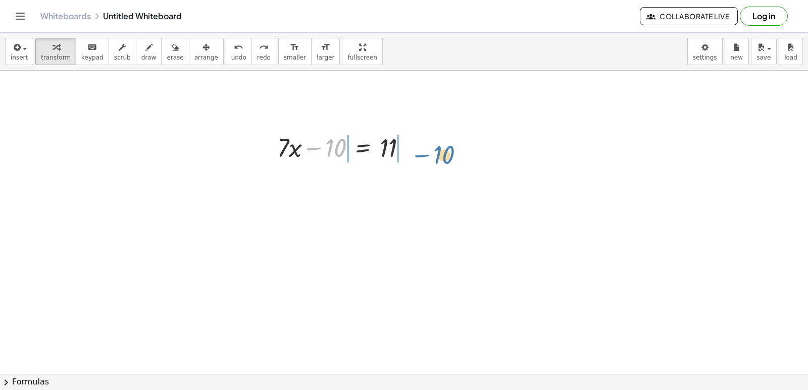
click at [422, 156] on div "− 10 + · 7 · x − 10 = 11" at bounding box center [342, 146] width 160 height 39
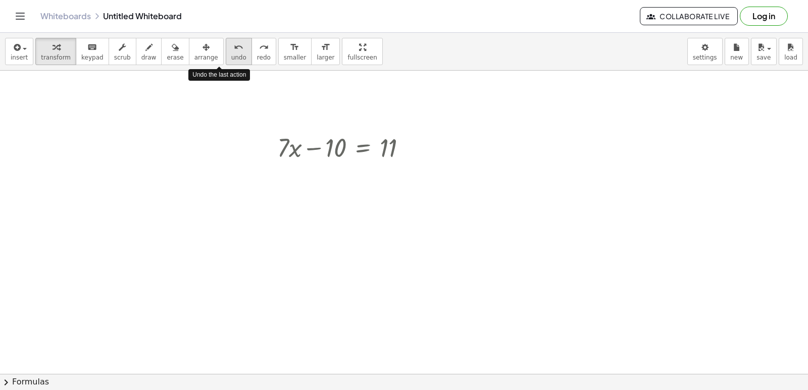
click at [231, 54] on span "undo" at bounding box center [238, 57] width 15 height 7
drag, startPoint x: 314, startPoint y: 149, endPoint x: 357, endPoint y: 150, distance: 43.5
click at [359, 150] on div at bounding box center [345, 147] width 147 height 34
click at [228, 58] on button "undo undo" at bounding box center [239, 51] width 26 height 27
drag, startPoint x: 385, startPoint y: 147, endPoint x: 311, endPoint y: 151, distance: 74.9
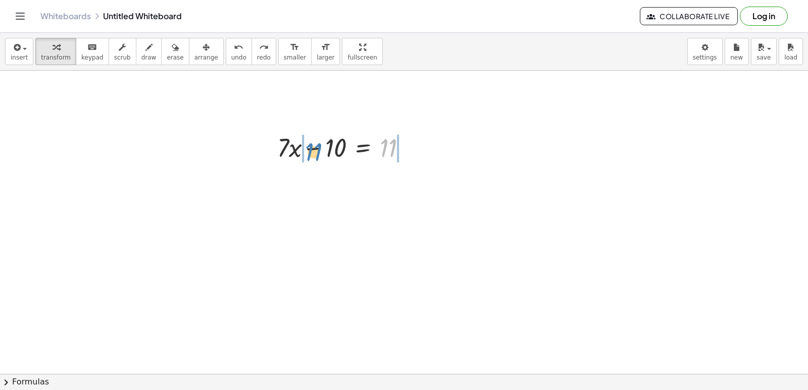
click at [311, 151] on div at bounding box center [345, 147] width 147 height 34
drag, startPoint x: 219, startPoint y: 57, endPoint x: 239, endPoint y: 88, distance: 37.0
click at [231, 61] on span "undo" at bounding box center [238, 57] width 15 height 7
drag, startPoint x: 287, startPoint y: 144, endPoint x: 297, endPoint y: 148, distance: 9.9
click at [297, 148] on div at bounding box center [345, 147] width 147 height 34
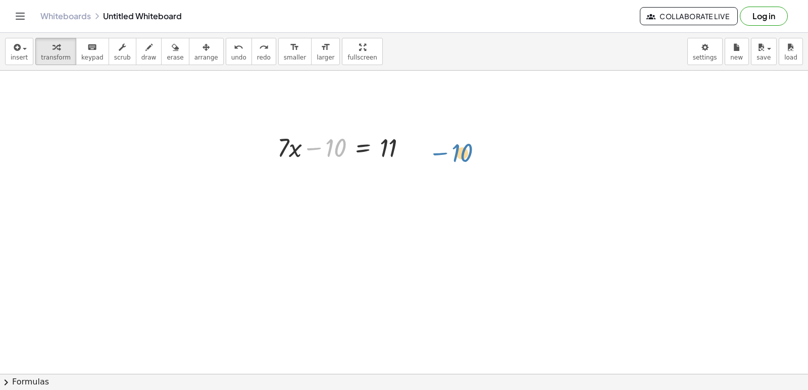
drag, startPoint x: 320, startPoint y: 151, endPoint x: 447, endPoint y: 153, distance: 126.8
click at [447, 153] on div "+ · 7 · x − 10 = 11 − 10 + · 7 · x = 11 + · 7 · x − 10 = 11 − 10 + · 7 · x = 11…" at bounding box center [404, 114] width 808 height 673
drag, startPoint x: 319, startPoint y: 149, endPoint x: 413, endPoint y: 144, distance: 93.6
click at [412, 145] on div at bounding box center [345, 147] width 147 height 34
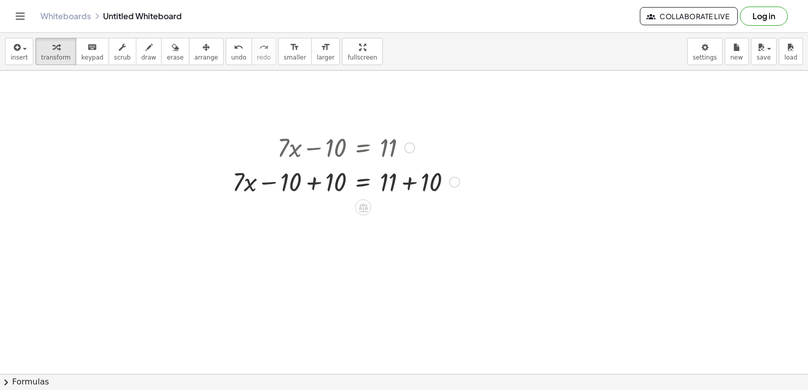
click at [294, 192] on div at bounding box center [345, 181] width 237 height 34
drag, startPoint x: 296, startPoint y: 176, endPoint x: 254, endPoint y: 171, distance: 42.2
click at [248, 173] on div at bounding box center [345, 181] width 237 height 34
click at [231, 59] on span "undo" at bounding box center [238, 57] width 15 height 7
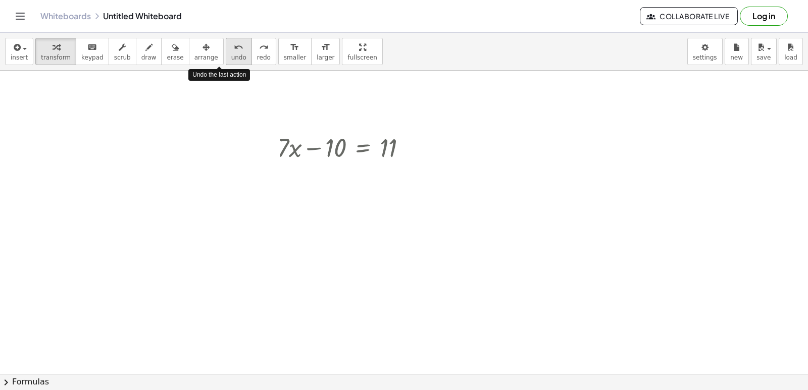
click at [231, 59] on span "undo" at bounding box center [238, 57] width 15 height 7
click at [365, 153] on div at bounding box center [345, 147] width 147 height 34
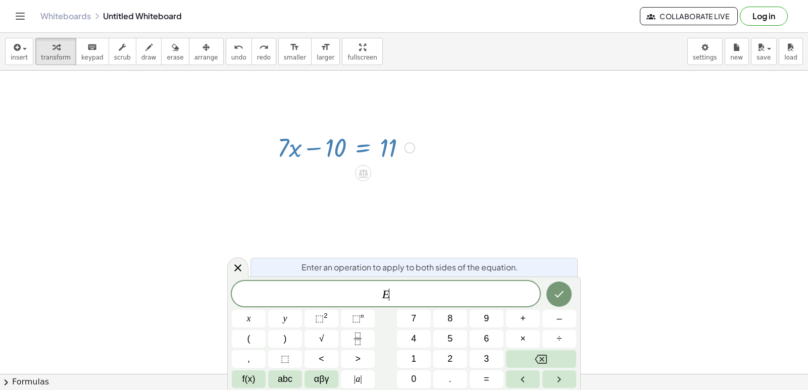
click at [418, 132] on div at bounding box center [345, 147] width 147 height 34
click at [546, 252] on div at bounding box center [404, 114] width 808 height 673
click at [266, 310] on div at bounding box center [249, 319] width 34 height 18
click at [562, 300] on button "Done" at bounding box center [559, 294] width 25 height 25
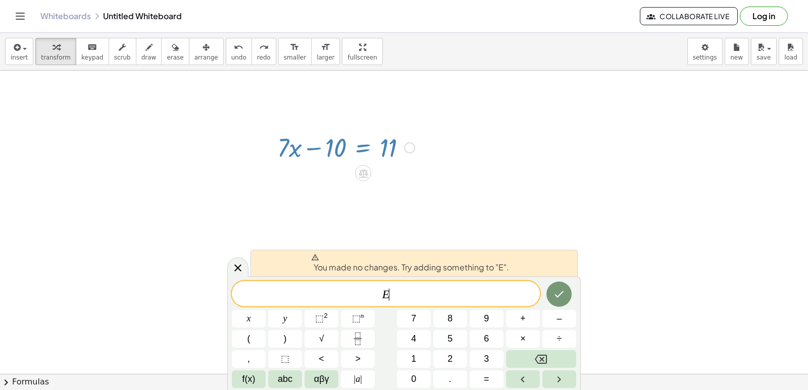
click at [593, 273] on div at bounding box center [404, 114] width 808 height 673
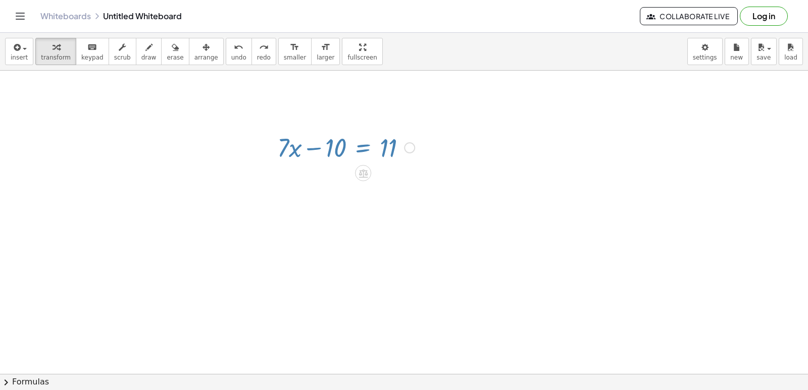
drag, startPoint x: 595, startPoint y: 273, endPoint x: 602, endPoint y: 267, distance: 9.0
click at [595, 272] on div at bounding box center [404, 114] width 808 height 673
drag, startPoint x: 329, startPoint y: 147, endPoint x: 320, endPoint y: 152, distance: 10.8
click at [320, 152] on div at bounding box center [345, 147] width 147 height 34
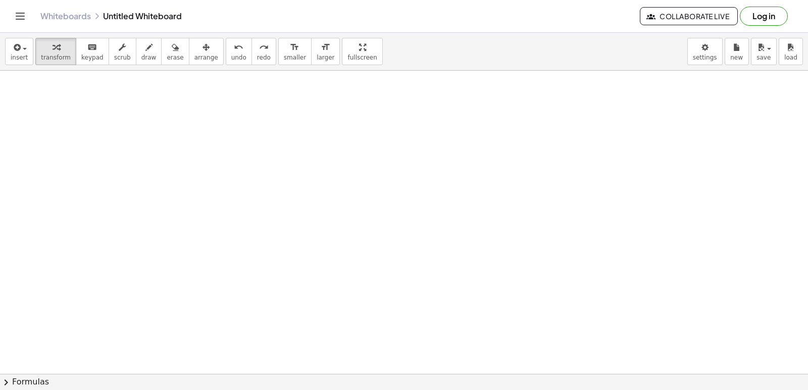
click at [186, 149] on div at bounding box center [404, 116] width 808 height 911
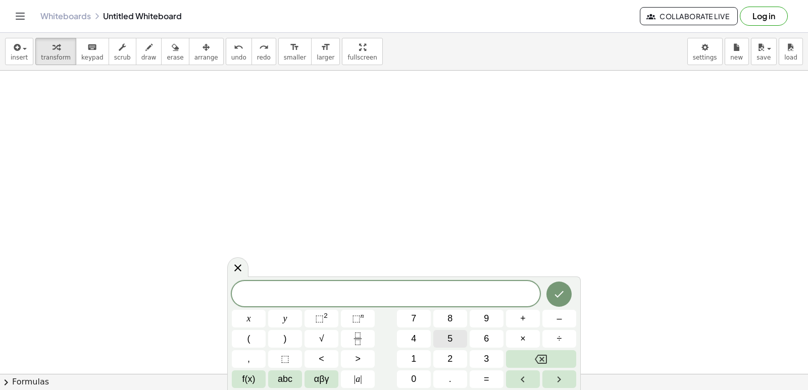
click at [453, 335] on span "5" at bounding box center [450, 339] width 5 height 14
click at [274, 314] on div "5 ​ x y ⬚ 2 ⬚ n 7 8 9 + – ( ) √ 4 5 6 × ÷ , ⬚ < > 1 2 3 f(x) abc αβγ | a | 0 . =" at bounding box center [404, 334] width 344 height 107
click at [250, 315] on span "x" at bounding box center [249, 319] width 4 height 14
click at [516, 323] on button "+" at bounding box center [523, 319] width 34 height 18
click at [450, 319] on span "8" at bounding box center [450, 319] width 5 height 14
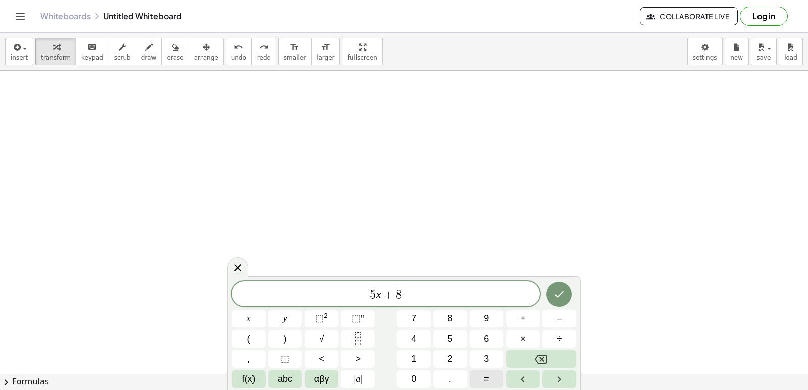
click at [489, 374] on button "=" at bounding box center [487, 380] width 34 height 18
click at [552, 319] on button "–" at bounding box center [560, 319] width 34 height 18
click at [464, 352] on div "5 x + 8 = − ​ x y ⬚ 2 ⬚ n 7 8 9 + – ( ) √ 4 5 6 × ÷ , ⬚ < > 1 2 3 f(x) abc αβγ …" at bounding box center [404, 334] width 344 height 107
click at [466, 352] on button "2" at bounding box center [450, 360] width 34 height 18
click at [538, 358] on icon "Backspace" at bounding box center [541, 360] width 12 height 12
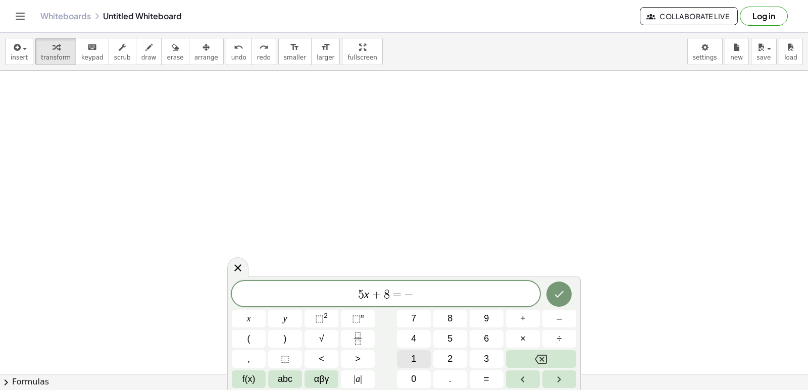
click at [414, 354] on span "1" at bounding box center [413, 360] width 5 height 14
click at [451, 353] on span "2" at bounding box center [450, 360] width 5 height 14
click at [555, 303] on button "Done" at bounding box center [559, 294] width 25 height 25
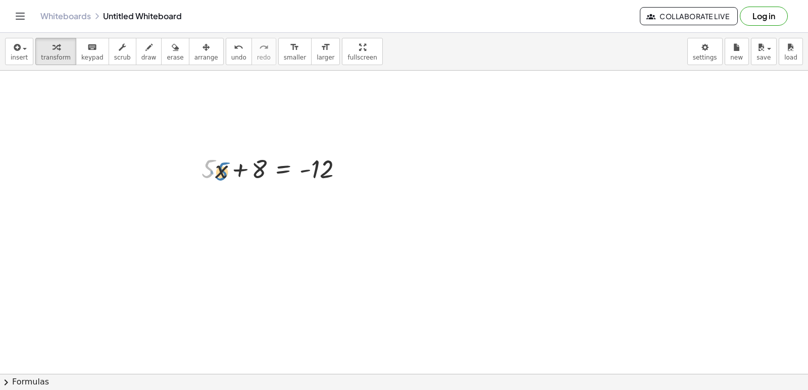
drag, startPoint x: 213, startPoint y: 167, endPoint x: 221, endPoint y: 172, distance: 9.5
click at [221, 172] on div at bounding box center [276, 168] width 160 height 34
drag, startPoint x: 238, startPoint y: 171, endPoint x: 351, endPoint y: 170, distance: 112.1
click at [351, 170] on div at bounding box center [276, 168] width 160 height 34
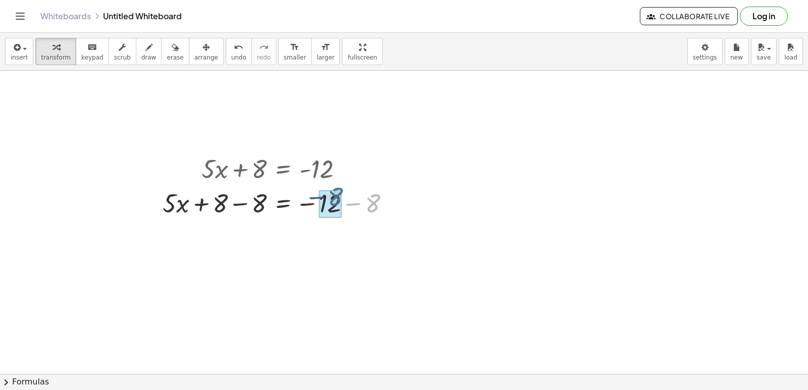
drag, startPoint x: 372, startPoint y: 208, endPoint x: 324, endPoint y: 210, distance: 48.1
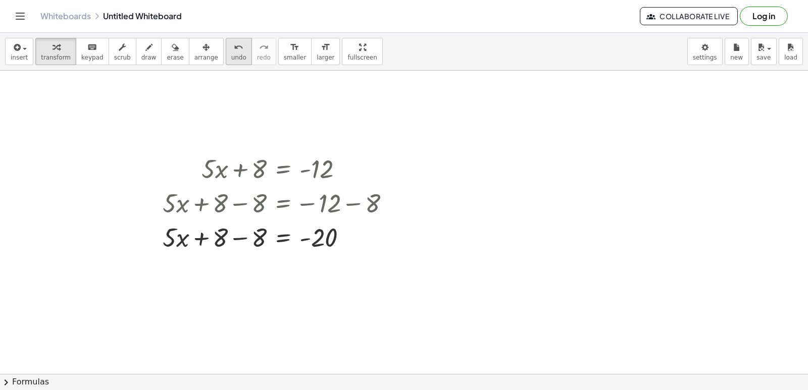
click at [231, 59] on span "undo" at bounding box center [238, 57] width 15 height 7
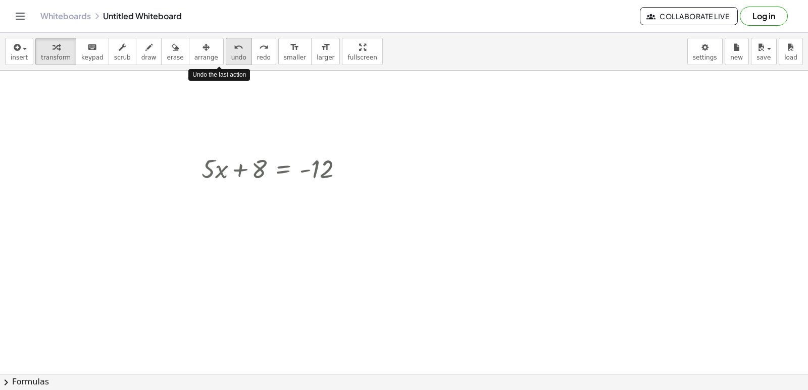
click at [231, 59] on span "undo" at bounding box center [238, 57] width 15 height 7
click at [212, 163] on div at bounding box center [276, 168] width 160 height 34
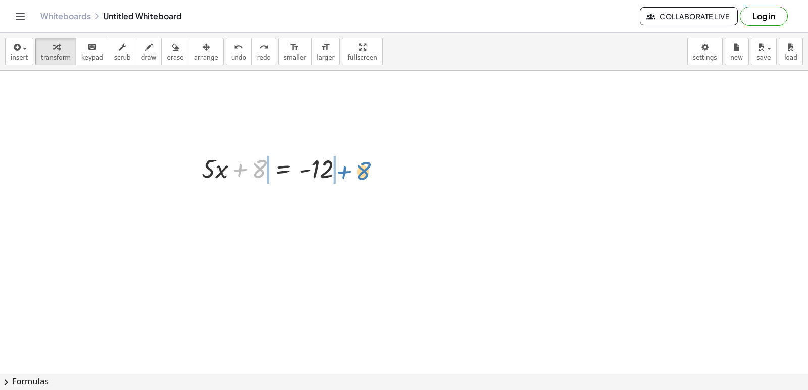
drag, startPoint x: 247, startPoint y: 171, endPoint x: 350, endPoint y: 173, distance: 103.6
click at [350, 173] on div at bounding box center [276, 168] width 160 height 34
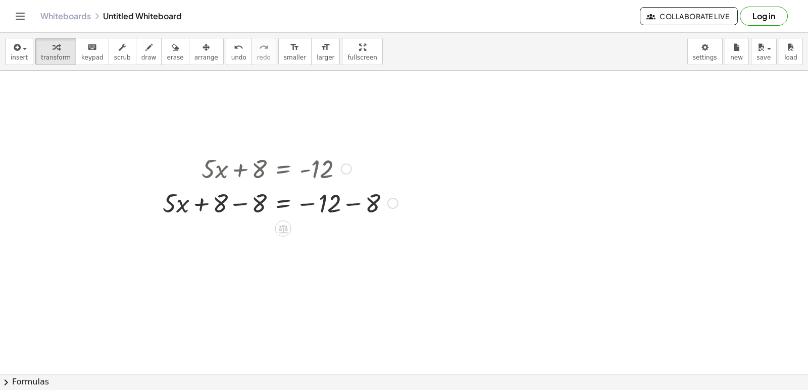
click at [268, 207] on div at bounding box center [280, 202] width 245 height 34
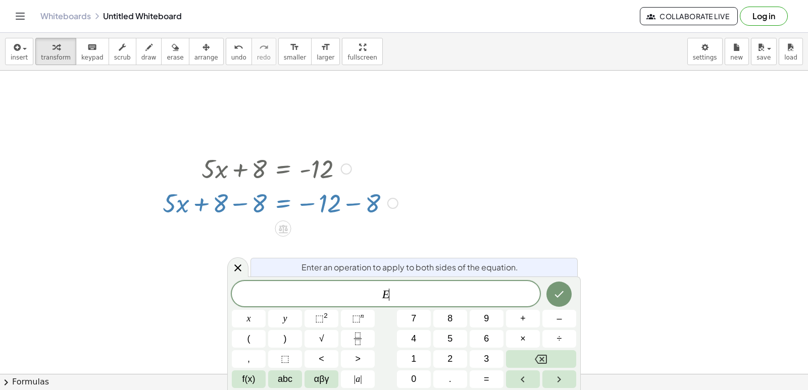
click at [267, 206] on div at bounding box center [280, 202] width 245 height 34
click at [524, 193] on div at bounding box center [404, 116] width 808 height 911
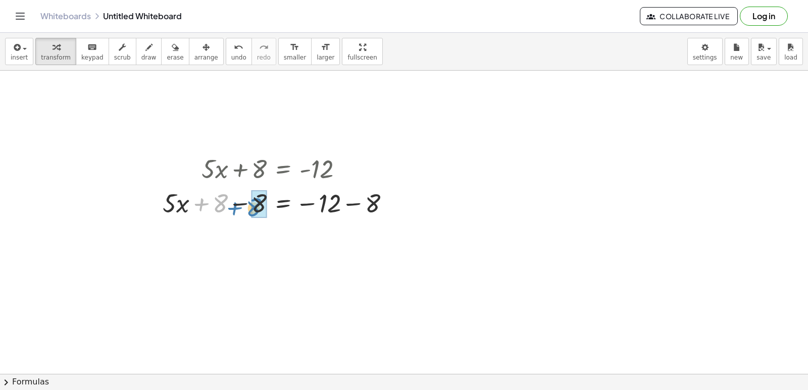
drag, startPoint x: 199, startPoint y: 206, endPoint x: 233, endPoint y: 210, distance: 34.6
click at [233, 210] on div at bounding box center [280, 202] width 245 height 34
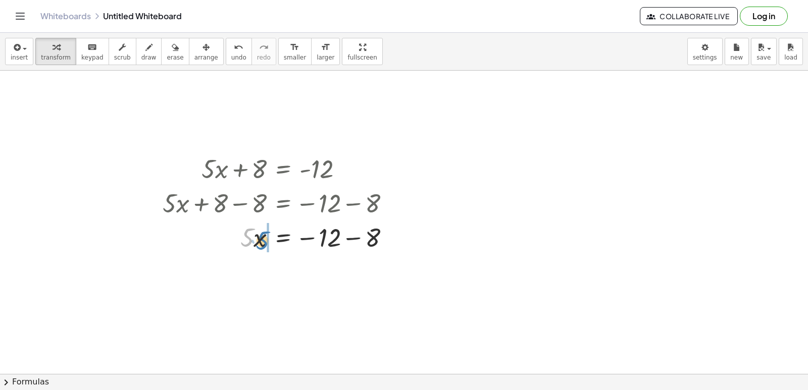
drag, startPoint x: 245, startPoint y: 240, endPoint x: 261, endPoint y: 243, distance: 15.9
click at [261, 243] on div at bounding box center [280, 237] width 245 height 34
click at [234, 47] on icon "undo" at bounding box center [239, 47] width 10 height 12
drag, startPoint x: 308, startPoint y: 238, endPoint x: 339, endPoint y: 236, distance: 31.9
click at [338, 236] on div at bounding box center [280, 237] width 245 height 34
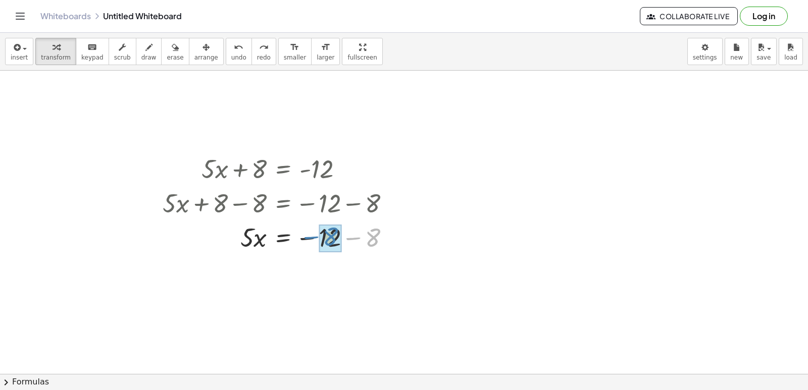
drag, startPoint x: 371, startPoint y: 239, endPoint x: 328, endPoint y: 238, distance: 42.4
click at [288, 275] on div at bounding box center [280, 271] width 245 height 34
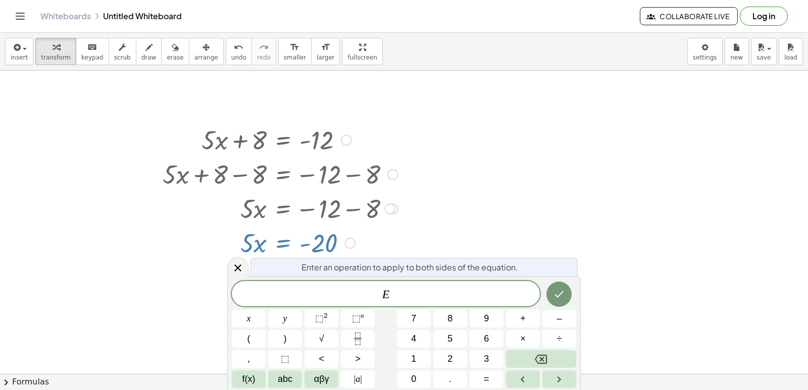
scroll to position [449, 0]
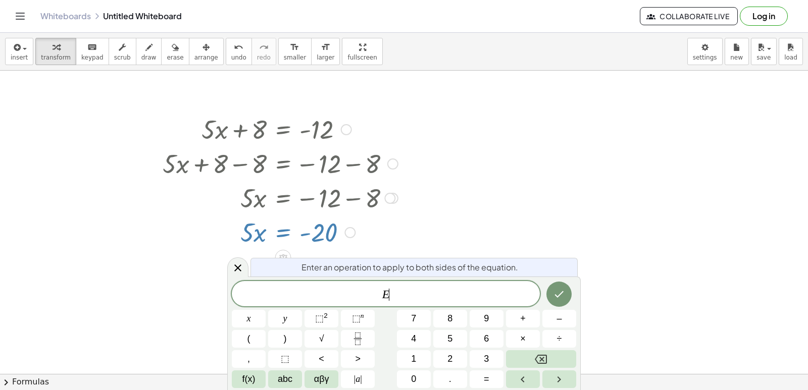
drag, startPoint x: 446, startPoint y: 230, endPoint x: 448, endPoint y: 253, distance: 22.8
click at [453, 252] on div at bounding box center [404, 77] width 808 height 911
drag, startPoint x: 451, startPoint y: 250, endPoint x: 457, endPoint y: 244, distance: 8.2
click at [452, 249] on div at bounding box center [404, 77] width 808 height 911
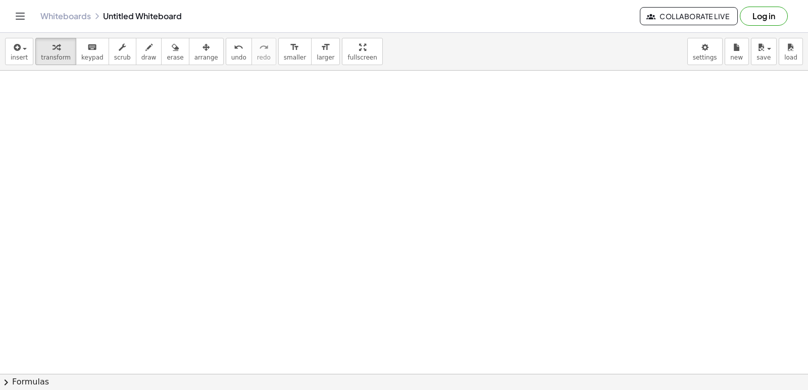
scroll to position [809, 0]
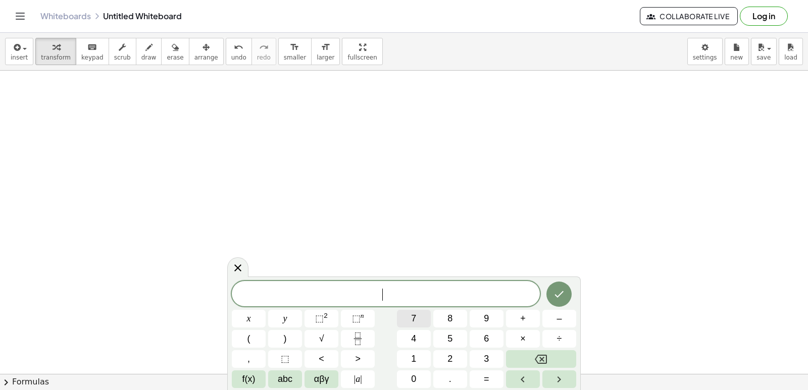
click at [412, 313] on span "7" at bounding box center [413, 319] width 5 height 14
click at [286, 318] on button "y" at bounding box center [285, 319] width 34 height 18
click at [549, 324] on button "–" at bounding box center [560, 319] width 34 height 18
click at [412, 352] on button "1" at bounding box center [414, 360] width 34 height 18
click at [491, 374] on button "=" at bounding box center [487, 380] width 34 height 18
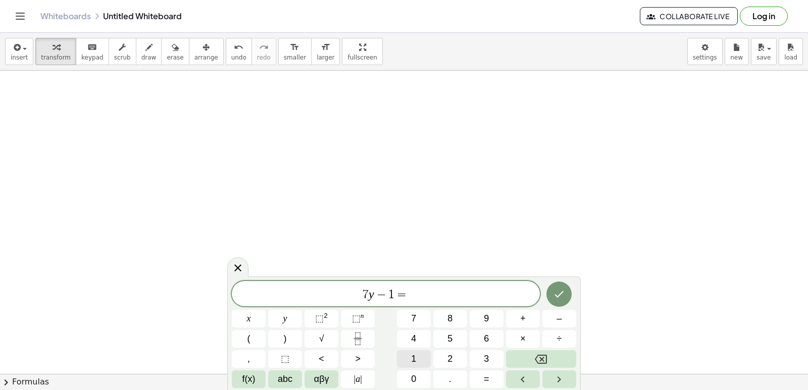
click at [429, 359] on button "1" at bounding box center [414, 360] width 34 height 18
click at [445, 336] on button "5" at bounding box center [450, 339] width 34 height 18
click at [560, 303] on button "Done" at bounding box center [559, 294] width 25 height 25
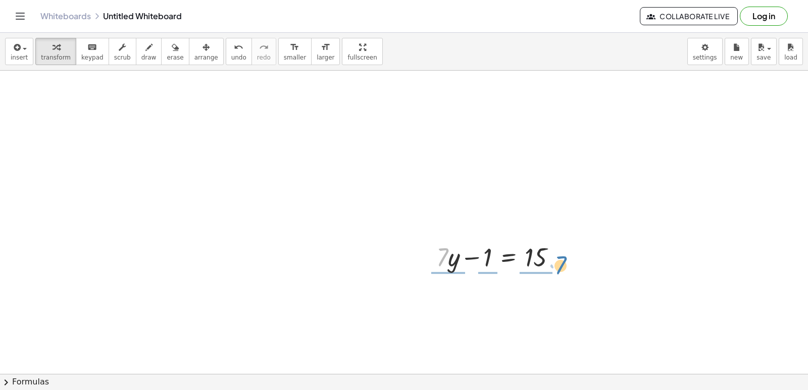
drag, startPoint x: 446, startPoint y: 260, endPoint x: 564, endPoint y: 268, distance: 118.5
click at [564, 268] on div at bounding box center [500, 256] width 139 height 34
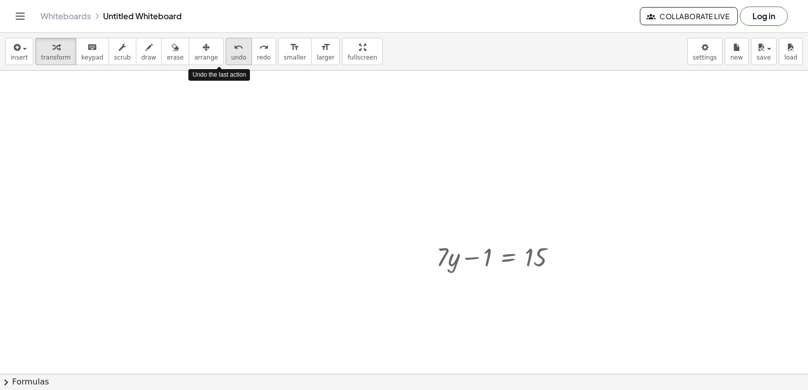
click at [231, 52] on div "undo" at bounding box center [238, 47] width 15 height 12
drag, startPoint x: 450, startPoint y: 259, endPoint x: 577, endPoint y: 256, distance: 127.8
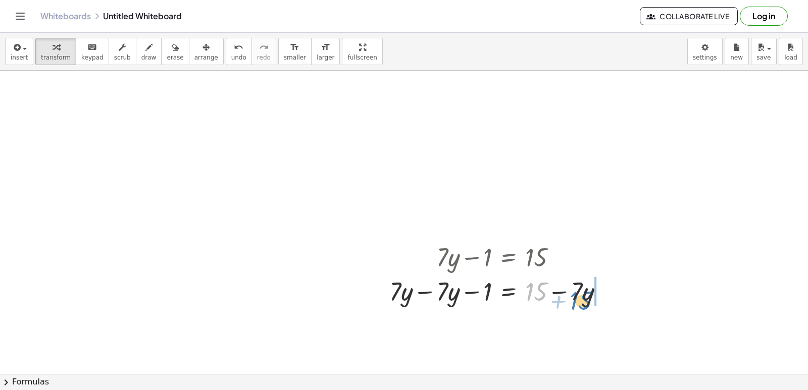
drag, startPoint x: 527, startPoint y: 292, endPoint x: 576, endPoint y: 305, distance: 50.6
click at [576, 305] on div at bounding box center [500, 291] width 233 height 34
drag, startPoint x: 211, startPoint y: 53, endPoint x: 322, endPoint y: 218, distance: 199.1
click at [322, 215] on div "insert select one: Math Expression Function Text Youtube Video Graphing Geometr…" at bounding box center [404, 212] width 808 height 358
drag, startPoint x: 536, startPoint y: 289, endPoint x: 575, endPoint y: 296, distance: 39.9
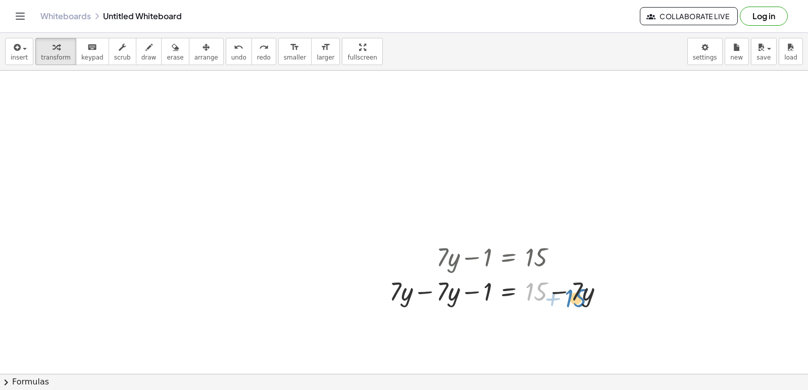
click at [575, 296] on div at bounding box center [500, 291] width 233 height 34
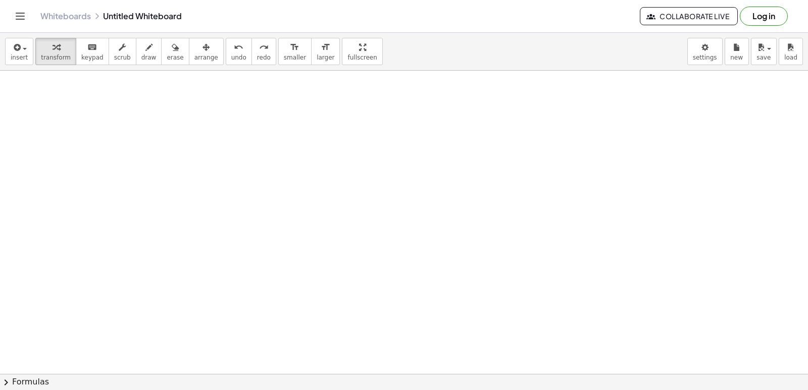
scroll to position [1518, 0]
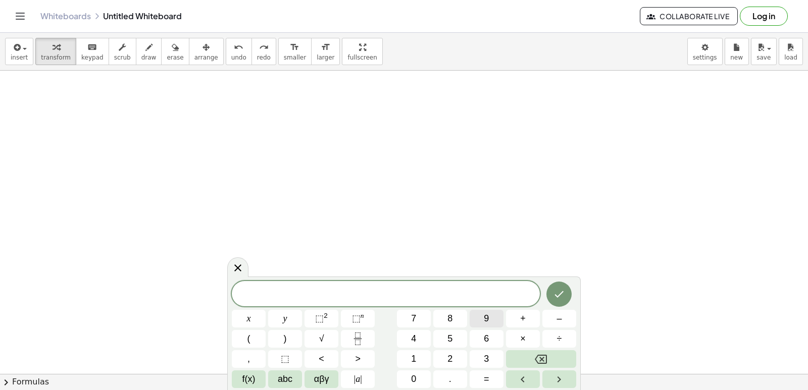
click at [472, 320] on button "9" at bounding box center [487, 319] width 34 height 18
click at [284, 322] on span "y" at bounding box center [285, 319] width 4 height 14
click at [525, 312] on button "+" at bounding box center [523, 319] width 34 height 18
click at [412, 350] on div "9 y + ​ x y ⬚ 2 ⬚ n 7 8 9 + – ( ) √ 4 5 6 × ÷ , ⬚ < > 1 2 3 f(x) abc αβγ | a | …" at bounding box center [404, 334] width 344 height 107
click at [438, 335] on button "5" at bounding box center [450, 339] width 34 height 18
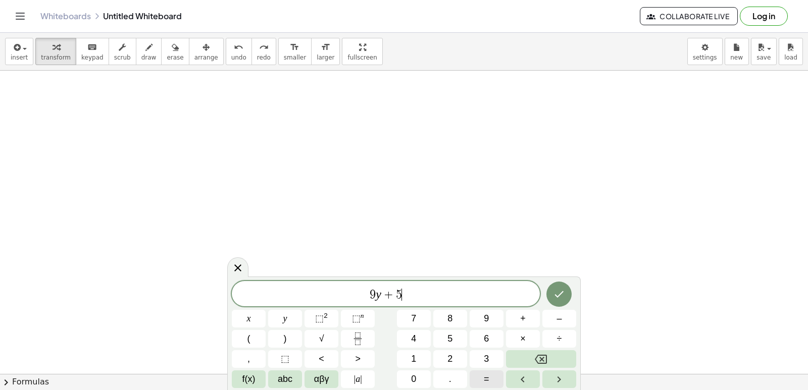
click at [489, 386] on button "=" at bounding box center [487, 380] width 34 height 18
click at [547, 321] on button "–" at bounding box center [560, 319] width 34 height 18
click at [443, 362] on button "2" at bounding box center [450, 360] width 34 height 18
click at [428, 359] on button "1" at bounding box center [414, 360] width 34 height 18
click at [266, 310] on div at bounding box center [249, 319] width 34 height 18
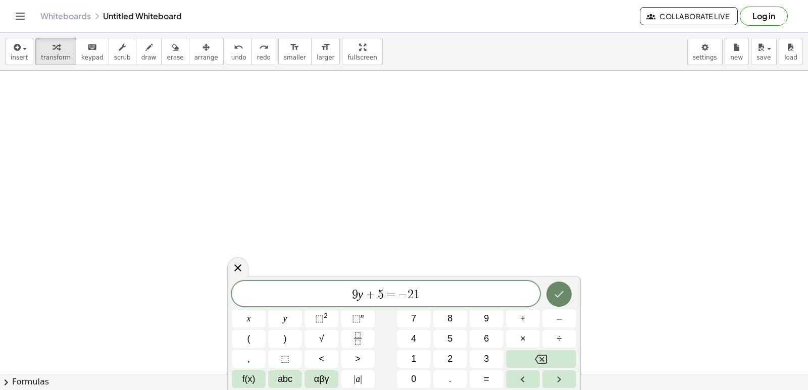
click at [559, 293] on icon "Done" at bounding box center [559, 294] width 12 height 12
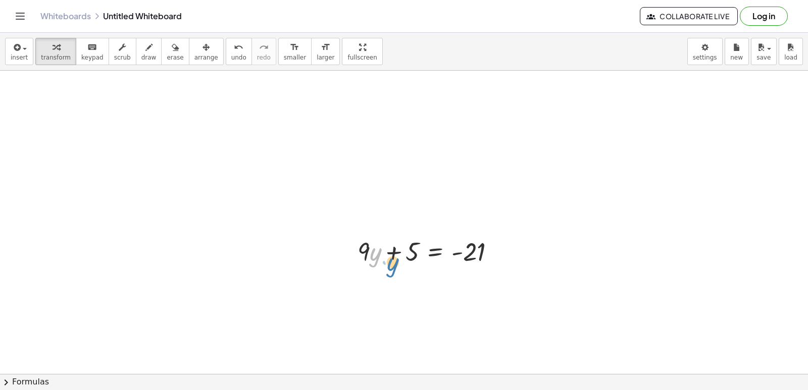
drag, startPoint x: 380, startPoint y: 252, endPoint x: 397, endPoint y: 262, distance: 19.5
click at [397, 262] on div at bounding box center [431, 251] width 156 height 34
drag, startPoint x: 413, startPoint y: 245, endPoint x: 526, endPoint y: 245, distance: 113.1
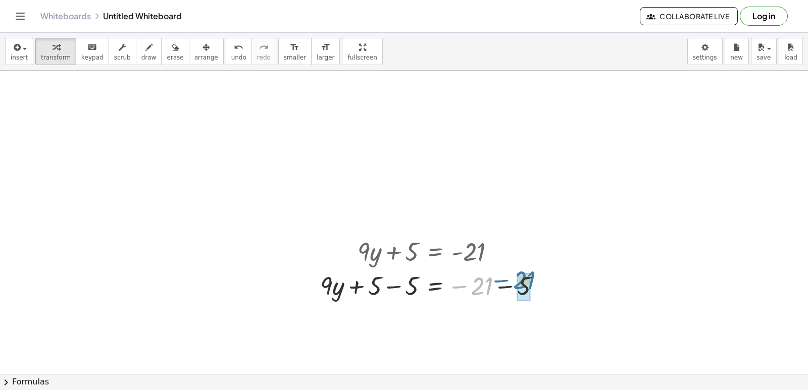
drag, startPoint x: 478, startPoint y: 291, endPoint x: 519, endPoint y: 291, distance: 41.4
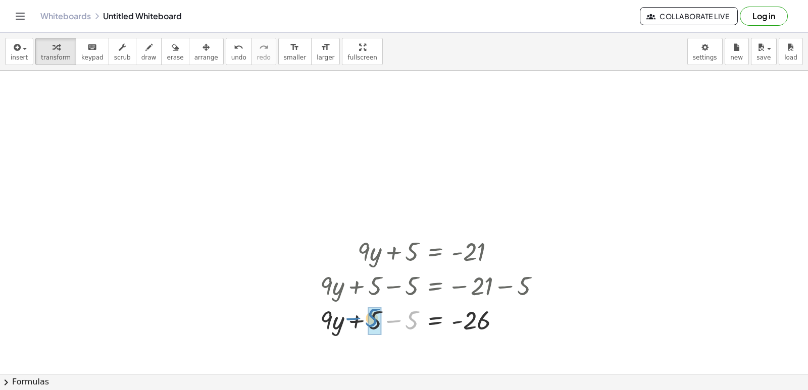
drag, startPoint x: 407, startPoint y: 317, endPoint x: 367, endPoint y: 314, distance: 40.0
click at [367, 314] on div at bounding box center [434, 320] width 238 height 34
drag, startPoint x: 402, startPoint y: 322, endPoint x: 414, endPoint y: 325, distance: 11.9
click at [414, 325] on div at bounding box center [434, 320] width 238 height 34
click at [430, 343] on icon at bounding box center [435, 346] width 11 height 11
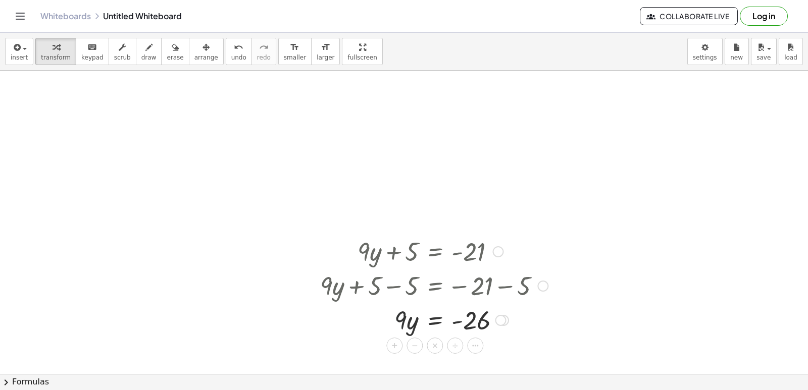
click at [402, 322] on div at bounding box center [434, 320] width 238 height 34
drag, startPoint x: 411, startPoint y: 323, endPoint x: 404, endPoint y: 324, distance: 7.1
click at [405, 325] on div at bounding box center [434, 320] width 238 height 34
drag, startPoint x: 400, startPoint y: 312, endPoint x: 496, endPoint y: 313, distance: 96.0
click at [496, 313] on div at bounding box center [434, 320] width 238 height 34
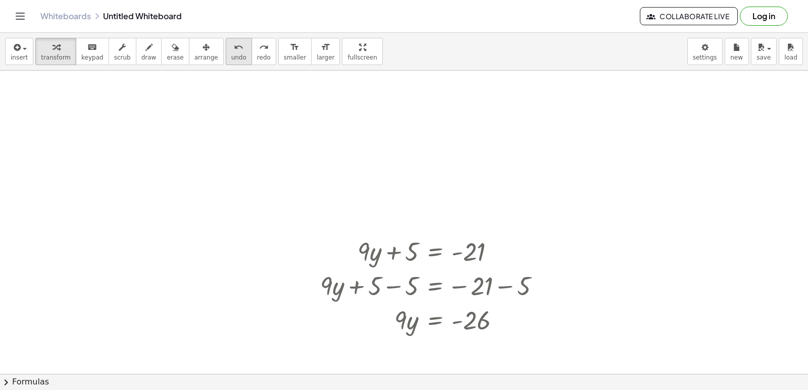
drag, startPoint x: 218, startPoint y: 61, endPoint x: 225, endPoint y: 62, distance: 6.7
click at [226, 62] on button "undo undo" at bounding box center [239, 51] width 26 height 27
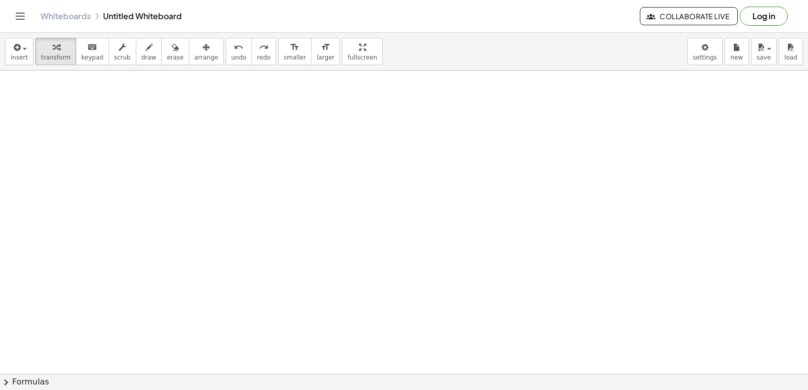
scroll to position [2176, 0]
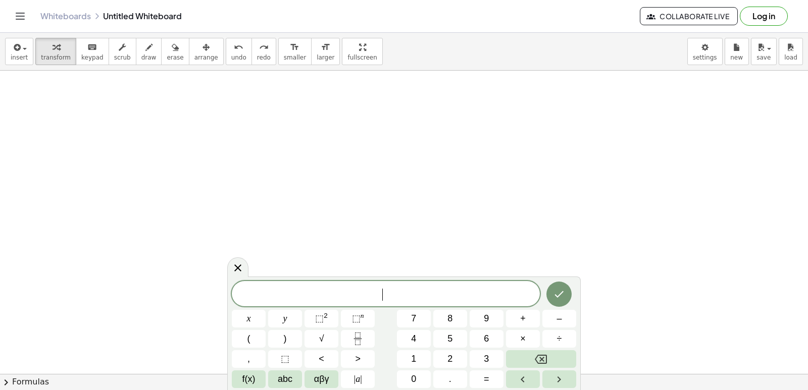
click at [307, 319] on div "​ x y ⬚ 2 ⬚ n 7 8 9 + – ( ) √ 4 5 6 × ÷ , ⬚ < > 1 2 3 f(x) abc αβγ | a | 0 . =" at bounding box center [404, 334] width 344 height 107
click at [282, 315] on button "y" at bounding box center [285, 319] width 34 height 18
click at [525, 317] on span "+" at bounding box center [523, 319] width 6 height 14
click at [446, 352] on button "2" at bounding box center [450, 360] width 34 height 18
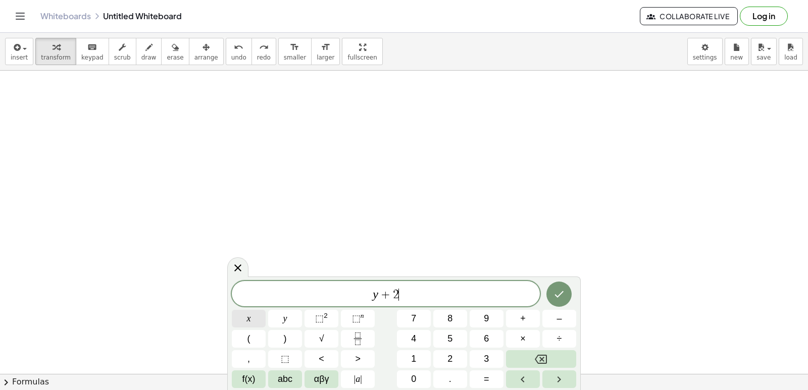
click at [255, 316] on button "x" at bounding box center [249, 319] width 34 height 18
click at [491, 375] on button "=" at bounding box center [487, 380] width 34 height 18
click at [405, 357] on button "1" at bounding box center [414, 360] width 34 height 18
click at [409, 371] on button "0" at bounding box center [414, 380] width 34 height 18
click at [562, 286] on button "Done" at bounding box center [559, 294] width 25 height 25
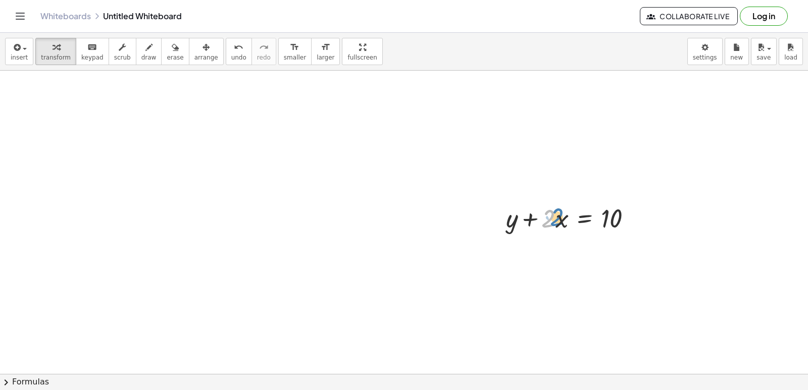
drag, startPoint x: 548, startPoint y: 219, endPoint x: 556, endPoint y: 217, distance: 8.8
click at [556, 217] on div at bounding box center [573, 218] width 144 height 34
drag, startPoint x: 556, startPoint y: 218, endPoint x: 662, endPoint y: 219, distance: 105.6
click at [228, 54] on button "undo undo" at bounding box center [239, 51] width 26 height 27
click at [709, 45] on body "Graspable Math Activities Get Started Activity Bank Assigned Work Classes White…" at bounding box center [404, 195] width 808 height 390
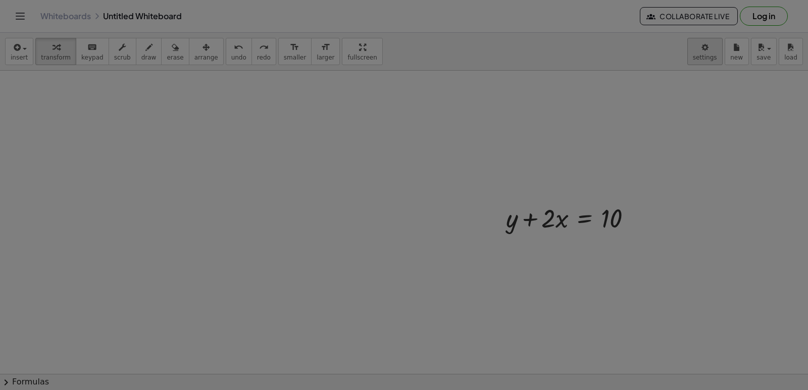
click at [717, 52] on div at bounding box center [404, 195] width 808 height 390
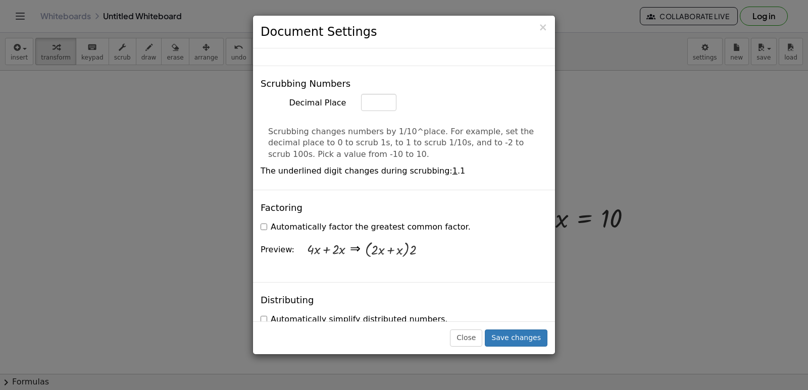
scroll to position [405, 0]
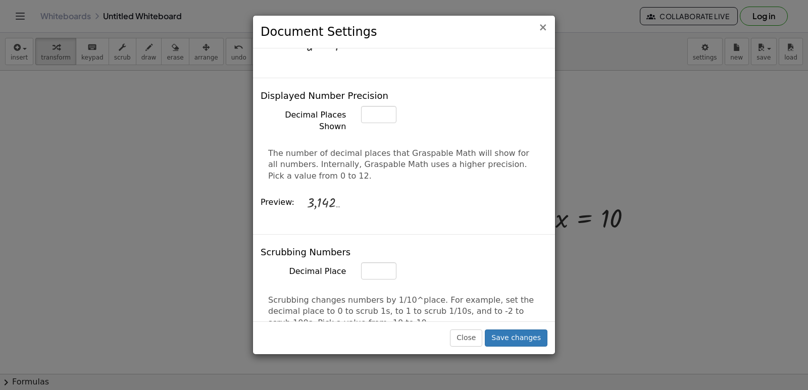
click at [541, 31] on span "×" at bounding box center [542, 27] width 9 height 12
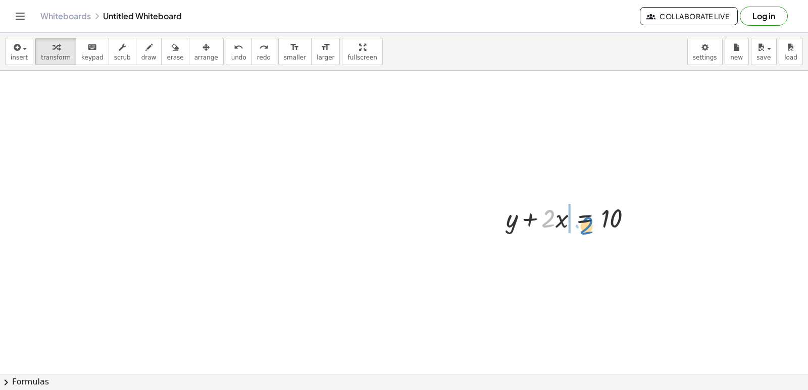
drag, startPoint x: 552, startPoint y: 218, endPoint x: 552, endPoint y: 248, distance: 29.3
click at [712, 53] on body "Graspable Math Activities Get Started Activity Bank Assigned Work Classes White…" at bounding box center [404, 195] width 808 height 390
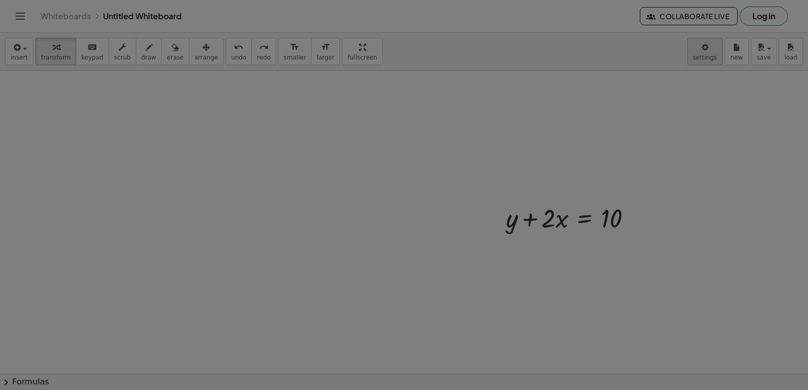
click at [710, 52] on div at bounding box center [404, 195] width 808 height 390
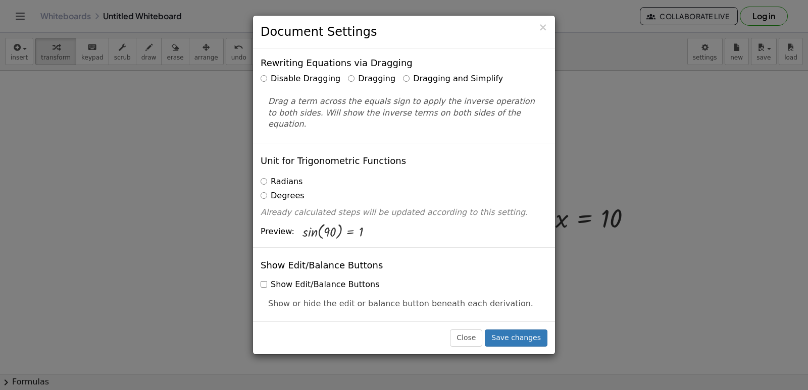
scroll to position [0, 0]
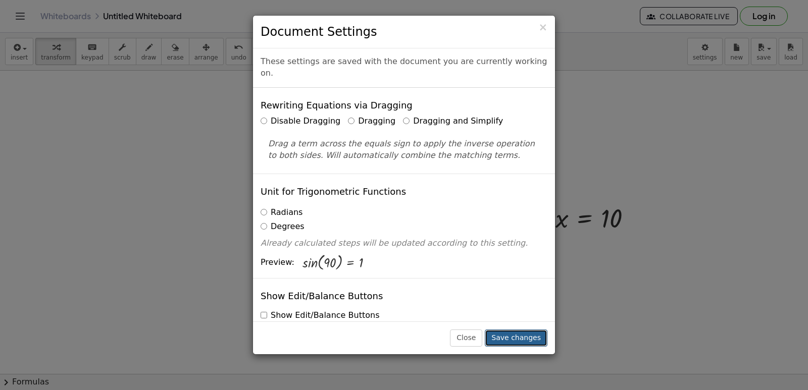
click at [498, 338] on button "Save changes" at bounding box center [516, 338] width 63 height 17
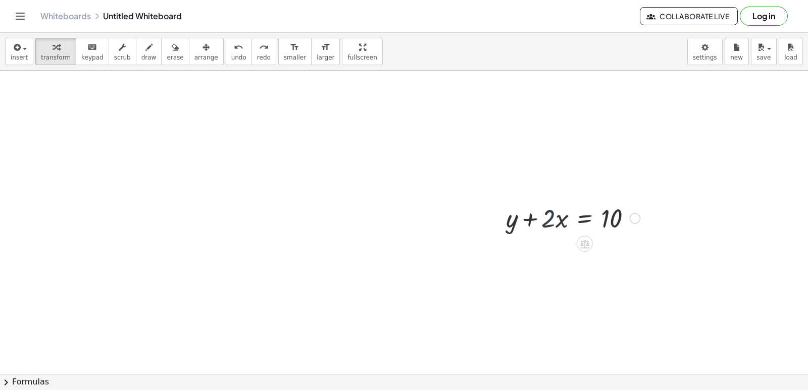
drag, startPoint x: 555, startPoint y: 227, endPoint x: 561, endPoint y: 221, distance: 8.9
click at [561, 226] on div at bounding box center [573, 218] width 144 height 34
drag, startPoint x: 553, startPoint y: 217, endPoint x: 648, endPoint y: 214, distance: 95.0
drag, startPoint x: 613, startPoint y: 251, endPoint x: 660, endPoint y: 254, distance: 46.5
click at [234, 44] on icon "undo" at bounding box center [239, 47] width 10 height 12
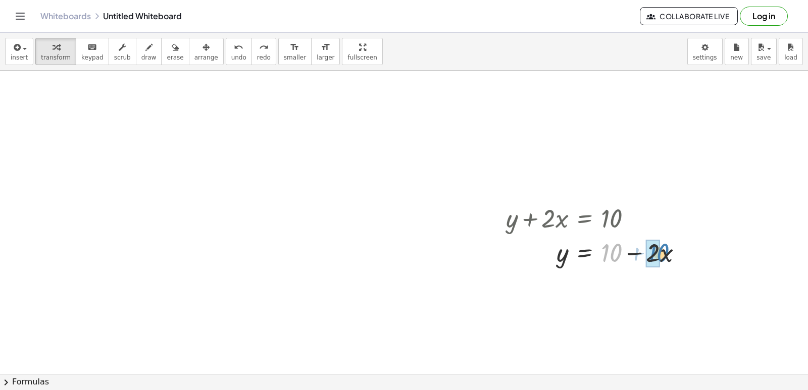
drag, startPoint x: 618, startPoint y: 251, endPoint x: 665, endPoint y: 251, distance: 47.0
click at [665, 251] on div at bounding box center [598, 252] width 194 height 34
click at [230, 55] on button "undo undo" at bounding box center [239, 51] width 26 height 27
drag, startPoint x: 612, startPoint y: 254, endPoint x: 653, endPoint y: 254, distance: 41.4
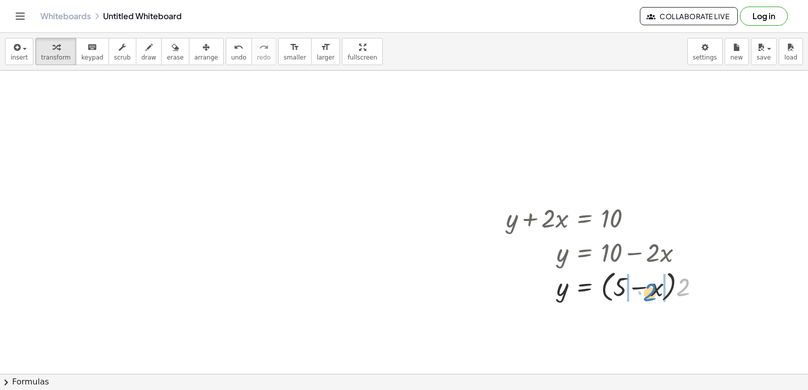
drag, startPoint x: 680, startPoint y: 285, endPoint x: 628, endPoint y: 281, distance: 51.6
click at [628, 281] on div at bounding box center [607, 286] width 212 height 38
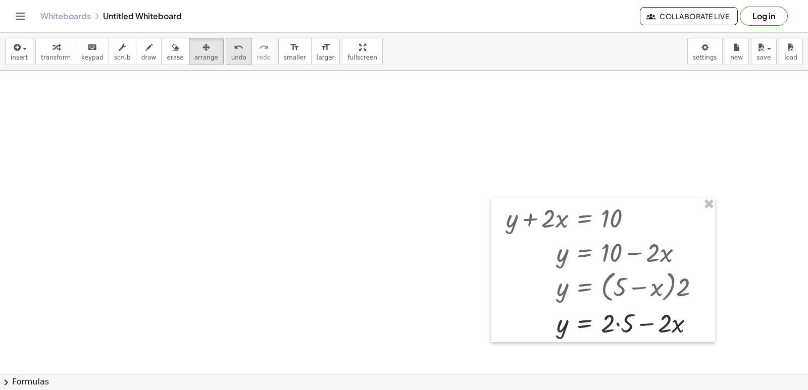
drag, startPoint x: 202, startPoint y: 54, endPoint x: 221, endPoint y: 57, distance: 19.5
click at [221, 57] on div "insert select one: Math Expression Function Text Youtube Video Graphing Geometr…" at bounding box center [404, 52] width 808 height 38
click at [231, 57] on span "undo" at bounding box center [238, 57] width 15 height 7
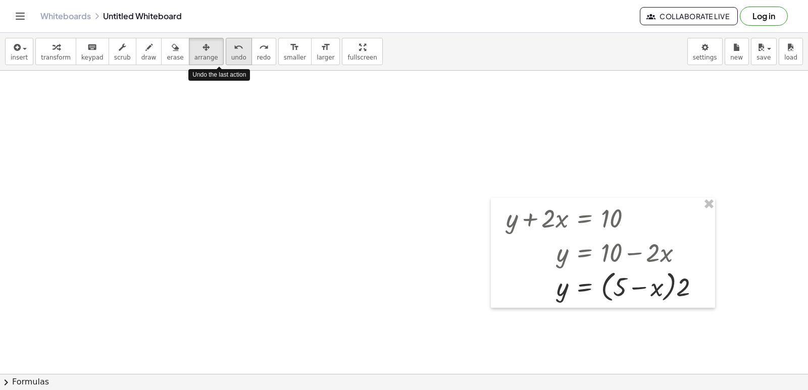
click at [231, 57] on span "undo" at bounding box center [238, 57] width 15 height 7
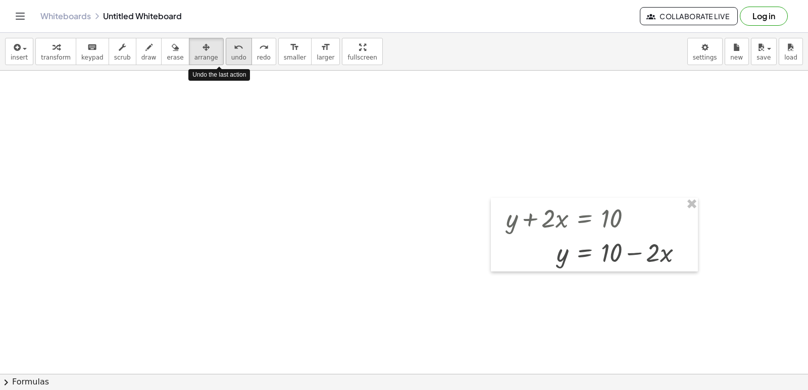
click at [231, 57] on span "undo" at bounding box center [238, 57] width 15 height 7
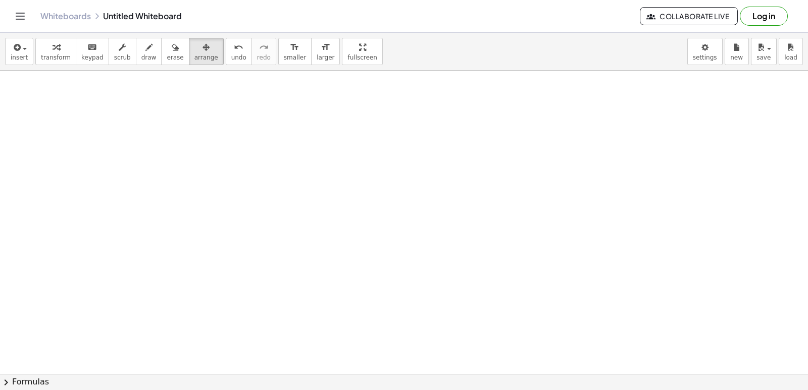
click at [87, 51] on icon "keyboard" at bounding box center [92, 47] width 10 height 12
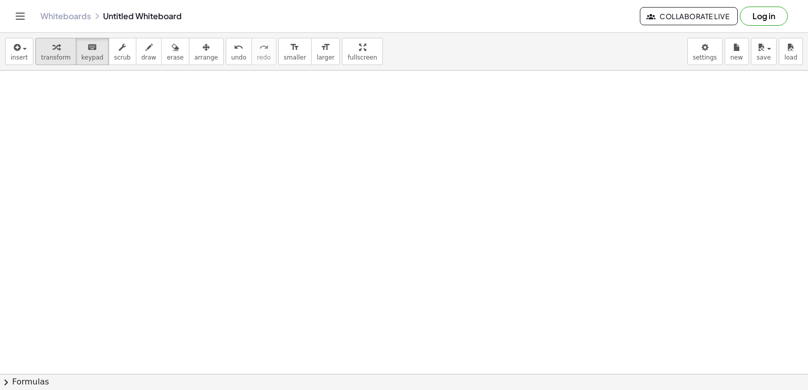
click at [59, 53] on div "button" at bounding box center [56, 47] width 30 height 12
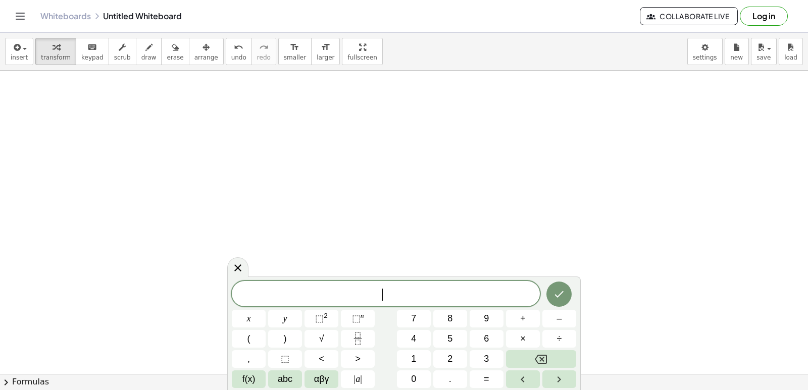
click at [426, 319] on button "7" at bounding box center [414, 319] width 34 height 18
click at [253, 319] on button "x" at bounding box center [249, 319] width 34 height 18
click at [554, 337] on button "÷" at bounding box center [560, 339] width 34 height 18
click at [401, 332] on button "4" at bounding box center [414, 339] width 34 height 18
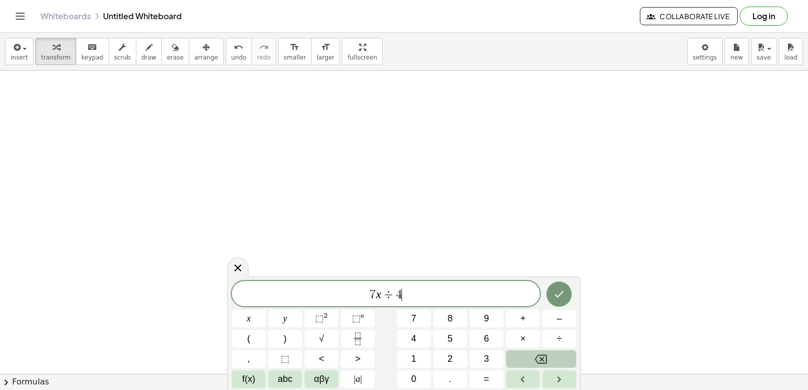
click at [569, 362] on button "Backspace" at bounding box center [541, 360] width 70 height 18
click at [571, 359] on button "Backspace" at bounding box center [541, 360] width 70 height 18
click at [252, 315] on button "x" at bounding box center [249, 319] width 34 height 18
click at [524, 317] on span "+" at bounding box center [523, 319] width 6 height 14
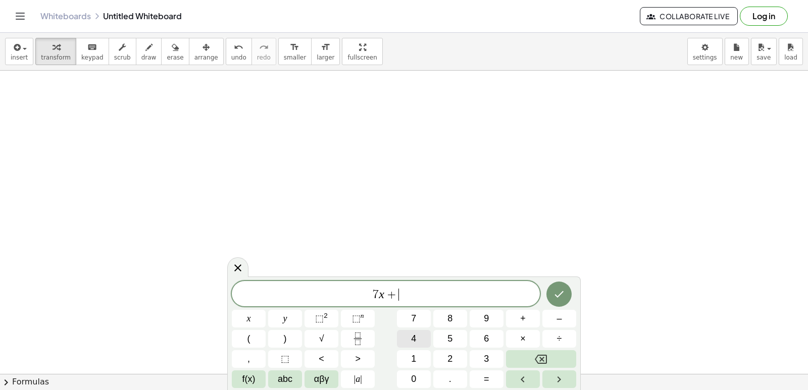
click at [417, 330] on button "4" at bounding box center [414, 339] width 34 height 18
click at [297, 315] on button "y" at bounding box center [285, 319] width 34 height 18
click at [491, 384] on button "=" at bounding box center [487, 380] width 34 height 18
click at [424, 363] on button "1" at bounding box center [414, 360] width 34 height 18
click at [424, 360] on button "1" at bounding box center [414, 360] width 34 height 18
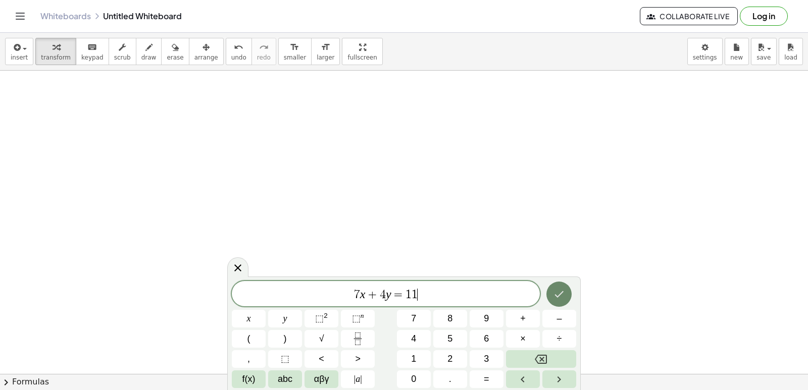
click at [560, 290] on icon "Done" at bounding box center [559, 294] width 12 height 12
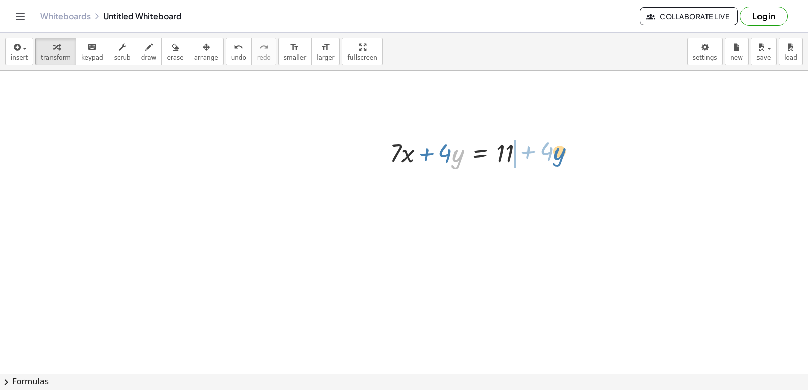
drag, startPoint x: 454, startPoint y: 155, endPoint x: 556, endPoint y: 152, distance: 102.1
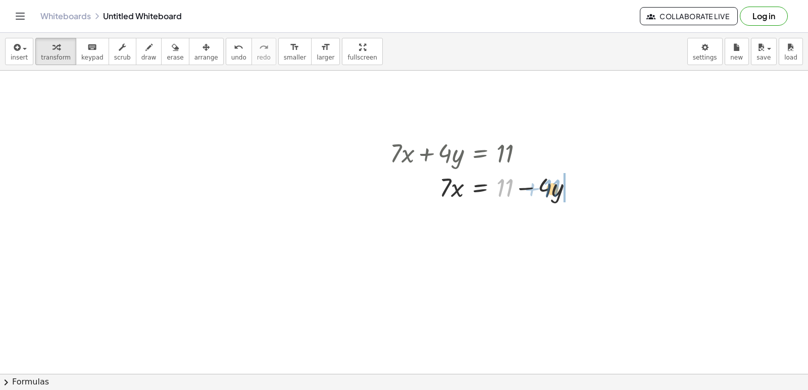
drag, startPoint x: 507, startPoint y: 183, endPoint x: 554, endPoint y: 185, distance: 47.0
click at [554, 185] on div at bounding box center [486, 187] width 202 height 34
click at [231, 51] on div "undo" at bounding box center [238, 47] width 15 height 12
drag, startPoint x: 504, startPoint y: 185, endPoint x: 433, endPoint y: 186, distance: 70.7
click at [447, 194] on div at bounding box center [486, 187] width 202 height 34
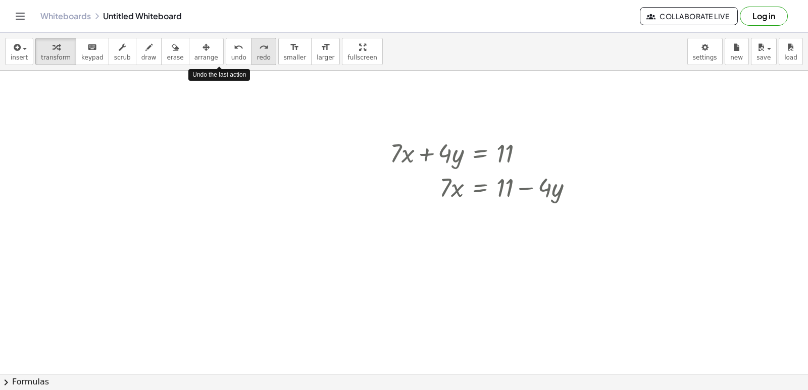
drag, startPoint x: 218, startPoint y: 56, endPoint x: 243, endPoint y: 61, distance: 25.8
click at [231, 55] on span "undo" at bounding box center [238, 57] width 15 height 7
drag, startPoint x: 548, startPoint y: 192, endPoint x: 505, endPoint y: 194, distance: 42.5
click at [505, 194] on div at bounding box center [486, 187] width 202 height 34
drag, startPoint x: 213, startPoint y: 55, endPoint x: 216, endPoint y: 50, distance: 5.2
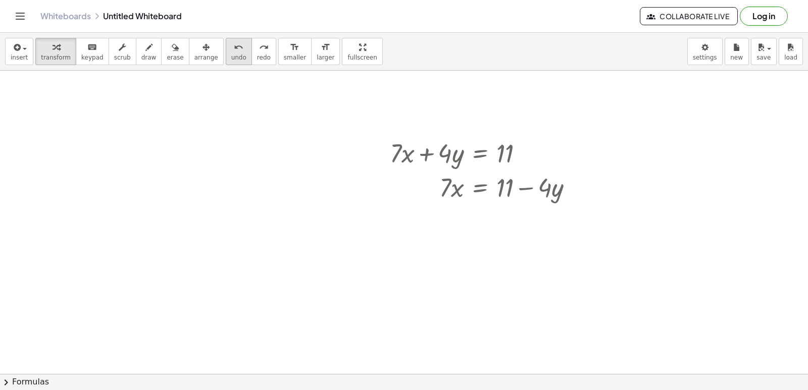
click at [226, 52] on button "undo undo" at bounding box center [239, 51] width 26 height 27
click at [480, 191] on div at bounding box center [486, 187] width 202 height 34
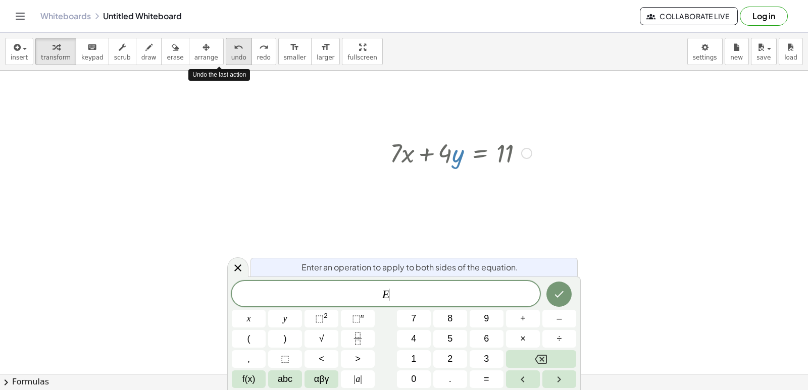
click at [234, 51] on icon "undo" at bounding box center [239, 47] width 10 height 12
drag, startPoint x: 657, startPoint y: 234, endPoint x: 613, endPoint y: 241, distance: 44.6
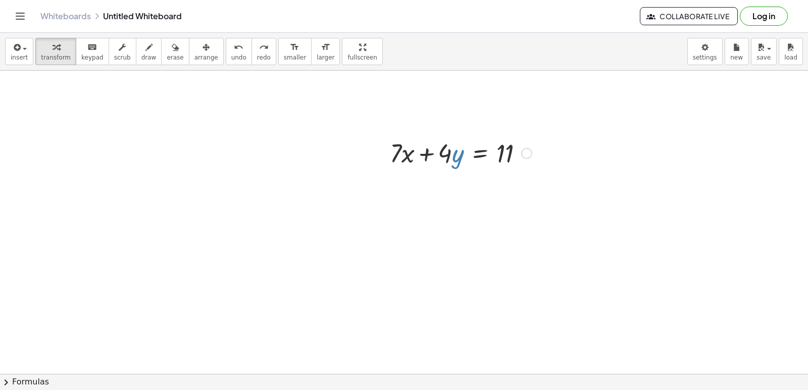
drag, startPoint x: 504, startPoint y: 275, endPoint x: 477, endPoint y: 273, distance: 26.9
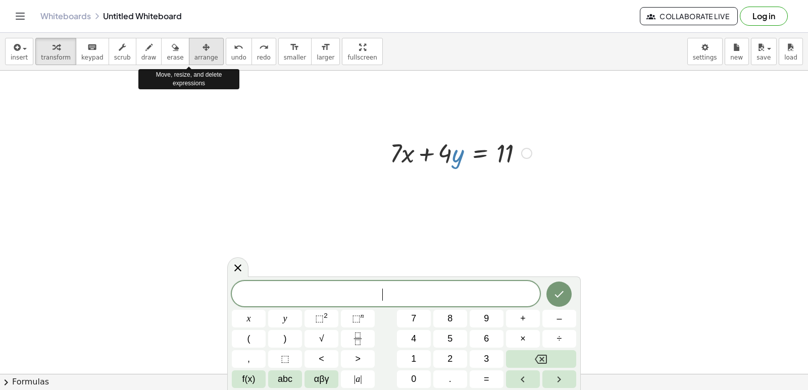
click at [194, 60] on span "arrange" at bounding box center [206, 57] width 24 height 7
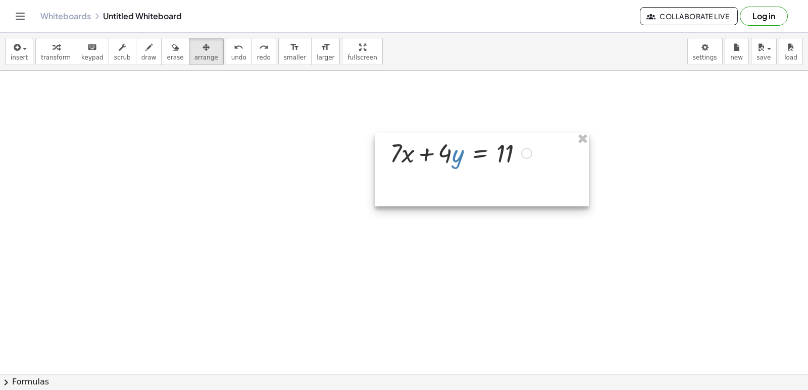
drag, startPoint x: 280, startPoint y: 212, endPoint x: 286, endPoint y: 221, distance: 11.6
drag, startPoint x: 295, startPoint y: 224, endPoint x: 301, endPoint y: 221, distance: 5.9
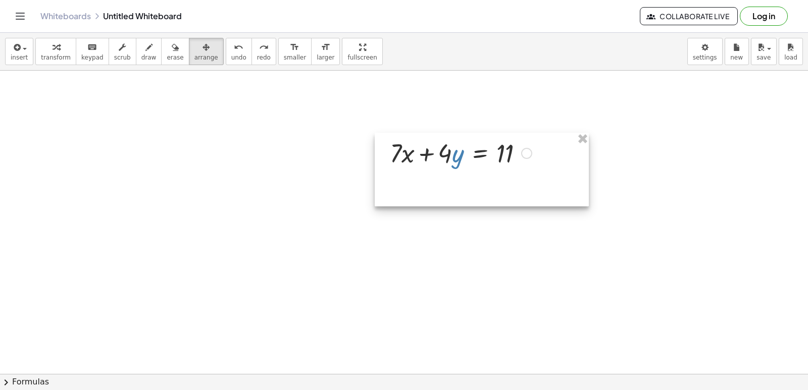
drag, startPoint x: 326, startPoint y: 221, endPoint x: 334, endPoint y: 229, distance: 11.4
drag, startPoint x: 351, startPoint y: 235, endPoint x: 350, endPoint y: 249, distance: 14.2
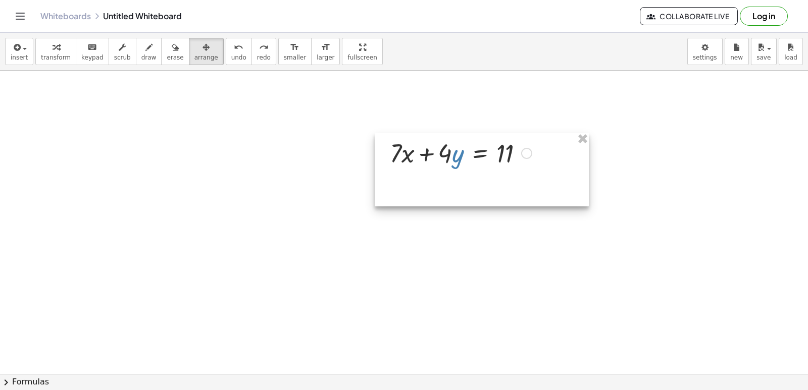
drag, startPoint x: 347, startPoint y: 237, endPoint x: 344, endPoint y: 250, distance: 13.4
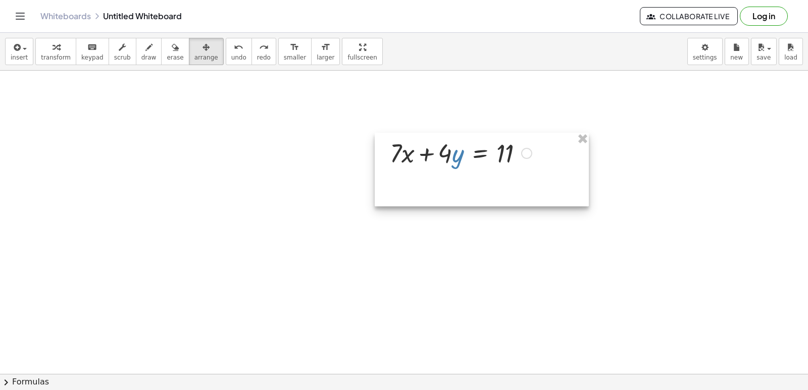
drag, startPoint x: 345, startPoint y: 251, endPoint x: 336, endPoint y: 251, distance: 8.6
click at [57, 56] on span "transform" at bounding box center [56, 57] width 30 height 7
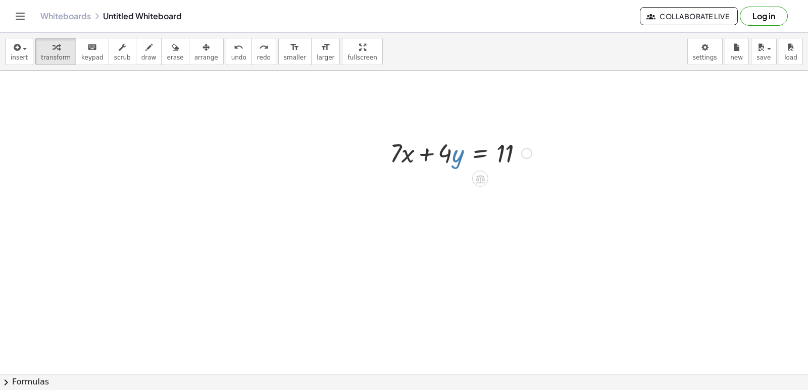
drag, startPoint x: 284, startPoint y: 215, endPoint x: 295, endPoint y: 230, distance: 18.4
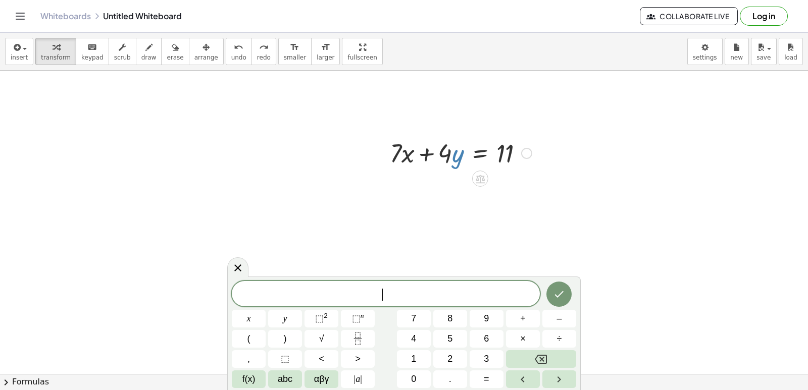
click at [443, 336] on button "5" at bounding box center [450, 339] width 34 height 18
click at [245, 325] on button "x" at bounding box center [249, 319] width 34 height 18
click at [528, 321] on button "+" at bounding box center [523, 319] width 34 height 18
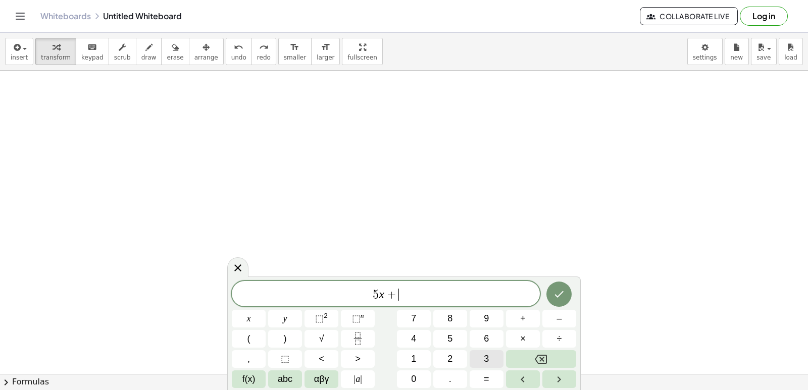
click at [479, 354] on button "3" at bounding box center [487, 360] width 34 height 18
click at [298, 319] on button "y" at bounding box center [285, 319] width 34 height 18
click at [484, 380] on span "=" at bounding box center [487, 380] width 6 height 14
click at [417, 359] on button "1" at bounding box center [414, 360] width 34 height 18
click at [501, 358] on button "3" at bounding box center [487, 360] width 34 height 18
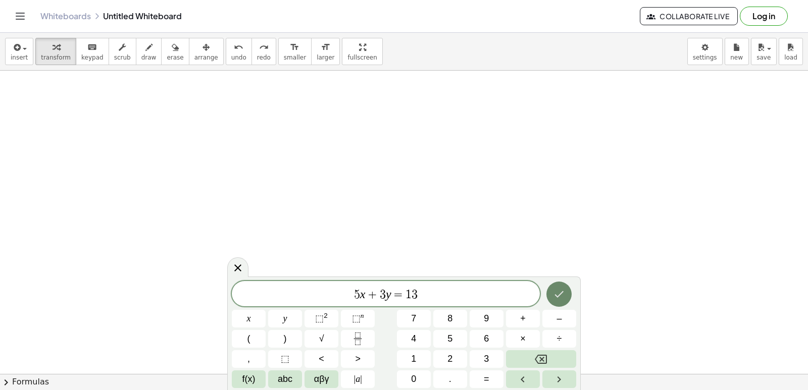
click at [556, 291] on icon "Done" at bounding box center [559, 294] width 12 height 12
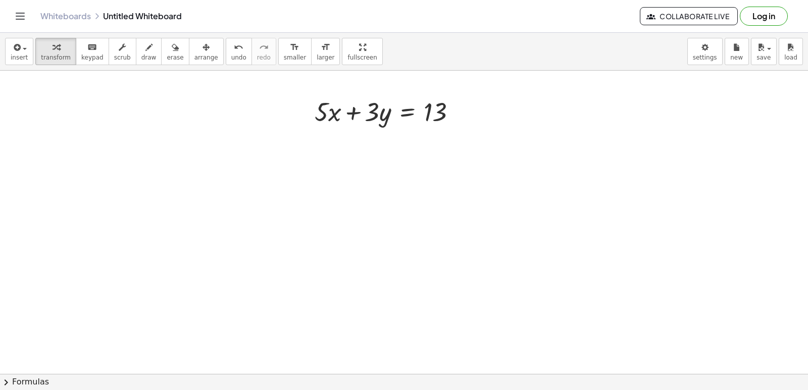
scroll to position [2300, 0]
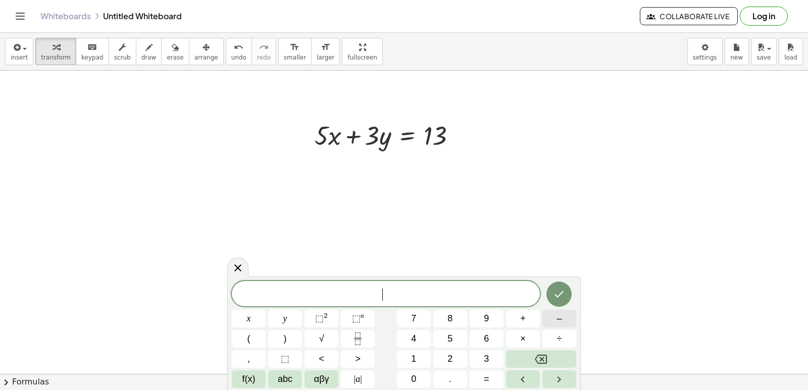
click at [574, 319] on button "–" at bounding box center [560, 319] width 34 height 18
click at [454, 341] on button "5" at bounding box center [450, 339] width 34 height 18
click at [241, 320] on button "x" at bounding box center [249, 319] width 34 height 18
click at [533, 319] on button "+" at bounding box center [523, 319] width 34 height 18
click at [483, 333] on button "6" at bounding box center [487, 339] width 34 height 18
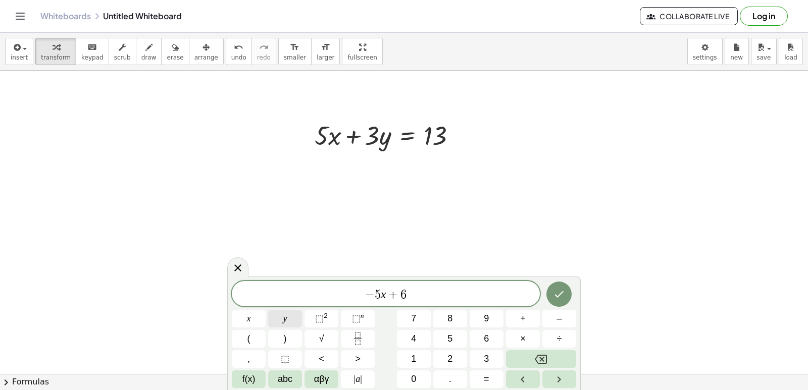
click at [279, 321] on button "y" at bounding box center [285, 319] width 34 height 18
click at [498, 370] on div "− 5 x + 6 y ​ x y ⬚ 2 ⬚ n 7 8 9 + – ( ) √ 4 5 6 × ÷ , ⬚ < > 1 2 3 f(x) abc αβγ …" at bounding box center [404, 334] width 344 height 107
click at [494, 379] on button "=" at bounding box center [487, 380] width 34 height 18
click at [560, 319] on span "–" at bounding box center [559, 319] width 5 height 14
click at [428, 340] on button "4" at bounding box center [414, 339] width 34 height 18
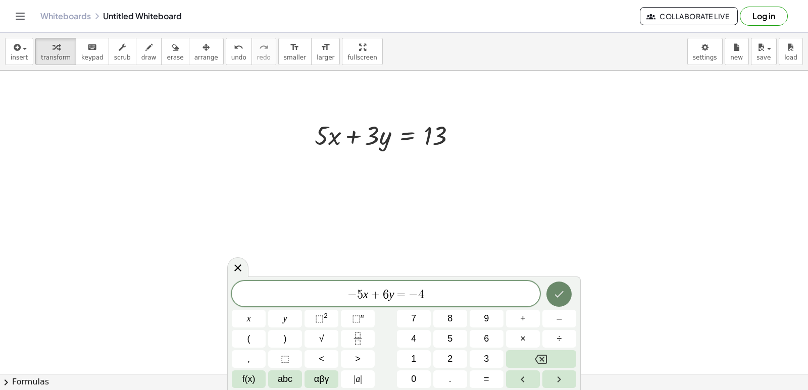
click at [563, 298] on icon "Done" at bounding box center [559, 294] width 12 height 12
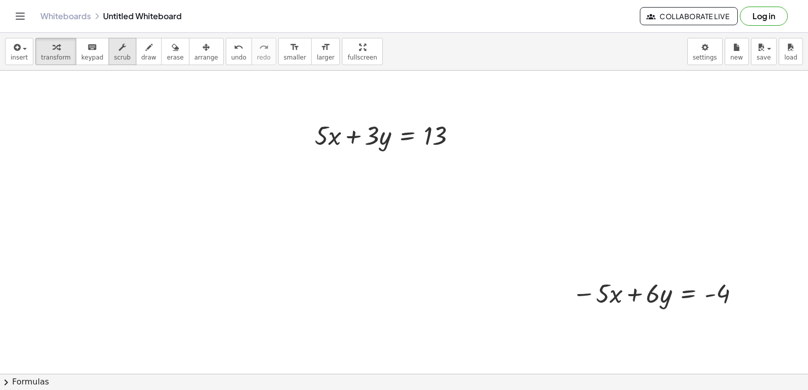
click at [117, 51] on div "button" at bounding box center [122, 47] width 17 height 12
click at [195, 57] on span "arrange" at bounding box center [206, 57] width 24 height 7
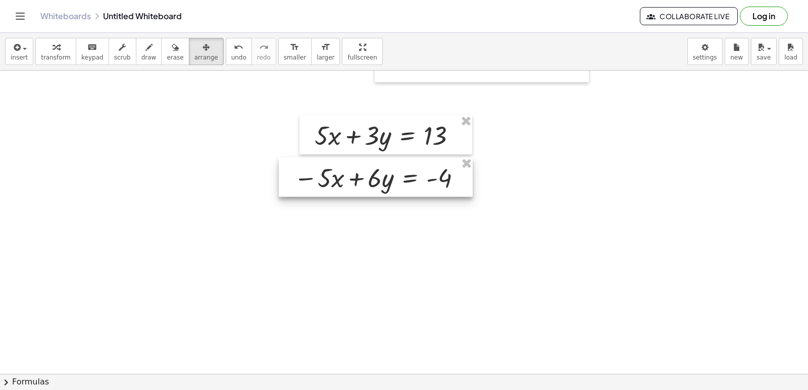
drag, startPoint x: 626, startPoint y: 290, endPoint x: 348, endPoint y: 175, distance: 301.2
click at [348, 175] on div at bounding box center [376, 177] width 194 height 39
click at [413, 186] on div at bounding box center [376, 177] width 194 height 39
drag, startPoint x: 411, startPoint y: 240, endPoint x: 237, endPoint y: 189, distance: 181.1
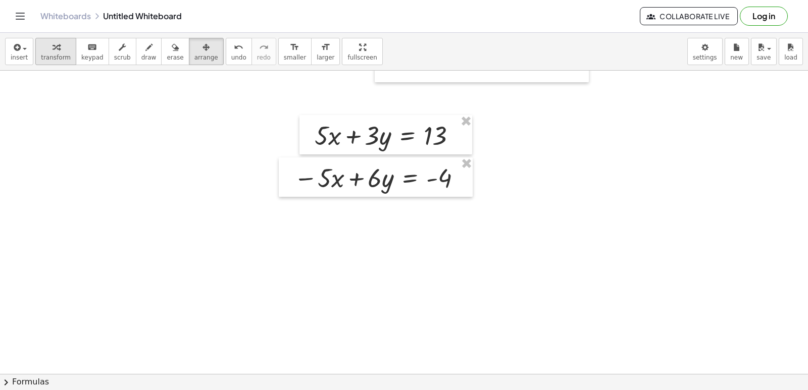
click at [48, 54] on span "transform" at bounding box center [56, 57] width 30 height 7
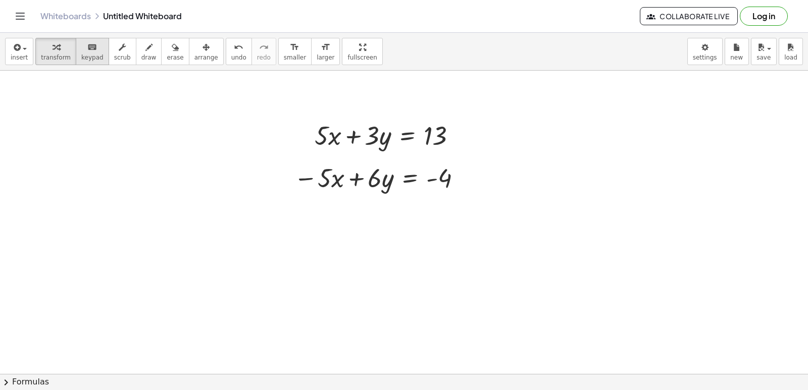
click at [91, 58] on span "keypad" at bounding box center [92, 57] width 22 height 7
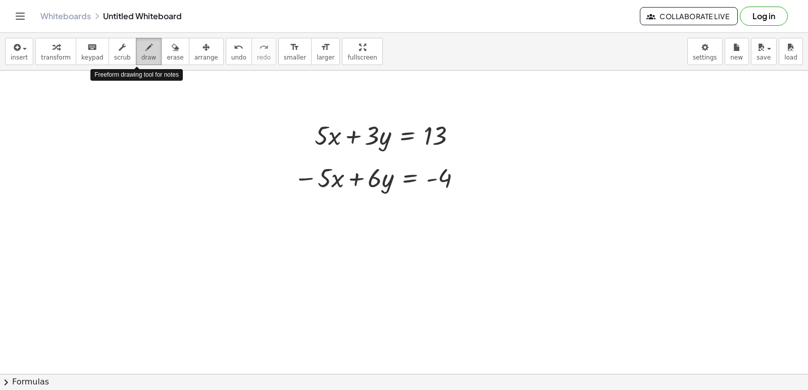
click at [143, 53] on button "draw" at bounding box center [149, 51] width 26 height 27
click at [141, 55] on span "draw" at bounding box center [148, 57] width 15 height 7
drag, startPoint x: 268, startPoint y: 212, endPoint x: 349, endPoint y: 229, distance: 82.6
click at [231, 58] on span "undo" at bounding box center [238, 57] width 15 height 7
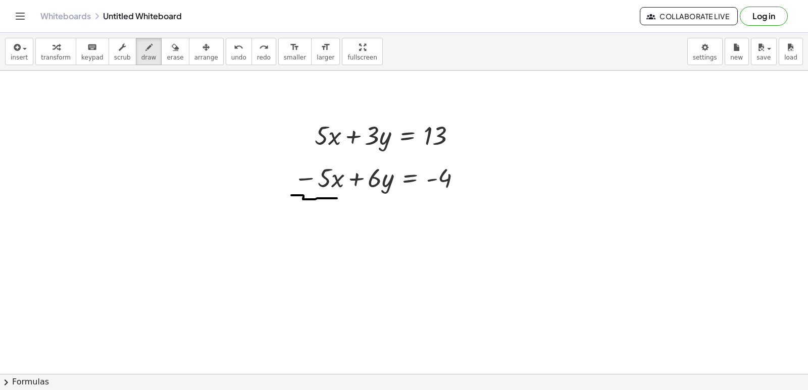
drag, startPoint x: 291, startPoint y: 195, endPoint x: 337, endPoint y: 199, distance: 45.6
click at [231, 61] on span "undo" at bounding box center [238, 57] width 15 height 7
drag, startPoint x: 299, startPoint y: 202, endPoint x: 387, endPoint y: 204, distance: 88.9
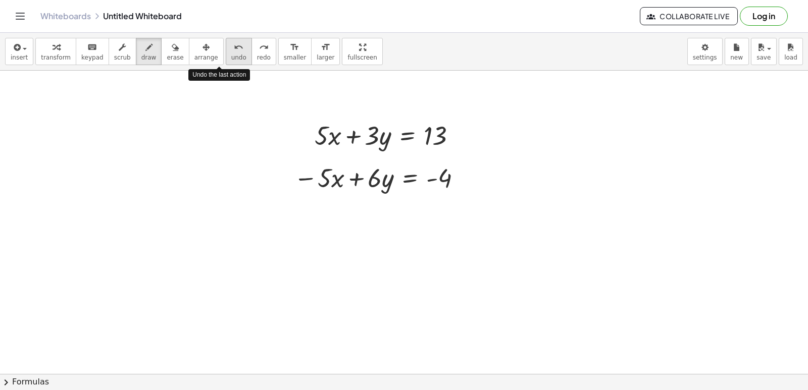
click at [231, 54] on span "undo" at bounding box center [238, 57] width 15 height 7
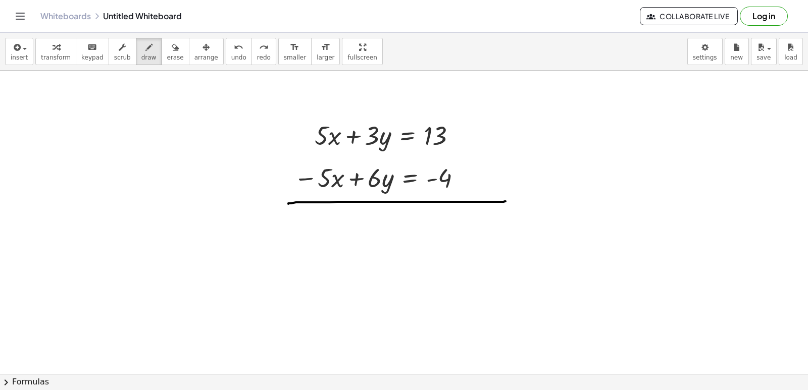
drag, startPoint x: 288, startPoint y: 204, endPoint x: 506, endPoint y: 202, distance: 217.2
click at [60, 45] on div "button" at bounding box center [56, 47] width 30 height 12
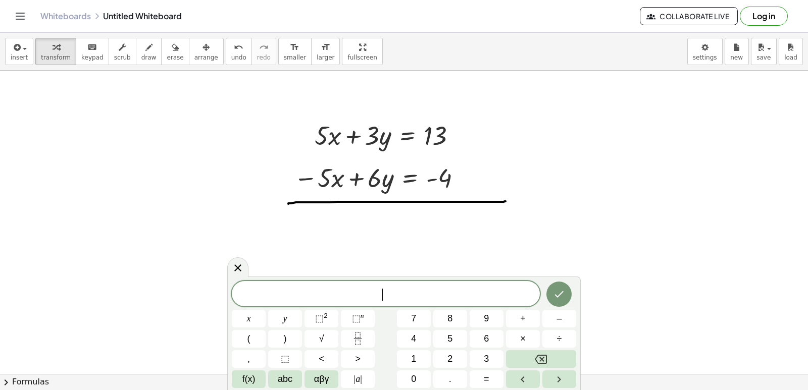
click at [479, 341] on div "​ x y ⬚ 2 ⬚ n 7 8 9 + – ( ) √ 4 5 6 × ÷ , ⬚ < > 1 2 3 f(x) abc αβγ | a | 0 . =" at bounding box center [404, 334] width 344 height 107
click at [492, 315] on button "9" at bounding box center [487, 319] width 34 height 18
click at [293, 319] on button "y" at bounding box center [285, 319] width 34 height 18
click at [494, 377] on button "=" at bounding box center [487, 380] width 34 height 18
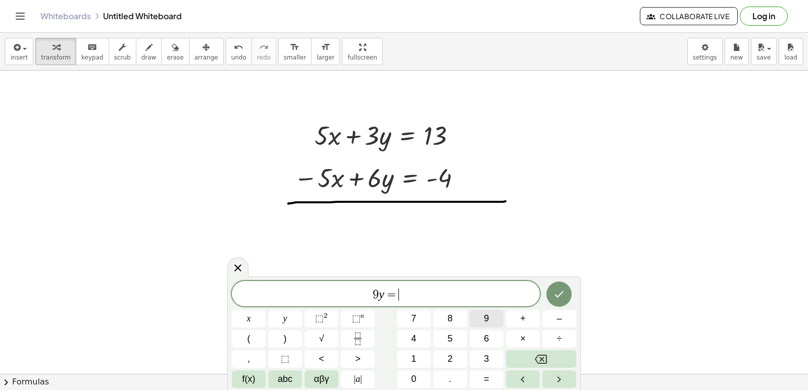
click at [480, 318] on button "9" at bounding box center [487, 319] width 34 height 18
click at [550, 292] on button "Done" at bounding box center [559, 294] width 25 height 25
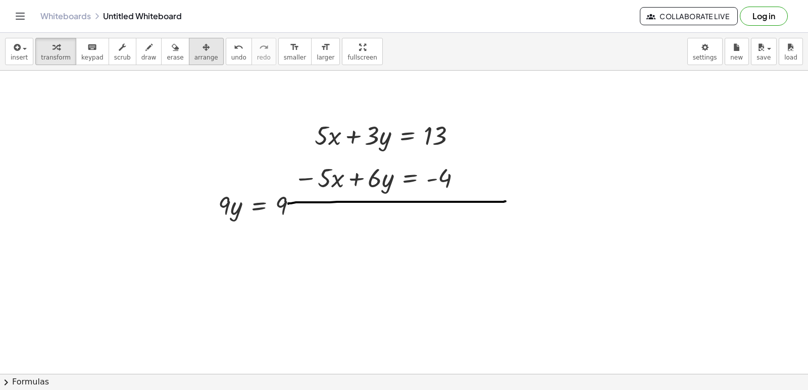
click at [194, 54] on span "arrange" at bounding box center [206, 57] width 24 height 7
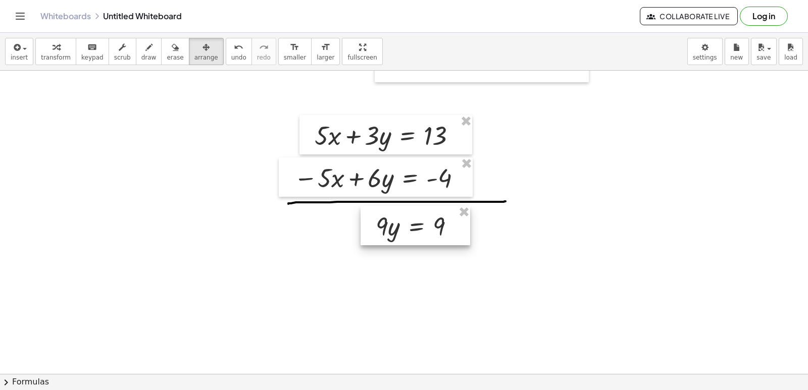
drag, startPoint x: 242, startPoint y: 197, endPoint x: 400, endPoint y: 218, distance: 159.0
click at [400, 218] on div at bounding box center [416, 225] width 110 height 39
click at [61, 52] on div "button" at bounding box center [56, 47] width 30 height 12
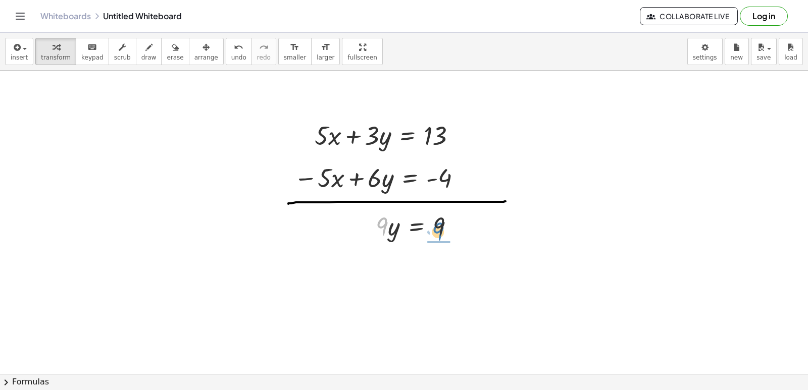
drag, startPoint x: 384, startPoint y: 227, endPoint x: 440, endPoint y: 232, distance: 56.3
click at [440, 232] on div at bounding box center [419, 226] width 97 height 34
click at [440, 264] on div at bounding box center [422, 268] width 102 height 51
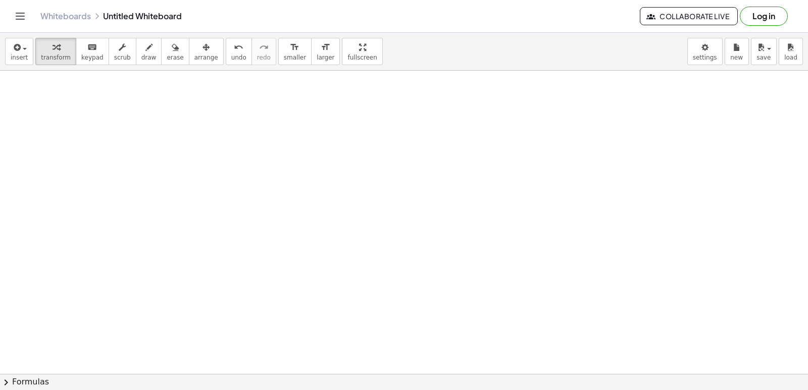
scroll to position [2681, 0]
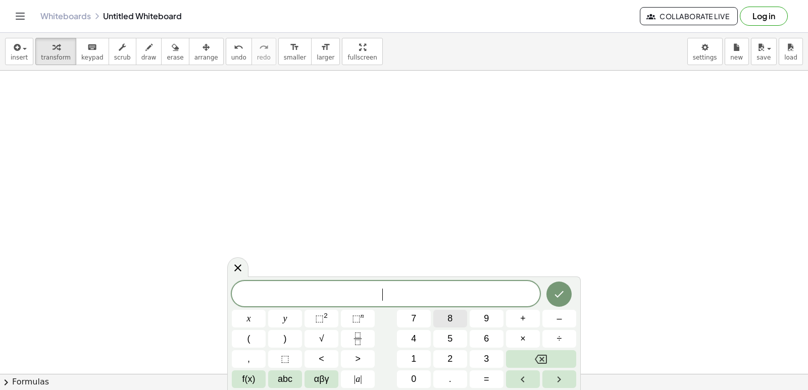
click at [437, 321] on button "8" at bounding box center [450, 319] width 34 height 18
click at [275, 312] on button "y" at bounding box center [285, 319] width 34 height 18
click at [527, 320] on button "+" at bounding box center [523, 319] width 34 height 18
click at [459, 333] on button "5" at bounding box center [450, 339] width 34 height 18
click at [254, 318] on button "x" at bounding box center [249, 319] width 34 height 18
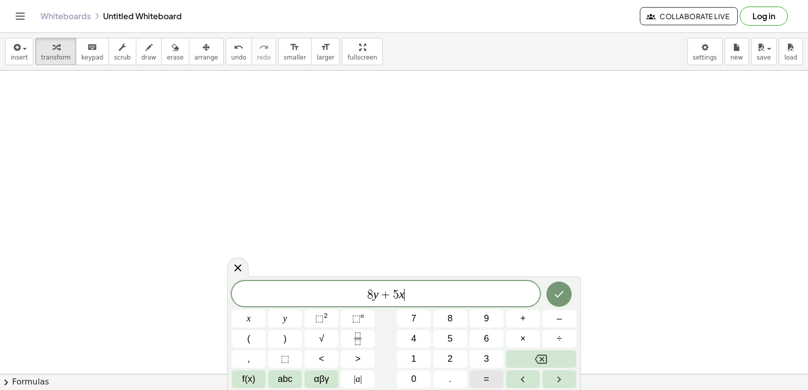
click at [486, 380] on span "=" at bounding box center [487, 380] width 6 height 14
click at [410, 355] on button "1" at bounding box center [414, 360] width 34 height 18
click at [451, 320] on span "8" at bounding box center [450, 319] width 5 height 14
click at [557, 292] on icon "Done" at bounding box center [559, 294] width 12 height 12
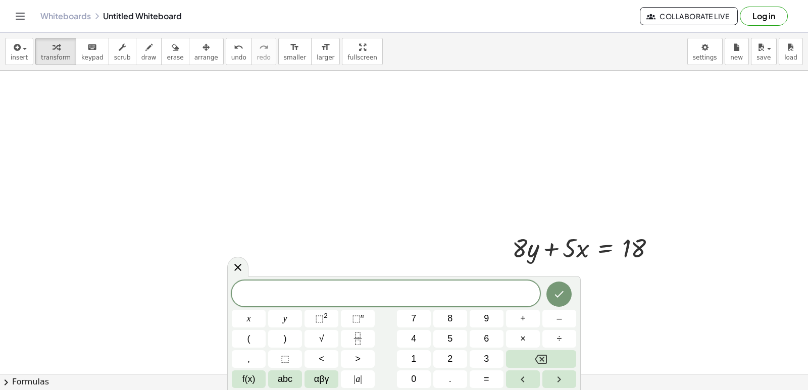
click at [391, 316] on div "​ x y ⬚ 2 ⬚ n 7 8 9 + – ( ) √ 4 5 6 × ÷ , ⬚ < > 1 2 3 f(x) abc αβγ | a | 0 . =" at bounding box center [404, 334] width 344 height 107
click at [280, 317] on button "y" at bounding box center [285, 319] width 34 height 18
click at [548, 321] on button "–" at bounding box center [560, 319] width 34 height 18
click at [417, 316] on button "7" at bounding box center [414, 319] width 34 height 18
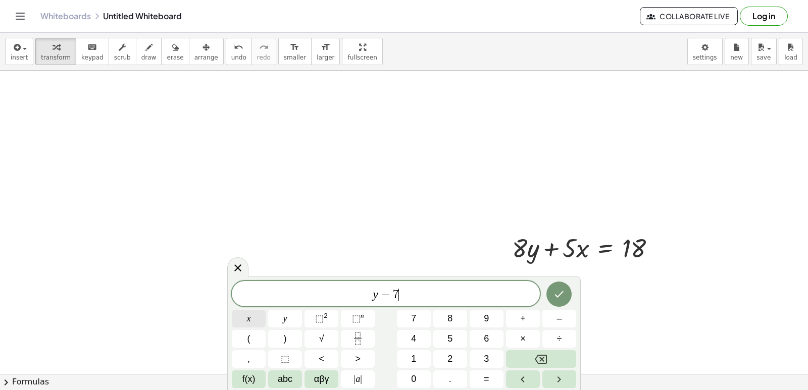
click at [257, 316] on button "x" at bounding box center [249, 319] width 34 height 18
click at [490, 380] on button "=" at bounding box center [487, 380] width 34 height 18
click at [557, 321] on span "–" at bounding box center [559, 319] width 5 height 14
click at [453, 352] on button "2" at bounding box center [450, 360] width 34 height 18
click at [449, 352] on button "2" at bounding box center [450, 360] width 34 height 18
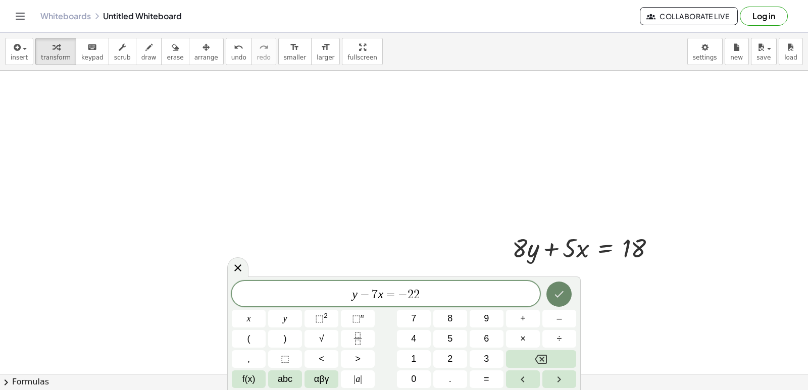
click at [566, 290] on button "Done" at bounding box center [559, 294] width 25 height 25
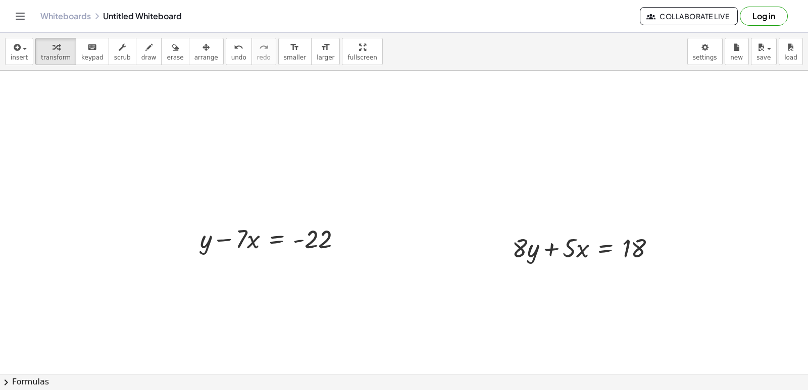
click at [203, 51] on icon "button" at bounding box center [206, 47] width 7 height 12
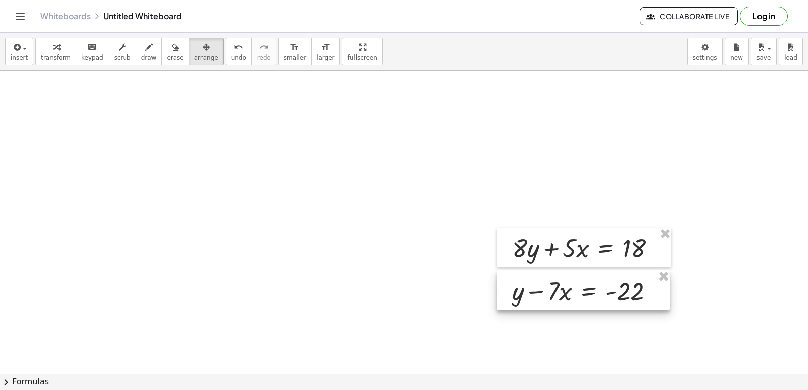
drag, startPoint x: 250, startPoint y: 247, endPoint x: 561, endPoint y: 299, distance: 315.5
click at [561, 299] on div at bounding box center [583, 290] width 173 height 39
drag, startPoint x: 494, startPoint y: 346, endPoint x: 504, endPoint y: 328, distance: 20.6
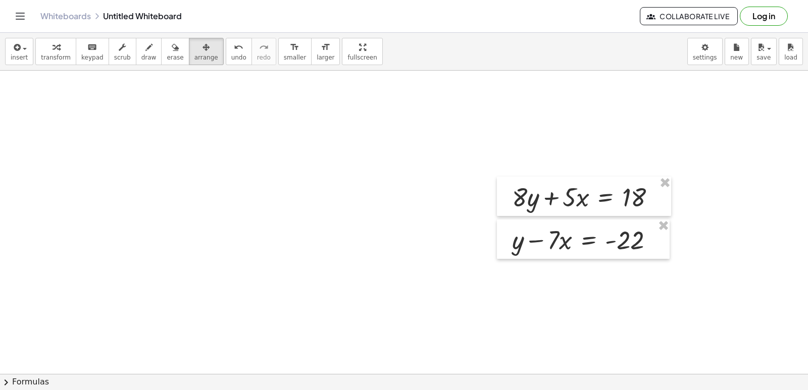
scroll to position [2783, 0]
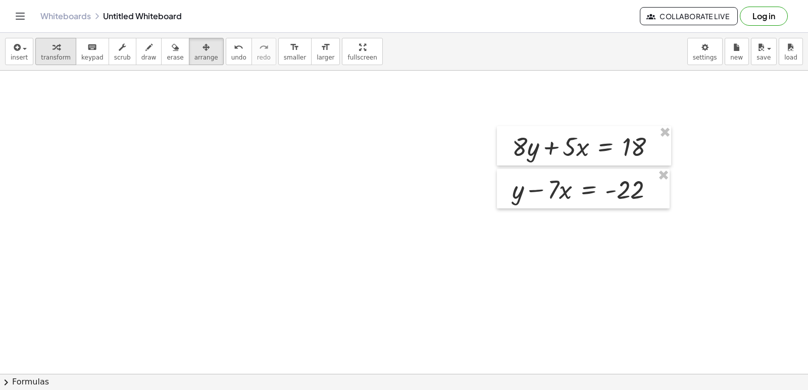
click at [53, 61] on span "transform" at bounding box center [56, 57] width 30 height 7
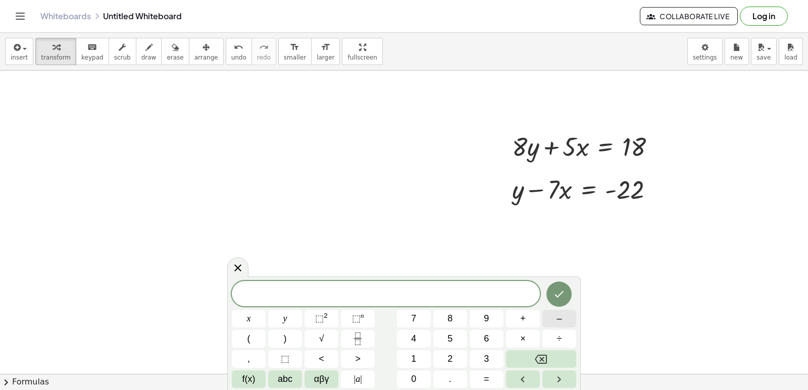
click at [572, 317] on button "–" at bounding box center [560, 319] width 34 height 18
click at [456, 357] on button "2" at bounding box center [450, 360] width 34 height 18
click at [258, 315] on button "x" at bounding box center [249, 319] width 34 height 18
click at [495, 372] on button "=" at bounding box center [487, 380] width 34 height 18
click at [557, 317] on span "–" at bounding box center [559, 319] width 5 height 14
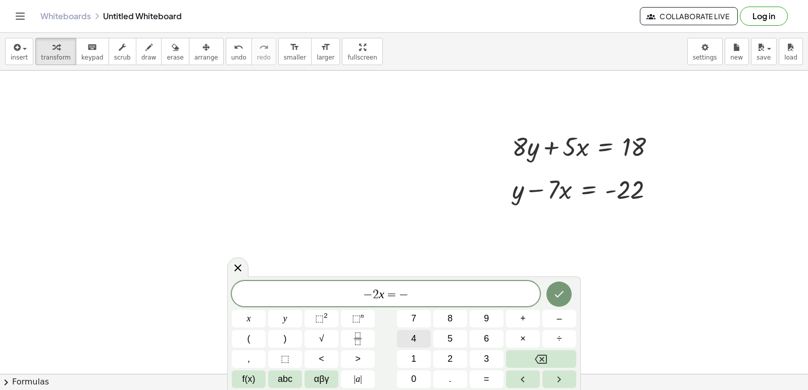
click at [418, 341] on button "4" at bounding box center [414, 339] width 34 height 18
click at [563, 298] on button "Done" at bounding box center [559, 294] width 25 height 25
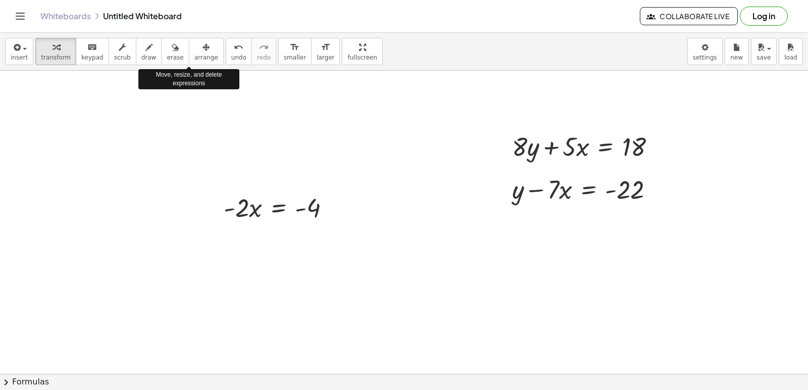
drag, startPoint x: 190, startPoint y: 52, endPoint x: 301, endPoint y: 125, distance: 132.8
click at [203, 53] on icon "button" at bounding box center [206, 47] width 7 height 12
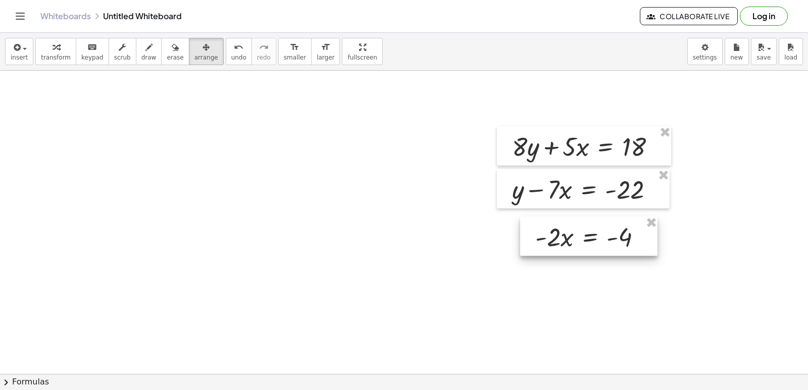
drag, startPoint x: 323, startPoint y: 218, endPoint x: 602, endPoint y: 232, distance: 278.7
click at [601, 234] on div at bounding box center [588, 236] width 137 height 39
drag, startPoint x: 557, startPoint y: 291, endPoint x: 534, endPoint y: 291, distance: 22.7
drag, startPoint x: 343, startPoint y: 283, endPoint x: 305, endPoint y: 249, distance: 51.9
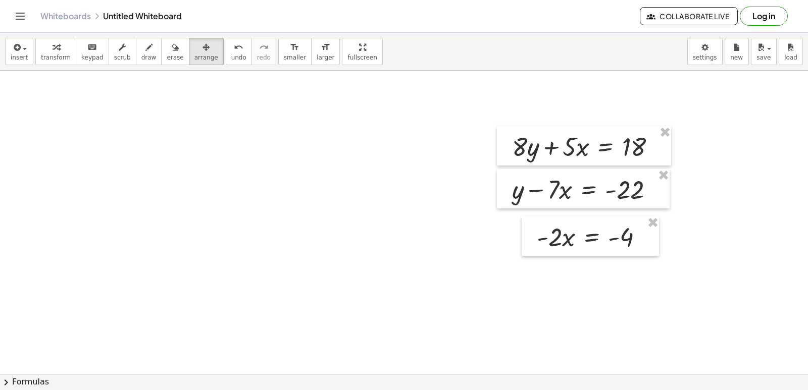
drag, startPoint x: 250, startPoint y: 270, endPoint x: 229, endPoint y: 407, distance: 138.5
click at [229, 390] on html "Graspable Math Activities Get Started Activity Bank Assigned Work Classes White…" at bounding box center [404, 195] width 808 height 390
drag, startPoint x: 240, startPoint y: 343, endPoint x: 223, endPoint y: 269, distance: 76.2
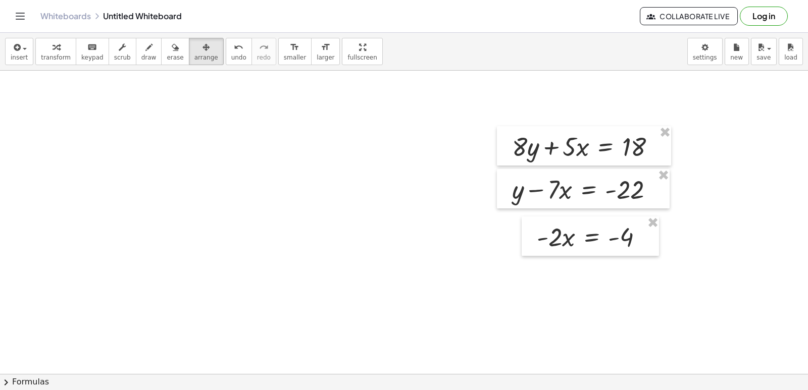
click at [146, 53] on button "draw" at bounding box center [149, 51] width 26 height 27
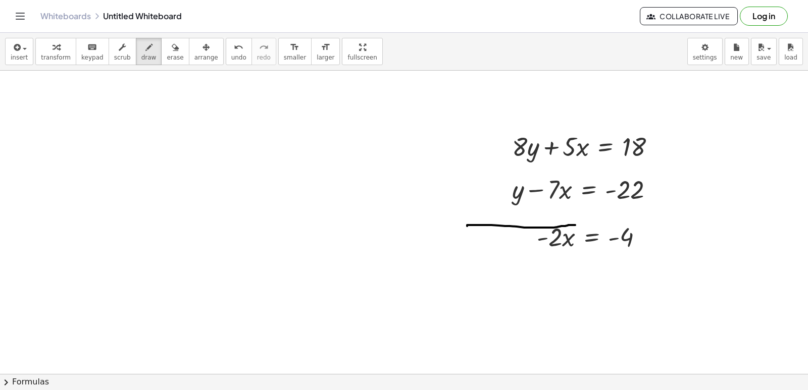
drag, startPoint x: 467, startPoint y: 226, endPoint x: 575, endPoint y: 225, distance: 108.1
drag, startPoint x: 214, startPoint y: 47, endPoint x: 485, endPoint y: 225, distance: 324.3
click at [248, 59] on div "undo undo redo redo" at bounding box center [251, 51] width 51 height 27
drag, startPoint x: 496, startPoint y: 217, endPoint x: 550, endPoint y: 204, distance: 55.6
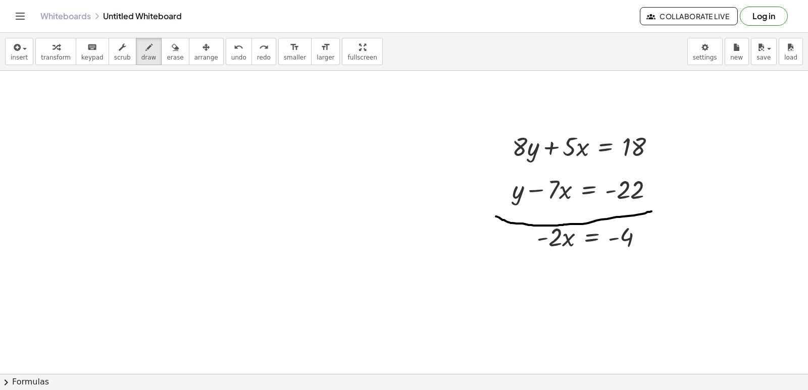
click at [231, 45] on div "undo" at bounding box center [238, 47] width 15 height 12
drag, startPoint x: 658, startPoint y: 208, endPoint x: 618, endPoint y: 216, distance: 41.2
drag, startPoint x: 218, startPoint y: 43, endPoint x: 339, endPoint y: 107, distance: 136.7
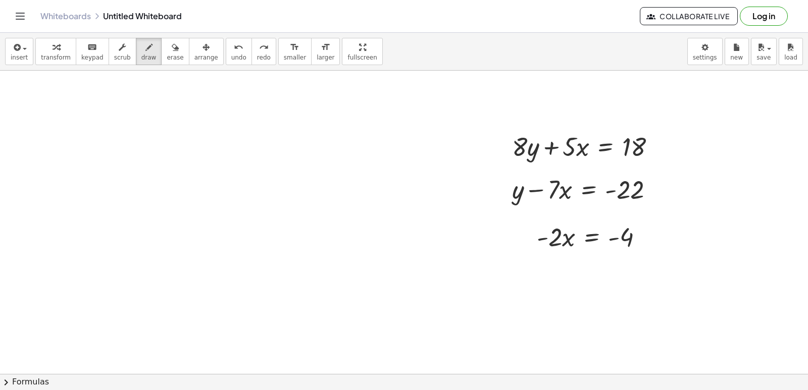
click at [231, 46] on div "undo" at bounding box center [238, 47] width 15 height 12
drag, startPoint x: 497, startPoint y: 216, endPoint x: 638, endPoint y: 228, distance: 141.5
click at [227, 53] on button "undo undo" at bounding box center [239, 51] width 26 height 27
drag, startPoint x: 494, startPoint y: 213, endPoint x: 551, endPoint y: 208, distance: 56.8
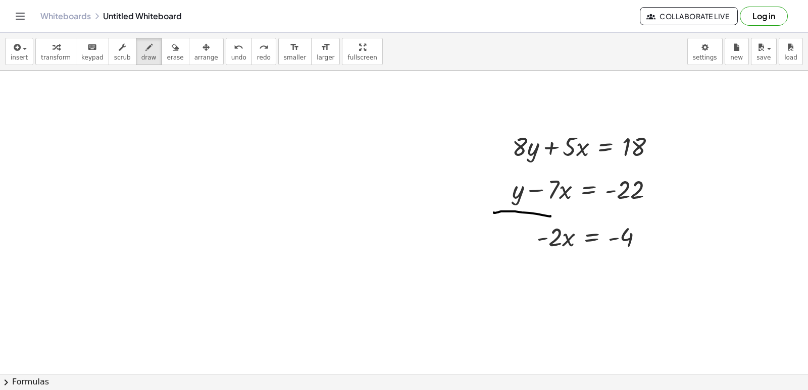
drag, startPoint x: 221, startPoint y: 47, endPoint x: 204, endPoint y: 60, distance: 20.6
click at [234, 51] on icon "undo" at bounding box center [239, 47] width 10 height 12
drag, startPoint x: 651, startPoint y: 210, endPoint x: 474, endPoint y: 207, distance: 177.3
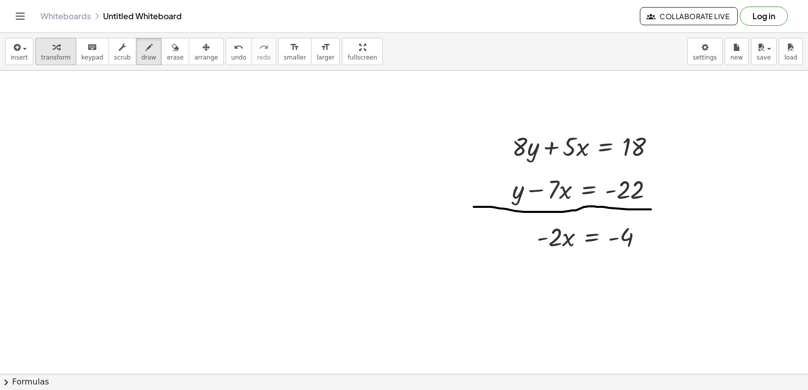
click at [59, 50] on div "button" at bounding box center [56, 47] width 30 height 12
drag, startPoint x: 550, startPoint y: 237, endPoint x: 628, endPoint y: 237, distance: 78.8
click at [628, 237] on div at bounding box center [594, 236] width 125 height 34
click at [637, 260] on div at bounding box center [601, 279] width 138 height 51
drag, startPoint x: 629, startPoint y: 279, endPoint x: 633, endPoint y: 271, distance: 8.4
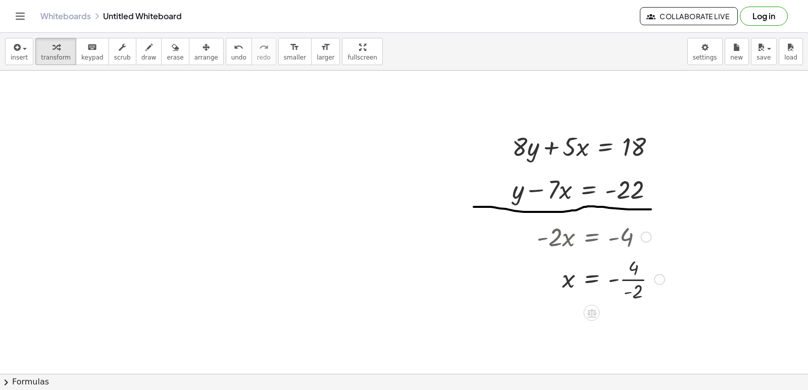
click at [631, 275] on div at bounding box center [601, 279] width 138 height 51
click at [633, 271] on div at bounding box center [601, 279] width 138 height 51
click at [634, 268] on div at bounding box center [601, 279] width 138 height 51
drag, startPoint x: 632, startPoint y: 272, endPoint x: 627, endPoint y: 298, distance: 26.7
click at [632, 325] on div at bounding box center [601, 329] width 138 height 51
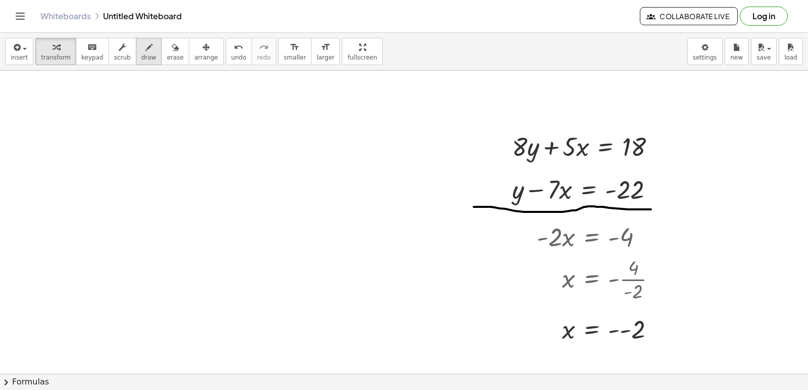
click at [145, 50] on icon "button" at bounding box center [148, 47] width 7 height 12
drag, startPoint x: 546, startPoint y: 130, endPoint x: 508, endPoint y: 167, distance: 52.5
drag, startPoint x: 532, startPoint y: 181, endPoint x: 506, endPoint y: 209, distance: 38.6
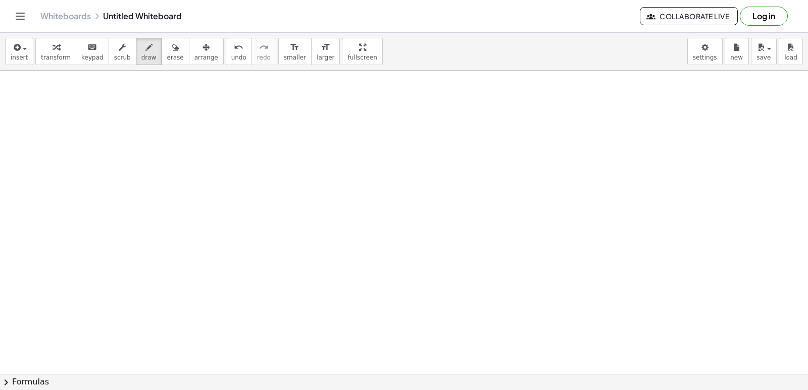
scroll to position [3288, 0]
click at [53, 48] on icon "button" at bounding box center [56, 47] width 7 height 12
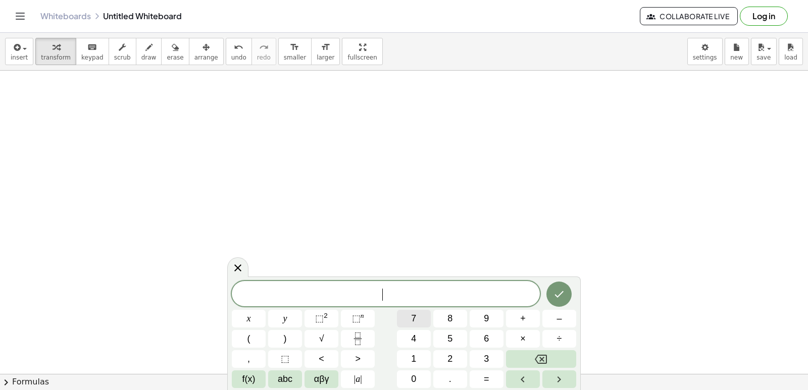
click at [390, 309] on div "​ x y ⬚ 2 ⬚ n 7 8 9 + – ( ) √ 4 5 6 × ÷ , ⬚ < > 1 2 3 f(x) abc αβγ | a | 0 . =" at bounding box center [404, 334] width 344 height 107
click at [425, 179] on body "Graspable Math Activities Get Started Activity Bank Assigned Work Classes White…" at bounding box center [404, 195] width 808 height 390
click at [407, 311] on button "7" at bounding box center [414, 319] width 34 height 18
click at [251, 319] on button "x" at bounding box center [249, 319] width 34 height 18
click at [511, 321] on button "+" at bounding box center [523, 319] width 34 height 18
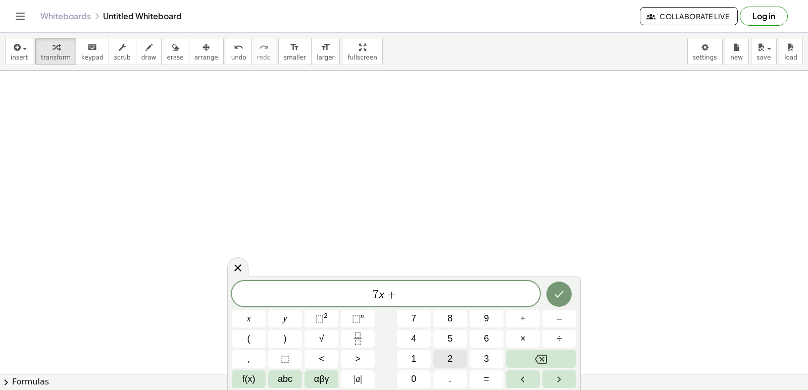
click at [446, 357] on button "2" at bounding box center [450, 360] width 34 height 18
click at [284, 322] on span "y" at bounding box center [285, 319] width 4 height 14
click at [494, 382] on button "=" at bounding box center [487, 380] width 34 height 18
click at [417, 358] on button "1" at bounding box center [414, 360] width 34 height 18
click at [439, 320] on button "8" at bounding box center [450, 319] width 34 height 18
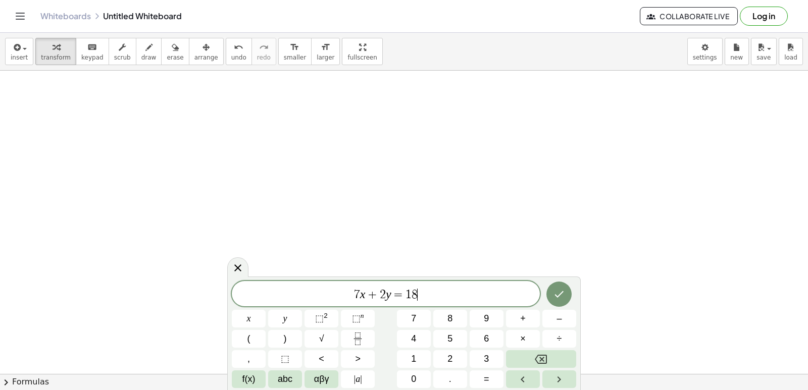
click at [553, 277] on div "7 x + 2 y = 1 8 ​ x y ⬚ 2 ⬚ n 7 8 9 + – ( ) √ 4 5 6 × ÷ , ⬚ < > 1 2 3 f(x) abc …" at bounding box center [404, 334] width 354 height 114
click at [551, 292] on button "Done" at bounding box center [559, 294] width 25 height 25
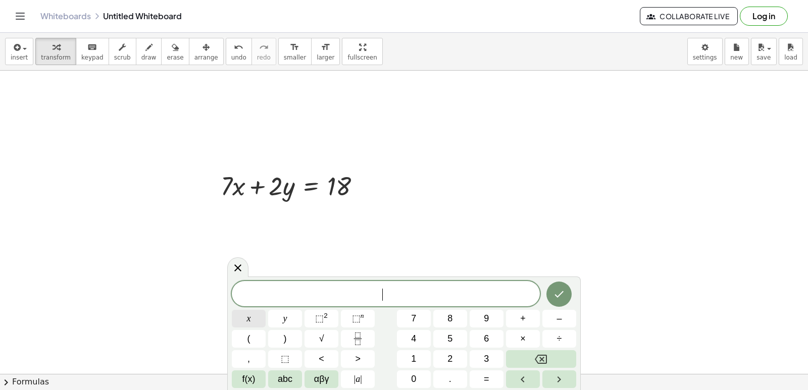
click at [248, 314] on span "x" at bounding box center [249, 319] width 4 height 14
click at [487, 380] on span "=" at bounding box center [487, 380] width 6 height 14
click at [454, 356] on button "2" at bounding box center [450, 360] width 34 height 18
click at [570, 291] on button "Done" at bounding box center [559, 294] width 25 height 25
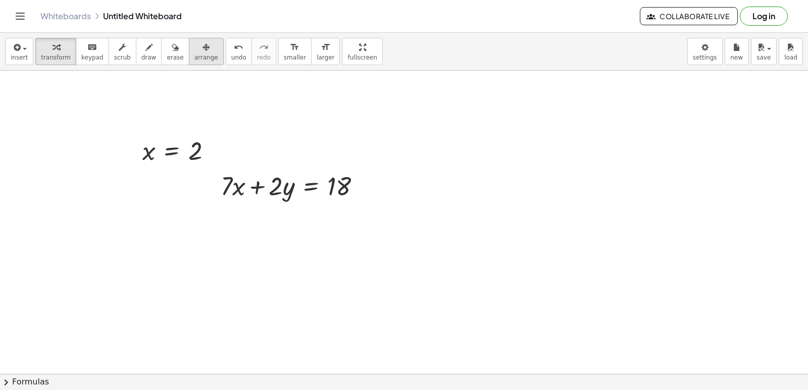
click at [203, 61] on button "arrange" at bounding box center [206, 51] width 35 height 27
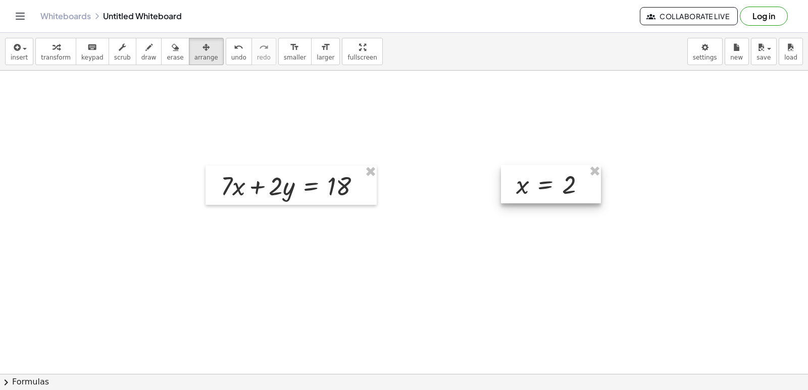
drag, startPoint x: 197, startPoint y: 161, endPoint x: 558, endPoint y: 185, distance: 361.4
click at [558, 185] on div at bounding box center [551, 184] width 100 height 38
click at [58, 50] on div "button" at bounding box center [56, 47] width 30 height 12
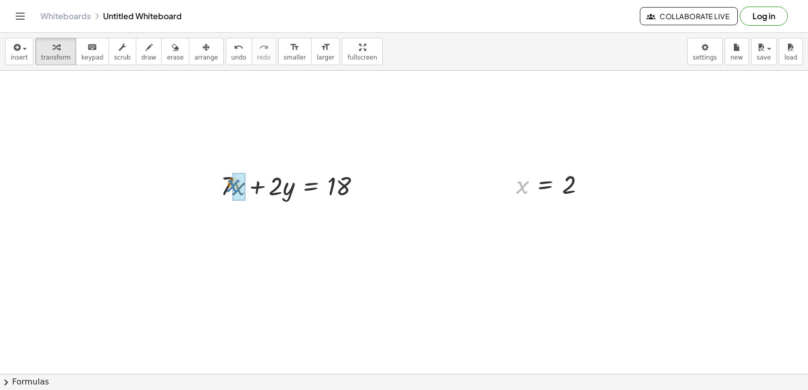
drag, startPoint x: 523, startPoint y: 188, endPoint x: 234, endPoint y: 186, distance: 289.4
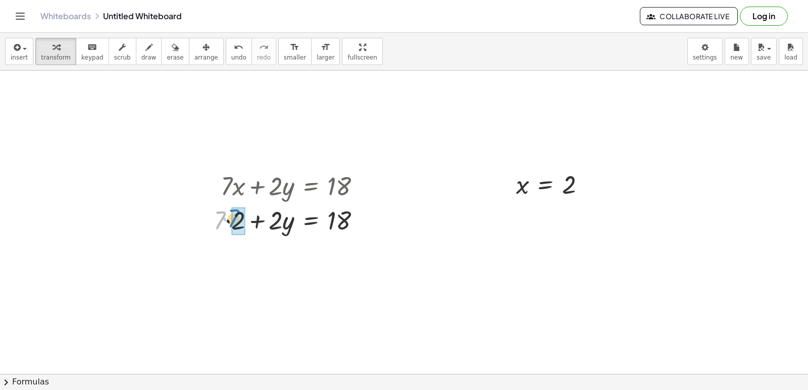
drag, startPoint x: 215, startPoint y: 225, endPoint x: 229, endPoint y: 223, distance: 14.3
click at [229, 223] on div at bounding box center [291, 220] width 165 height 34
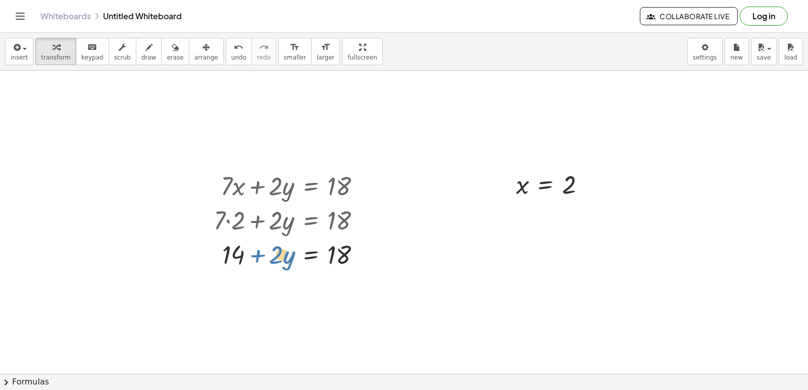
click at [248, 256] on div at bounding box center [291, 254] width 165 height 34
drag, startPoint x: 241, startPoint y: 254, endPoint x: 394, endPoint y: 257, distance: 152.6
drag, startPoint x: 377, startPoint y: 289, endPoint x: 333, endPoint y: 294, distance: 44.3
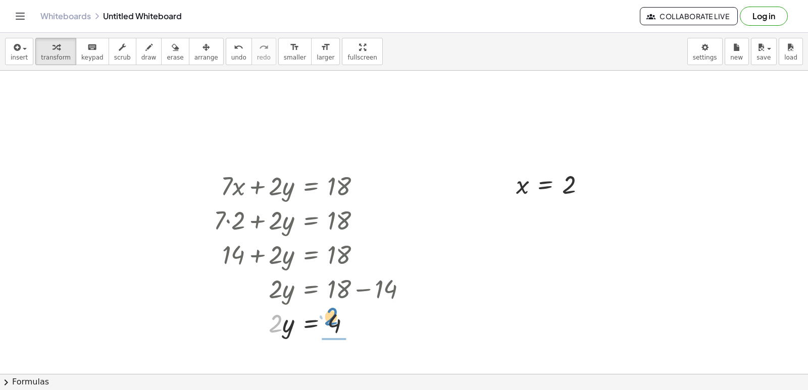
drag, startPoint x: 277, startPoint y: 327, endPoint x: 333, endPoint y: 320, distance: 56.0
click at [333, 320] on div at bounding box center [315, 323] width 212 height 34
click at [336, 322] on div at bounding box center [315, 323] width 212 height 51
click at [336, 322] on div at bounding box center [315, 322] width 212 height 33
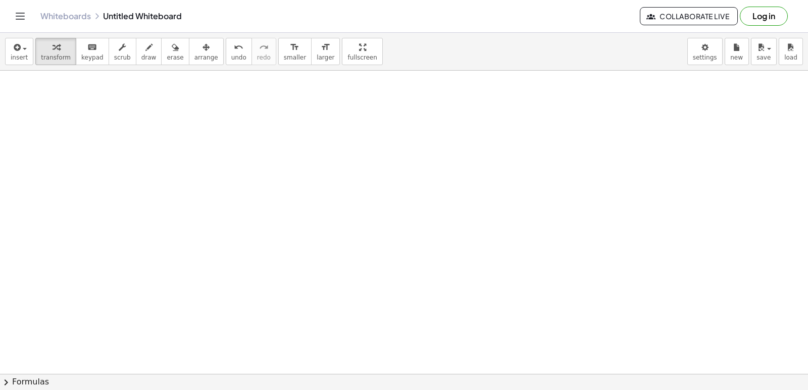
scroll to position [3643, 0]
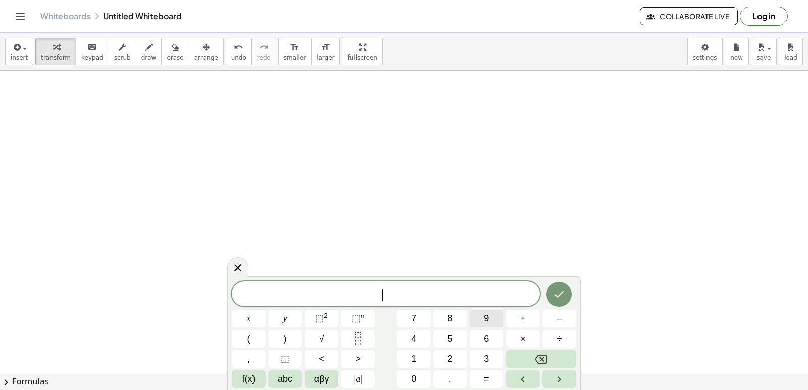
click at [481, 313] on button "9" at bounding box center [487, 319] width 34 height 18
click at [248, 314] on button "x" at bounding box center [249, 319] width 34 height 18
click at [518, 317] on button "+" at bounding box center [523, 319] width 34 height 18
click at [287, 315] on span "y" at bounding box center [285, 319] width 4 height 14
click at [491, 376] on button "=" at bounding box center [487, 380] width 34 height 18
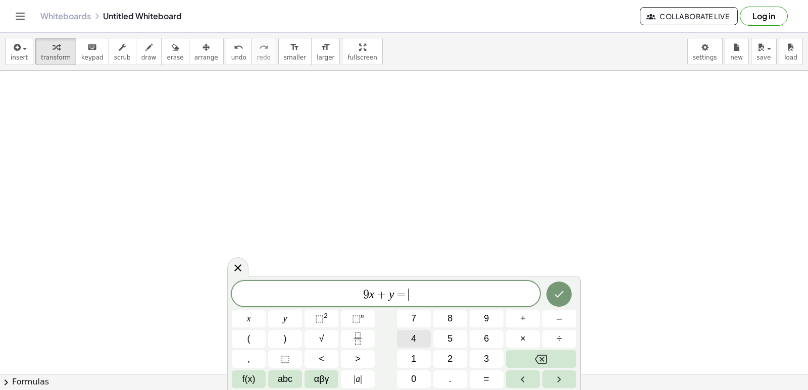
click at [453, 344] on div "9 x + y = ​ x y ⬚ 2 ⬚ n 7 8 9 + – ( ) √ 4 5 6 × ÷ , ⬚ < > 1 2 3 f(x) abc αβγ | …" at bounding box center [404, 334] width 344 height 107
click at [423, 335] on button "4" at bounding box center [414, 339] width 34 height 18
click at [490, 339] on button "6" at bounding box center [487, 339] width 34 height 18
click at [561, 293] on icon "Done" at bounding box center [559, 294] width 12 height 12
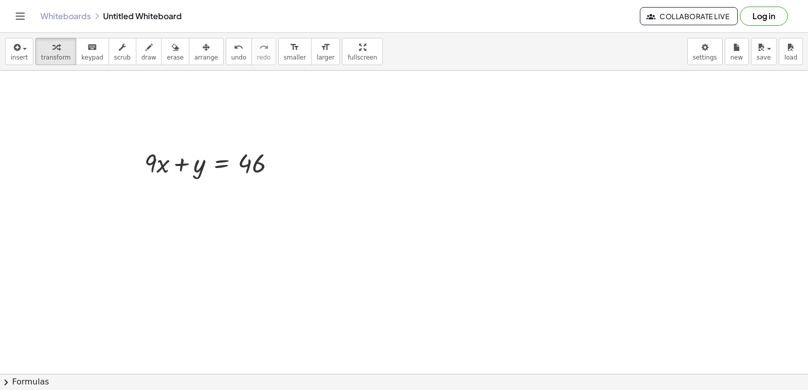
scroll to position [3795, 0]
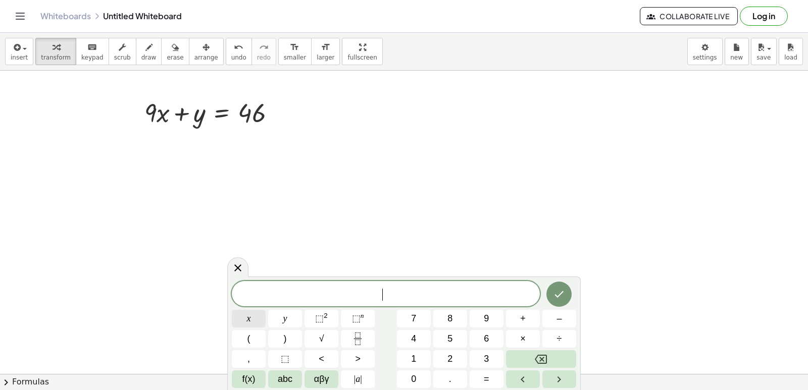
click at [245, 315] on button "x" at bounding box center [249, 319] width 34 height 18
click at [487, 370] on div "x x y ⬚ 2 ⬚ n 7 8 9 + – ( ) √ 4 5 6 × ÷ , ⬚ < > 1 2 3 f(x) abc αβγ | a | 0 . =" at bounding box center [404, 334] width 344 height 107
click at [484, 376] on span "=" at bounding box center [487, 380] width 6 height 14
click at [458, 346] on button "5" at bounding box center [450, 339] width 34 height 18
click at [566, 293] on button "Done" at bounding box center [559, 294] width 25 height 25
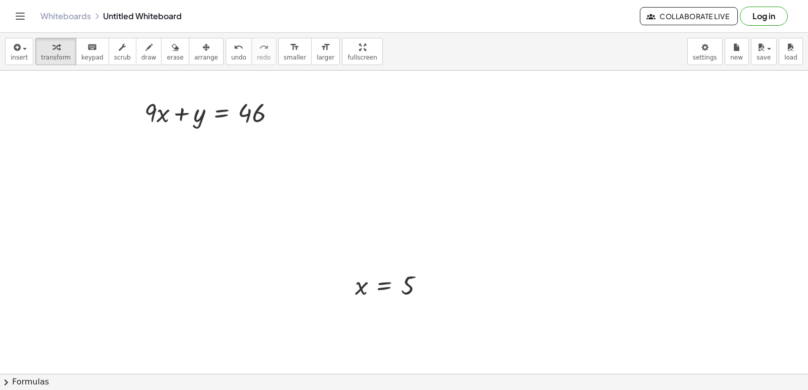
click at [196, 54] on span "arrange" at bounding box center [206, 57] width 24 height 7
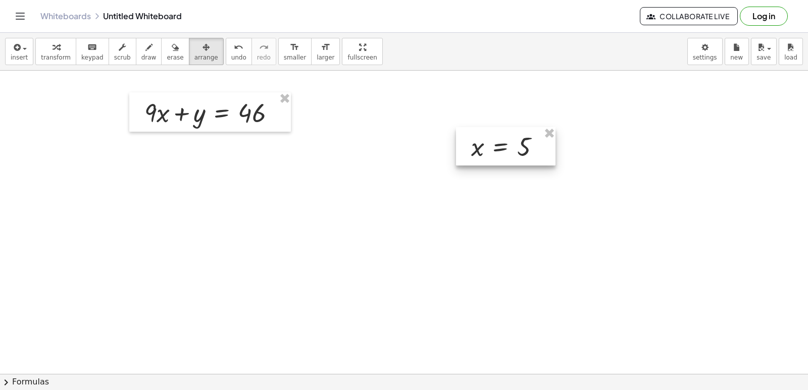
drag, startPoint x: 399, startPoint y: 284, endPoint x: 517, endPoint y: 137, distance: 189.0
click at [517, 140] on div at bounding box center [506, 146] width 100 height 38
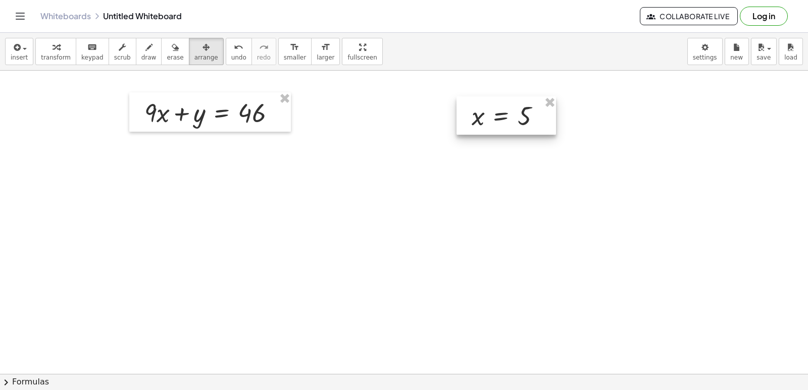
drag, startPoint x: 472, startPoint y: 150, endPoint x: 469, endPoint y: 124, distance: 26.0
click at [469, 124] on div at bounding box center [507, 115] width 100 height 38
click at [55, 56] on span "transform" at bounding box center [56, 57] width 30 height 7
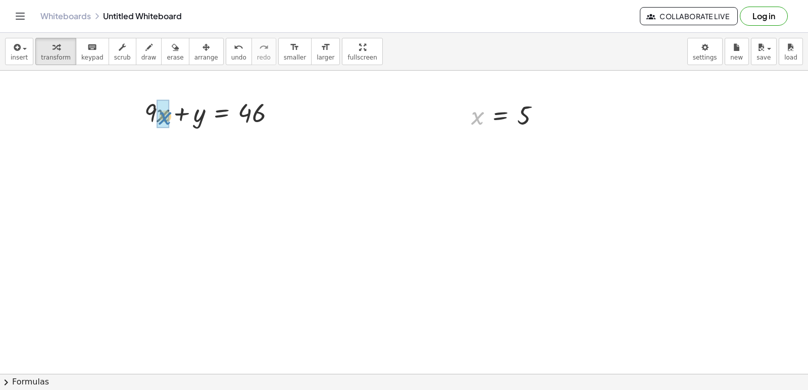
drag, startPoint x: 471, startPoint y: 121, endPoint x: 155, endPoint y: 121, distance: 316.2
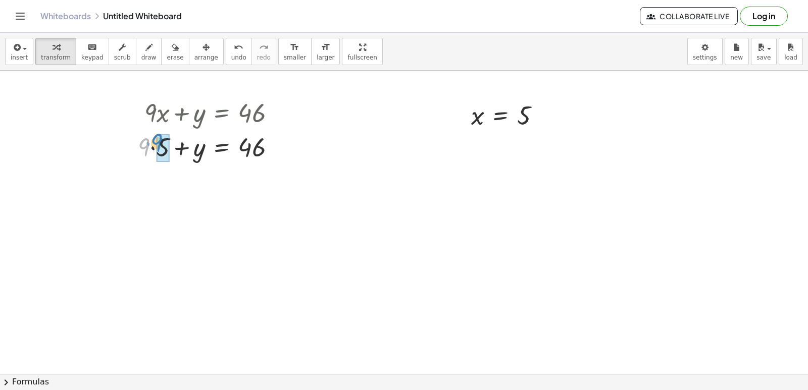
drag, startPoint x: 146, startPoint y: 153, endPoint x: 162, endPoint y: 156, distance: 15.9
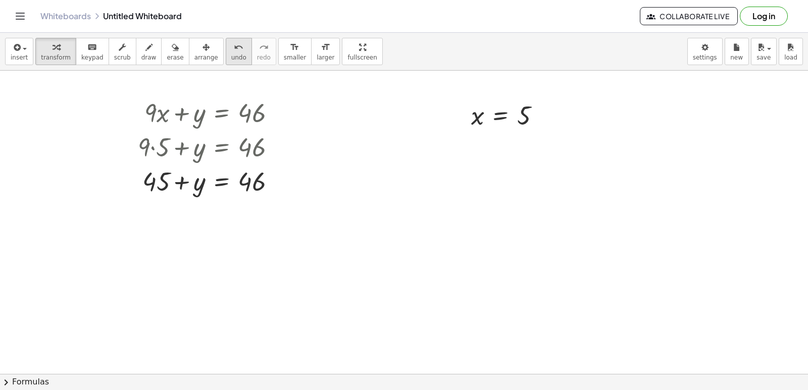
click at [234, 52] on icon "undo" at bounding box center [239, 47] width 10 height 12
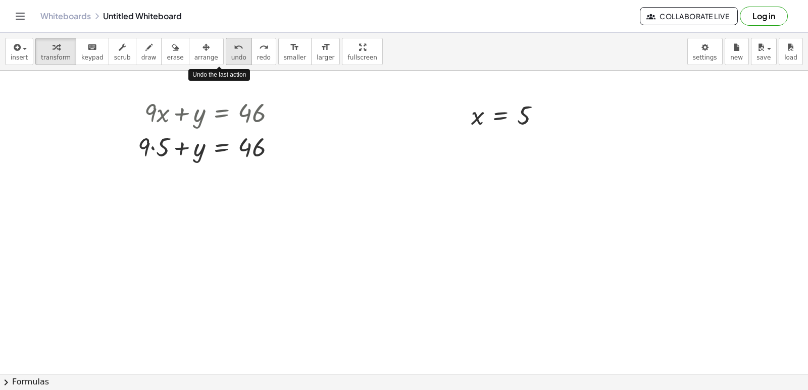
click at [234, 52] on icon "undo" at bounding box center [239, 47] width 10 height 12
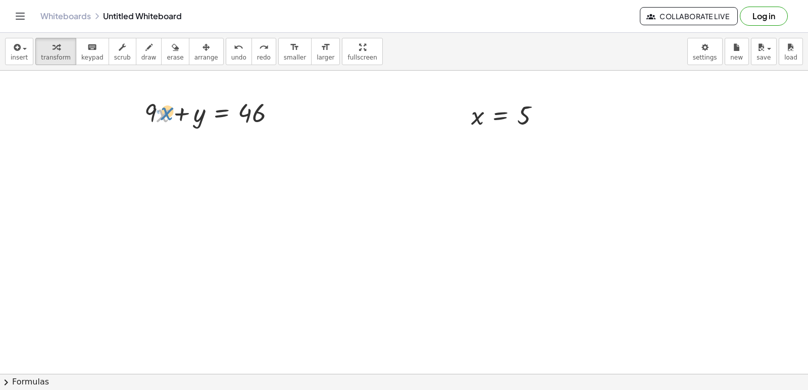
click at [165, 110] on div at bounding box center [213, 112] width 149 height 34
drag, startPoint x: 473, startPoint y: 116, endPoint x: 155, endPoint y: 111, distance: 318.3
drag, startPoint x: 161, startPoint y: 140, endPoint x: 147, endPoint y: 146, distance: 14.9
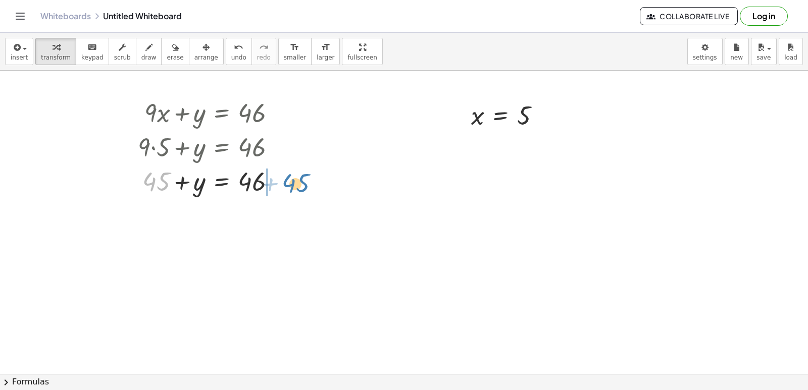
drag, startPoint x: 146, startPoint y: 146, endPoint x: 286, endPoint y: 147, distance: 140.4
click at [222, 113] on div "+ · 9 · x + y = 46 + · 9 · 5 + y = 46 + 45 + + y = 46 45" at bounding box center [222, 113] width 0 height 0
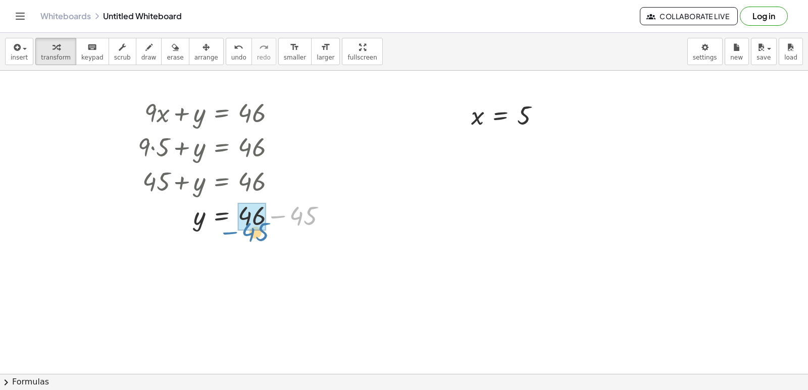
drag, startPoint x: 302, startPoint y: 208, endPoint x: 250, endPoint y: 230, distance: 57.2
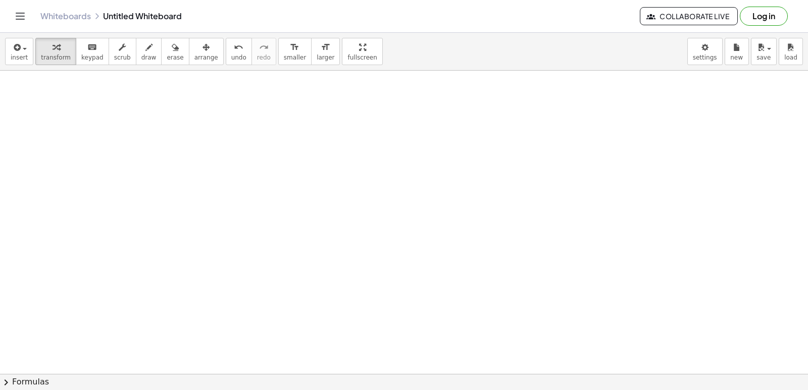
scroll to position [4048, 0]
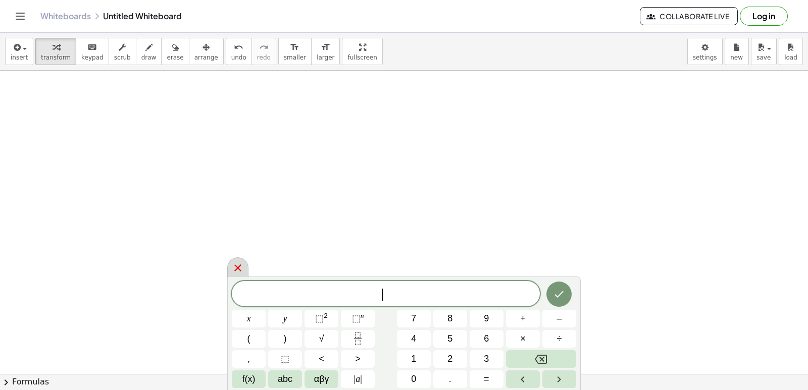
click at [231, 266] on div at bounding box center [237, 268] width 21 height 20
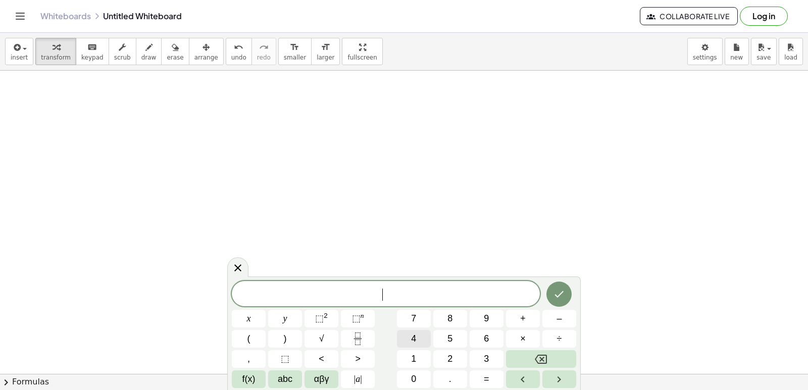
click at [416, 335] on span "4" at bounding box center [413, 339] width 5 height 14
click at [264, 316] on button "x" at bounding box center [249, 319] width 34 height 18
click at [544, 319] on button "–" at bounding box center [560, 319] width 34 height 18
click at [405, 314] on button "7" at bounding box center [414, 319] width 34 height 18
click at [483, 378] on button "=" at bounding box center [487, 380] width 34 height 18
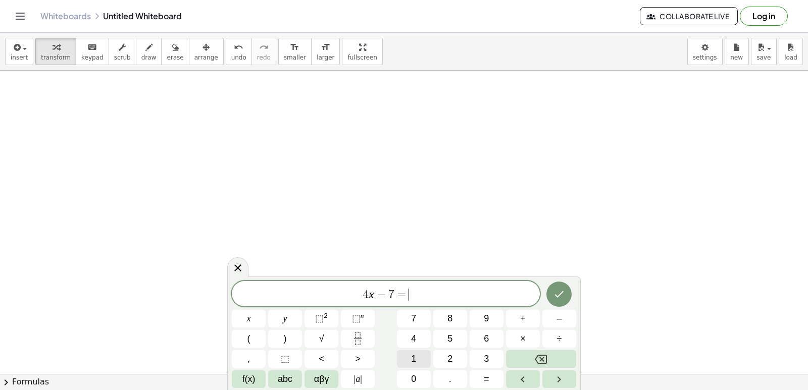
click at [423, 354] on button "1" at bounding box center [414, 360] width 34 height 18
click at [548, 292] on button "Done" at bounding box center [559, 294] width 25 height 25
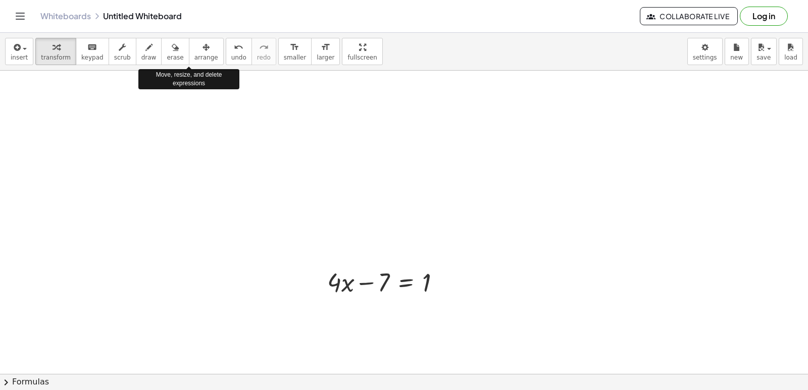
click at [302, 231] on div "insert select one: Math Expression Function Text Youtube Video Graphing Geometr…" at bounding box center [404, 212] width 808 height 358
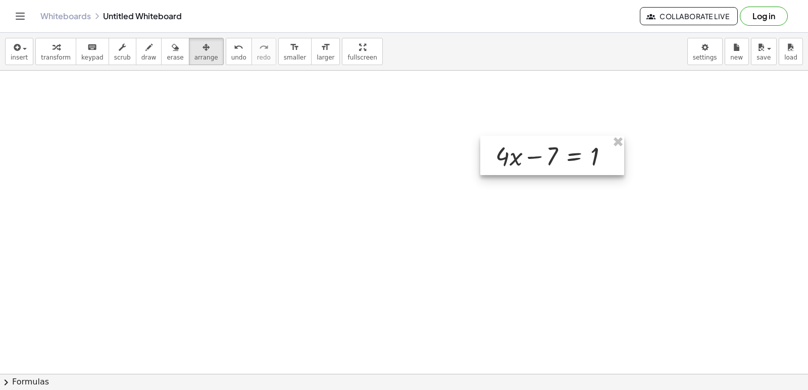
drag, startPoint x: 380, startPoint y: 281, endPoint x: 526, endPoint y: 143, distance: 201.2
click at [531, 148] on div at bounding box center [552, 155] width 144 height 39
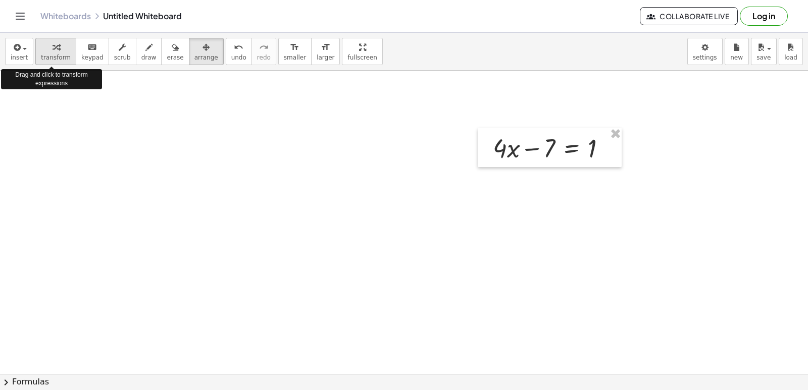
click at [63, 44] on div "button" at bounding box center [56, 47] width 30 height 12
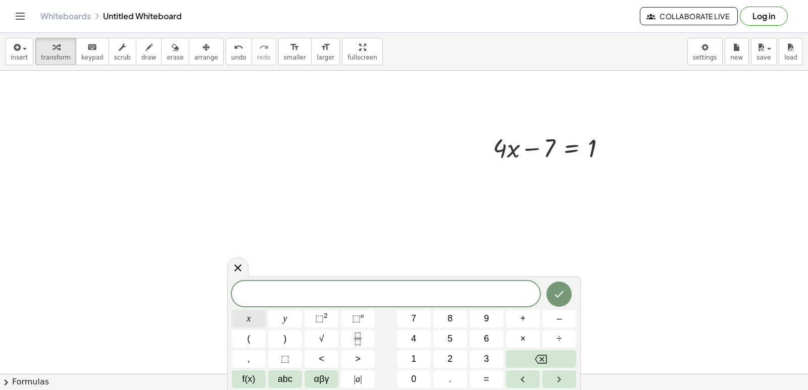
click at [254, 314] on button "x" at bounding box center [249, 319] width 34 height 18
click at [484, 380] on span "=" at bounding box center [487, 380] width 6 height 14
click at [457, 361] on button "2" at bounding box center [450, 360] width 34 height 18
click at [558, 292] on icon "Done" at bounding box center [559, 294] width 12 height 12
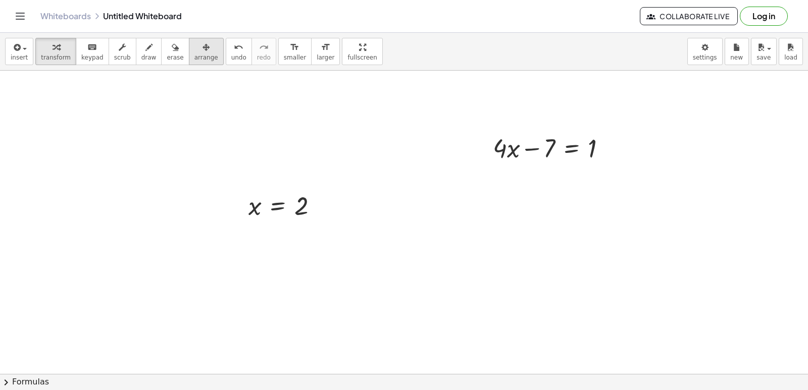
click at [203, 48] on icon "button" at bounding box center [206, 47] width 7 height 12
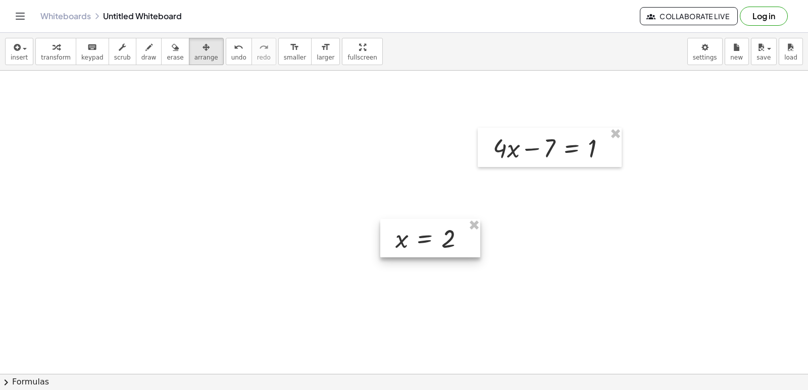
drag, startPoint x: 267, startPoint y: 211, endPoint x: 585, endPoint y: 185, distance: 318.8
click at [480, 219] on div at bounding box center [430, 238] width 100 height 38
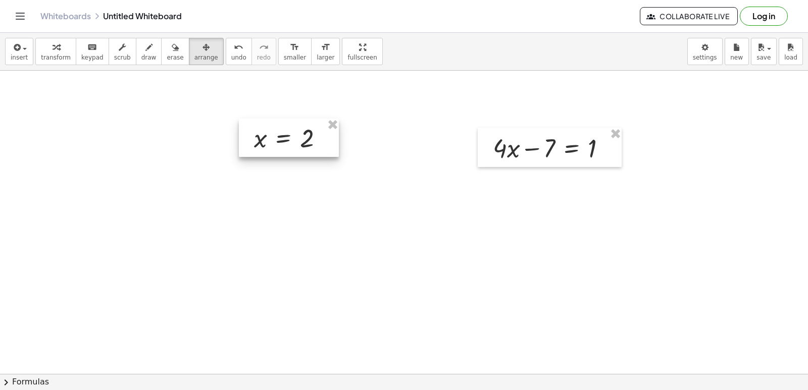
drag, startPoint x: 575, startPoint y: 206, endPoint x: 287, endPoint y: 161, distance: 291.9
click at [287, 157] on div at bounding box center [289, 138] width 100 height 38
drag, startPoint x: 94, startPoint y: 48, endPoint x: 99, endPoint y: 47, distance: 5.2
click at [95, 52] on button "keyboard keypad" at bounding box center [92, 51] width 33 height 27
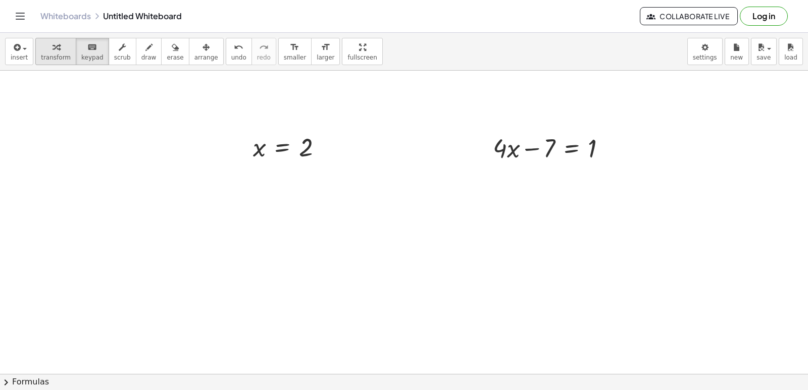
click at [53, 53] on icon "button" at bounding box center [56, 47] width 7 height 12
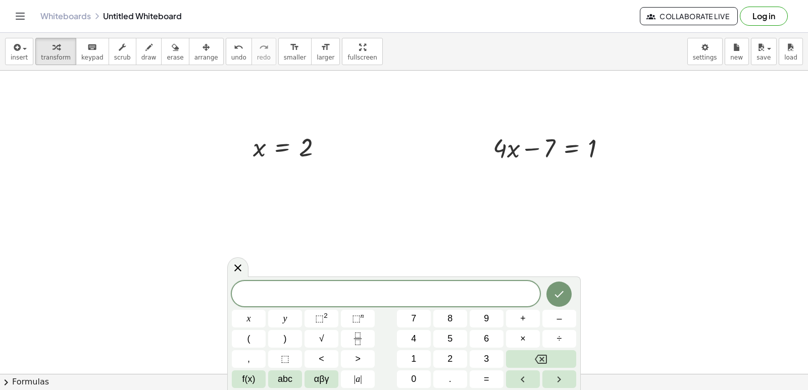
drag, startPoint x: 280, startPoint y: 217, endPoint x: 278, endPoint y: 223, distance: 6.2
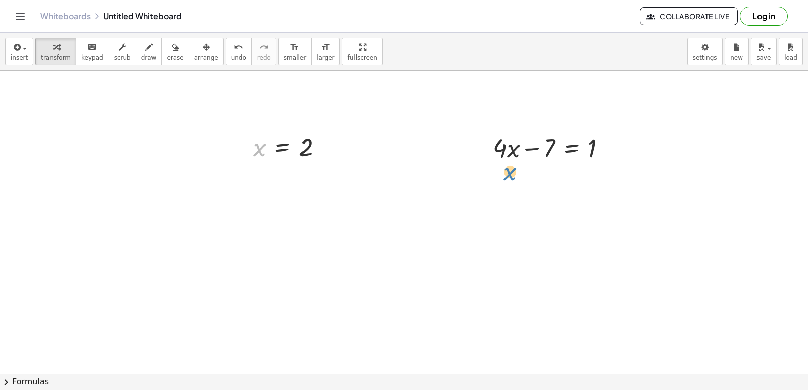
drag, startPoint x: 262, startPoint y: 149, endPoint x: 512, endPoint y: 162, distance: 250.9
drag, startPoint x: 262, startPoint y: 151, endPoint x: 523, endPoint y: 156, distance: 261.7
drag, startPoint x: 256, startPoint y: 152, endPoint x: 512, endPoint y: 157, distance: 256.1
drag, startPoint x: 492, startPoint y: 181, endPoint x: 516, endPoint y: 180, distance: 23.8
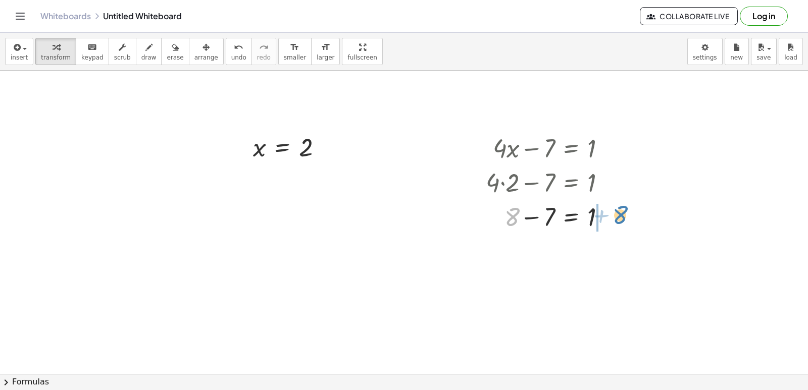
drag, startPoint x: 514, startPoint y: 210, endPoint x: 597, endPoint y: 219, distance: 83.8
drag, startPoint x: 627, startPoint y: 252, endPoint x: 599, endPoint y: 257, distance: 29.2
click at [599, 257] on div at bounding box center [569, 250] width 177 height 34
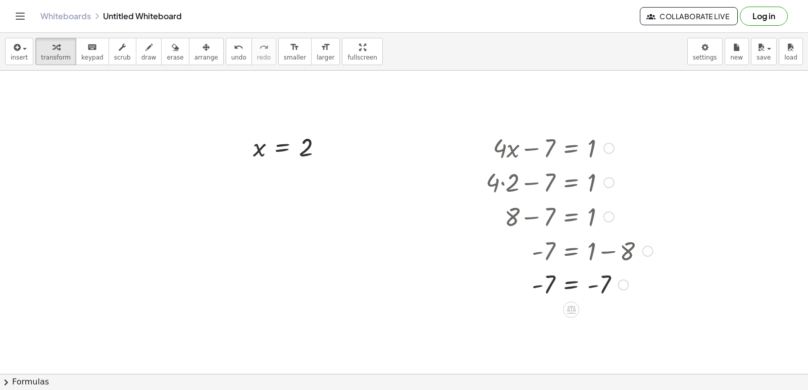
click at [606, 285] on div at bounding box center [569, 284] width 177 height 33
click at [605, 275] on div at bounding box center [569, 284] width 177 height 33
drag, startPoint x: 623, startPoint y: 249, endPoint x: 591, endPoint y: 271, distance: 38.5
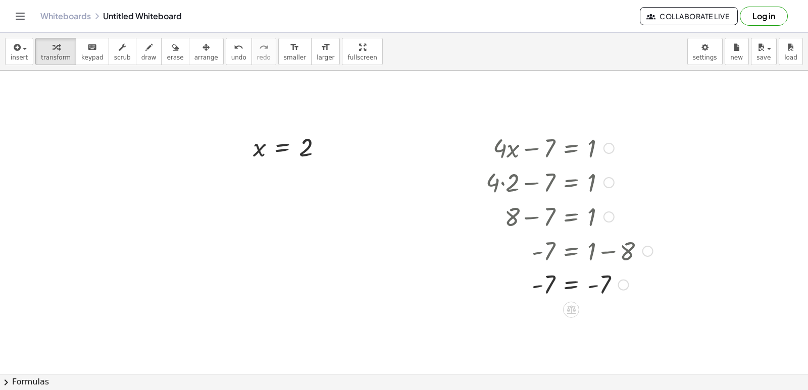
click at [571, 149] on div "+ · 4 · x − 7 = 1 + · 4 · 2 − 7 = 1 + 8 − 7 = 1 - 7 = + 1 − 8 - 7 = - 7" at bounding box center [571, 149] width 0 height 0
drag, startPoint x: 219, startPoint y: 48, endPoint x: 444, endPoint y: 129, distance: 238.7
click at [242, 57] on div "undo undo redo redo" at bounding box center [251, 51] width 51 height 27
drag, startPoint x: 627, startPoint y: 251, endPoint x: 594, endPoint y: 267, distance: 36.4
click at [594, 267] on div at bounding box center [569, 250] width 177 height 34
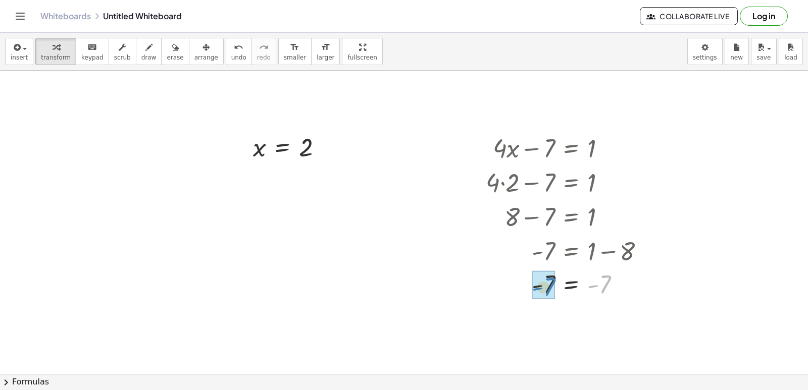
drag, startPoint x: 608, startPoint y: 271, endPoint x: 547, endPoint y: 273, distance: 60.6
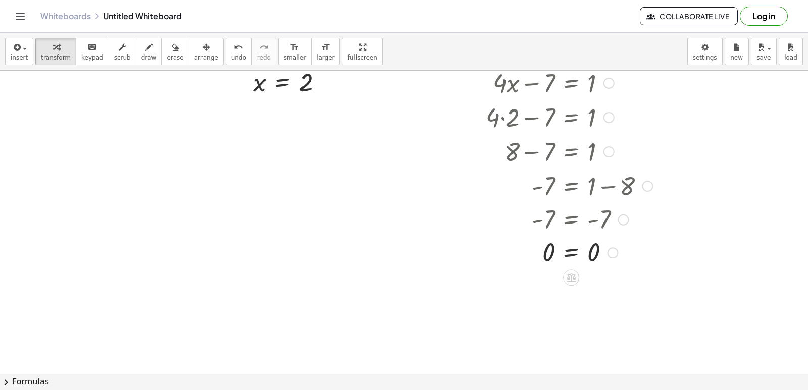
scroll to position [4099, 0]
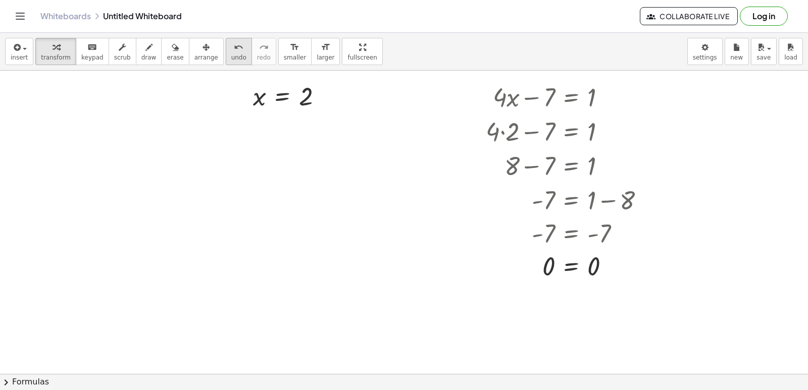
click at [231, 57] on span "undo" at bounding box center [238, 57] width 15 height 7
click at [231, 50] on div "undo" at bounding box center [238, 47] width 15 height 12
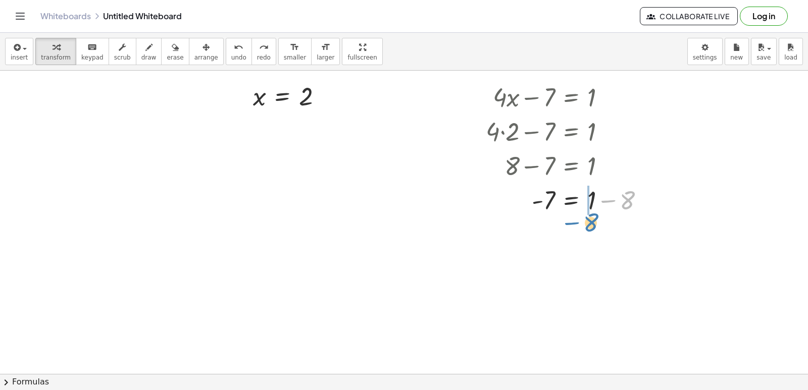
drag, startPoint x: 622, startPoint y: 209, endPoint x: 586, endPoint y: 232, distance: 42.9
drag, startPoint x: 222, startPoint y: 47, endPoint x: 373, endPoint y: 102, distance: 160.3
click at [234, 48] on icon "undo" at bounding box center [239, 47] width 10 height 12
drag, startPoint x: 630, startPoint y: 199, endPoint x: 595, endPoint y: 202, distance: 35.0
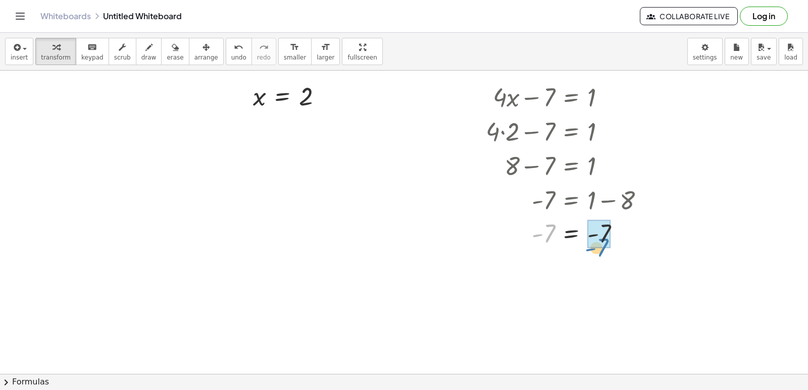
drag, startPoint x: 551, startPoint y: 227, endPoint x: 604, endPoint y: 241, distance: 55.4
click at [549, 201] on div at bounding box center [569, 199] width 177 height 34
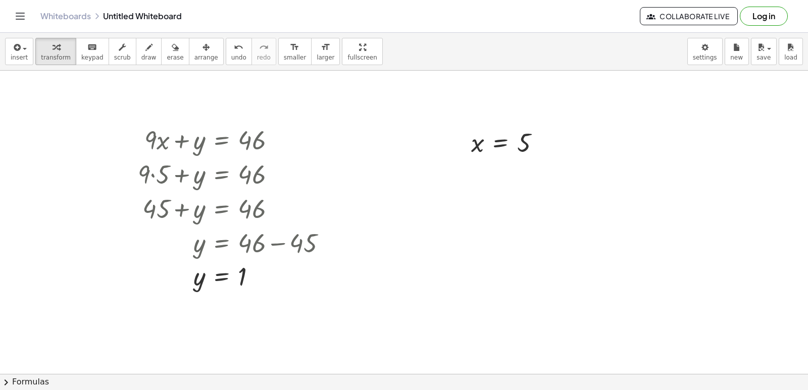
scroll to position [3745, 0]
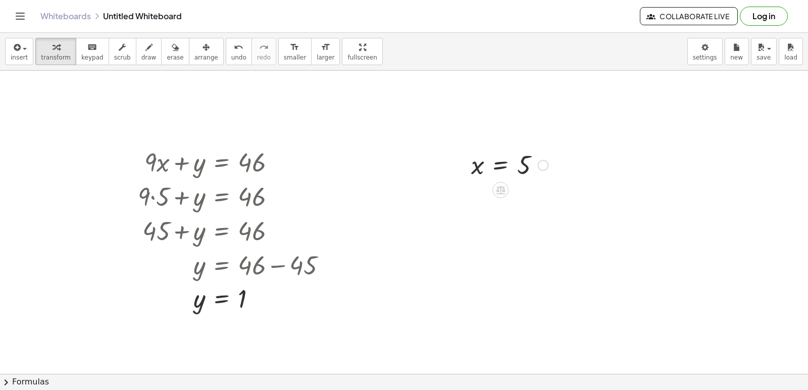
click at [541, 164] on div at bounding box center [542, 165] width 11 height 11
drag, startPoint x: 539, startPoint y: 220, endPoint x: 524, endPoint y: 207, distance: 20.1
click at [493, 170] on div at bounding box center [509, 164] width 87 height 33
drag, startPoint x: 491, startPoint y: 161, endPoint x: 428, endPoint y: 217, distance: 84.4
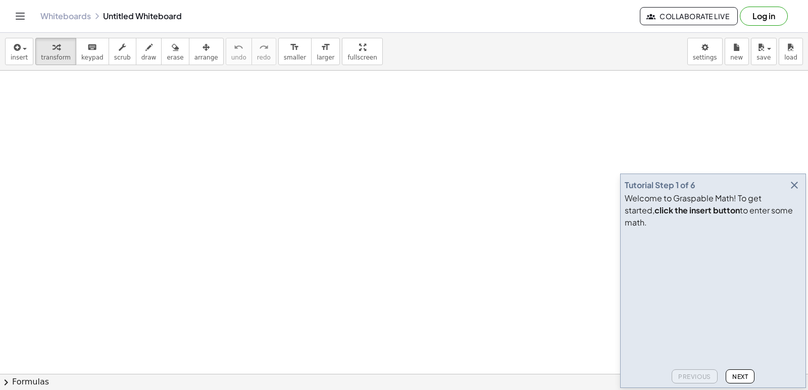
click at [797, 191] on icon "button" at bounding box center [795, 185] width 12 height 12
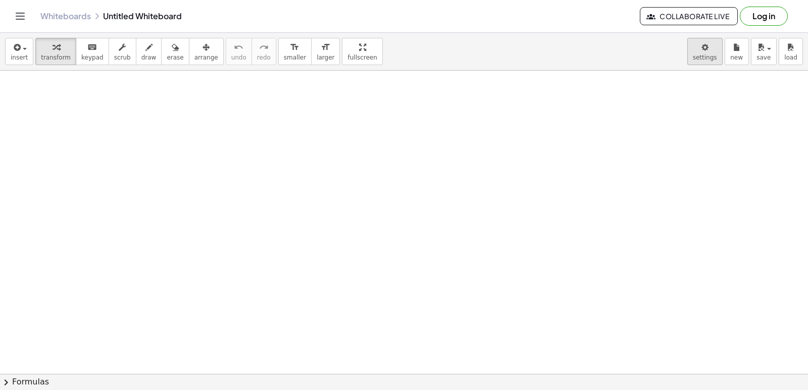
click at [712, 46] on body "Graspable Math Activities Get Started Activity Bank Assigned Work Classes White…" at bounding box center [404, 195] width 808 height 390
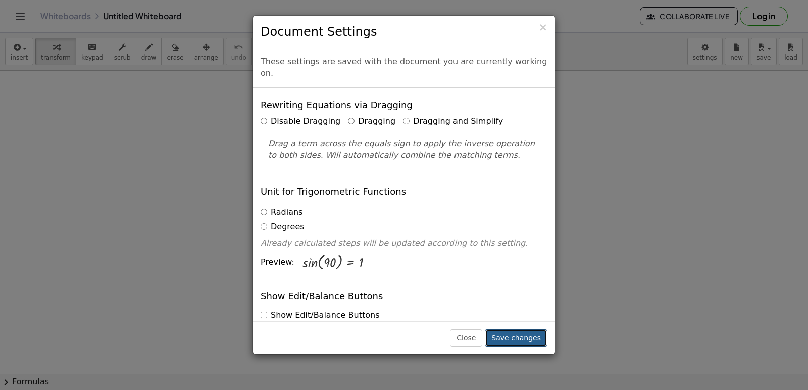
click at [525, 332] on button "Save changes" at bounding box center [516, 338] width 63 height 17
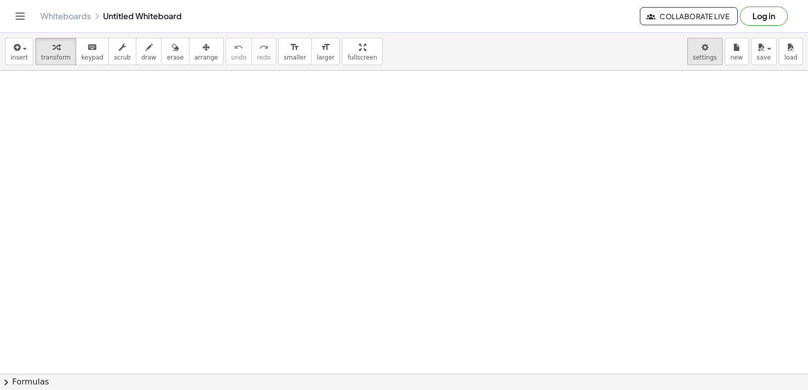
click at [717, 60] on body "Graspable Math Activities Get Started Activity Bank Assigned Work Classes White…" at bounding box center [404, 195] width 808 height 390
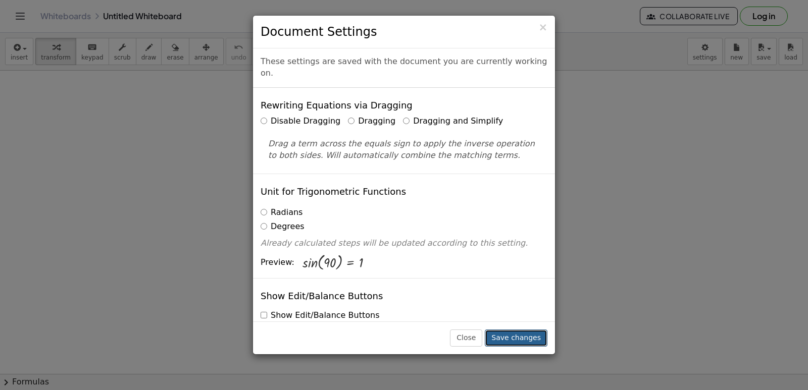
click at [536, 338] on button "Save changes" at bounding box center [516, 338] width 63 height 17
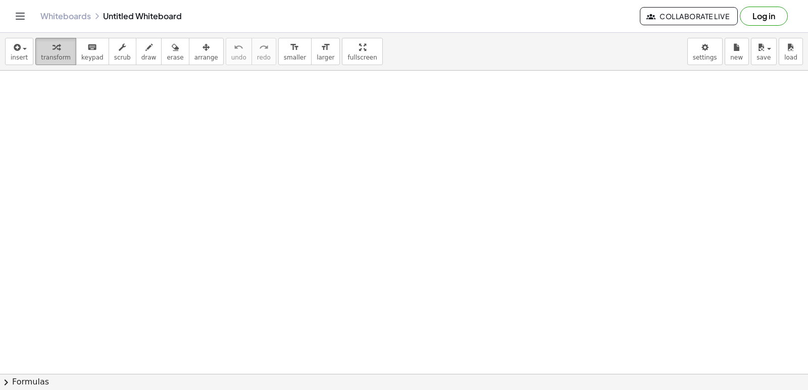
click at [53, 47] on icon "button" at bounding box center [56, 47] width 7 height 12
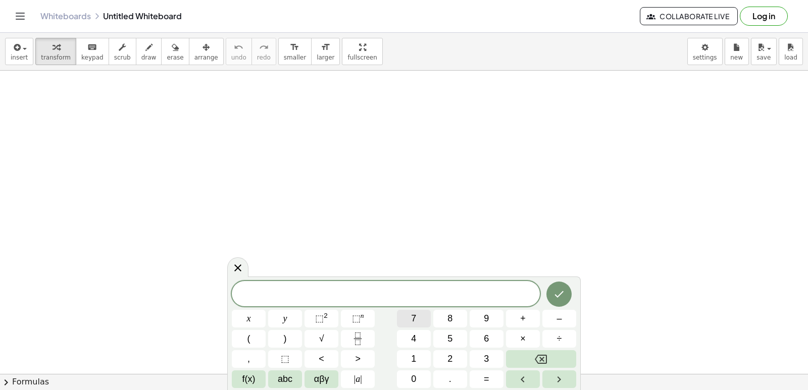
click at [417, 314] on button "7" at bounding box center [414, 319] width 34 height 18
click at [245, 314] on button "x" at bounding box center [249, 319] width 34 height 18
click at [517, 327] on button "+" at bounding box center [523, 319] width 34 height 18
click at [480, 318] on button "9" at bounding box center [487, 319] width 34 height 18
click at [487, 370] on div "7 x + 9 ​ x y ⬚ 2 ⬚ n 7 8 9 + – ( ) √ 4 5 6 × ÷ , ⬚ < > 1 2 3 f(x) abc αβγ | a …" at bounding box center [404, 334] width 344 height 107
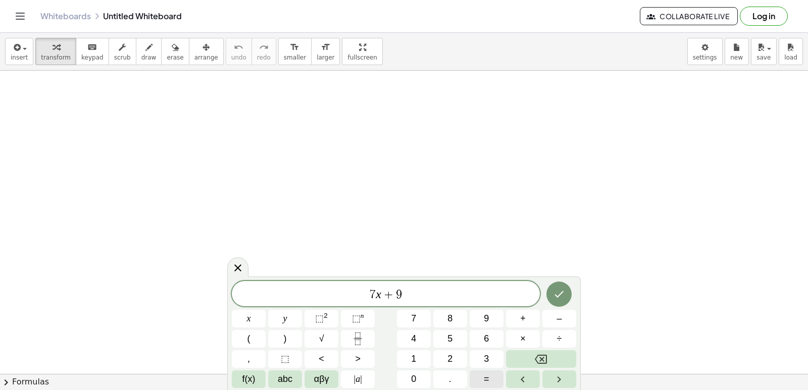
click at [487, 375] on span "=" at bounding box center [487, 380] width 6 height 14
click at [560, 319] on span "–" at bounding box center [559, 319] width 5 height 14
click at [421, 356] on button "1" at bounding box center [414, 360] width 34 height 18
click at [450, 356] on span "2" at bounding box center [450, 360] width 5 height 14
click at [558, 299] on icon "Done" at bounding box center [559, 294] width 12 height 12
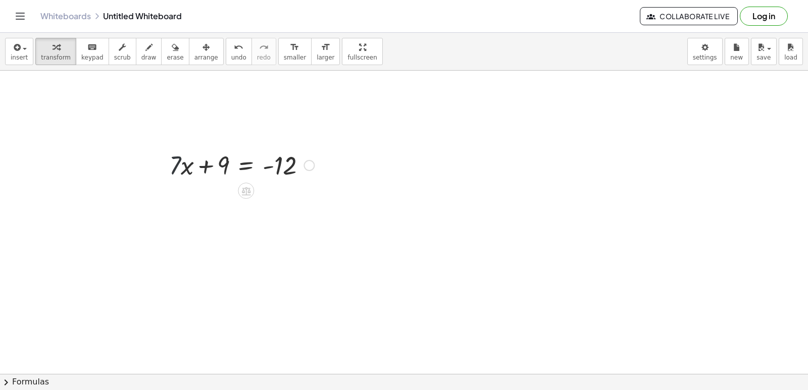
click at [174, 166] on div at bounding box center [241, 164] width 155 height 34
click at [314, 164] on div at bounding box center [309, 165] width 11 height 11
drag, startPoint x: 224, startPoint y: 161, endPoint x: 324, endPoint y: 159, distance: 100.0
click at [312, 200] on div at bounding box center [263, 199] width 199 height 34
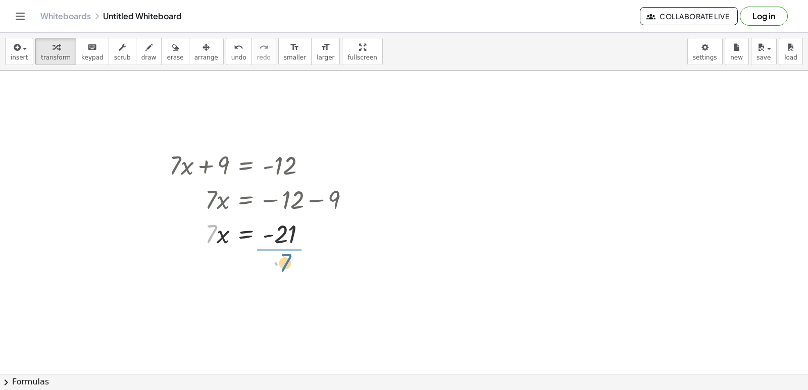
drag, startPoint x: 213, startPoint y: 231, endPoint x: 287, endPoint y: 255, distance: 78.0
click at [283, 278] on div at bounding box center [263, 276] width 199 height 51
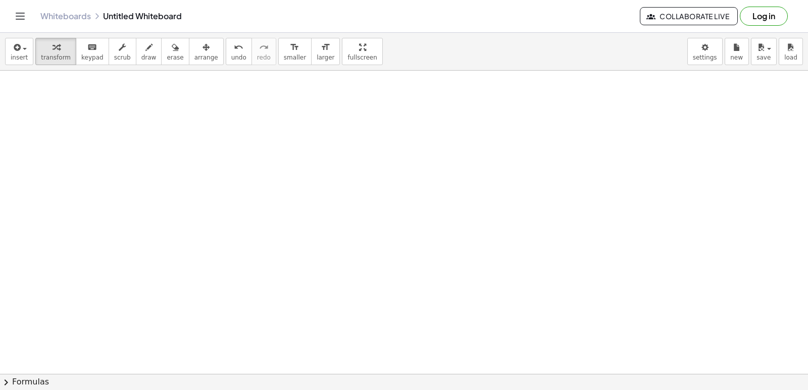
scroll to position [303, 0]
drag, startPoint x: 100, startPoint y: 140, endPoint x: 108, endPoint y: 135, distance: 9.8
click at [99, 140] on div at bounding box center [404, 104] width 808 height 673
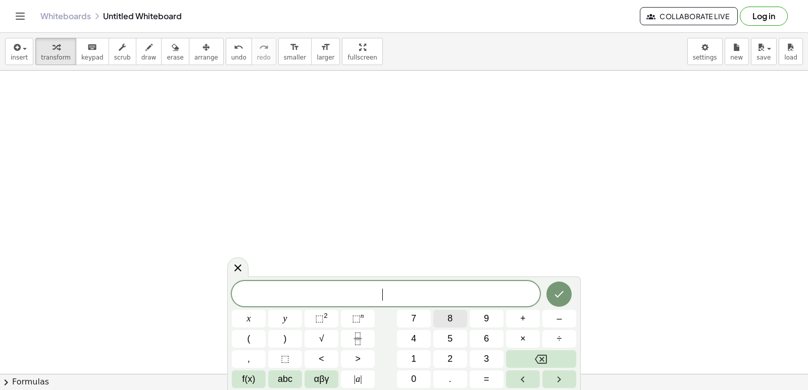
click at [448, 314] on span "8" at bounding box center [450, 319] width 5 height 14
click at [282, 317] on button "y" at bounding box center [285, 319] width 34 height 18
click at [563, 316] on button "–" at bounding box center [560, 319] width 34 height 18
click at [455, 339] on button "5" at bounding box center [450, 339] width 34 height 18
click at [483, 378] on button "=" at bounding box center [487, 380] width 34 height 18
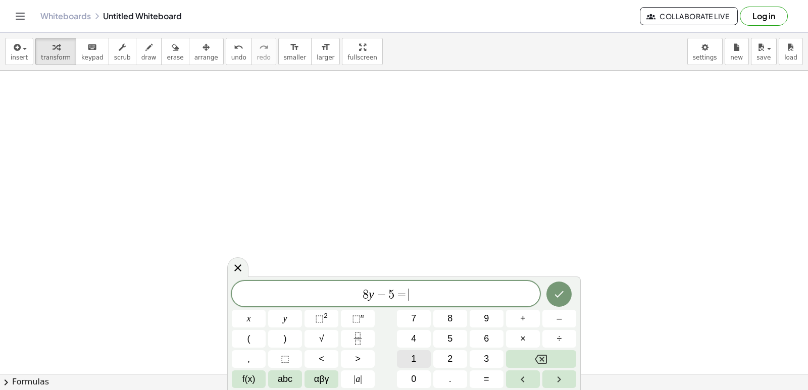
click at [412, 357] on span "1" at bounding box center [413, 360] width 5 height 14
click at [409, 357] on button "1" at bounding box center [414, 360] width 34 height 18
click at [562, 294] on icon "Done" at bounding box center [559, 294] width 12 height 12
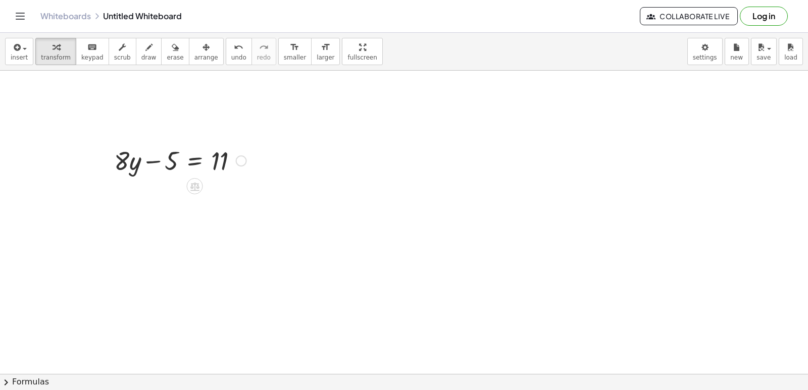
click at [147, 159] on div at bounding box center [180, 160] width 142 height 34
click at [157, 161] on div at bounding box center [180, 160] width 142 height 34
click at [193, 162] on div at bounding box center [180, 160] width 142 height 34
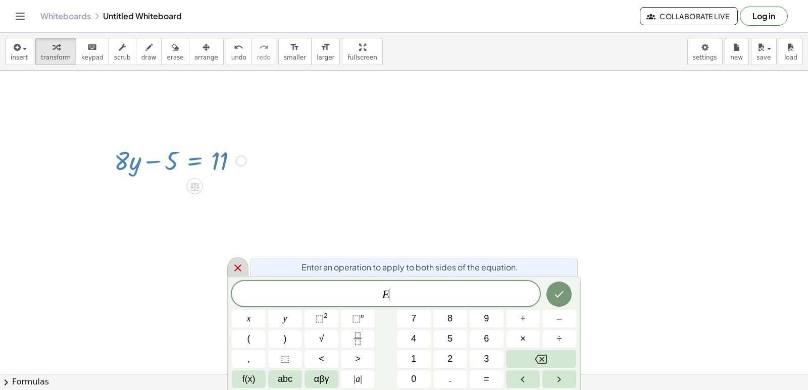
click at [231, 261] on div at bounding box center [237, 268] width 21 height 20
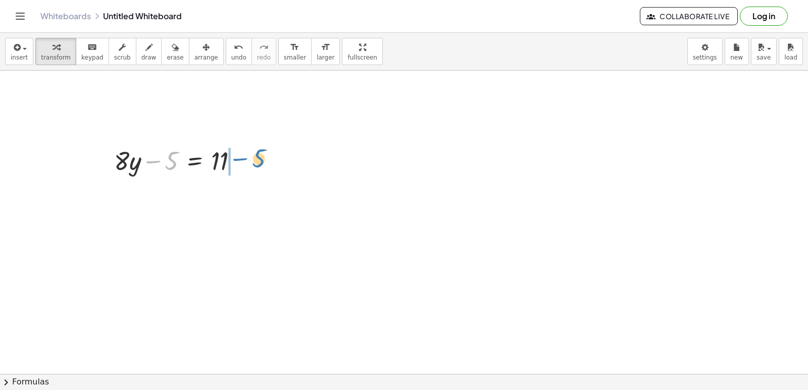
drag, startPoint x: 153, startPoint y: 160, endPoint x: 241, endPoint y: 157, distance: 89.0
click at [241, 157] on div at bounding box center [180, 160] width 142 height 34
click at [244, 199] on div at bounding box center [198, 194] width 179 height 34
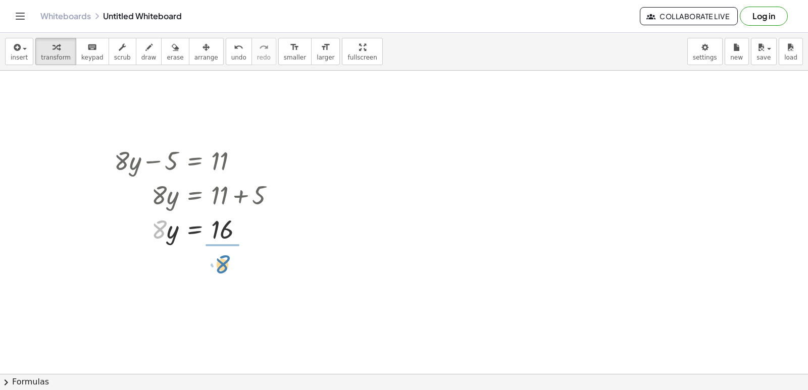
drag, startPoint x: 152, startPoint y: 226, endPoint x: 217, endPoint y: 259, distance: 72.5
click at [198, 268] on div at bounding box center [198, 271] width 179 height 51
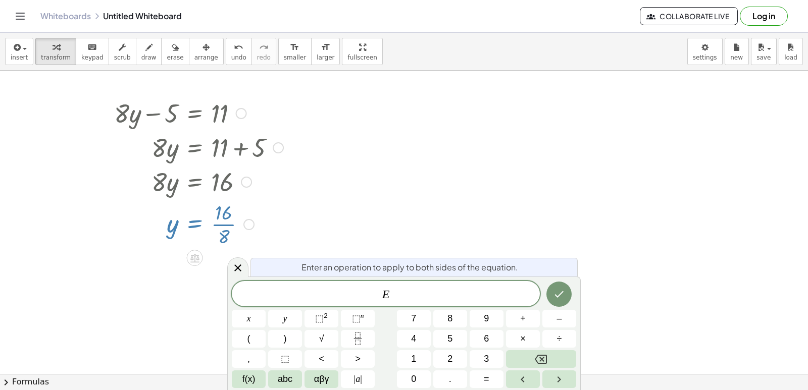
scroll to position [351, 0]
click at [238, 266] on icon at bounding box center [238, 268] width 12 height 12
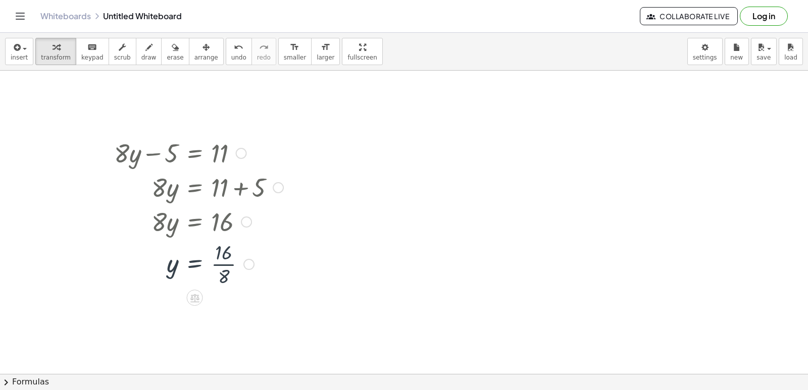
scroll to position [303, 0]
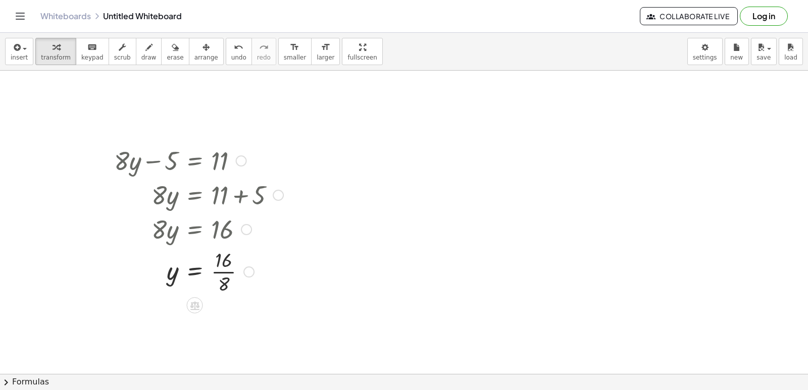
click at [227, 270] on div at bounding box center [198, 271] width 179 height 51
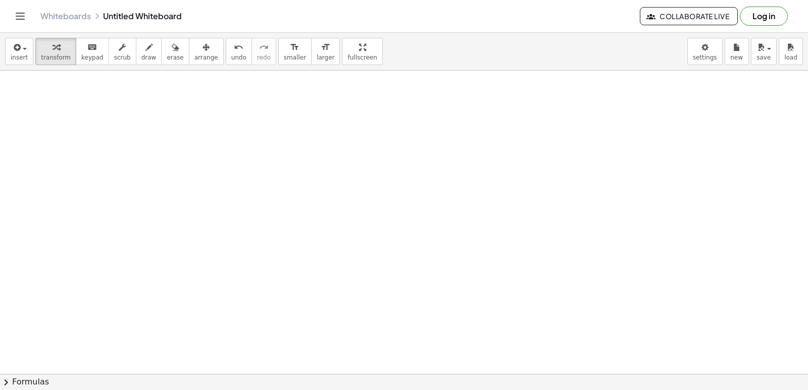
scroll to position [607, 0]
drag, startPoint x: 191, startPoint y: 136, endPoint x: 201, endPoint y: 127, distance: 13.2
click at [195, 134] on div at bounding box center [404, 71] width 808 height 1214
click at [145, 136] on div at bounding box center [404, 71] width 808 height 1214
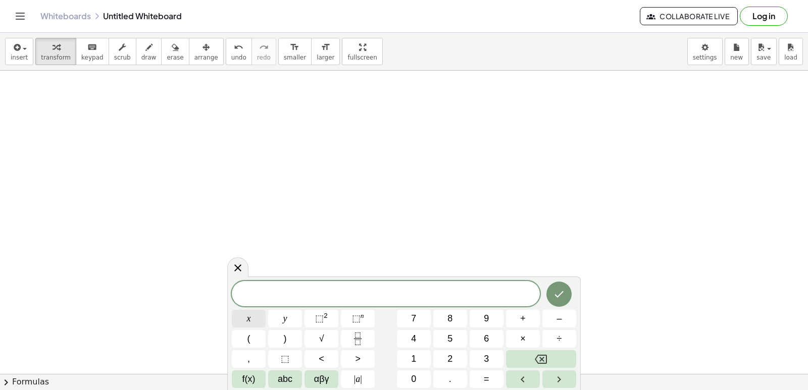
click at [246, 318] on button "x" at bounding box center [249, 319] width 34 height 18
click at [557, 318] on span "–" at bounding box center [559, 319] width 5 height 14
click at [413, 354] on span "1" at bounding box center [413, 360] width 5 height 14
click at [487, 381] on span "=" at bounding box center [487, 380] width 6 height 14
click at [422, 358] on button "1" at bounding box center [414, 360] width 34 height 18
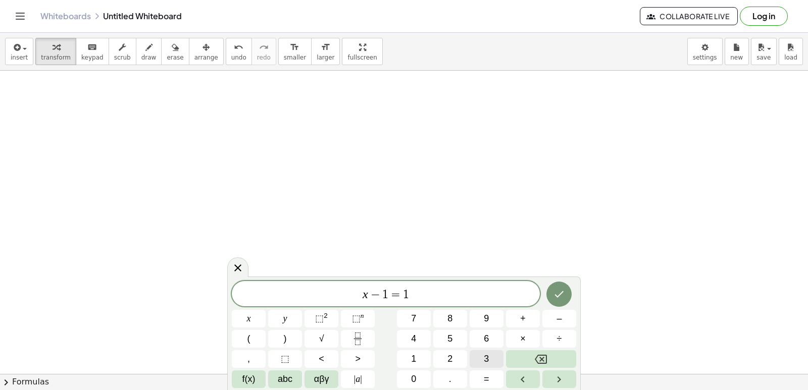
click at [491, 362] on button "3" at bounding box center [487, 360] width 34 height 18
click at [564, 289] on icon "Done" at bounding box center [559, 294] width 12 height 12
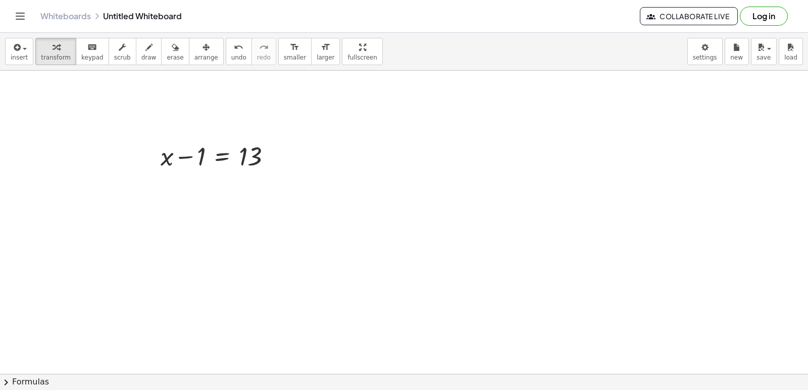
drag, startPoint x: 196, startPoint y: 125, endPoint x: 180, endPoint y: 151, distance: 30.1
click at [180, 151] on div "+ · 7 · x + 9 = - 12 · 7 · x = − 12 − 9 · 7 · x = - 21 x = - · 21 · 7 x = - 3 +…" at bounding box center [404, 71] width 808 height 1214
click at [180, 151] on div at bounding box center [220, 155] width 129 height 34
drag, startPoint x: 166, startPoint y: 146, endPoint x: 162, endPoint y: 154, distance: 8.1
click at [162, 151] on div at bounding box center [220, 155] width 129 height 34
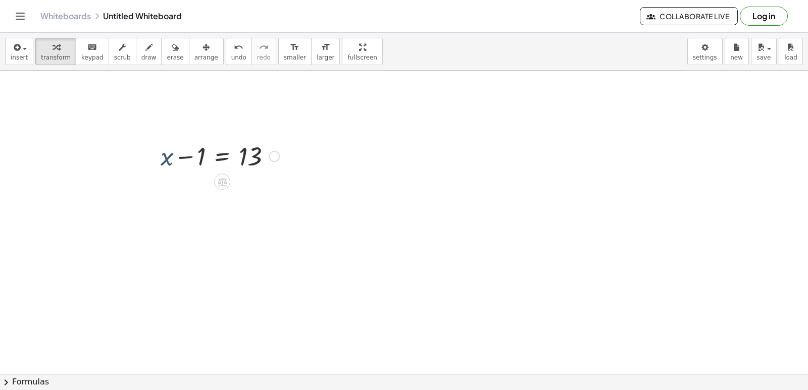
click at [163, 157] on div at bounding box center [220, 155] width 129 height 34
click at [231, 57] on span "undo" at bounding box center [238, 57] width 15 height 7
click at [161, 142] on div at bounding box center [404, 71] width 808 height 1214
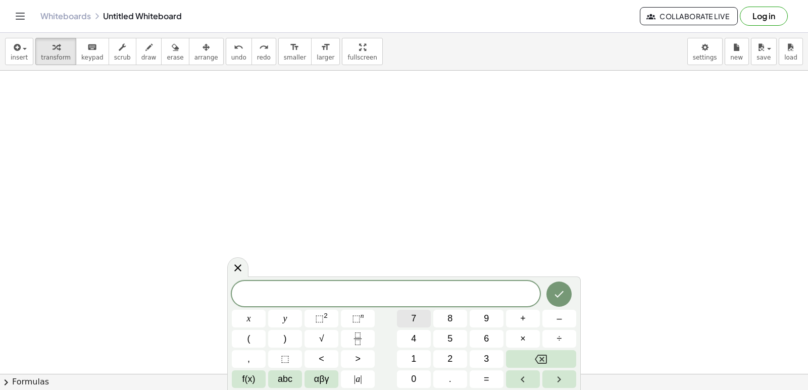
click at [409, 316] on button "7" at bounding box center [414, 319] width 34 height 18
click at [250, 319] on span "x" at bounding box center [249, 319] width 4 height 14
click at [553, 321] on button "–" at bounding box center [560, 319] width 34 height 18
click at [416, 365] on span "1" at bounding box center [413, 360] width 5 height 14
click at [487, 372] on button "=" at bounding box center [487, 380] width 34 height 18
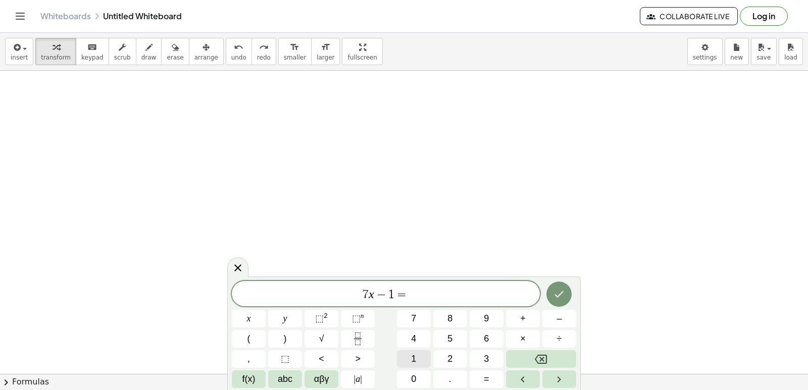
click at [421, 353] on button "1" at bounding box center [414, 360] width 34 height 18
click at [487, 361] on span "3" at bounding box center [486, 360] width 5 height 14
click at [567, 298] on button "Done" at bounding box center [559, 294] width 25 height 25
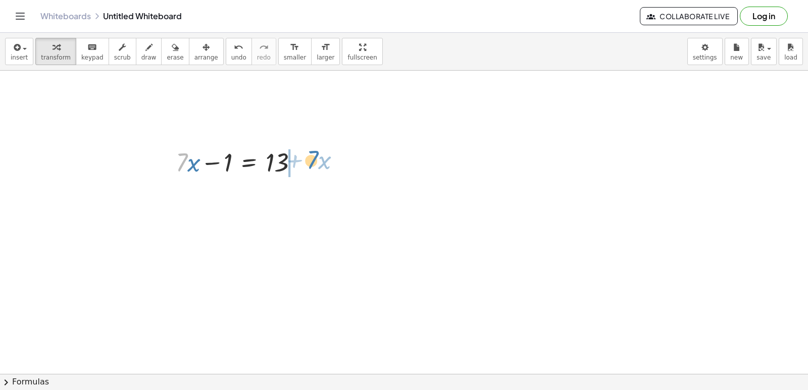
drag, startPoint x: 180, startPoint y: 157, endPoint x: 312, endPoint y: 154, distance: 131.9
click at [312, 154] on div "· 7 + · x + · 7 · x − 1 = 13" at bounding box center [237, 161] width 153 height 39
click at [302, 195] on div at bounding box center [265, 196] width 189 height 34
click at [243, 191] on div at bounding box center [265, 196] width 189 height 34
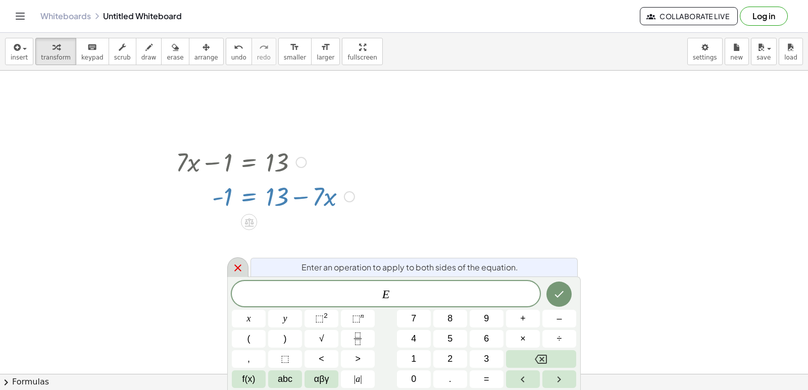
click at [232, 265] on icon at bounding box center [238, 268] width 12 height 12
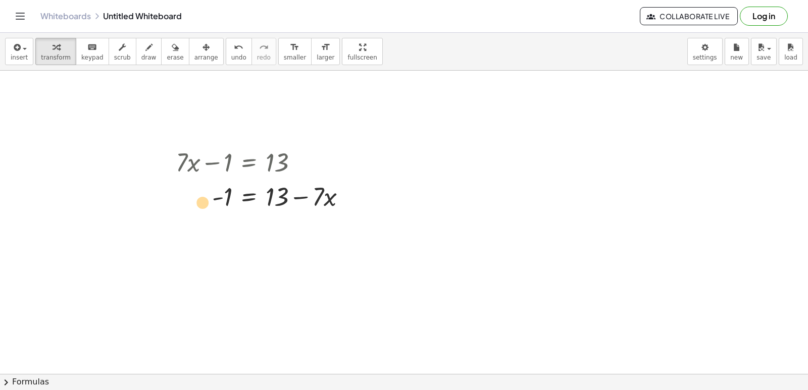
drag, startPoint x: 223, startPoint y: 194, endPoint x: 212, endPoint y: 199, distance: 11.8
click at [210, 199] on div at bounding box center [265, 196] width 189 height 34
click at [231, 59] on span "undo" at bounding box center [238, 57] width 15 height 7
drag, startPoint x: 210, startPoint y: 162, endPoint x: 286, endPoint y: 164, distance: 76.3
click at [286, 164] on div at bounding box center [241, 161] width 140 height 34
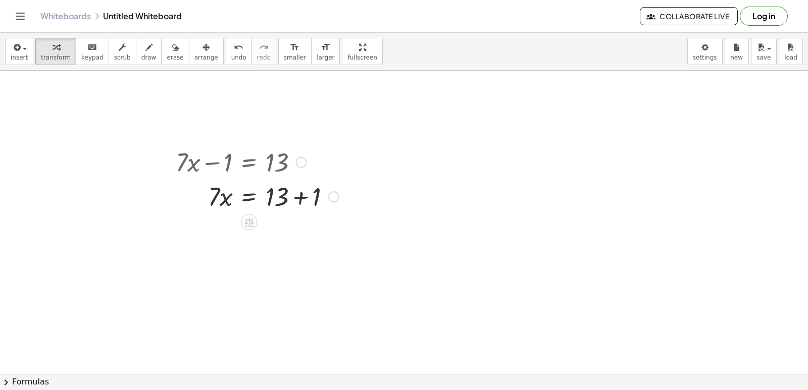
click at [300, 200] on div at bounding box center [257, 196] width 173 height 34
drag, startPoint x: 215, startPoint y: 226, endPoint x: 262, endPoint y: 259, distance: 57.2
click at [272, 274] on div at bounding box center [257, 273] width 173 height 51
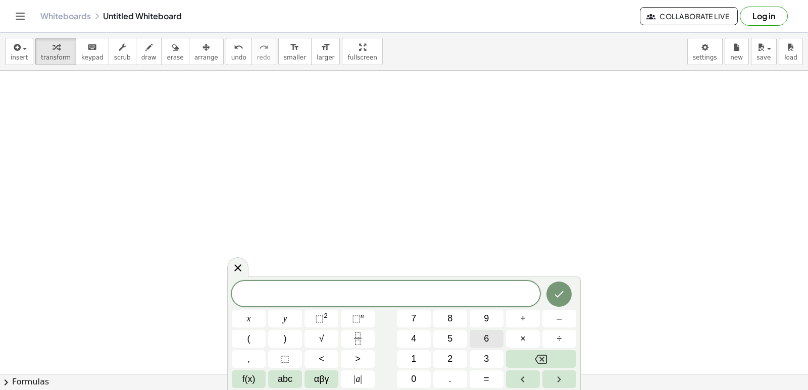
click at [483, 335] on button "6" at bounding box center [487, 339] width 34 height 18
click at [288, 320] on button "y" at bounding box center [285, 319] width 34 height 18
click at [560, 315] on span "–" at bounding box center [559, 319] width 5 height 14
click at [421, 317] on button "7" at bounding box center [414, 319] width 34 height 18
click at [488, 377] on span "=" at bounding box center [487, 380] width 6 height 14
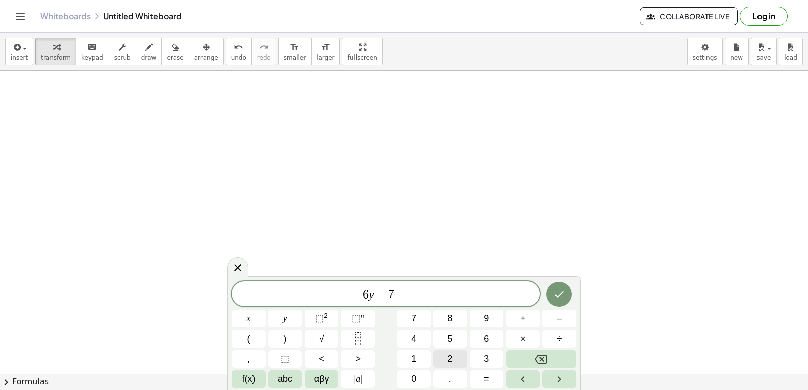
click at [457, 359] on button "2" at bounding box center [450, 360] width 34 height 18
click at [495, 315] on button "9" at bounding box center [487, 319] width 34 height 18
click at [564, 294] on icon "Done" at bounding box center [559, 294] width 12 height 12
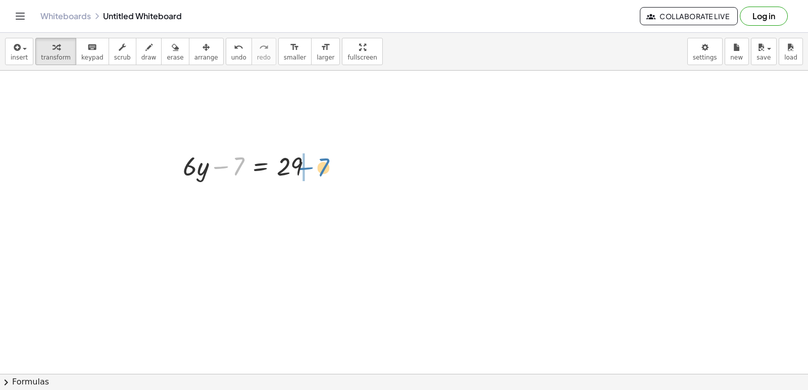
drag, startPoint x: 233, startPoint y: 165, endPoint x: 318, endPoint y: 166, distance: 85.4
click at [318, 166] on div at bounding box center [252, 166] width 148 height 34
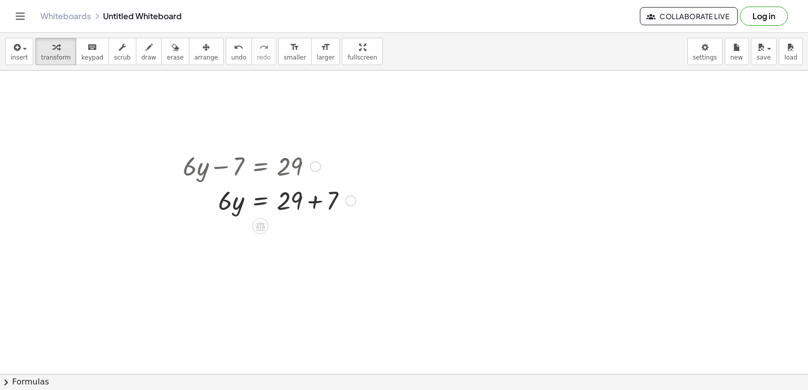
click at [310, 208] on div at bounding box center [269, 200] width 183 height 34
drag, startPoint x: 214, startPoint y: 231, endPoint x: 286, endPoint y: 259, distance: 77.2
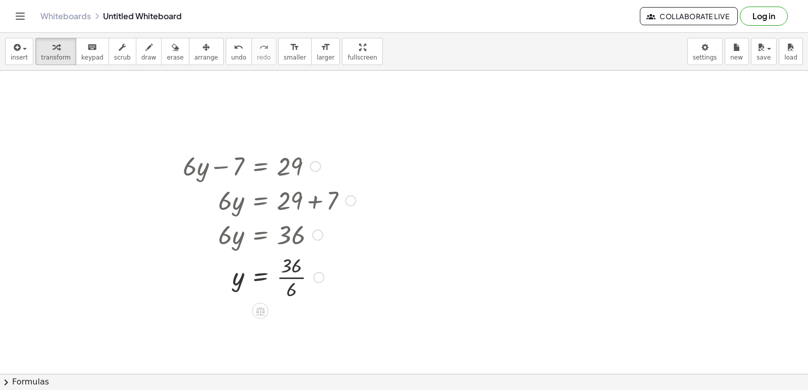
click at [288, 274] on div at bounding box center [269, 277] width 183 height 51
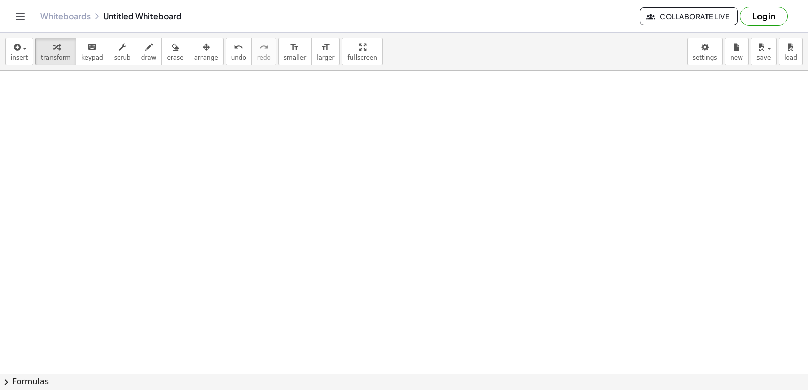
scroll to position [1214, 0]
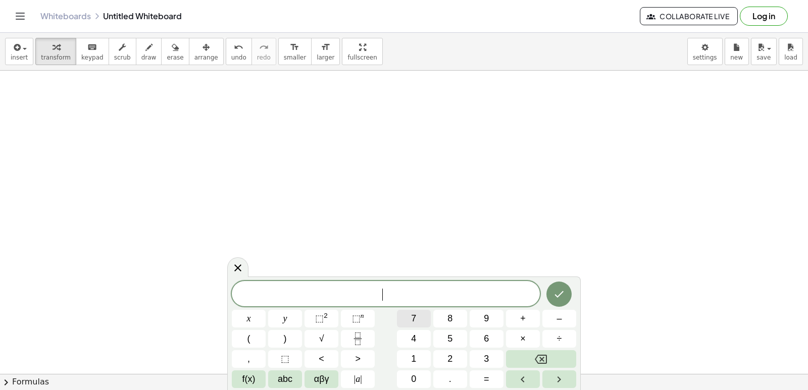
click at [410, 317] on button "7" at bounding box center [414, 319] width 34 height 18
click at [264, 323] on button "x" at bounding box center [249, 319] width 34 height 18
click at [515, 322] on button "+" at bounding box center [523, 319] width 34 height 18
drag, startPoint x: 285, startPoint y: 308, endPoint x: 302, endPoint y: 306, distance: 16.3
click at [295, 306] on div "7 x + ​ x y ⬚ 2 ⬚ n 7 8 9 + – ( ) √ 4 5 6 × ÷ , ⬚ < > 1 2 3 f(x) abc αβγ | a | …" at bounding box center [404, 334] width 344 height 107
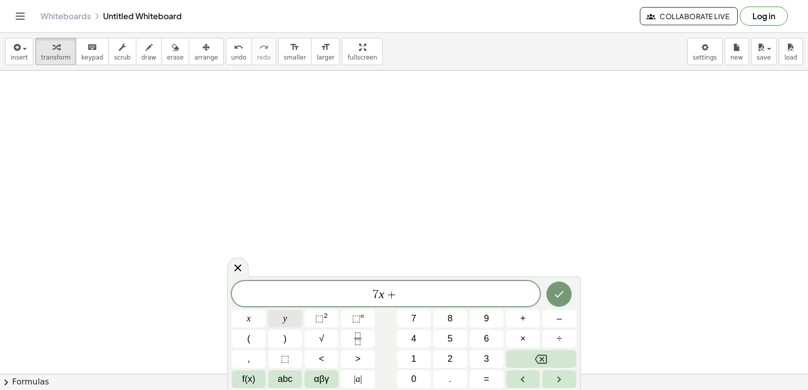
click at [273, 315] on button "y" at bounding box center [285, 319] width 34 height 18
click at [494, 375] on button "=" at bounding box center [487, 380] width 34 height 18
click at [419, 354] on button "1" at bounding box center [414, 360] width 34 height 18
click at [420, 375] on div "7 x + y = 1 ​ x y ⬚ 2 ⬚ n 7 8 9 + – ( ) √ 4 5 6 × ÷ , ⬚ < > 1 2 3 f(x) abc αβγ …" at bounding box center [404, 334] width 344 height 107
click at [420, 376] on button "0" at bounding box center [414, 380] width 34 height 18
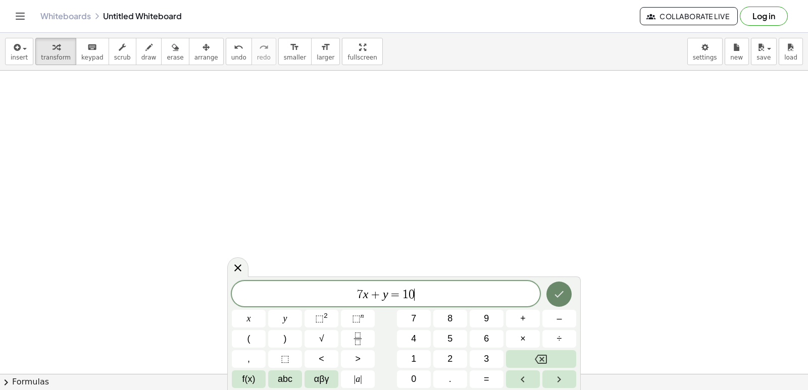
click at [550, 299] on button "Done" at bounding box center [559, 294] width 25 height 25
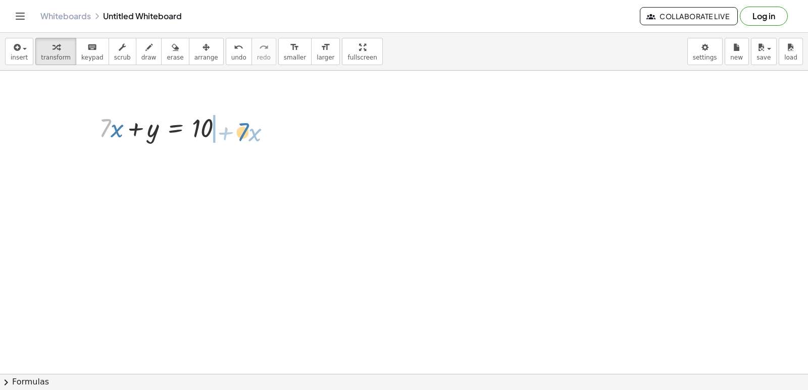
drag, startPoint x: 100, startPoint y: 131, endPoint x: 238, endPoint y: 135, distance: 138.0
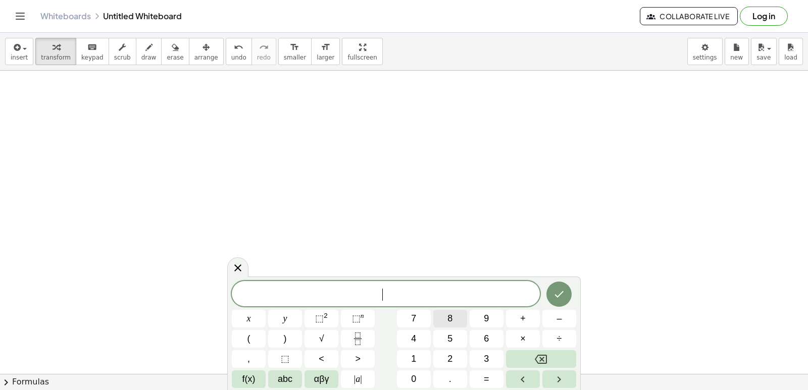
click at [440, 314] on button "8" at bounding box center [450, 319] width 34 height 18
click at [288, 321] on button "y" at bounding box center [285, 319] width 34 height 18
click at [521, 322] on span "+" at bounding box center [523, 319] width 6 height 14
click at [252, 316] on button "x" at bounding box center [249, 319] width 34 height 18
click at [487, 378] on span "=" at bounding box center [487, 380] width 6 height 14
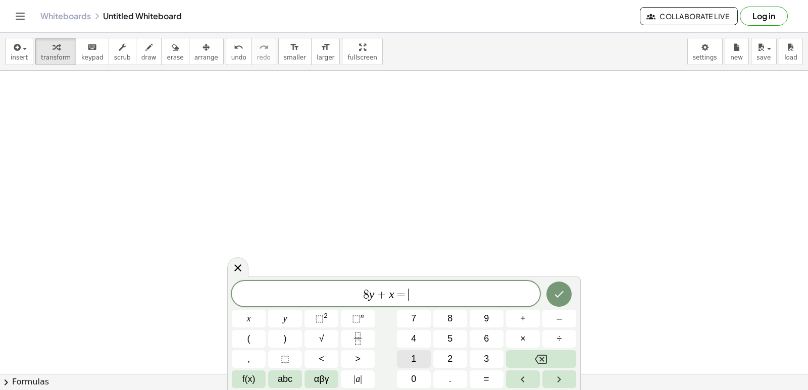
click at [420, 360] on button "1" at bounding box center [414, 360] width 34 height 18
click at [444, 337] on button "5" at bounding box center [450, 339] width 34 height 18
click at [564, 304] on button "Done" at bounding box center [559, 294] width 25 height 25
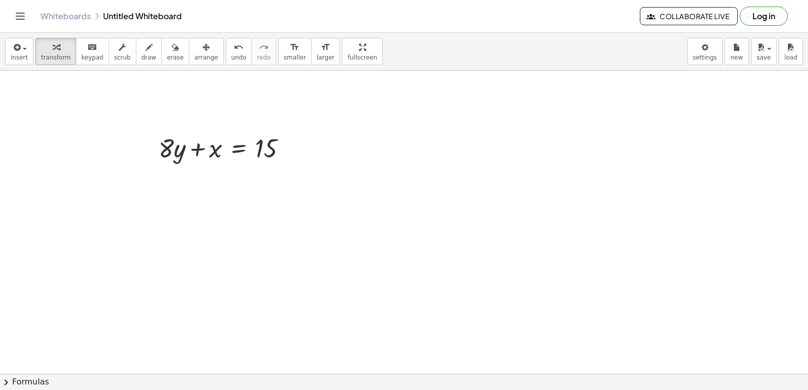
scroll to position [1416, 0]
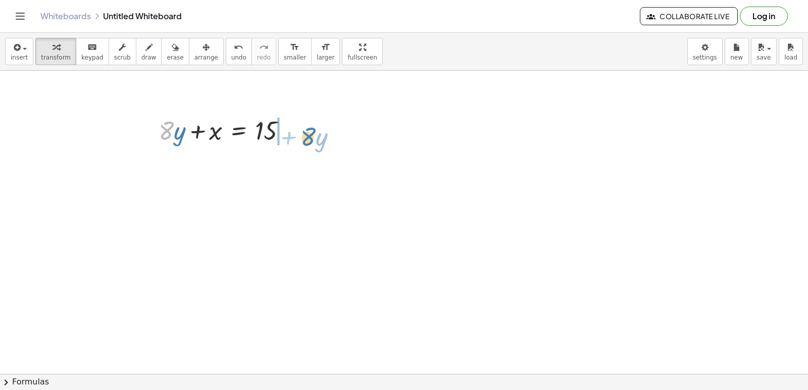
drag, startPoint x: 160, startPoint y: 127, endPoint x: 292, endPoint y: 131, distance: 132.9
click at [296, 131] on div at bounding box center [227, 130] width 146 height 34
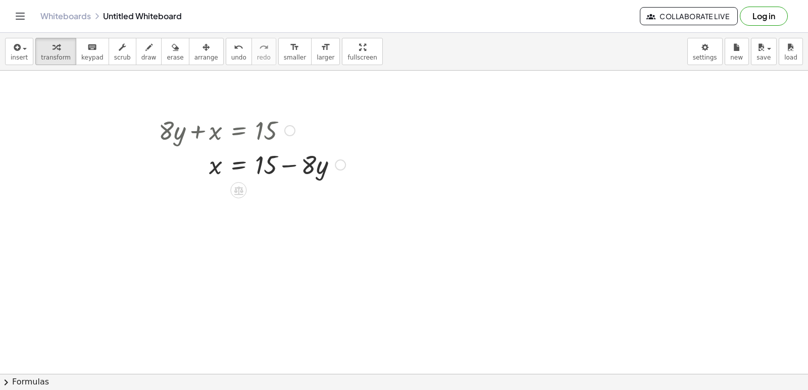
click at [287, 165] on div at bounding box center [252, 164] width 197 height 34
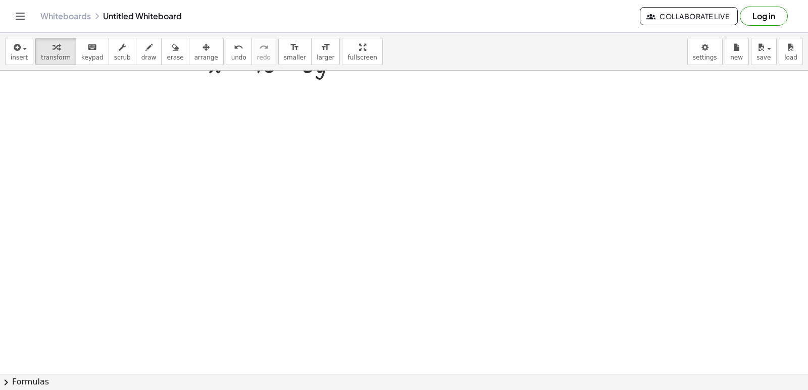
scroll to position [1567, 0]
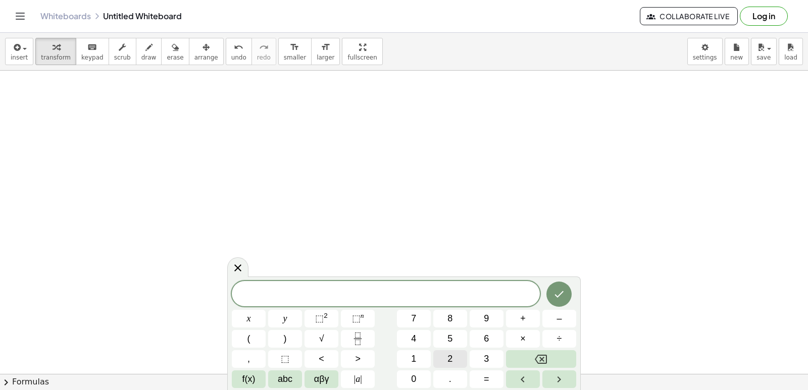
click at [435, 354] on button "2" at bounding box center [450, 360] width 34 height 18
click at [279, 319] on button "y" at bounding box center [285, 319] width 34 height 18
click at [556, 319] on button "–" at bounding box center [560, 319] width 34 height 18
click at [417, 364] on button "1" at bounding box center [414, 360] width 34 height 18
click at [416, 373] on span "0" at bounding box center [413, 380] width 5 height 14
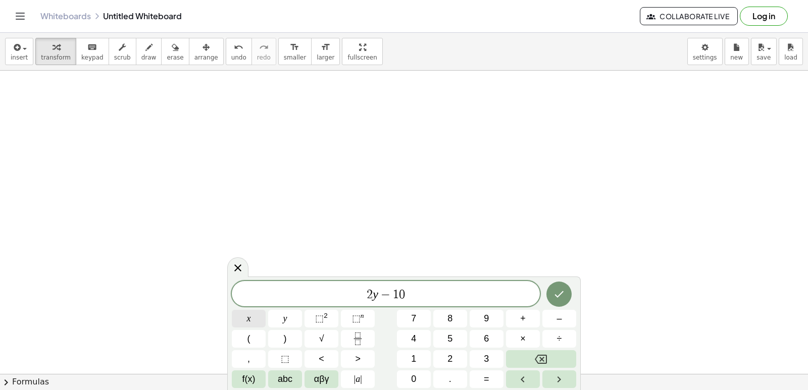
click at [251, 320] on span "x" at bounding box center [249, 319] width 4 height 14
click at [489, 371] on button "=" at bounding box center [487, 380] width 34 height 18
click at [493, 337] on button "6" at bounding box center [487, 339] width 34 height 18
click at [559, 295] on icon "Done" at bounding box center [559, 294] width 12 height 12
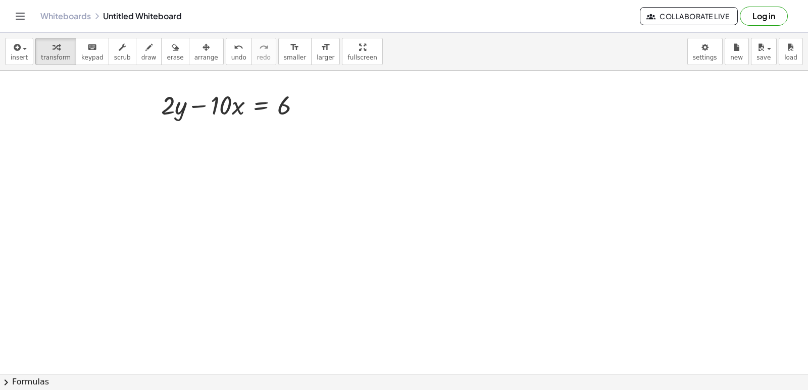
scroll to position [1618, 0]
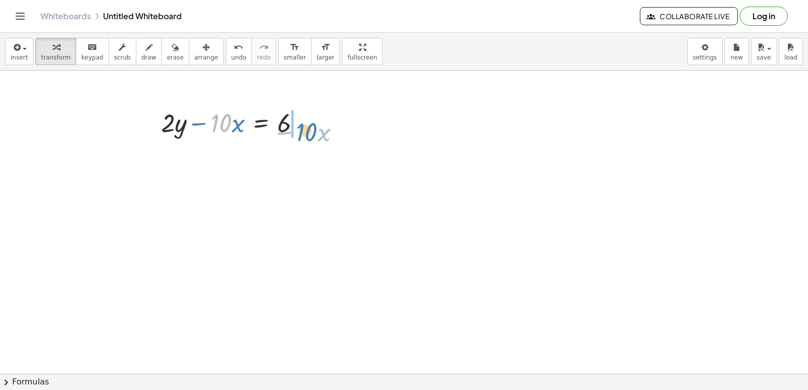
drag, startPoint x: 225, startPoint y: 123, endPoint x: 311, endPoint y: 132, distance: 86.4
click at [311, 132] on div at bounding box center [235, 122] width 158 height 34
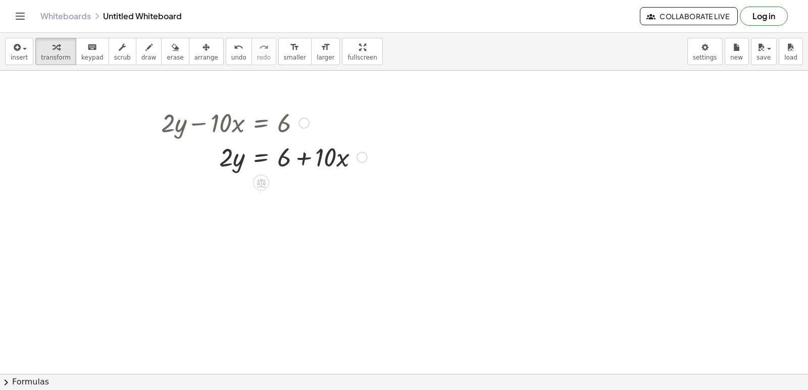
drag, startPoint x: 217, startPoint y: 163, endPoint x: 229, endPoint y: 169, distance: 13.6
click at [262, 167] on div at bounding box center [264, 156] width 216 height 34
click at [228, 171] on div at bounding box center [264, 156] width 216 height 34
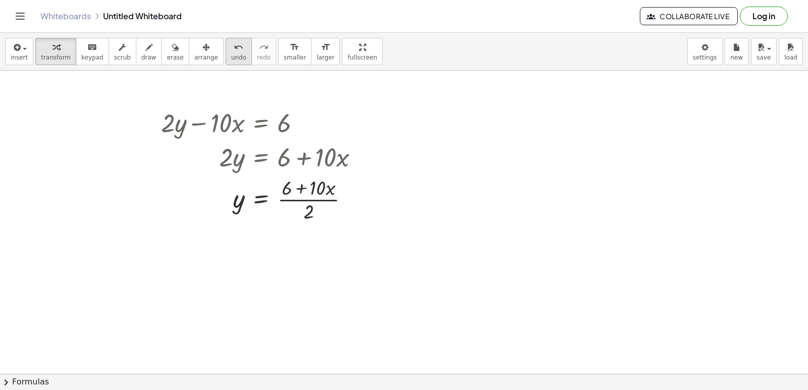
click at [231, 59] on span "undo" at bounding box center [238, 57] width 15 height 7
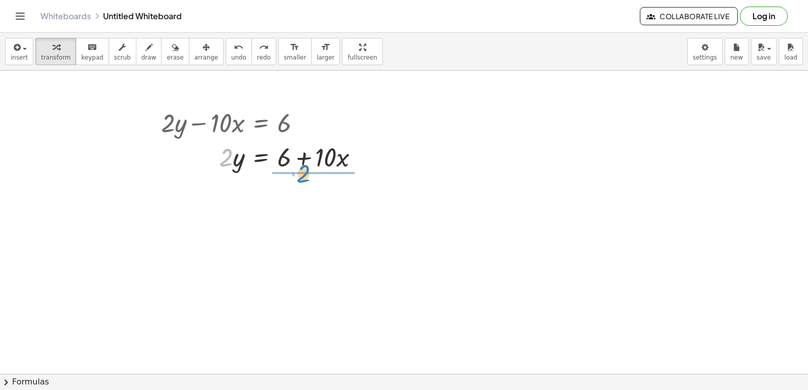
drag, startPoint x: 227, startPoint y: 158, endPoint x: 304, endPoint y: 174, distance: 78.5
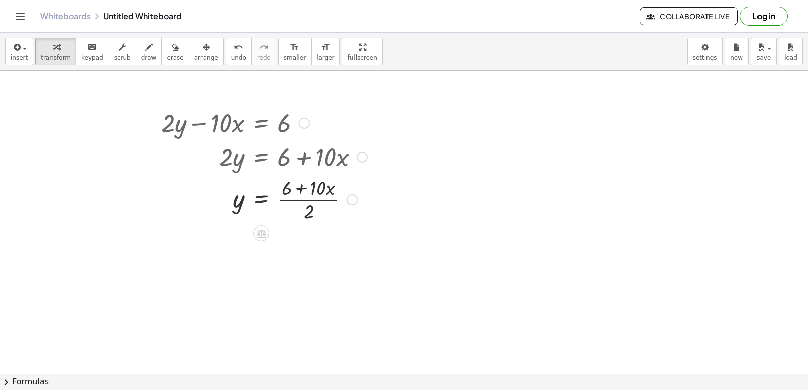
click at [301, 198] on div at bounding box center [264, 199] width 216 height 51
drag, startPoint x: 236, startPoint y: 198, endPoint x: 354, endPoint y: 198, distance: 118.2
click at [357, 197] on div at bounding box center [264, 199] width 216 height 51
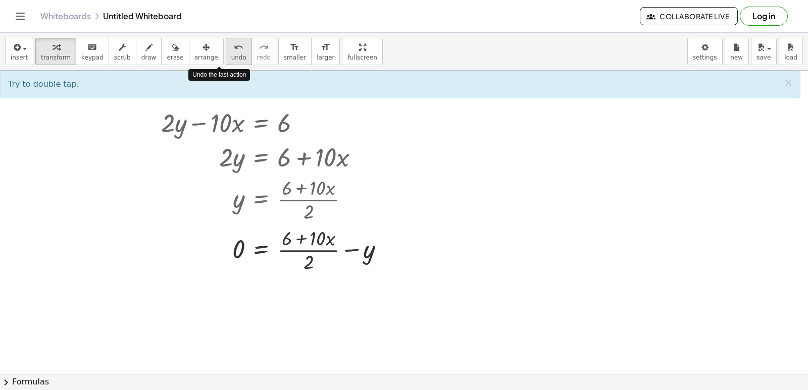
click at [231, 58] on span "undo" at bounding box center [238, 57] width 15 height 7
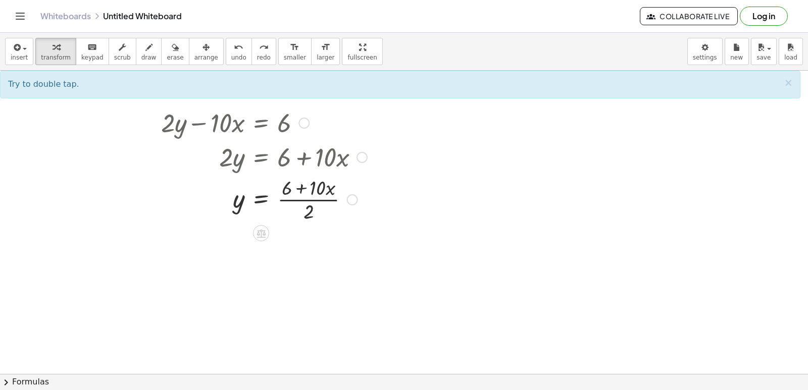
click at [260, 194] on div at bounding box center [264, 199] width 216 height 51
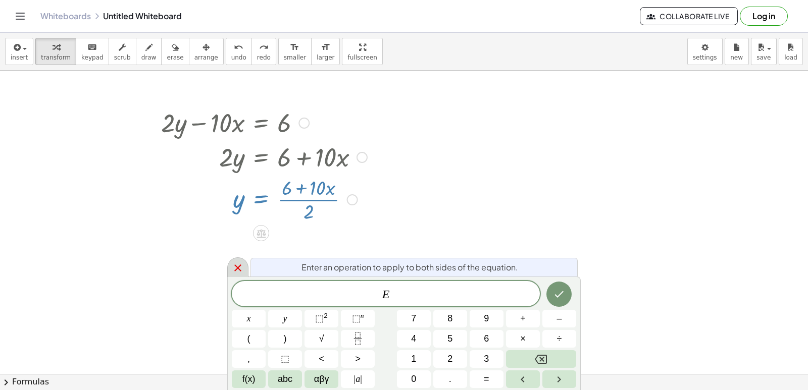
click at [235, 264] on icon at bounding box center [238, 268] width 12 height 12
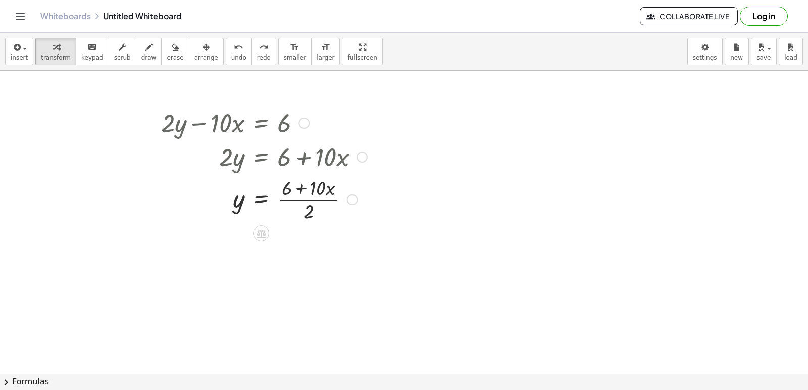
click at [325, 186] on div at bounding box center [264, 199] width 216 height 51
click at [308, 191] on div at bounding box center [264, 199] width 216 height 51
click at [314, 202] on div at bounding box center [264, 199] width 216 height 51
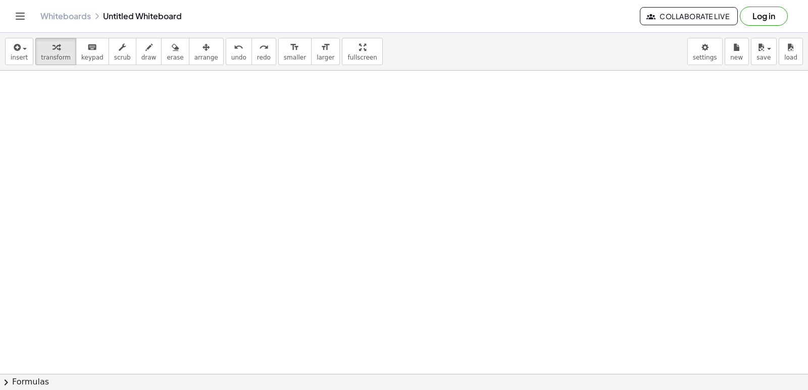
scroll to position [1820, 0]
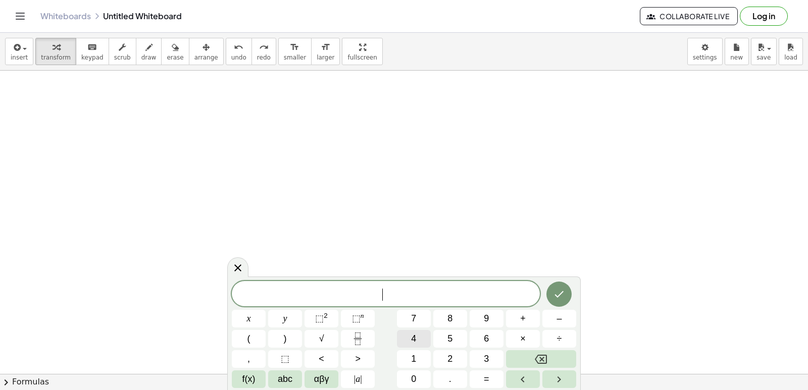
click at [416, 337] on span "4" at bounding box center [413, 339] width 5 height 14
click at [250, 320] on span "x" at bounding box center [249, 319] width 4 height 14
click at [527, 321] on button "+" at bounding box center [523, 319] width 34 height 18
click at [452, 353] on span "2" at bounding box center [450, 360] width 5 height 14
click at [416, 378] on button "0" at bounding box center [414, 380] width 34 height 18
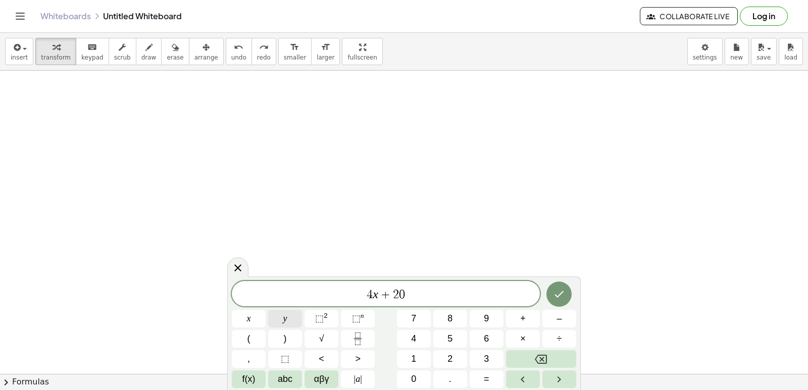
click at [285, 323] on span "y" at bounding box center [285, 319] width 4 height 14
click at [486, 374] on span "=" at bounding box center [487, 380] width 6 height 14
click at [454, 320] on button "8" at bounding box center [450, 319] width 34 height 18
click at [564, 298] on icon "Done" at bounding box center [559, 294] width 12 height 12
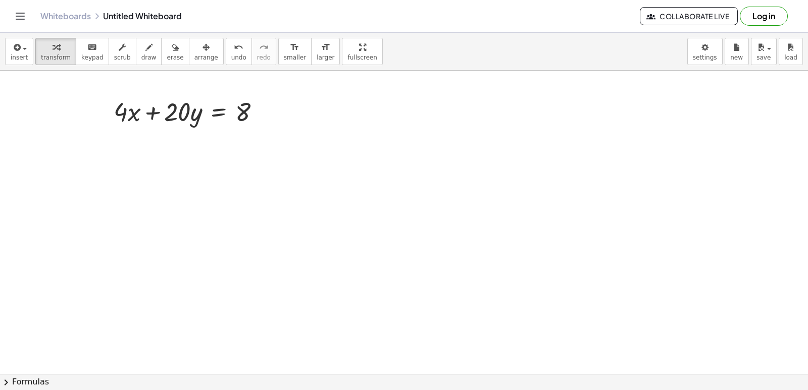
scroll to position [1870, 0]
drag, startPoint x: 170, startPoint y: 107, endPoint x: 262, endPoint y: 109, distance: 92.5
click at [262, 109] on div at bounding box center [191, 110] width 165 height 34
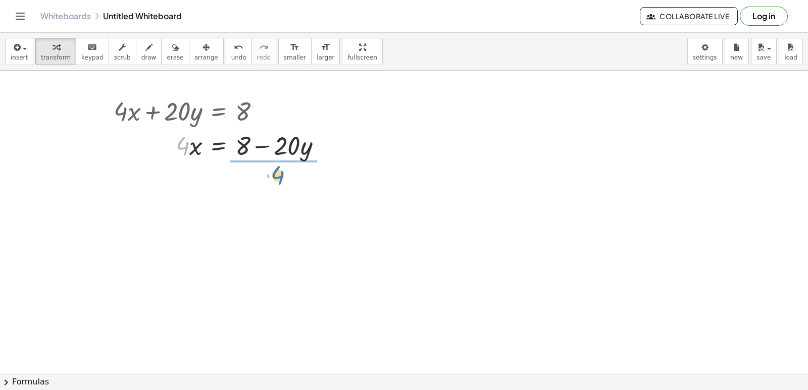
drag, startPoint x: 175, startPoint y: 144, endPoint x: 258, endPoint y: 169, distance: 86.5
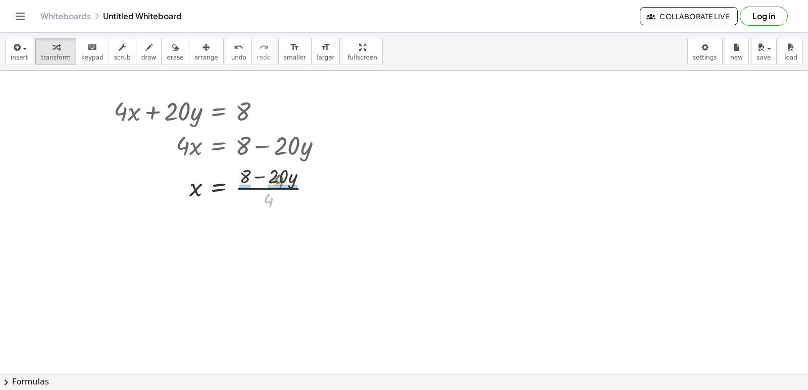
drag, startPoint x: 269, startPoint y: 201, endPoint x: 279, endPoint y: 181, distance: 22.4
click at [279, 181] on div at bounding box center [222, 187] width 226 height 51
click at [267, 238] on div at bounding box center [223, 238] width 229 height 51
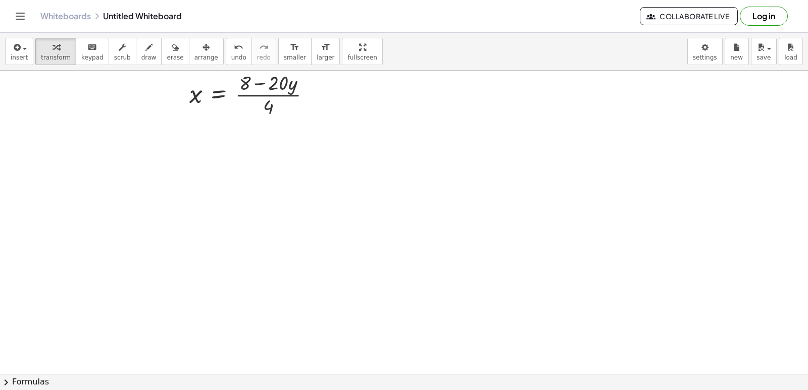
scroll to position [2123, 0]
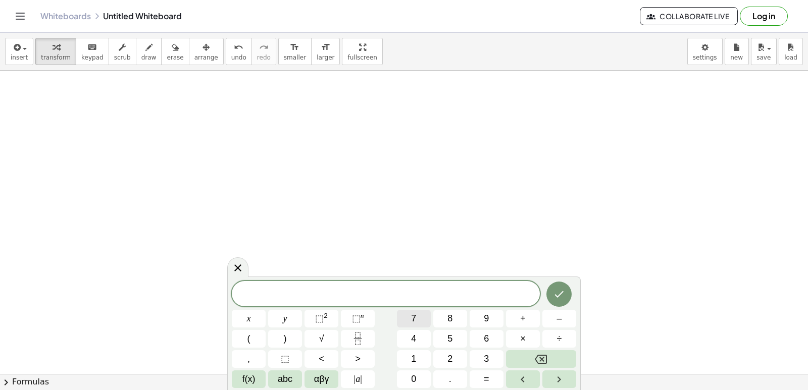
click at [407, 319] on button "7" at bounding box center [414, 319] width 34 height 18
click at [252, 316] on button "x" at bounding box center [249, 319] width 34 height 18
click at [518, 315] on button "+" at bounding box center [523, 319] width 34 height 18
click at [483, 362] on button "3" at bounding box center [487, 360] width 34 height 18
click at [292, 320] on button "y" at bounding box center [285, 319] width 34 height 18
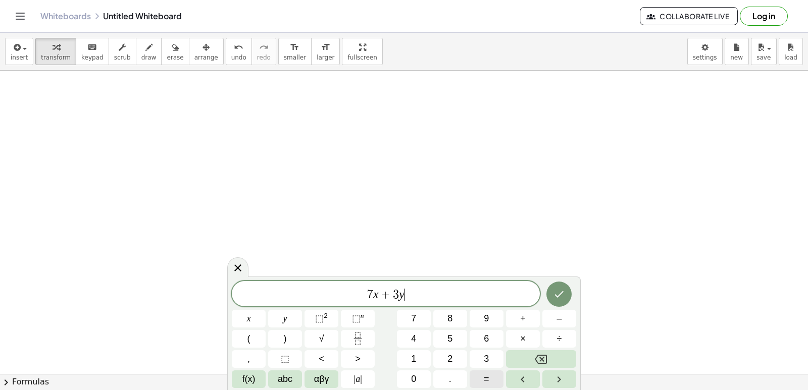
click at [478, 375] on button "=" at bounding box center [487, 380] width 34 height 18
click at [409, 363] on button "1" at bounding box center [414, 360] width 34 height 18
click at [409, 369] on div "7 x + 3 y = 1 ​ x y ⬚ 2 ⬚ n 7 8 9 + – ( ) √ 4 5 6 × ÷ , ⬚ < > 1 2 3 f(x) abc αβ…" at bounding box center [404, 334] width 344 height 107
click at [412, 379] on span "0" at bounding box center [413, 380] width 5 height 14
click at [561, 296] on icon "Done" at bounding box center [559, 294] width 12 height 12
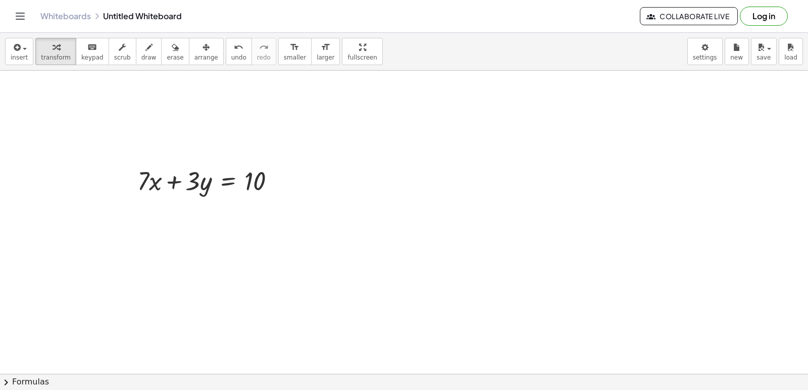
scroll to position [2174, 0]
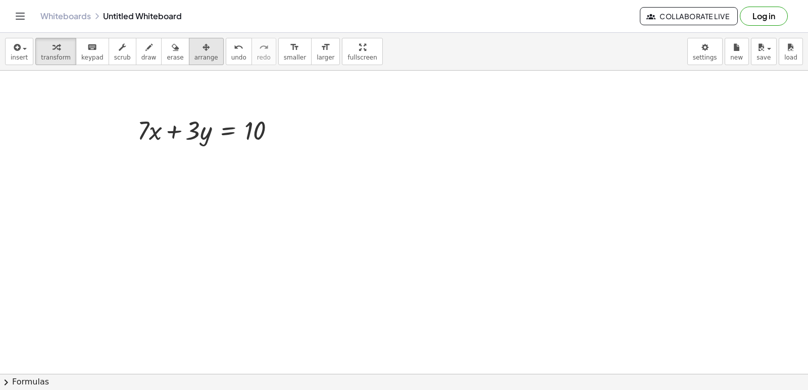
click at [203, 45] on icon "button" at bounding box center [206, 47] width 7 height 12
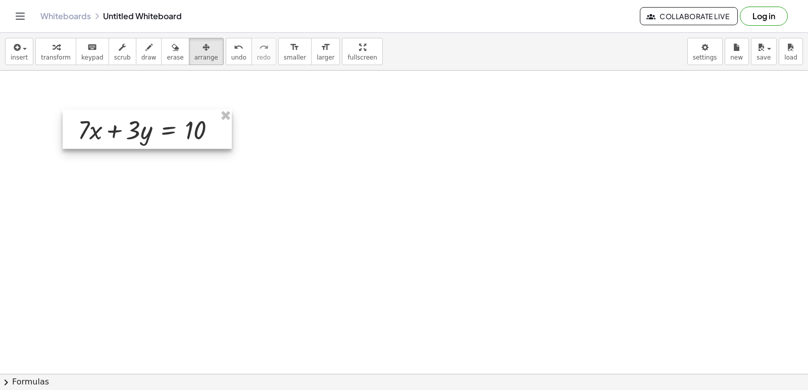
drag, startPoint x: 166, startPoint y: 141, endPoint x: 106, endPoint y: 141, distance: 59.6
click at [106, 141] on div at bounding box center [147, 129] width 169 height 39
click at [203, 50] on icon "button" at bounding box center [206, 47] width 7 height 12
click at [52, 49] on div "button" at bounding box center [56, 47] width 30 height 12
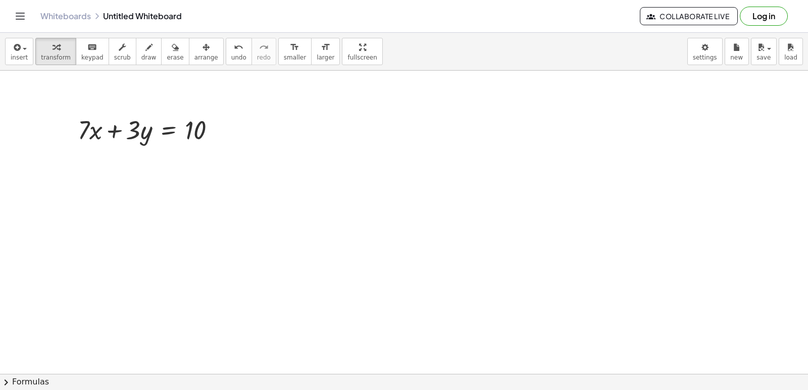
drag, startPoint x: 432, startPoint y: 216, endPoint x: 424, endPoint y: 223, distance: 10.4
drag, startPoint x: 191, startPoint y: 242, endPoint x: 204, endPoint y: 239, distance: 13.5
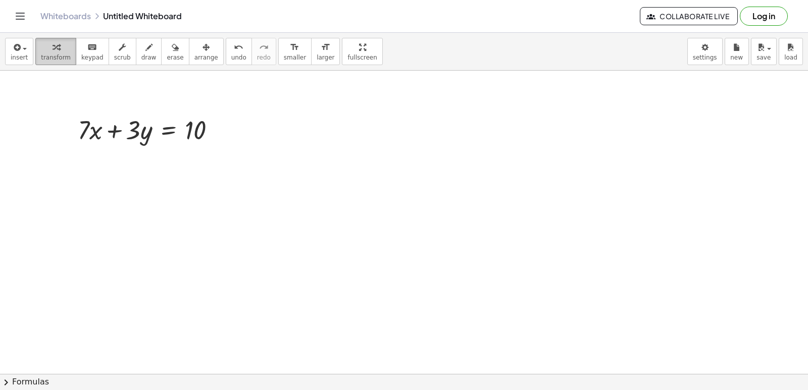
click at [42, 50] on div "button" at bounding box center [56, 47] width 30 height 12
drag, startPoint x: 348, startPoint y: 203, endPoint x: 337, endPoint y: 242, distance: 40.3
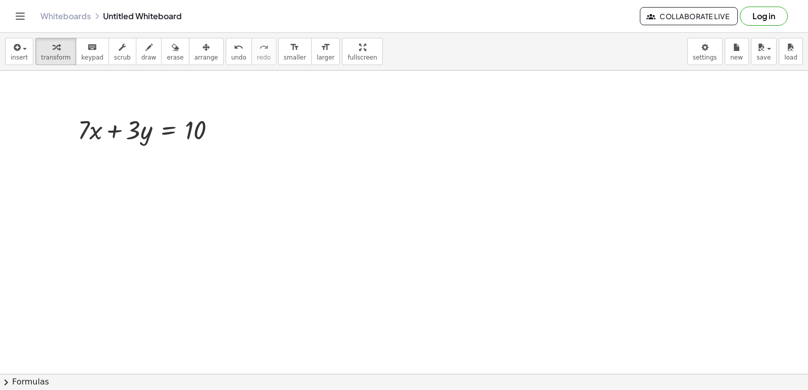
drag, startPoint x: 309, startPoint y: 312, endPoint x: 322, endPoint y: 271, distance: 43.5
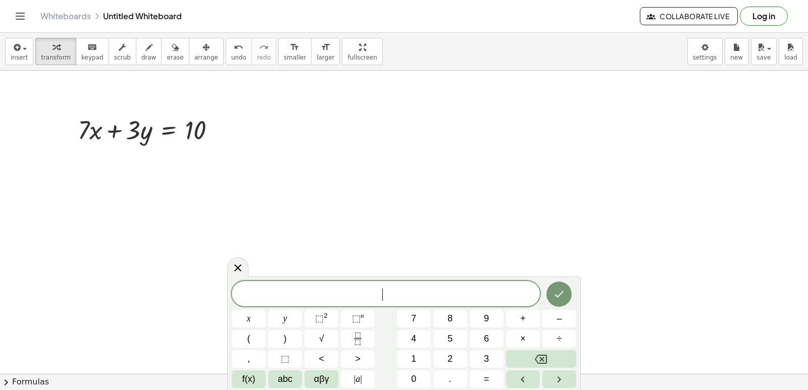
drag, startPoint x: 324, startPoint y: 269, endPoint x: 335, endPoint y: 261, distance: 13.3
click at [418, 318] on button "7" at bounding box center [414, 319] width 34 height 18
click at [245, 314] on button "x" at bounding box center [249, 319] width 34 height 18
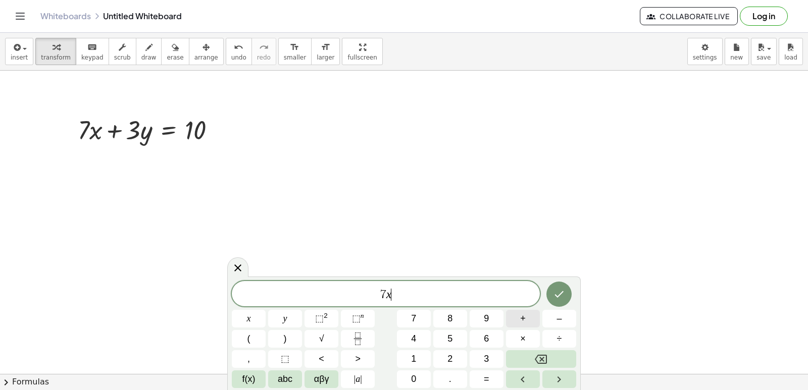
click at [524, 323] on button "+" at bounding box center [523, 319] width 34 height 18
click at [473, 354] on button "3" at bounding box center [487, 360] width 34 height 18
click at [297, 316] on button "y" at bounding box center [285, 319] width 34 height 18
click at [496, 379] on button "=" at bounding box center [487, 380] width 34 height 18
click at [411, 355] on button "1" at bounding box center [414, 360] width 34 height 18
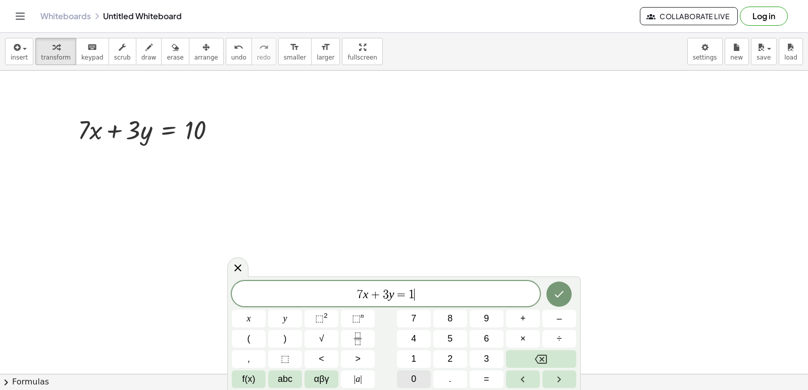
click at [415, 385] on button "0" at bounding box center [414, 380] width 34 height 18
click at [565, 289] on button "Done" at bounding box center [559, 294] width 25 height 25
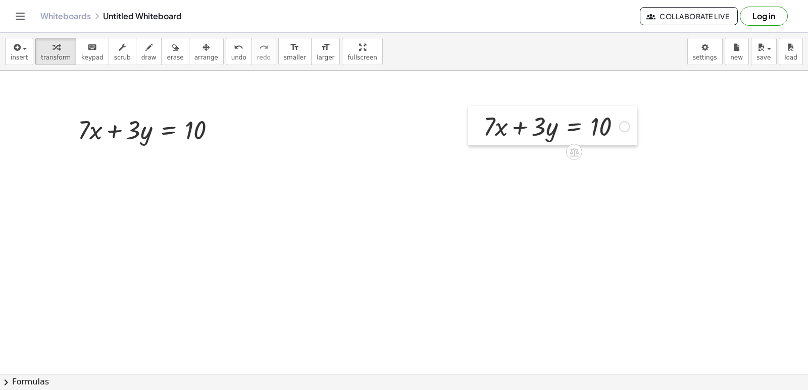
drag, startPoint x: 338, startPoint y: 277, endPoint x: 484, endPoint y: 114, distance: 218.9
click at [483, 114] on div at bounding box center [475, 125] width 15 height 39
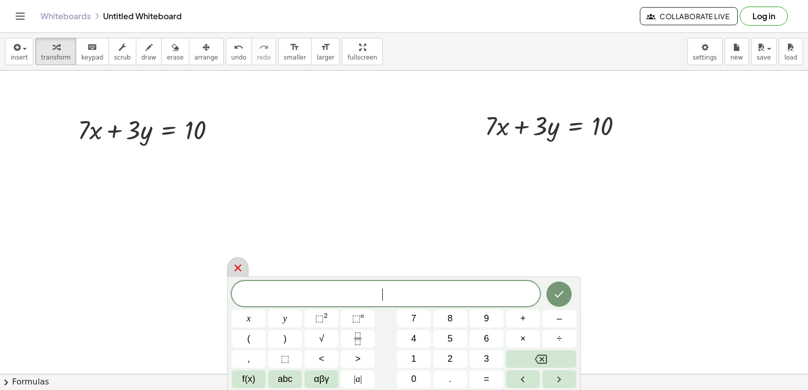
click at [235, 268] on icon at bounding box center [238, 268] width 12 height 12
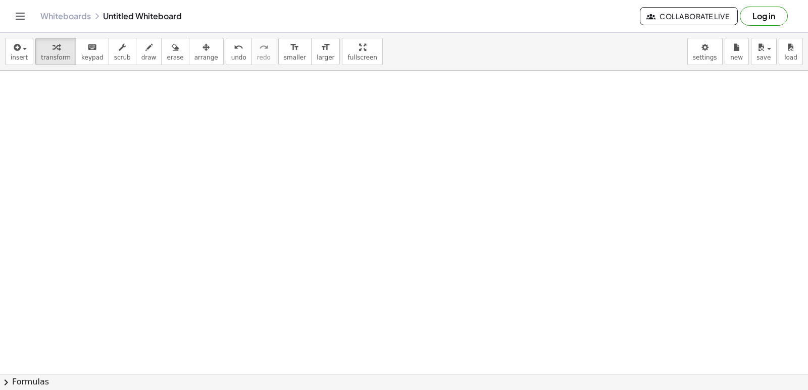
scroll to position [2376, 0]
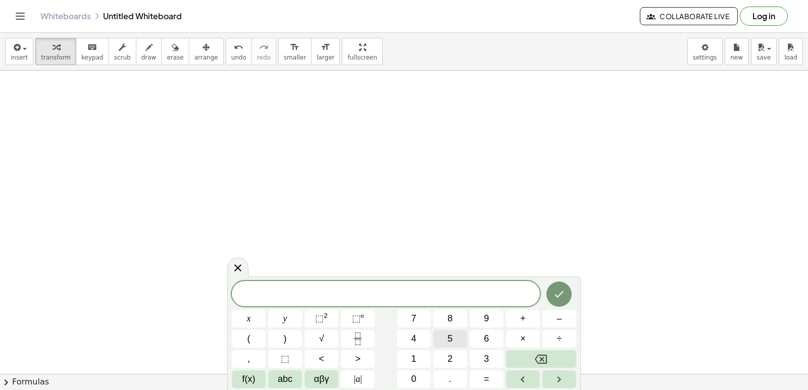
click at [445, 343] on button "5" at bounding box center [450, 339] width 34 height 18
click at [278, 312] on button "y" at bounding box center [285, 319] width 34 height 18
click at [531, 312] on button "+" at bounding box center [523, 319] width 34 height 18
click at [484, 351] on button "3" at bounding box center [487, 360] width 34 height 18
click at [242, 323] on button "x" at bounding box center [249, 319] width 34 height 18
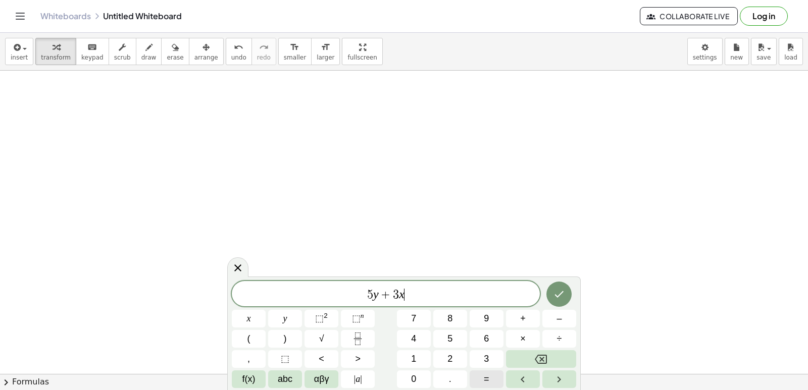
click at [481, 374] on button "=" at bounding box center [487, 380] width 34 height 18
click at [413, 359] on span "1" at bounding box center [413, 360] width 5 height 14
click at [559, 293] on icon "Done" at bounding box center [559, 294] width 12 height 12
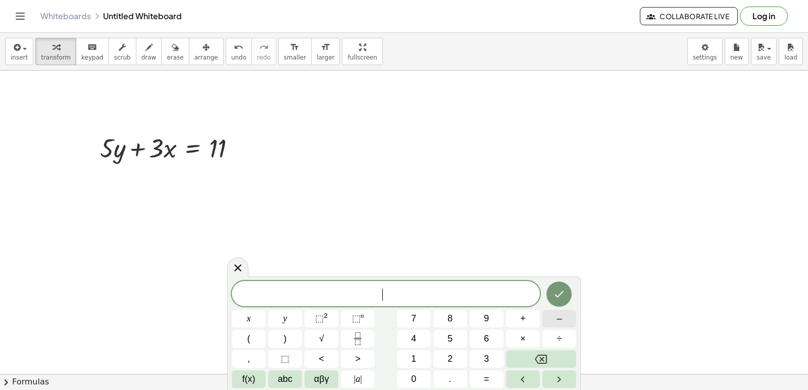
click at [554, 317] on button "–" at bounding box center [560, 319] width 34 height 18
click at [445, 338] on button "5" at bounding box center [450, 339] width 34 height 18
click at [292, 318] on button "y" at bounding box center [285, 319] width 34 height 18
click at [528, 316] on button "+" at bounding box center [523, 319] width 34 height 18
click at [417, 318] on button "7" at bounding box center [414, 319] width 34 height 18
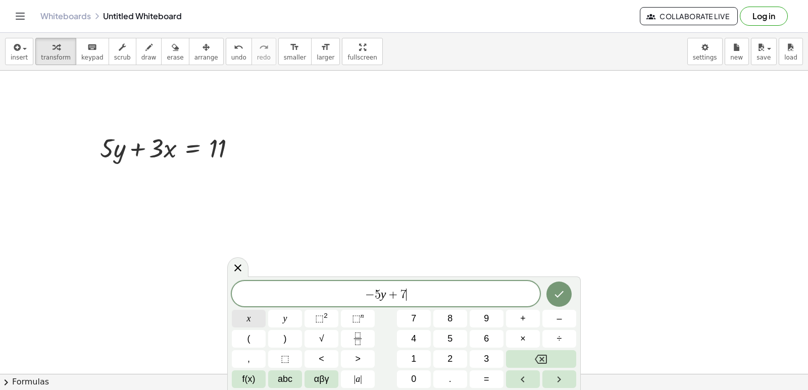
click at [249, 314] on span "x" at bounding box center [249, 319] width 4 height 14
click at [482, 375] on button "=" at bounding box center [487, 380] width 34 height 18
click at [481, 313] on button "9" at bounding box center [487, 319] width 34 height 18
click at [570, 297] on button "Done" at bounding box center [559, 294] width 25 height 25
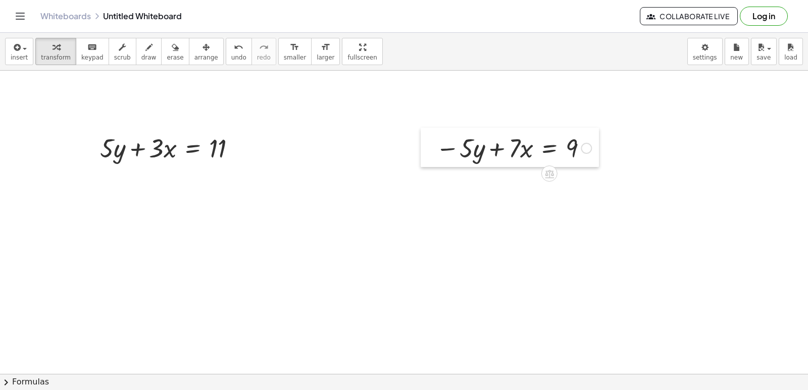
drag, startPoint x: 341, startPoint y: 231, endPoint x: 431, endPoint y: 132, distance: 133.8
click at [431, 132] on div at bounding box center [428, 147] width 15 height 39
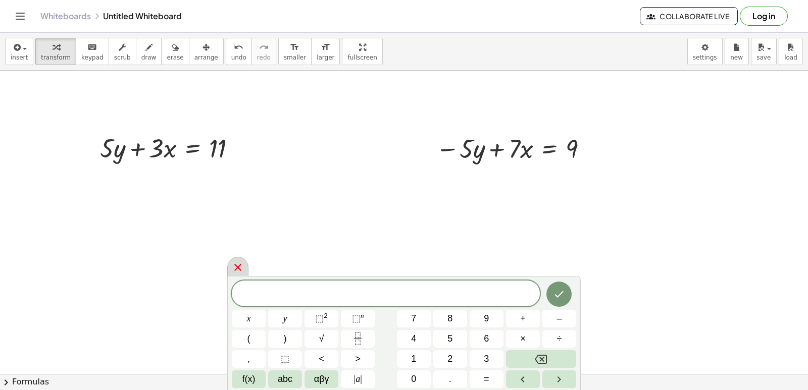
click at [239, 262] on icon at bounding box center [238, 268] width 12 height 12
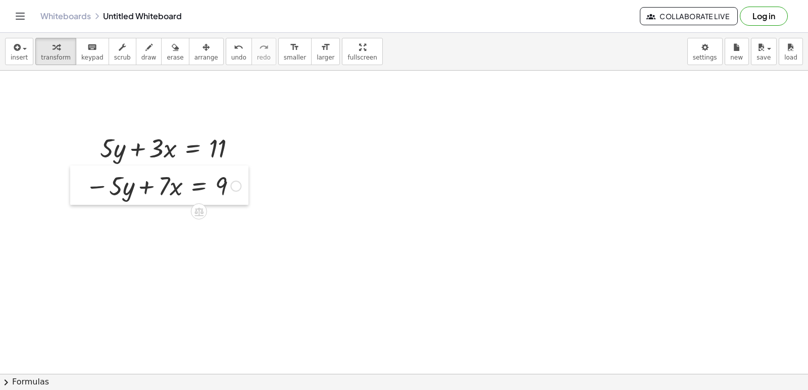
drag, startPoint x: 427, startPoint y: 145, endPoint x: 76, endPoint y: 182, distance: 352.5
click at [76, 182] on div at bounding box center [77, 185] width 15 height 39
click at [141, 55] on span "draw" at bounding box center [148, 57] width 15 height 7
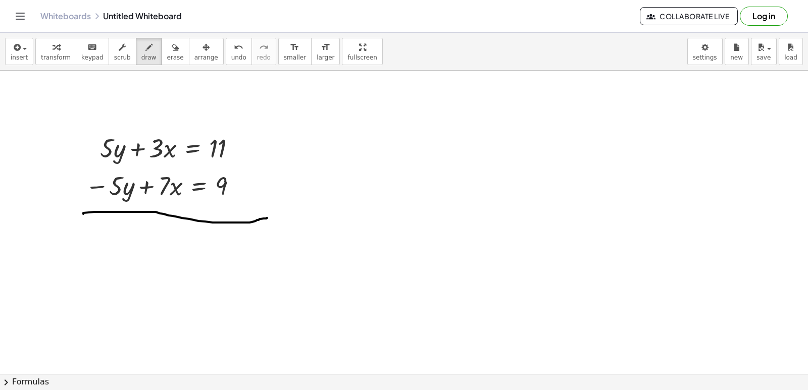
drag, startPoint x: 83, startPoint y: 214, endPoint x: 267, endPoint y: 218, distance: 183.9
drag, startPoint x: 221, startPoint y: 46, endPoint x: 221, endPoint y: 53, distance: 7.1
click at [234, 48] on icon "undo" at bounding box center [239, 47] width 10 height 12
drag, startPoint x: 93, startPoint y: 208, endPoint x: 249, endPoint y: 206, distance: 155.6
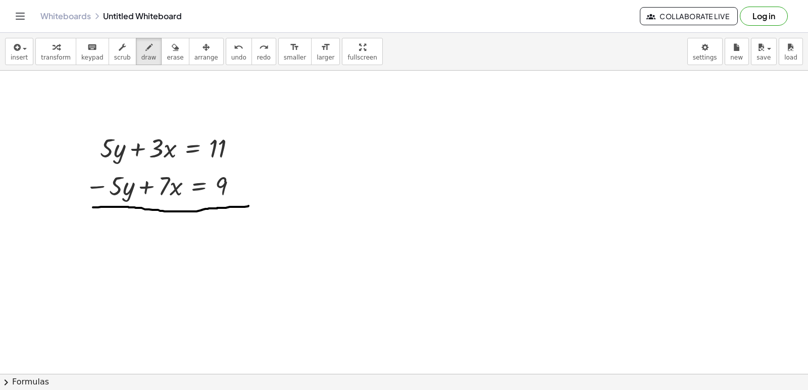
drag, startPoint x: 123, startPoint y: 166, endPoint x: 110, endPoint y: 198, distance: 34.0
drag, startPoint x: 118, startPoint y: 133, endPoint x: 104, endPoint y: 170, distance: 39.5
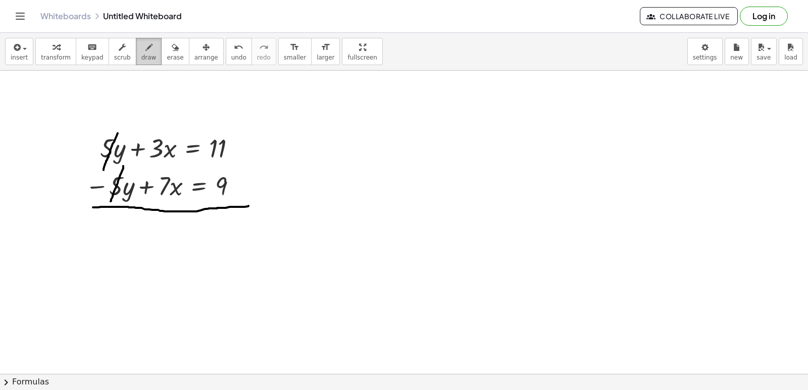
click at [136, 63] on button "draw" at bounding box center [149, 51] width 26 height 27
click at [141, 53] on div "button" at bounding box center [148, 47] width 15 height 12
click at [53, 51] on icon "button" at bounding box center [56, 47] width 7 height 12
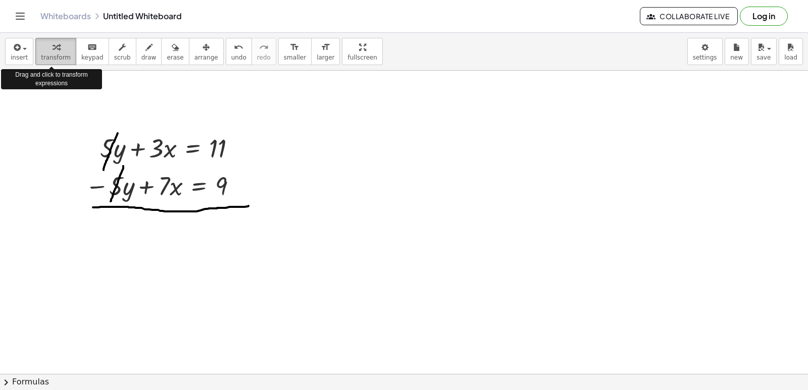
click at [53, 51] on icon "button" at bounding box center [56, 47] width 7 height 12
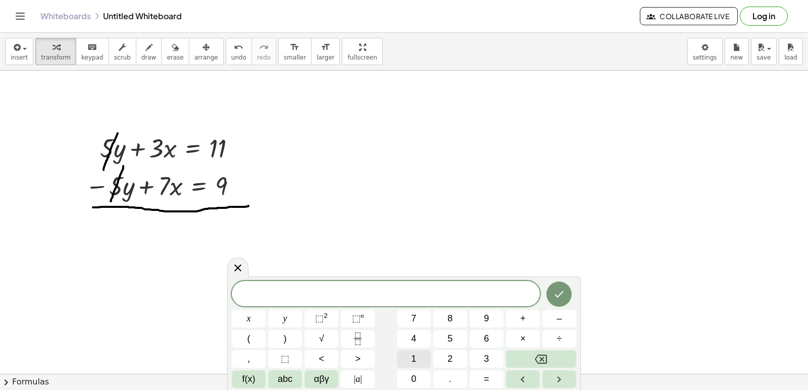
click at [407, 367] on button "1" at bounding box center [414, 360] width 34 height 18
click at [411, 379] on span "0" at bounding box center [413, 380] width 5 height 14
click at [249, 318] on span "x" at bounding box center [249, 319] width 4 height 14
click at [496, 376] on button "=" at bounding box center [487, 380] width 34 height 18
click at [454, 355] on button "2" at bounding box center [450, 360] width 34 height 18
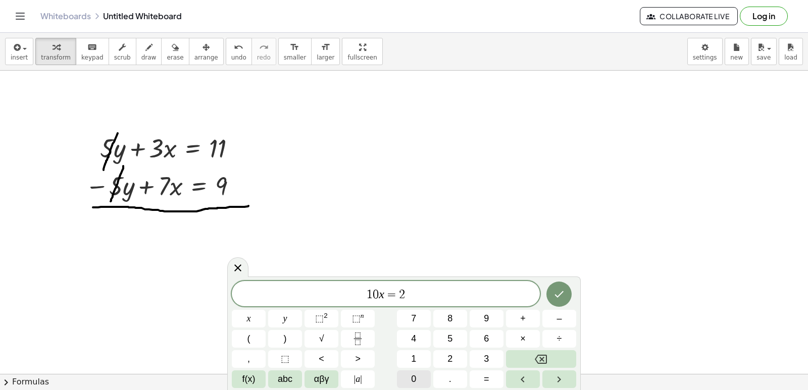
click at [405, 379] on button "0" at bounding box center [414, 380] width 34 height 18
click at [561, 290] on icon "Done" at bounding box center [559, 294] width 12 height 12
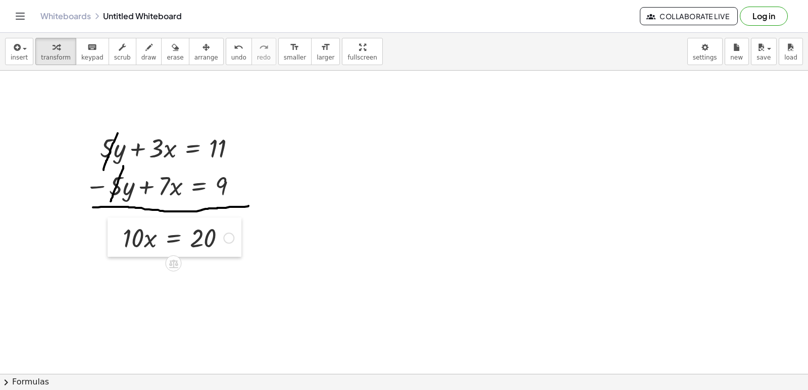
drag, startPoint x: 136, startPoint y: 231, endPoint x: 114, endPoint y: 224, distance: 23.5
click at [114, 224] on div at bounding box center [115, 237] width 15 height 39
drag, startPoint x: 141, startPoint y: 235, endPoint x: 216, endPoint y: 284, distance: 89.8
click at [200, 276] on div at bounding box center [179, 280] width 123 height 51
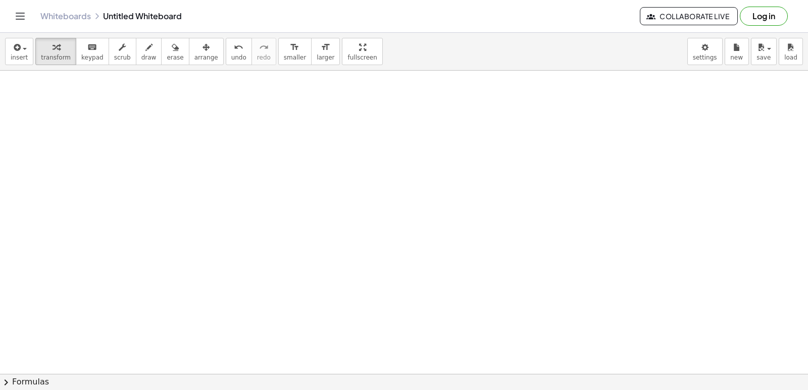
scroll to position [2681, 0]
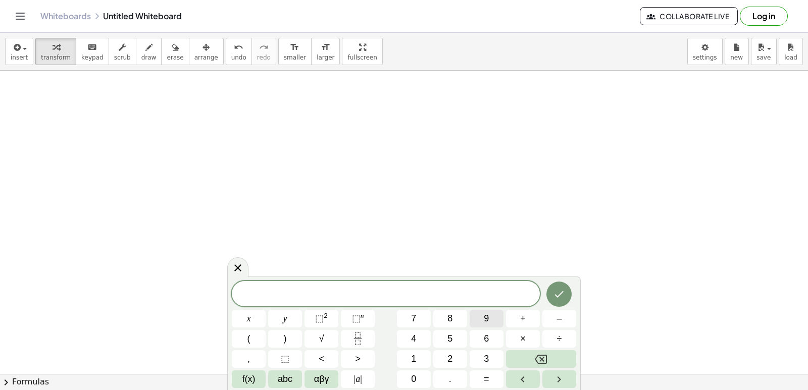
click at [472, 318] on button "9" at bounding box center [487, 319] width 34 height 18
click at [245, 320] on button "x" at bounding box center [249, 319] width 34 height 18
click at [559, 319] on span "–" at bounding box center [559, 319] width 5 height 14
click at [439, 340] on button "5" at bounding box center [450, 339] width 34 height 18
click at [282, 316] on button "y" at bounding box center [285, 319] width 34 height 18
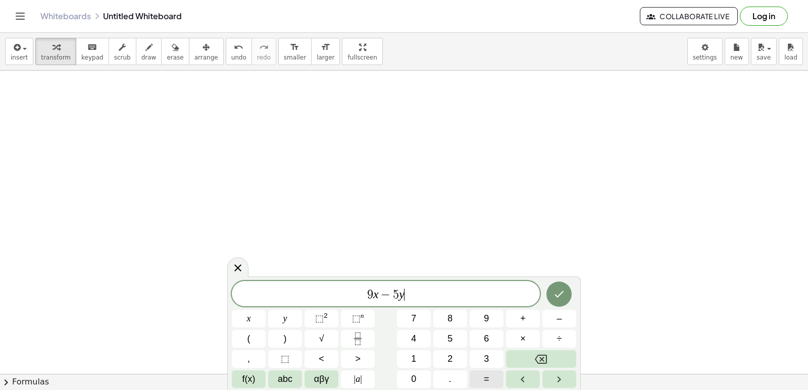
click at [494, 374] on button "=" at bounding box center [487, 380] width 34 height 18
click at [451, 318] on span "8" at bounding box center [450, 319] width 5 height 14
click at [567, 295] on button "Done" at bounding box center [559, 294] width 25 height 25
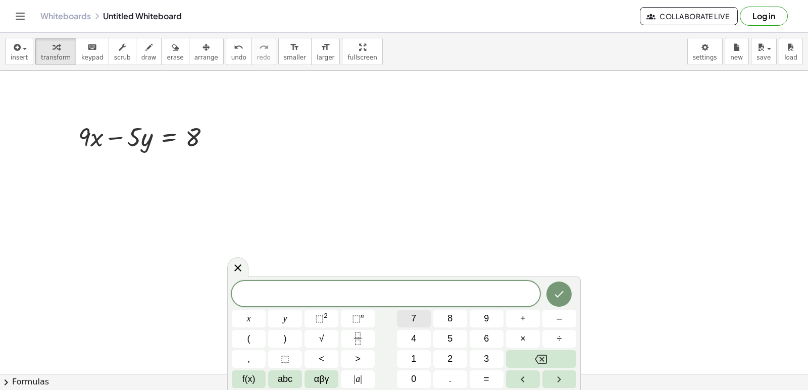
click at [406, 323] on button "7" at bounding box center [414, 319] width 34 height 18
drag, startPoint x: 244, startPoint y: 310, endPoint x: 248, endPoint y: 318, distance: 8.8
click at [244, 310] on div "7 x y ⬚ 2 ⬚ n 7 8 9 + – ( ) √ 4 5 6 × ÷ , ⬚ < > 1 2 3 f(x) abc αβγ | a | 0 . =" at bounding box center [404, 334] width 344 height 107
click at [251, 324] on button "x" at bounding box center [249, 319] width 34 height 18
click at [512, 322] on button "+" at bounding box center [523, 319] width 34 height 18
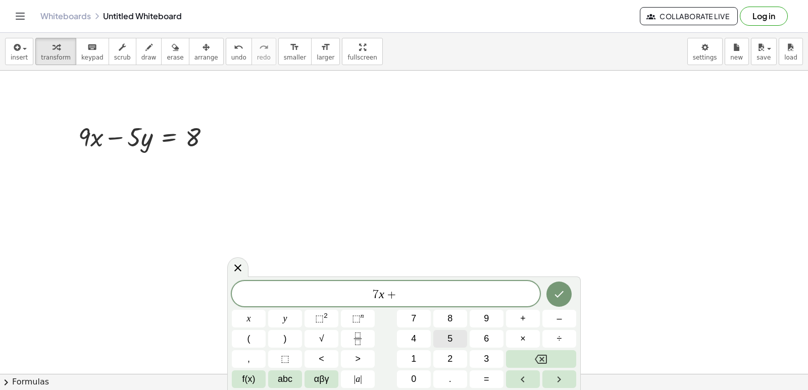
click at [455, 338] on button "5" at bounding box center [450, 339] width 34 height 18
click at [277, 316] on button "y" at bounding box center [285, 319] width 34 height 18
click at [489, 372] on button "=" at bounding box center [487, 380] width 34 height 18
click at [439, 360] on button "2" at bounding box center [450, 360] width 34 height 18
click at [421, 343] on button "4" at bounding box center [414, 339] width 34 height 18
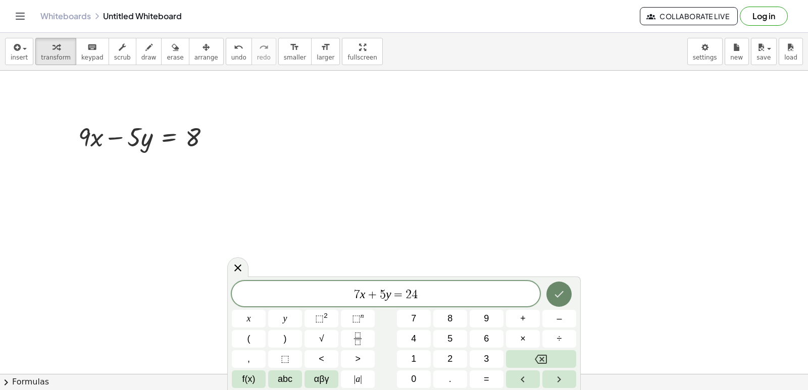
click at [557, 300] on icon "Done" at bounding box center [559, 294] width 12 height 12
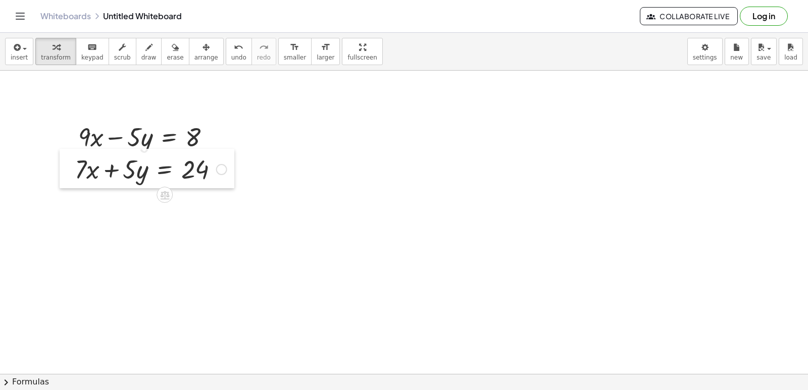
drag, startPoint x: 311, startPoint y: 164, endPoint x: 62, endPoint y: 160, distance: 249.1
click at [62, 160] on div at bounding box center [67, 168] width 15 height 39
click at [141, 54] on span "draw" at bounding box center [148, 57] width 15 height 7
drag, startPoint x: 74, startPoint y: 187, endPoint x: 210, endPoint y: 190, distance: 135.9
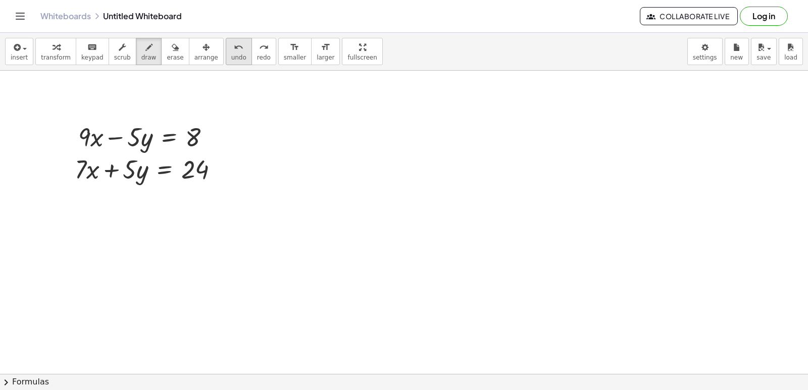
click at [226, 62] on button "undo undo" at bounding box center [239, 51] width 26 height 27
drag, startPoint x: 69, startPoint y: 198, endPoint x: 234, endPoint y: 202, distance: 165.2
click at [231, 60] on span "undo" at bounding box center [238, 57] width 15 height 7
drag, startPoint x: 73, startPoint y: 200, endPoint x: 228, endPoint y: 195, distance: 155.1
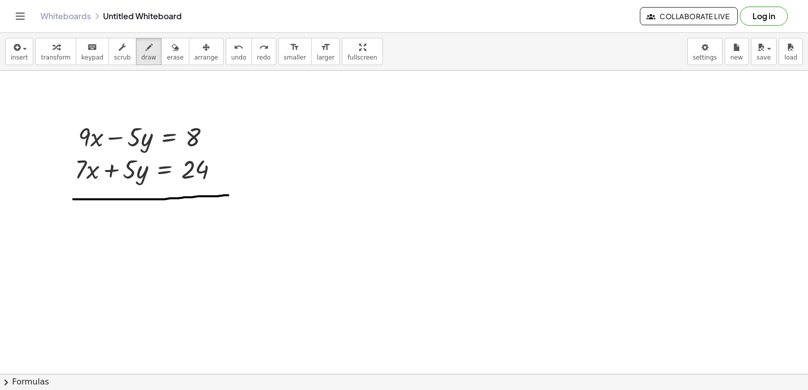
drag, startPoint x: 155, startPoint y: 124, endPoint x: 136, endPoint y: 148, distance: 30.2
click at [51, 57] on span "transform" at bounding box center [56, 57] width 30 height 7
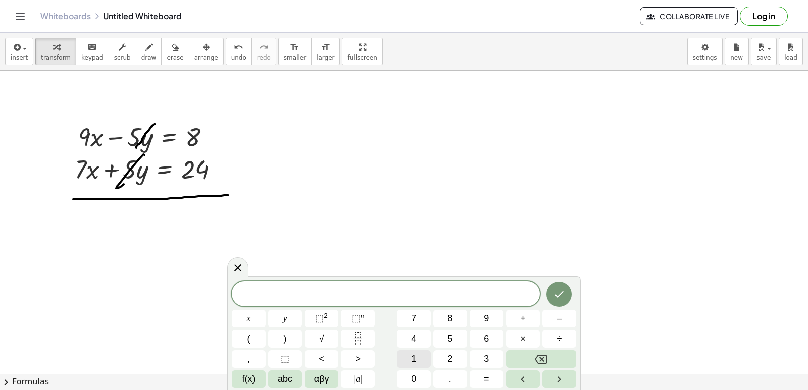
click at [413, 353] on span "1" at bounding box center [413, 360] width 5 height 14
click at [495, 335] on button "6" at bounding box center [487, 339] width 34 height 18
click at [252, 316] on button "x" at bounding box center [249, 319] width 34 height 18
click at [489, 383] on button "=" at bounding box center [487, 380] width 34 height 18
click at [485, 355] on span "3" at bounding box center [486, 360] width 5 height 14
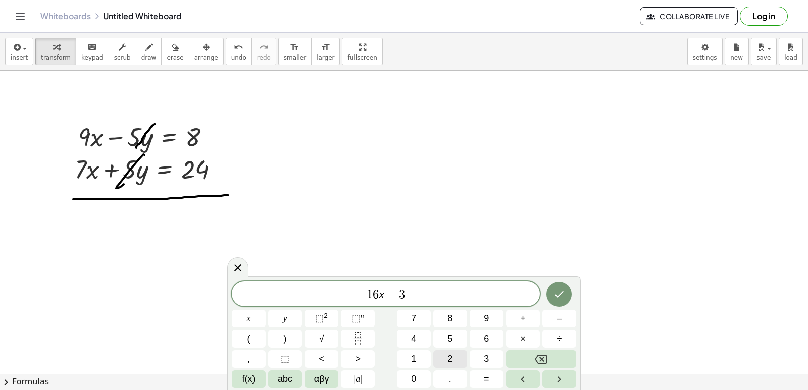
click at [447, 365] on button "2" at bounding box center [450, 360] width 34 height 18
click at [563, 288] on button "Done" at bounding box center [559, 294] width 25 height 25
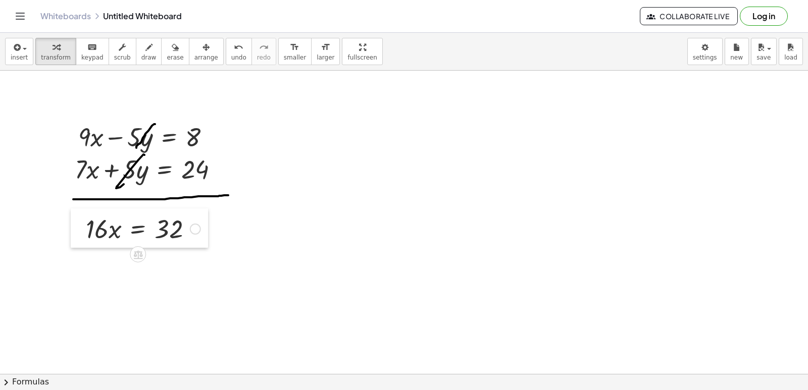
drag, startPoint x: 107, startPoint y: 240, endPoint x: 77, endPoint y: 220, distance: 35.6
click at [77, 220] on div at bounding box center [78, 228] width 15 height 39
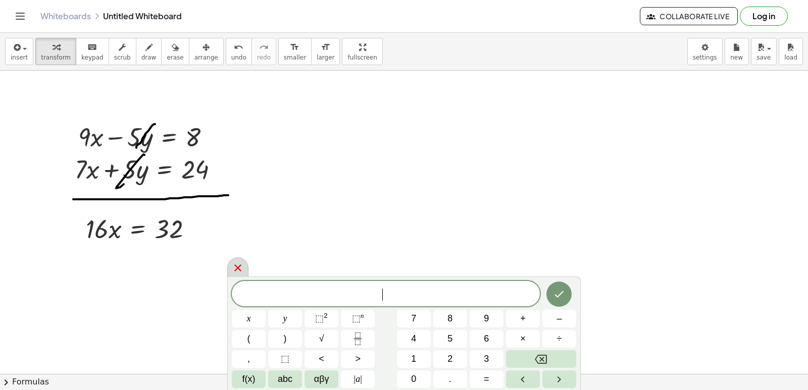
click at [239, 263] on icon at bounding box center [238, 268] width 12 height 12
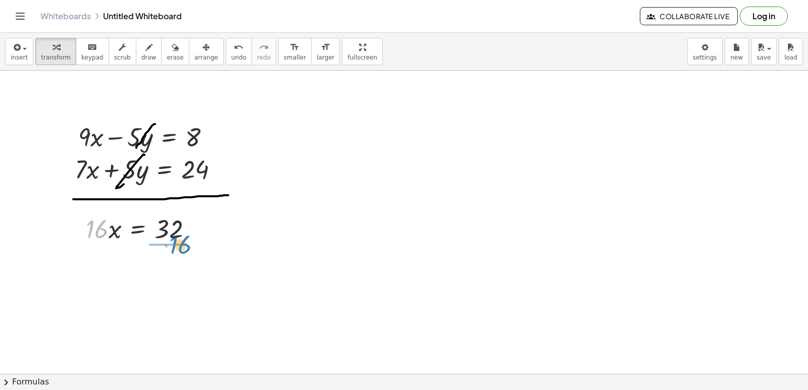
drag, startPoint x: 92, startPoint y: 233, endPoint x: 174, endPoint y: 249, distance: 83.8
click at [161, 268] on div at bounding box center [144, 270] width 126 height 51
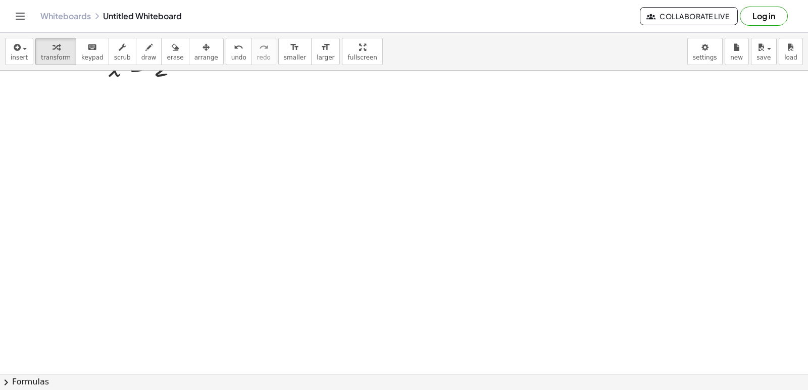
scroll to position [2934, 0]
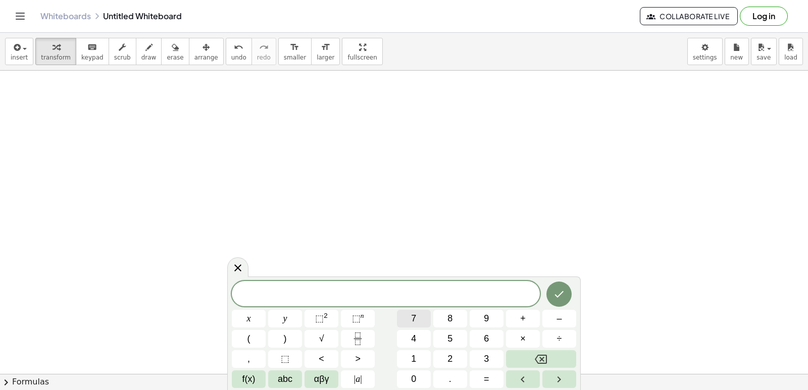
click at [414, 320] on span "7" at bounding box center [413, 319] width 5 height 14
click at [245, 319] on button "x" at bounding box center [249, 319] width 34 height 18
click at [530, 321] on button "+" at bounding box center [523, 319] width 34 height 18
click at [444, 339] on button "5" at bounding box center [450, 339] width 34 height 18
click at [285, 321] on span "y" at bounding box center [285, 319] width 4 height 14
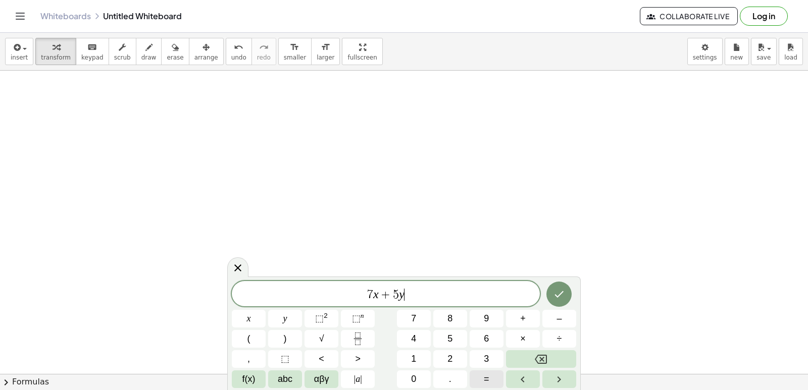
click at [488, 374] on button "=" at bounding box center [487, 380] width 34 height 18
click at [478, 355] on button "3" at bounding box center [487, 360] width 34 height 18
click at [500, 335] on button "6" at bounding box center [487, 339] width 34 height 18
click at [556, 294] on icon "Done" at bounding box center [559, 294] width 12 height 12
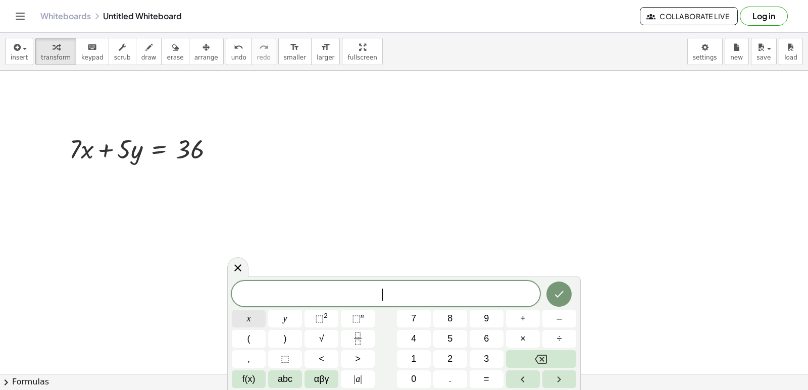
click at [410, 342] on div "​ x y ⬚ 2 ⬚ n 7 8 9 + – ( ) √ 4 5 6 × ÷ , ⬚ < > 1 2 3 f(x) abc αβγ | a | 0 . =" at bounding box center [404, 334] width 344 height 107
click at [245, 321] on button "x" at bounding box center [249, 319] width 34 height 18
click at [491, 374] on button "=" at bounding box center [487, 380] width 34 height 18
click at [485, 358] on span "3" at bounding box center [486, 360] width 5 height 14
click at [557, 300] on icon "Done" at bounding box center [559, 294] width 12 height 12
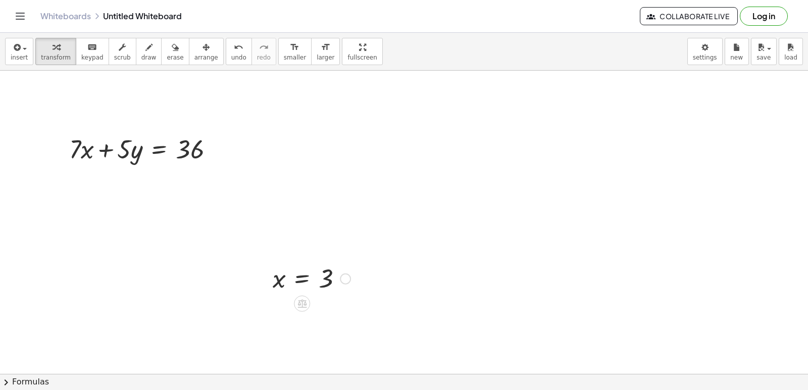
drag, startPoint x: 254, startPoint y: 264, endPoint x: 261, endPoint y: 275, distance: 13.2
drag, startPoint x: 261, startPoint y: 275, endPoint x: 274, endPoint y: 144, distance: 131.0
click at [274, 144] on div at bounding box center [276, 150] width 15 height 38
